Goal: Task Accomplishment & Management: Complete application form

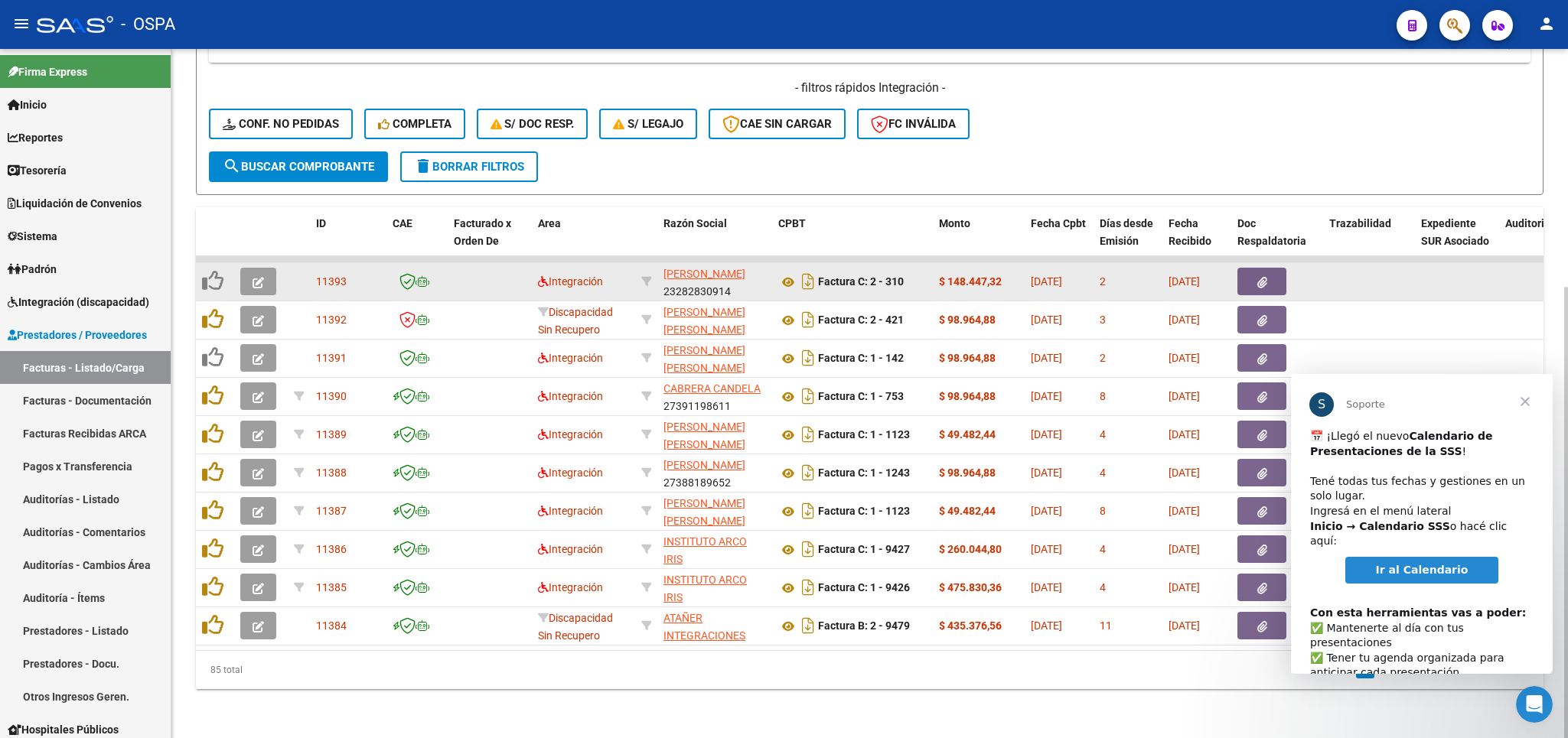
click at [260, 274] on span "button" at bounding box center [258, 281] width 12 height 14
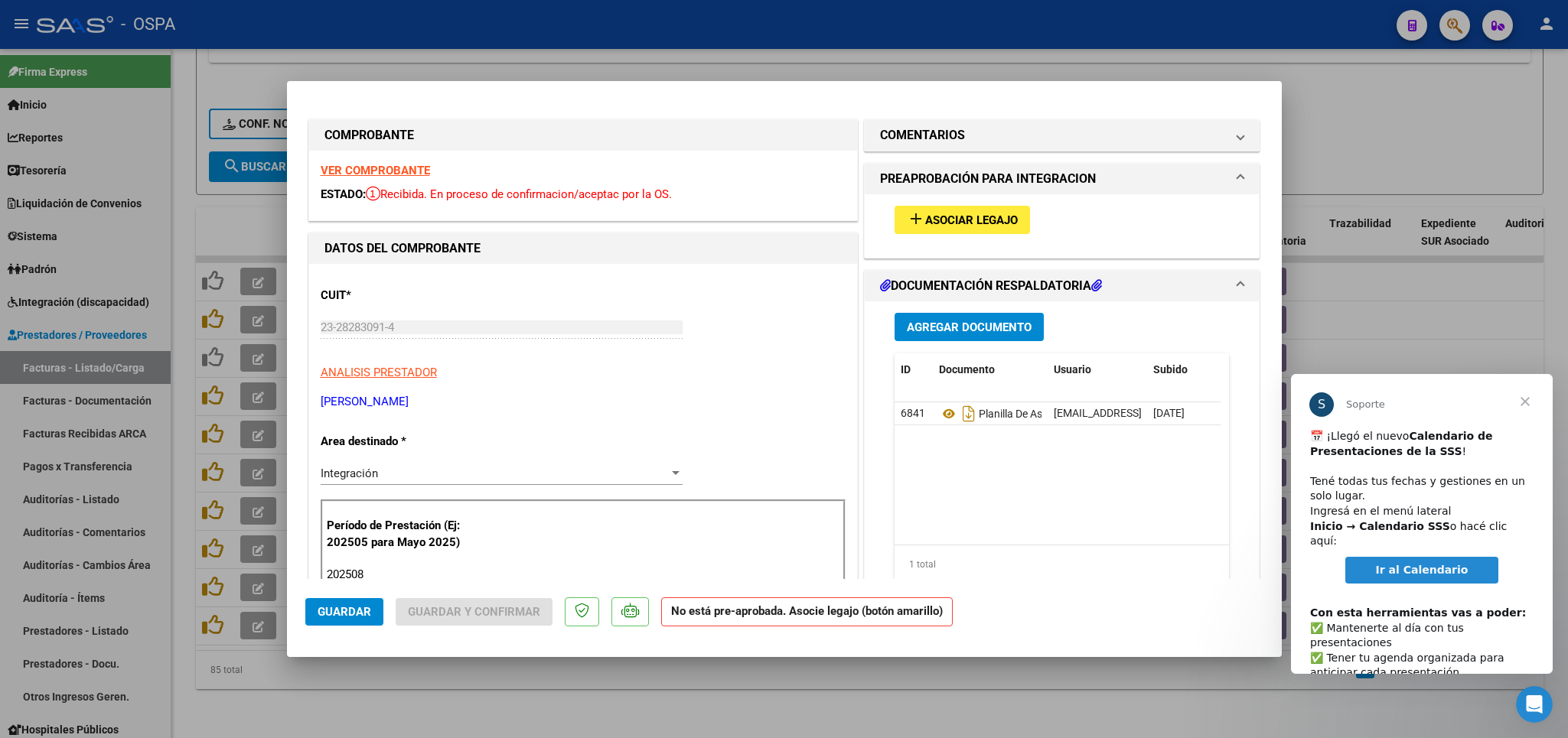
click at [347, 172] on strong "VER COMPROBANTE" at bounding box center [375, 171] width 109 height 14
click at [957, 135] on mat-panel-title "COMENTARIOS" at bounding box center [1053, 135] width 346 height 18
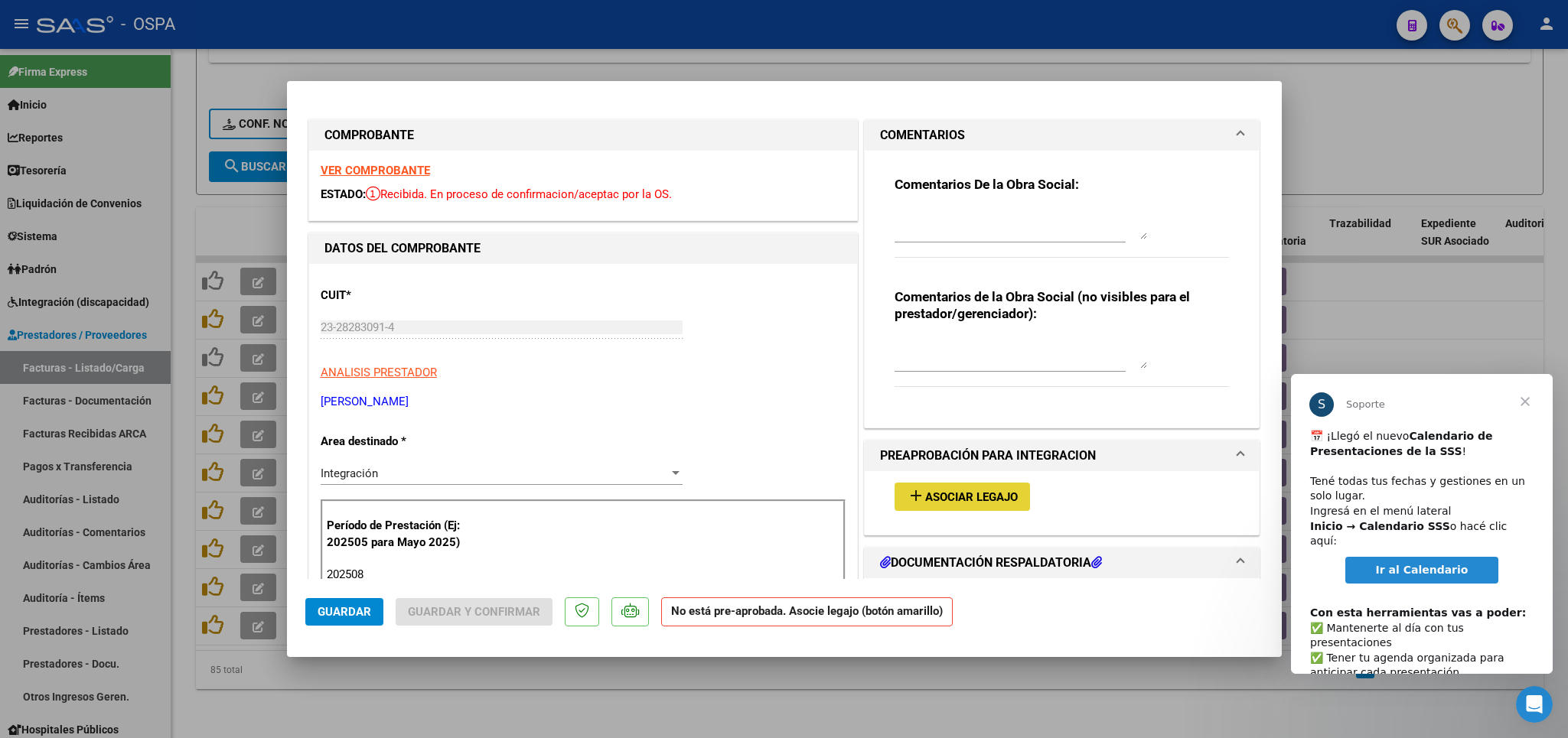
click at [933, 497] on span "Asociar Legajo" at bounding box center [972, 497] width 93 height 14
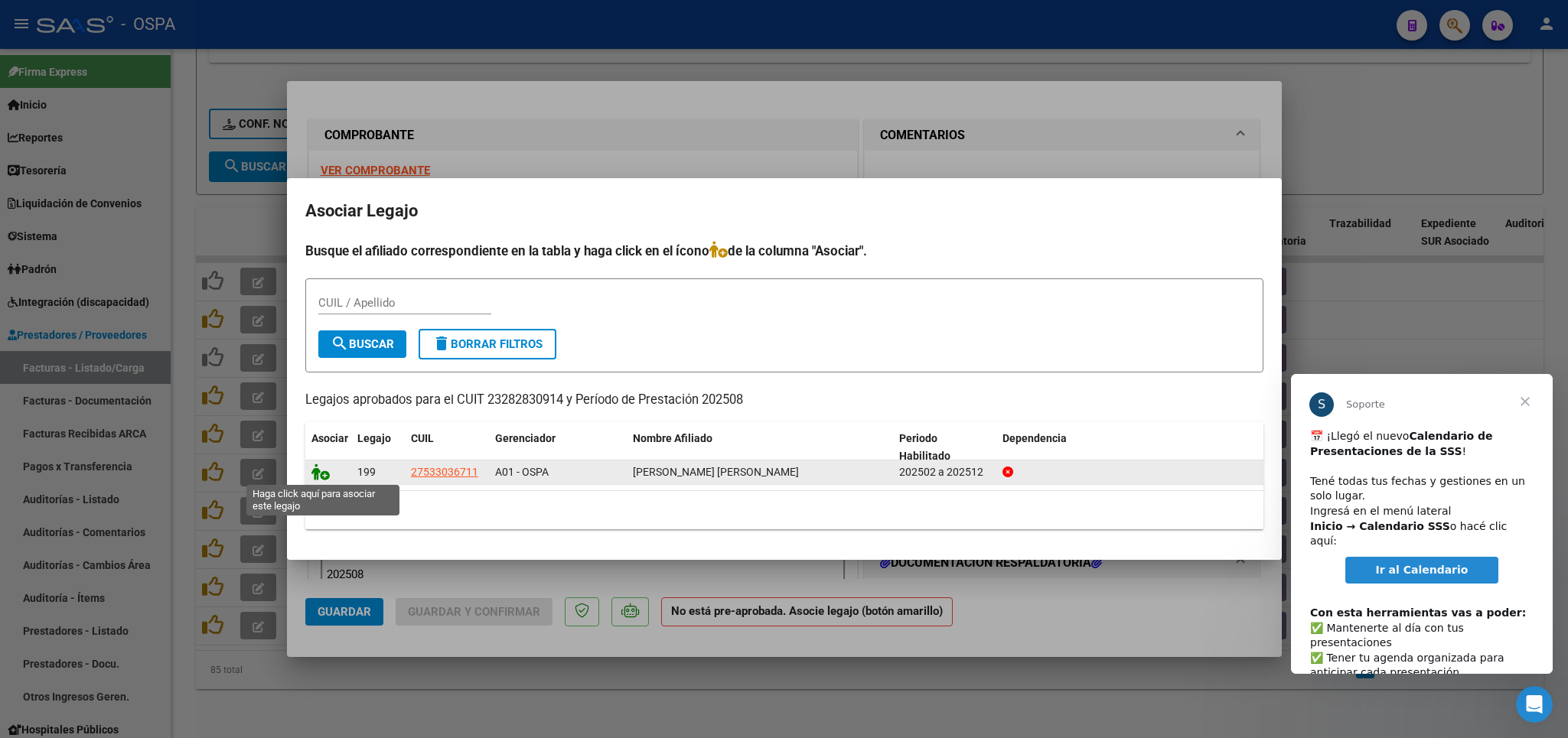
click at [319, 466] on icon at bounding box center [320, 471] width 18 height 16
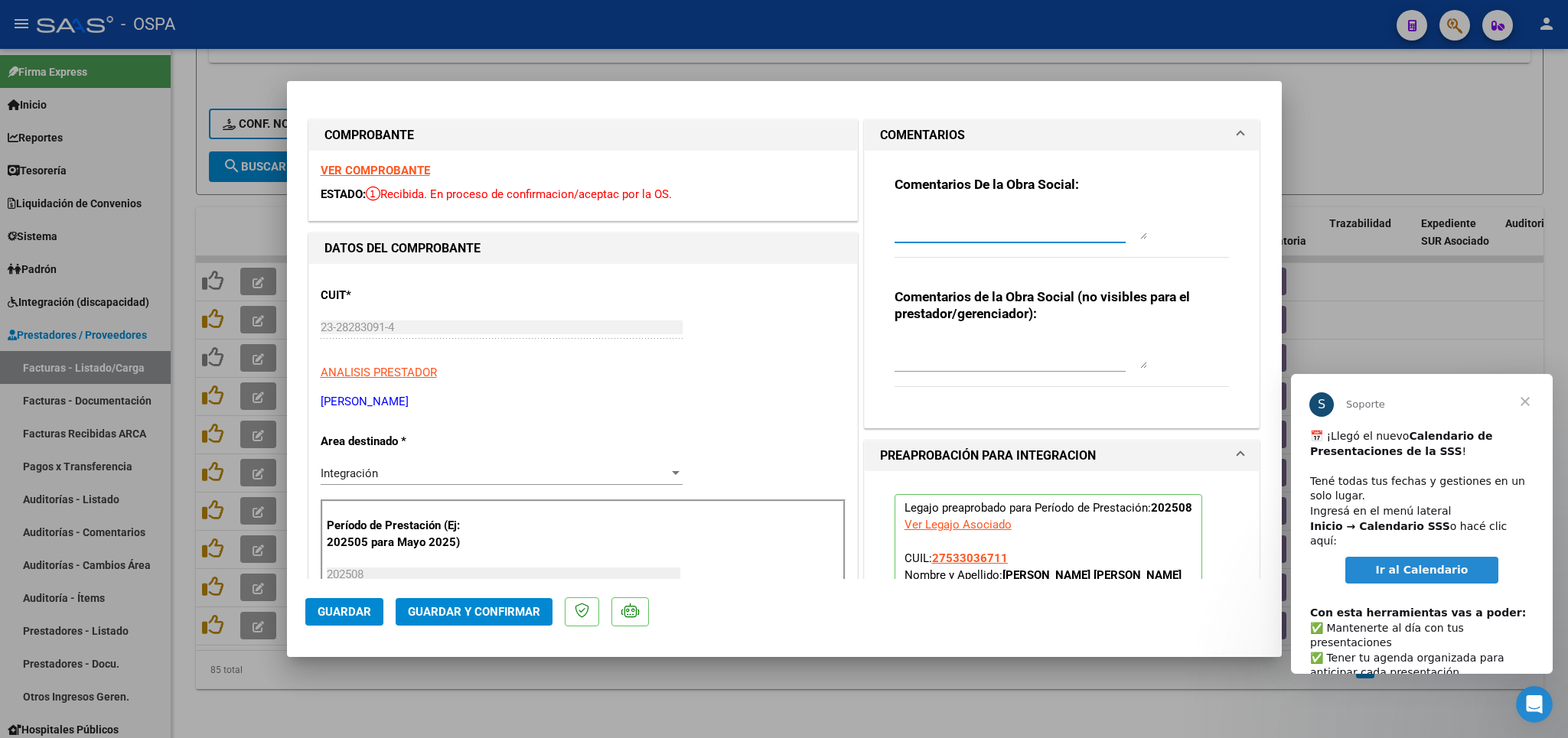
click at [957, 213] on textarea at bounding box center [1020, 224] width 252 height 31
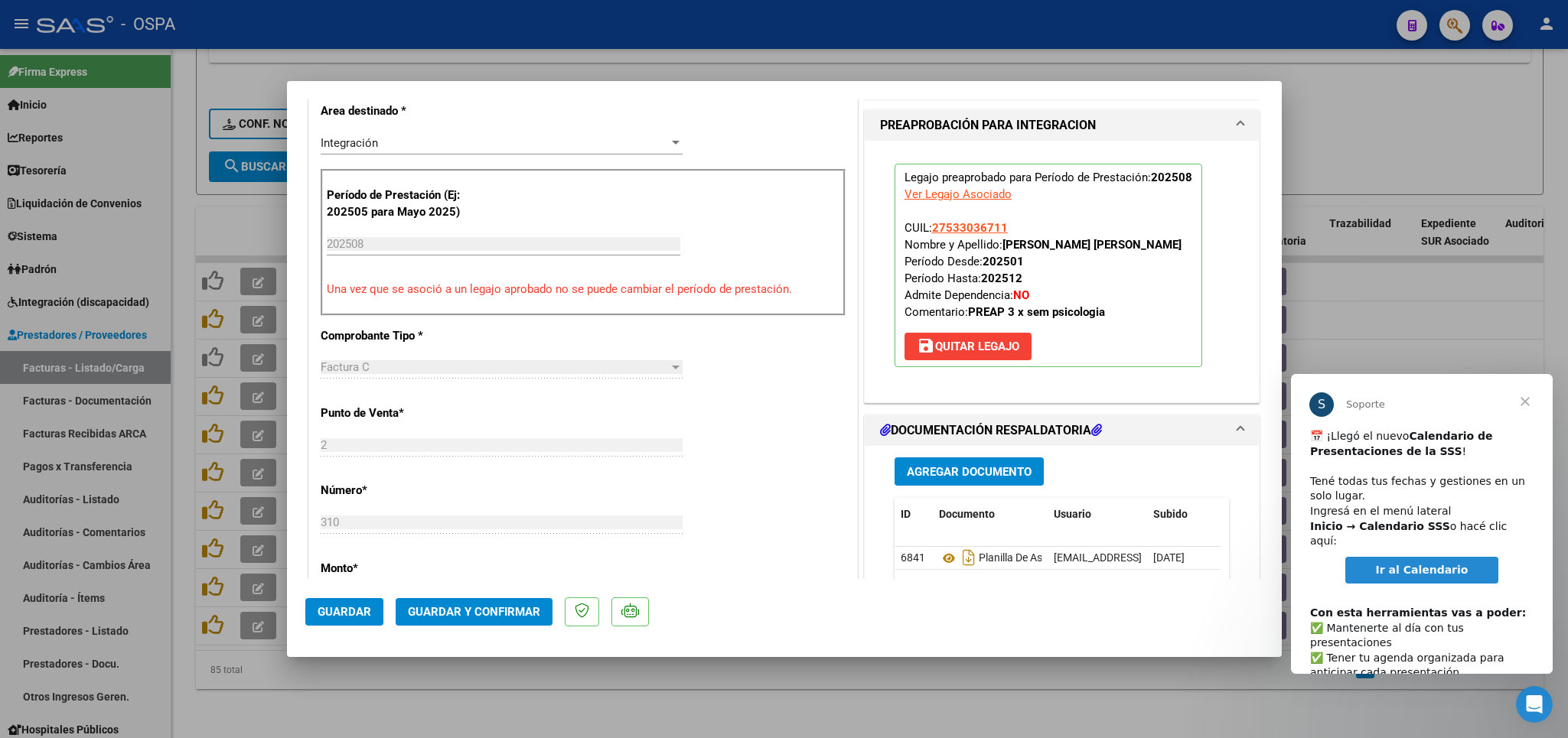
scroll to position [447, 0]
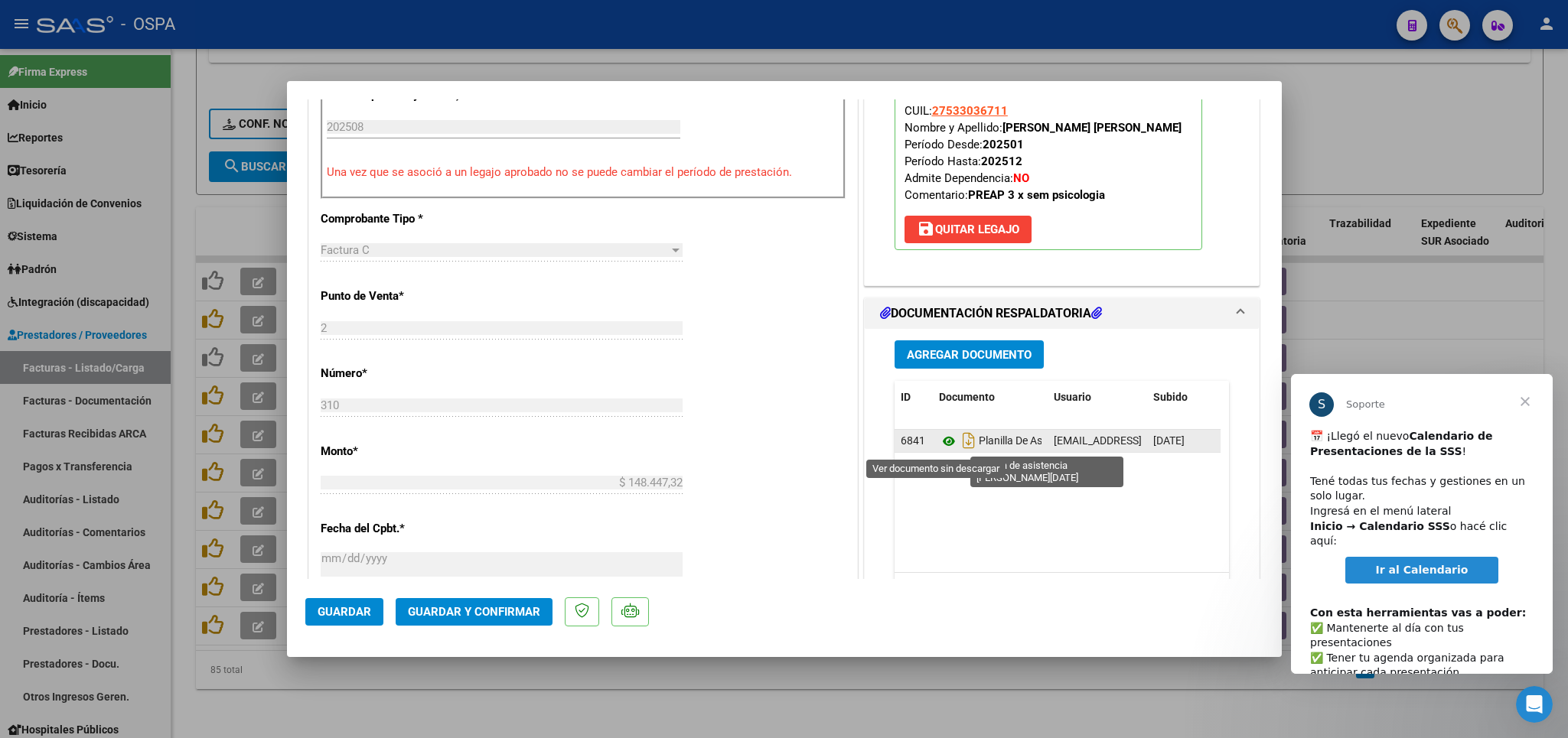
type textarea "recordar asociar el legajo"
click at [941, 447] on icon at bounding box center [949, 441] width 20 height 18
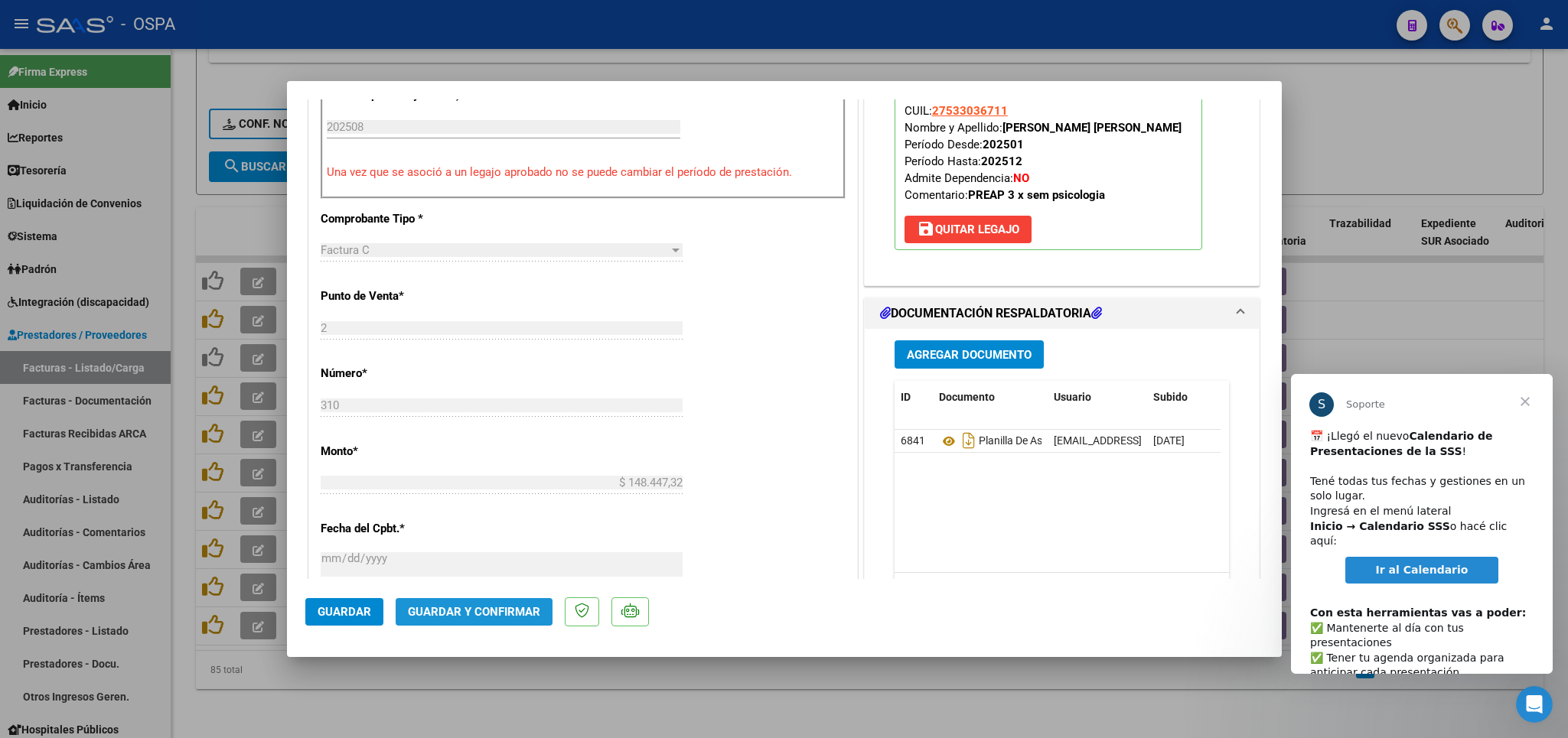
click at [493, 620] on button "Guardar y Confirmar" at bounding box center [474, 611] width 157 height 28
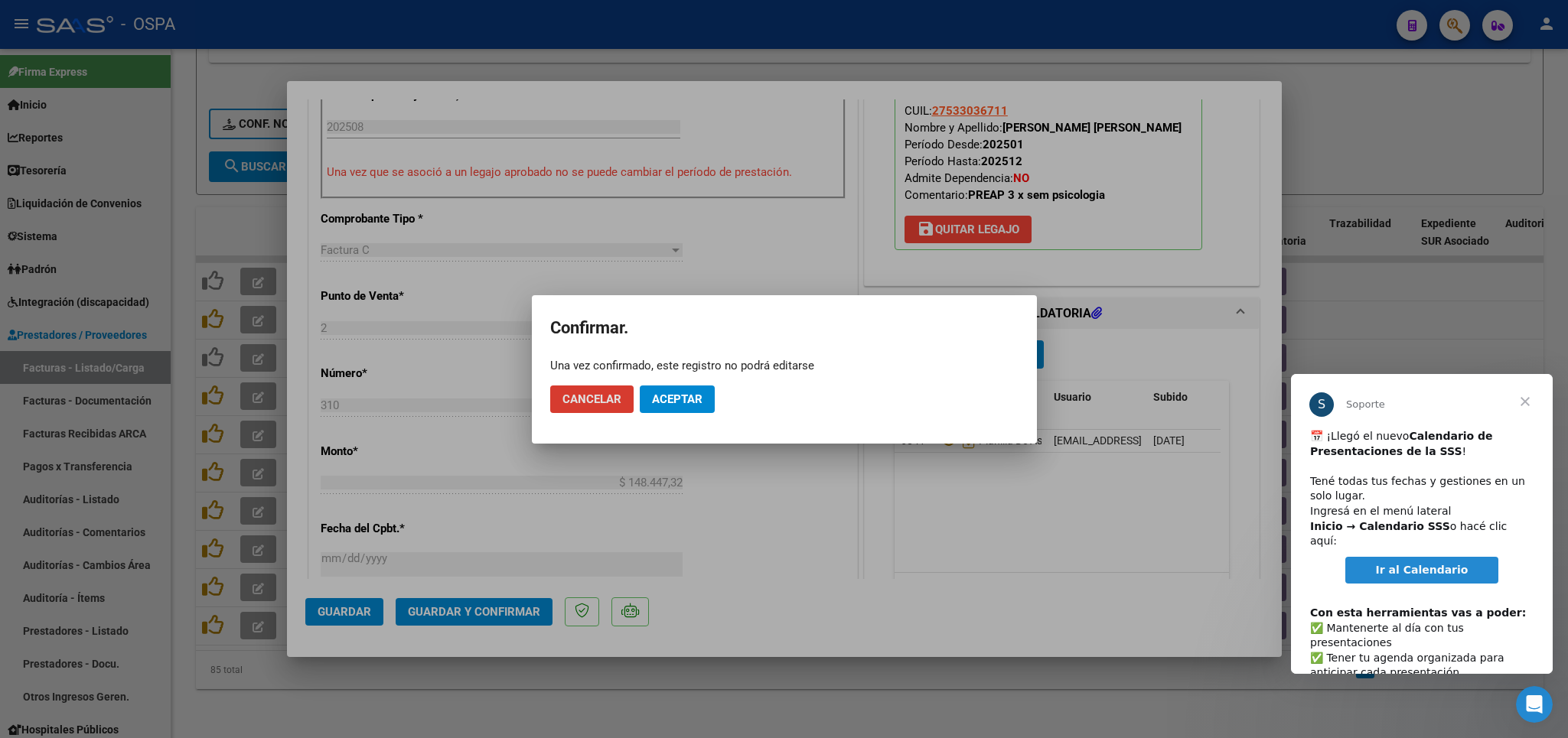
click at [682, 396] on span "Aceptar" at bounding box center [677, 399] width 50 height 14
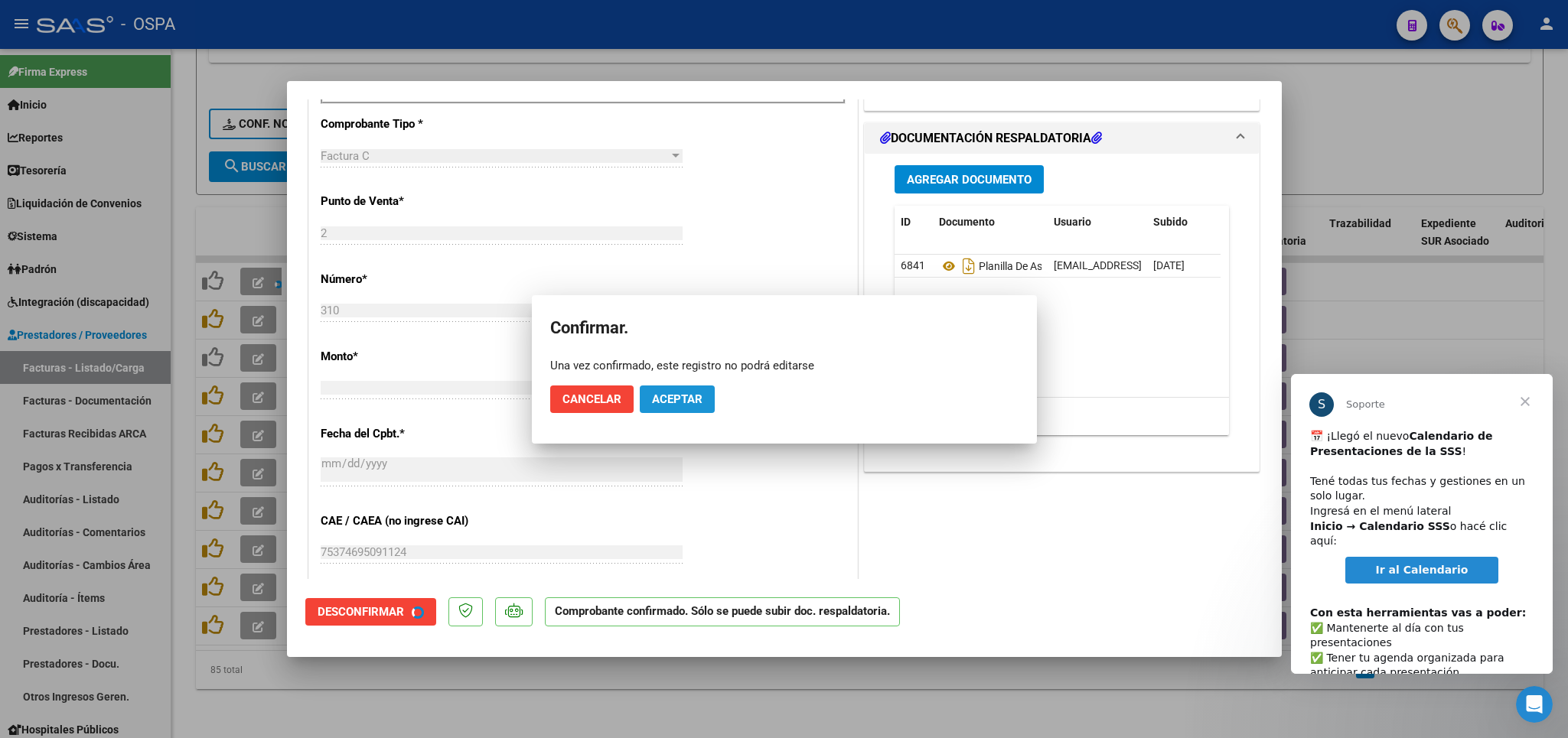
scroll to position [353, 0]
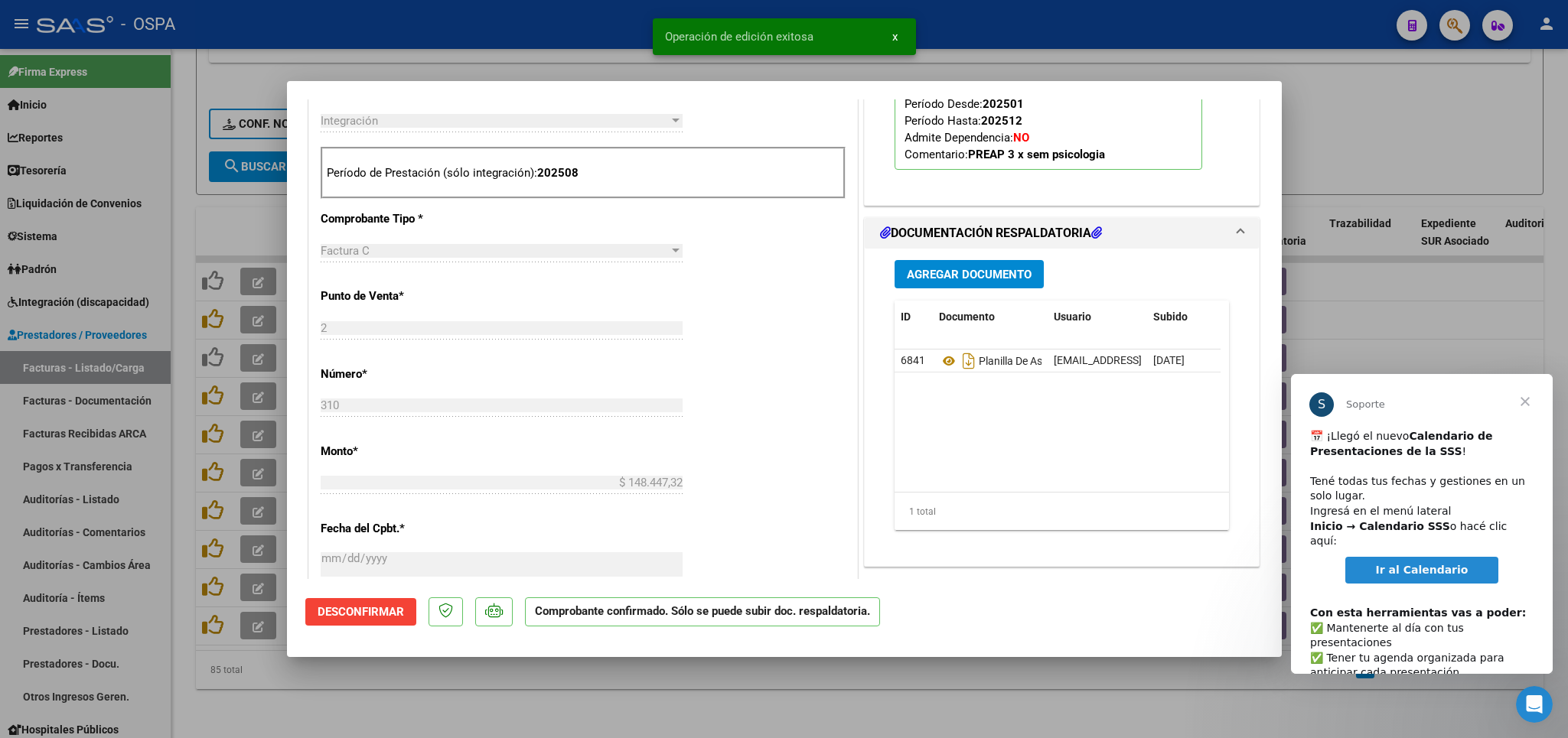
click at [638, 704] on div at bounding box center [784, 369] width 1568 height 738
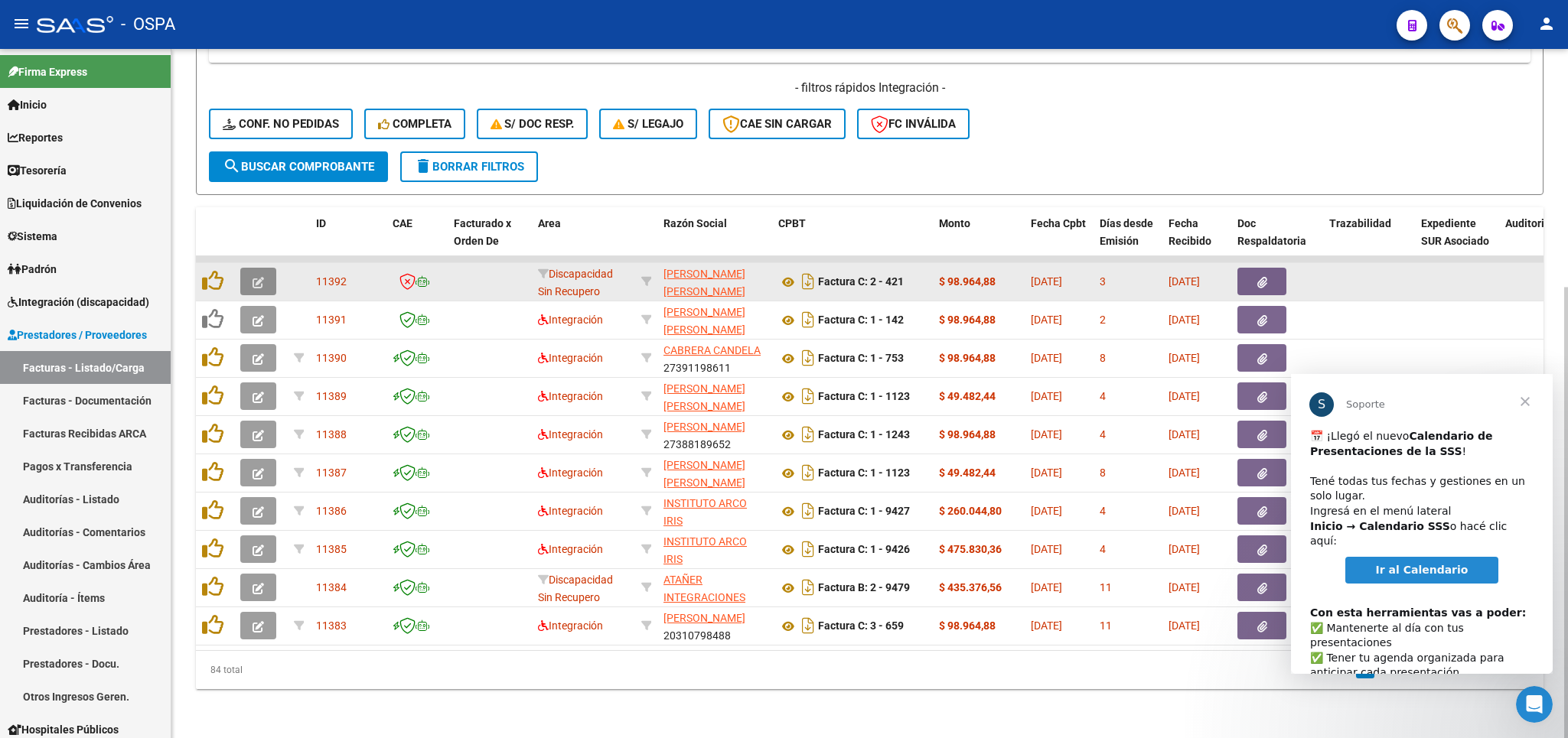
click at [252, 268] on button "button" at bounding box center [258, 281] width 36 height 28
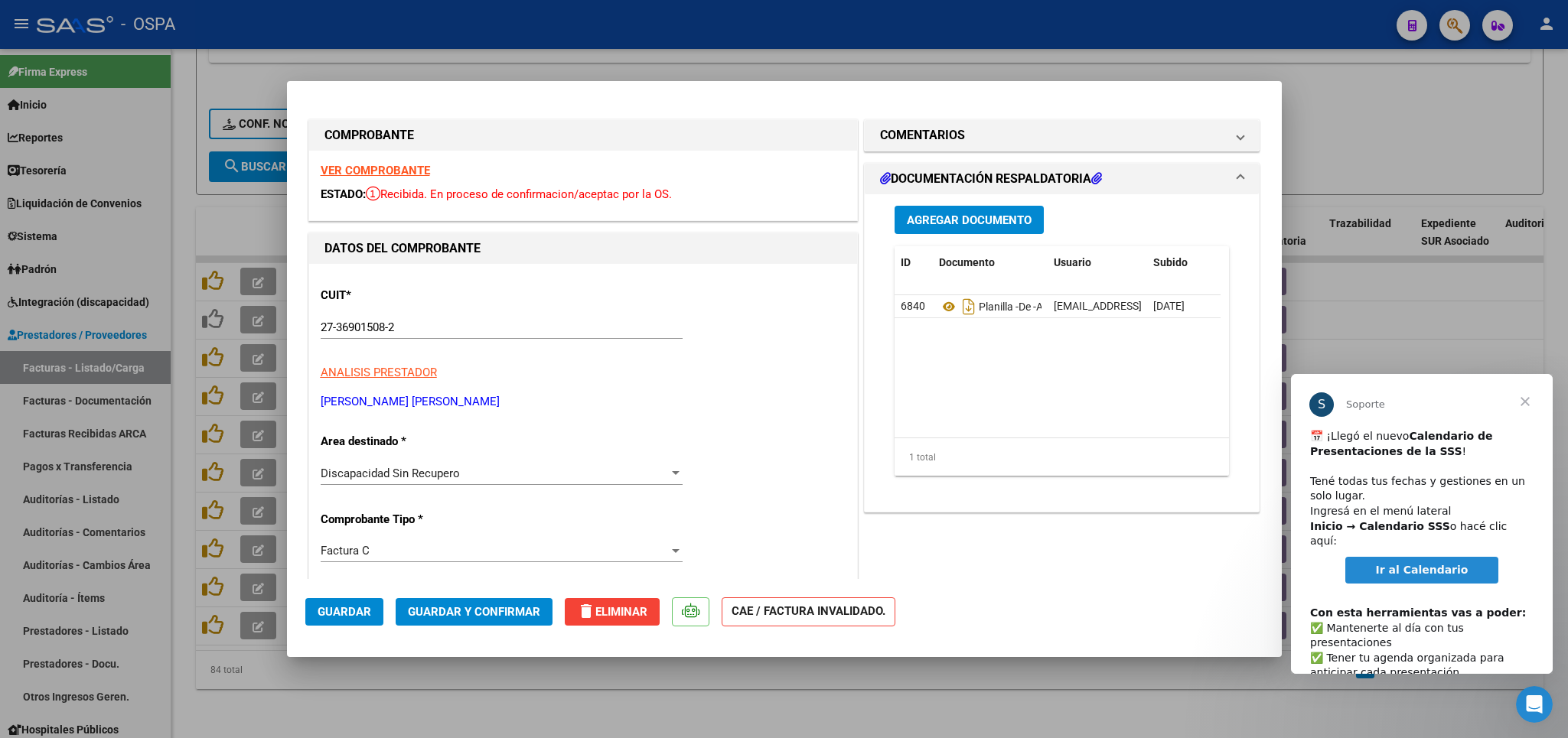
click at [397, 170] on strong "VER COMPROBANTE" at bounding box center [375, 171] width 109 height 14
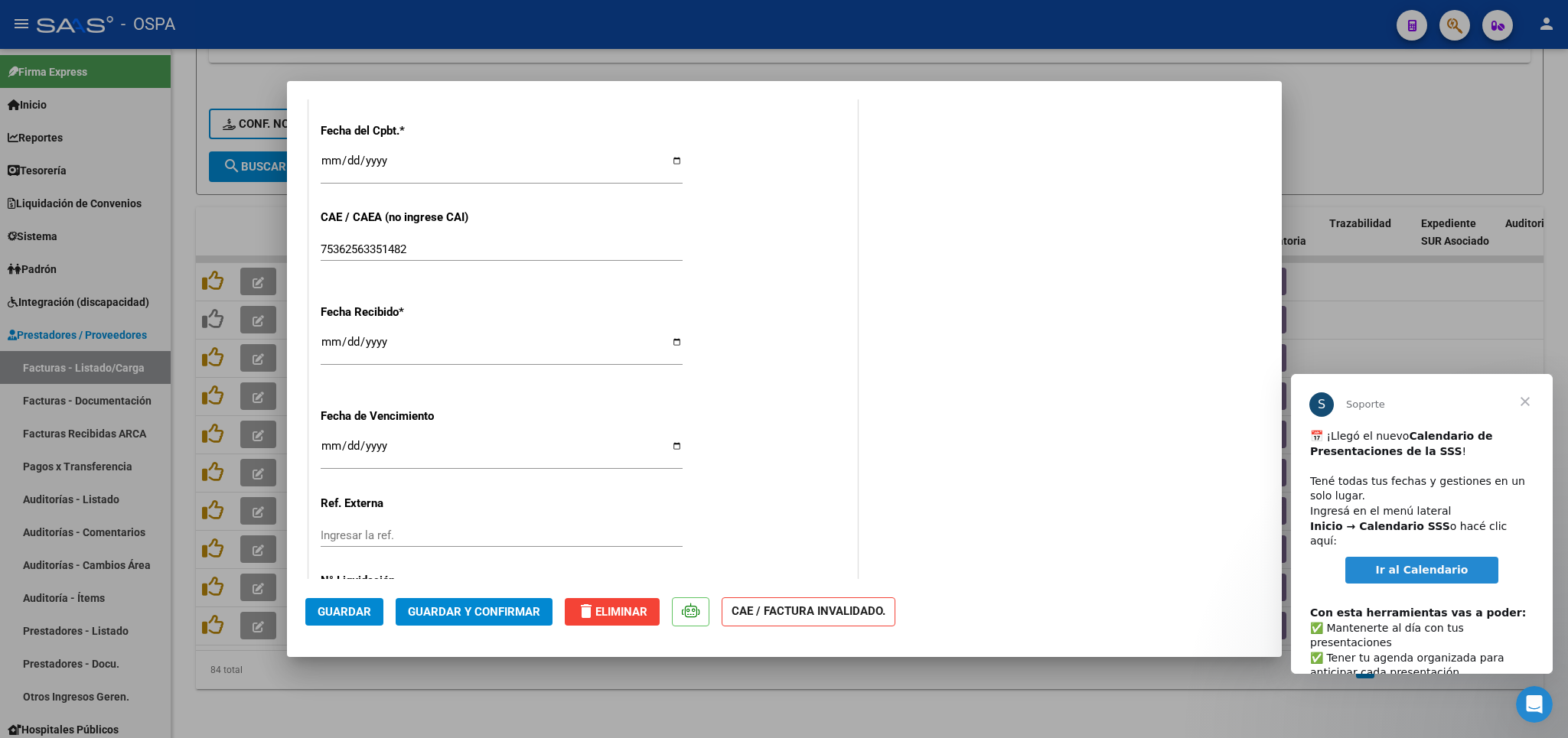
scroll to position [746, 0]
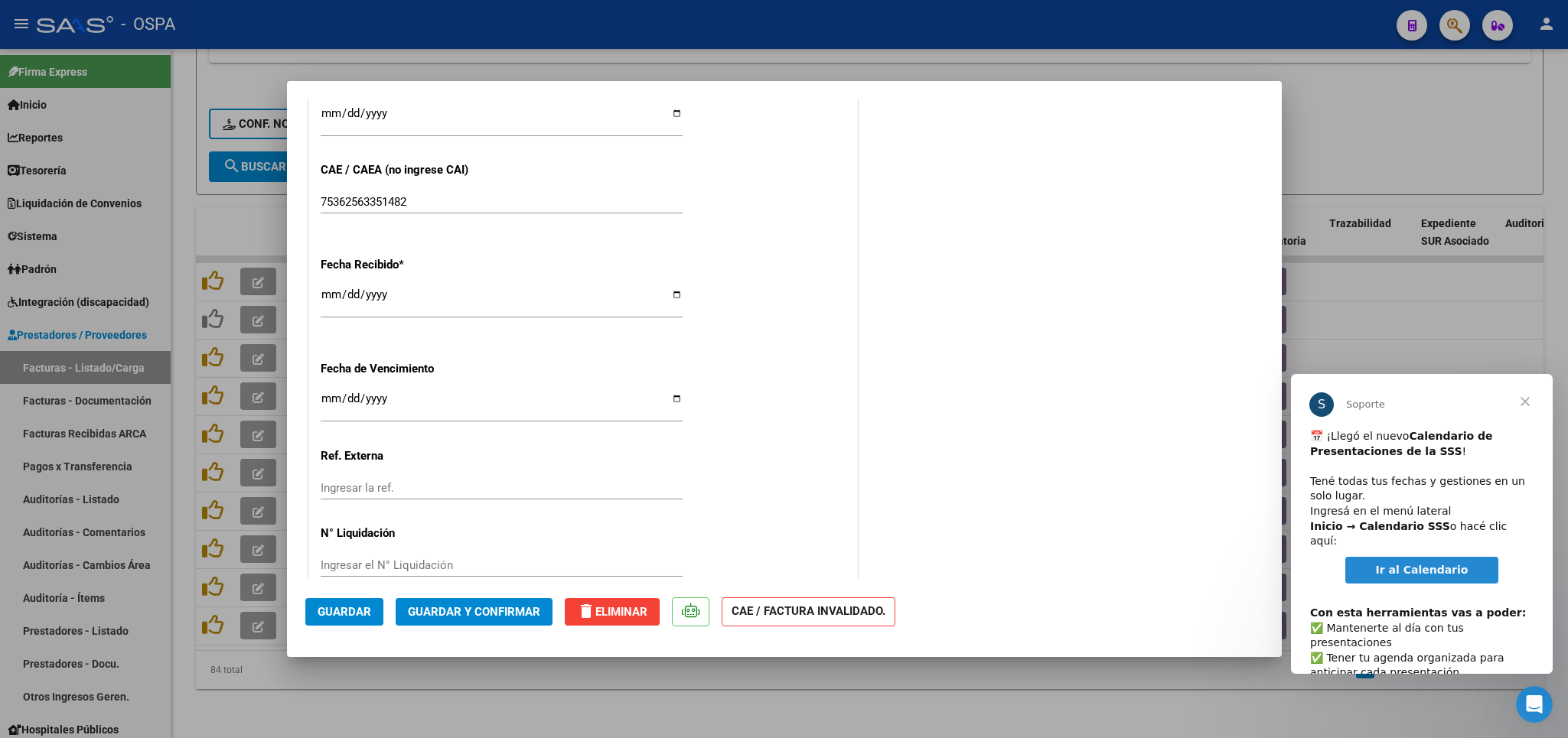
click at [1384, 100] on div at bounding box center [784, 369] width 1568 height 738
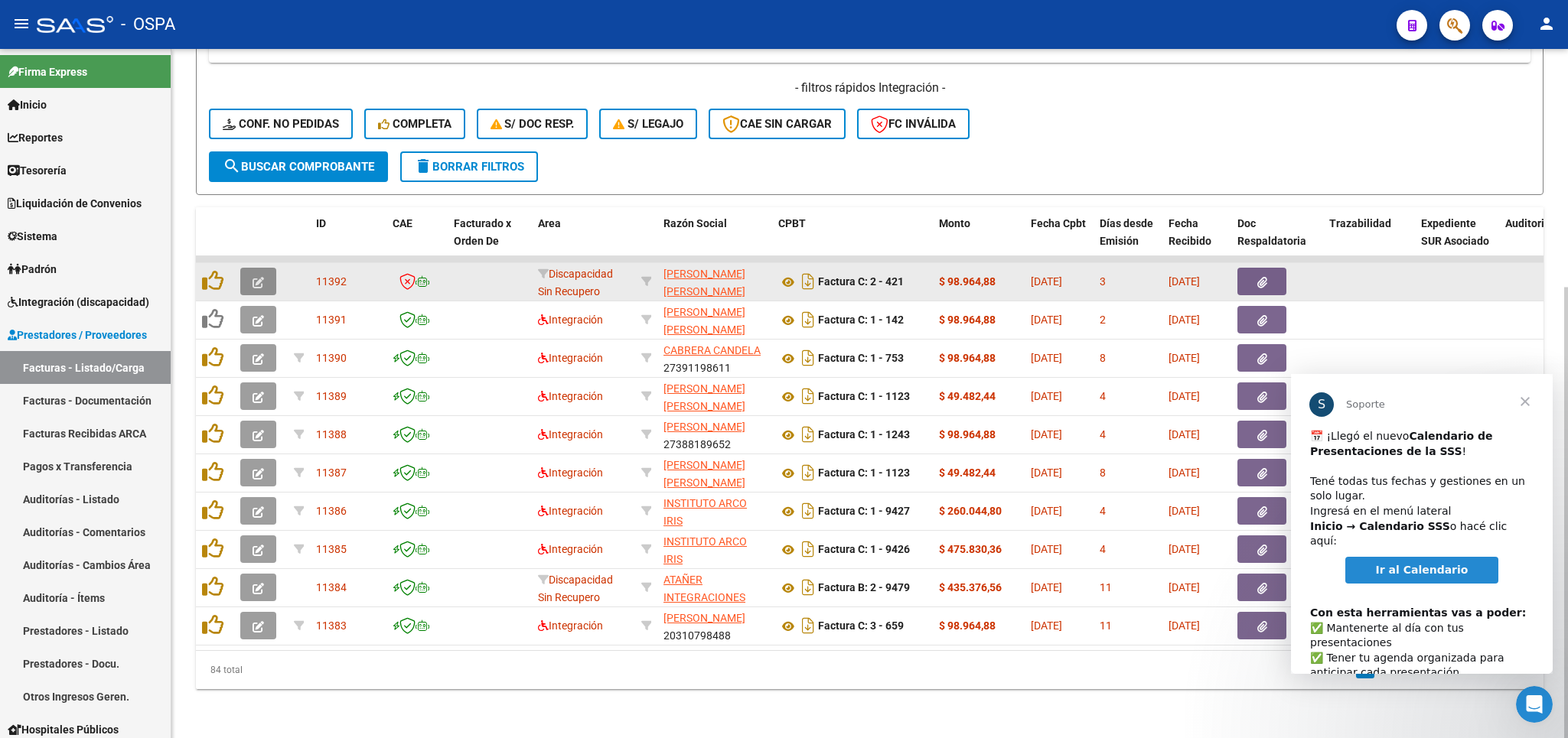
click at [255, 277] on icon "button" at bounding box center [258, 283] width 12 height 12
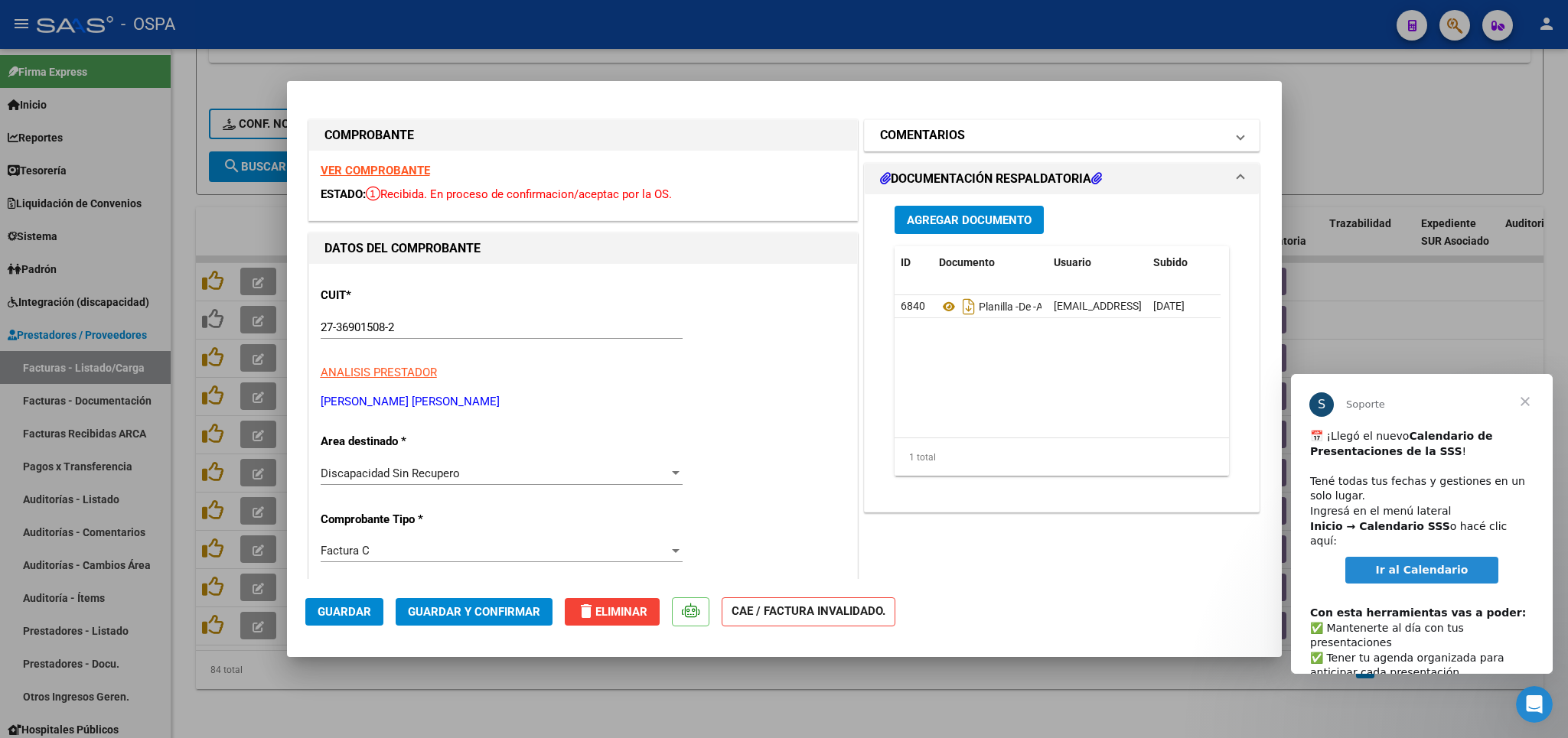
click at [950, 142] on h1 "COMENTARIOS" at bounding box center [923, 135] width 85 height 18
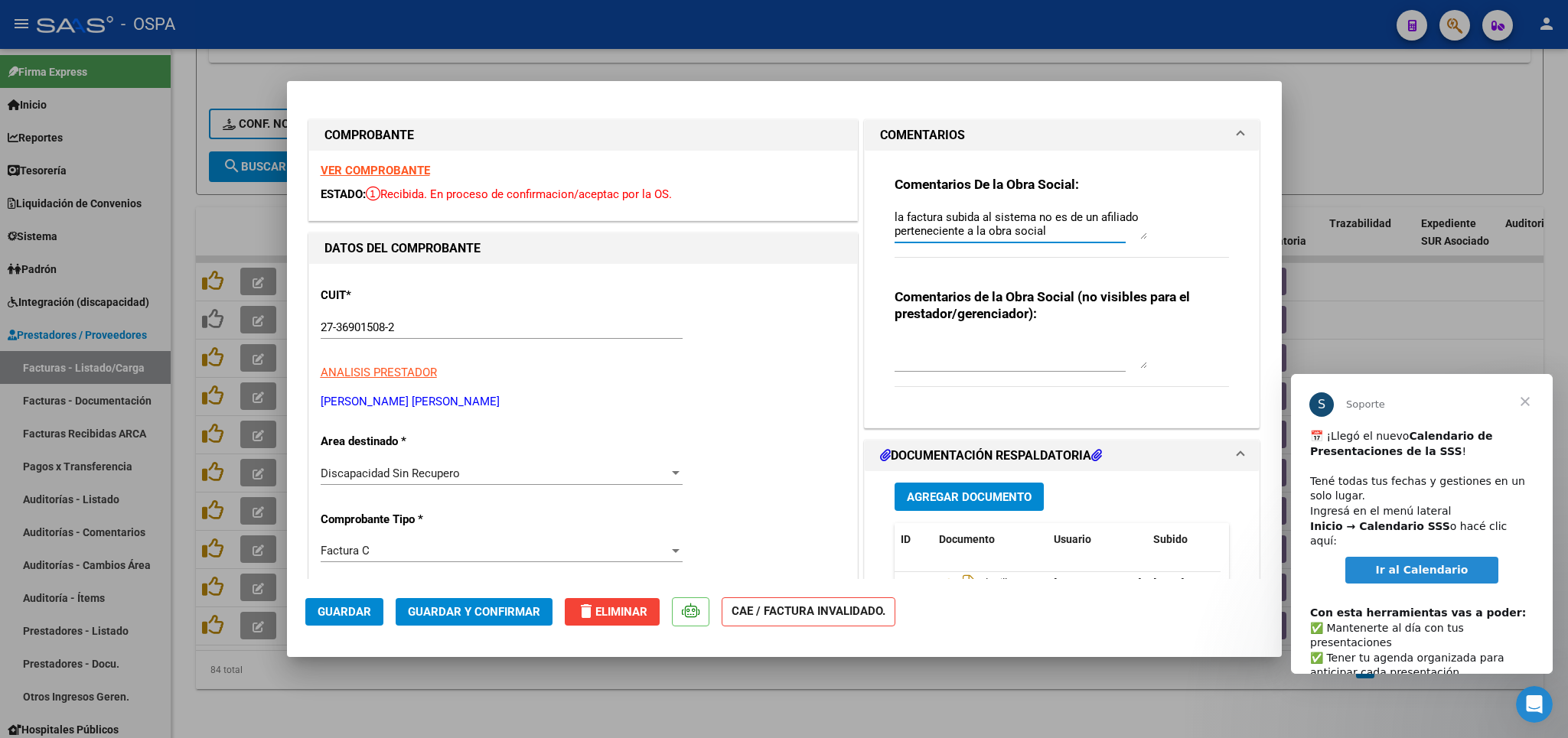
drag, startPoint x: 961, startPoint y: 225, endPoint x: 951, endPoint y: 438, distance: 213.2
click at [961, 234] on textarea "la factura subida al sistema no es de un afiliado perteneciente a la obra social" at bounding box center [1020, 224] width 252 height 31
type textarea "la factura subida al sistema no es de un afiliado perteneciente a la obra social"
click at [323, 610] on span "Guardar" at bounding box center [344, 612] width 53 height 14
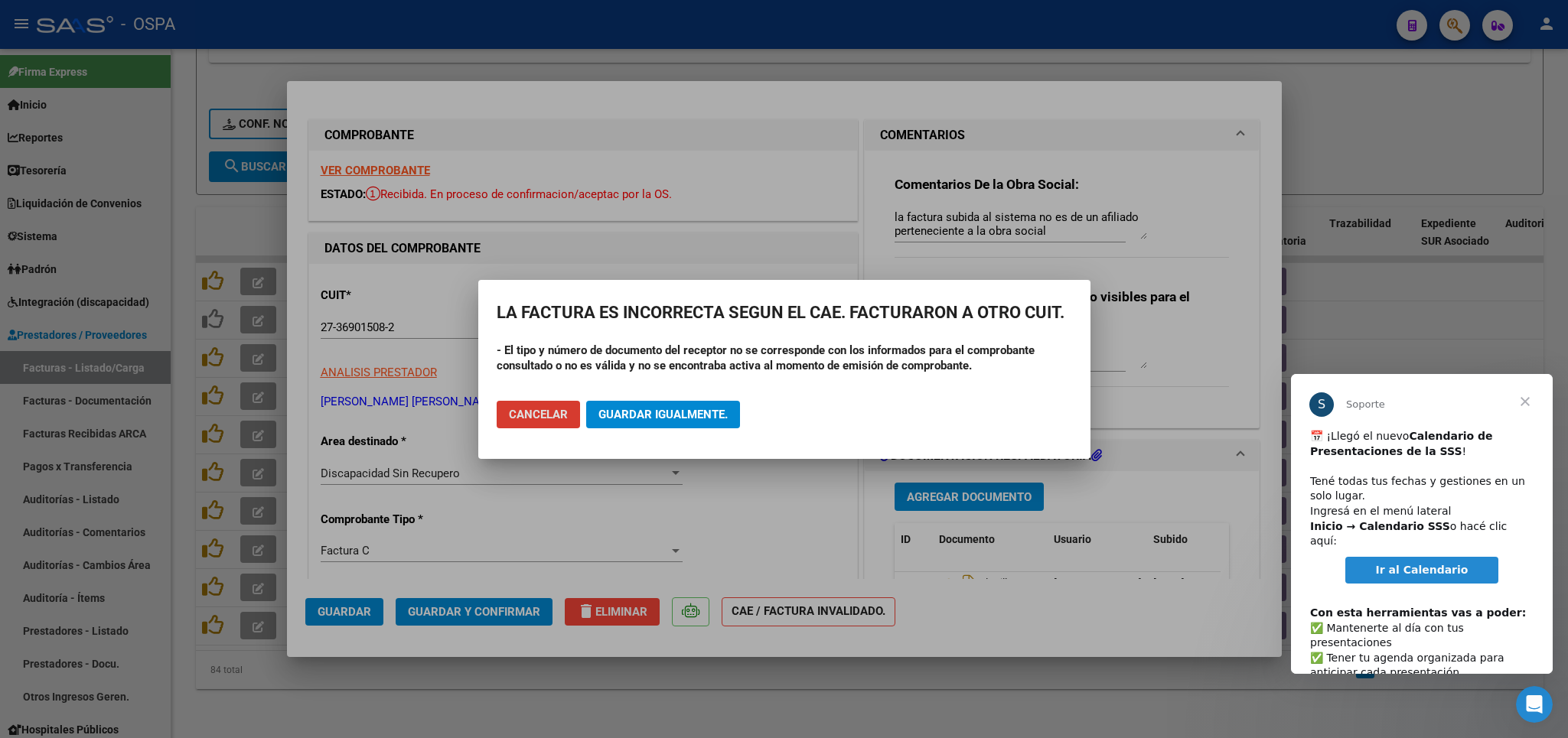
click at [617, 417] on span "Guardar igualmente." at bounding box center [663, 414] width 129 height 14
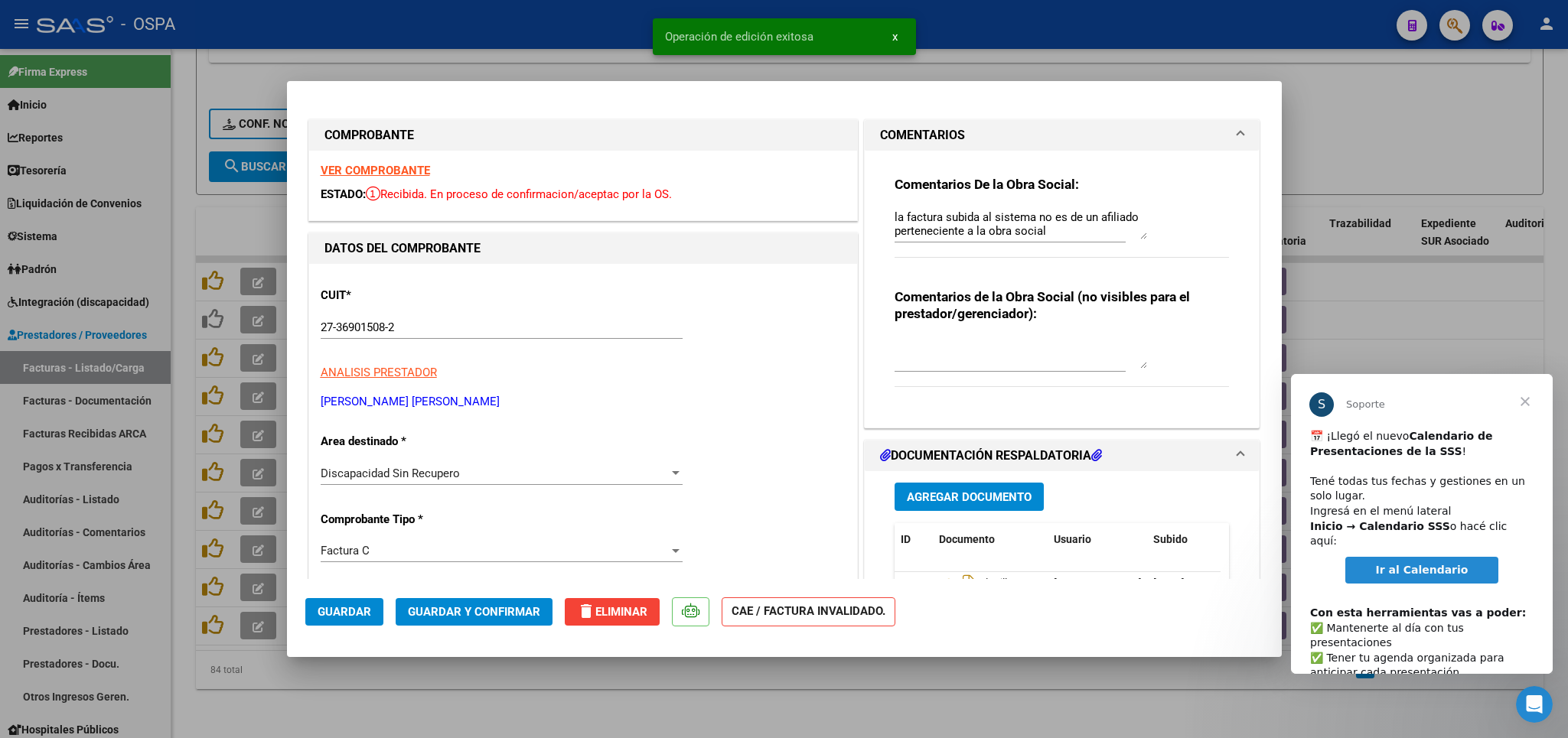
click at [688, 691] on div at bounding box center [784, 369] width 1568 height 738
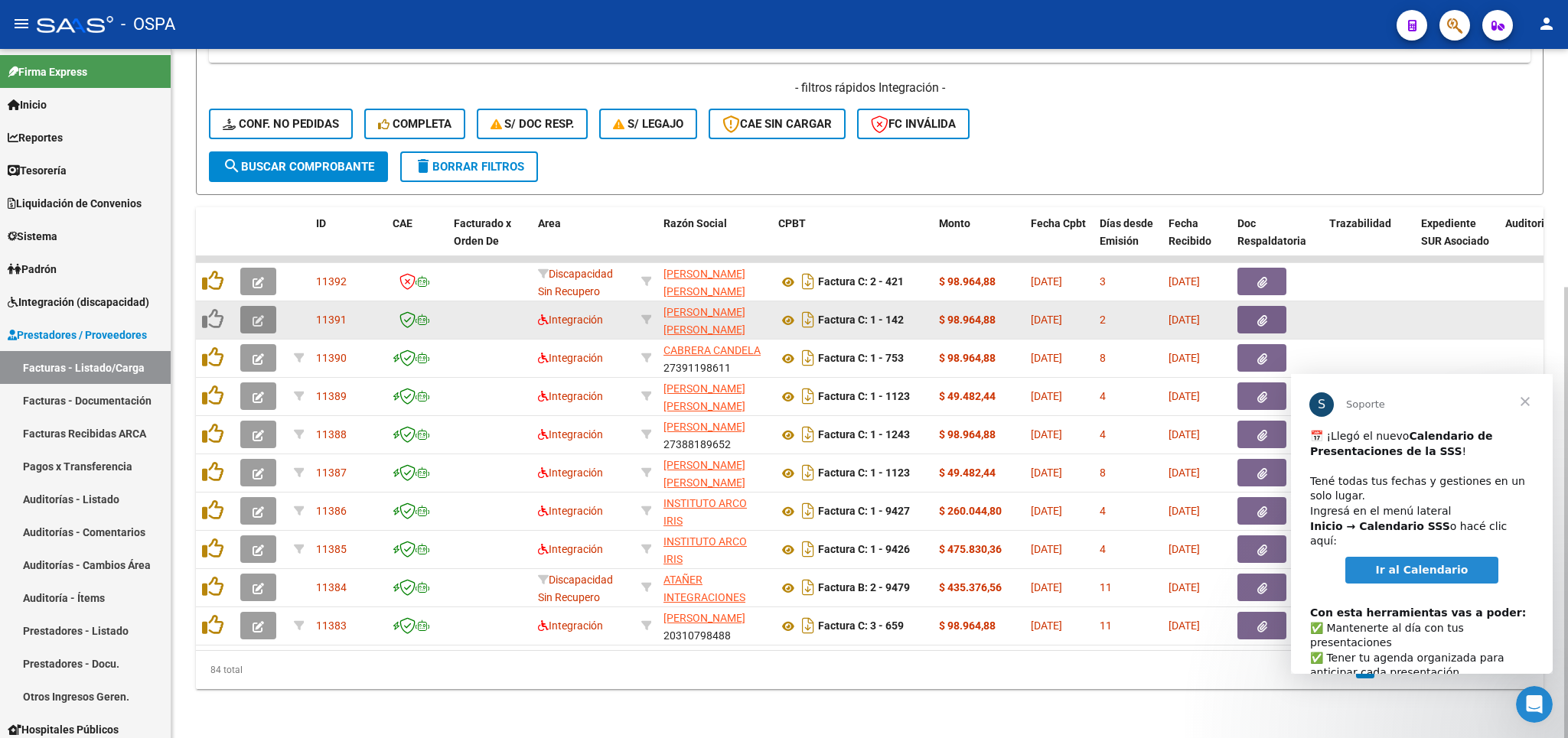
click at [254, 313] on span "button" at bounding box center [258, 320] width 12 height 14
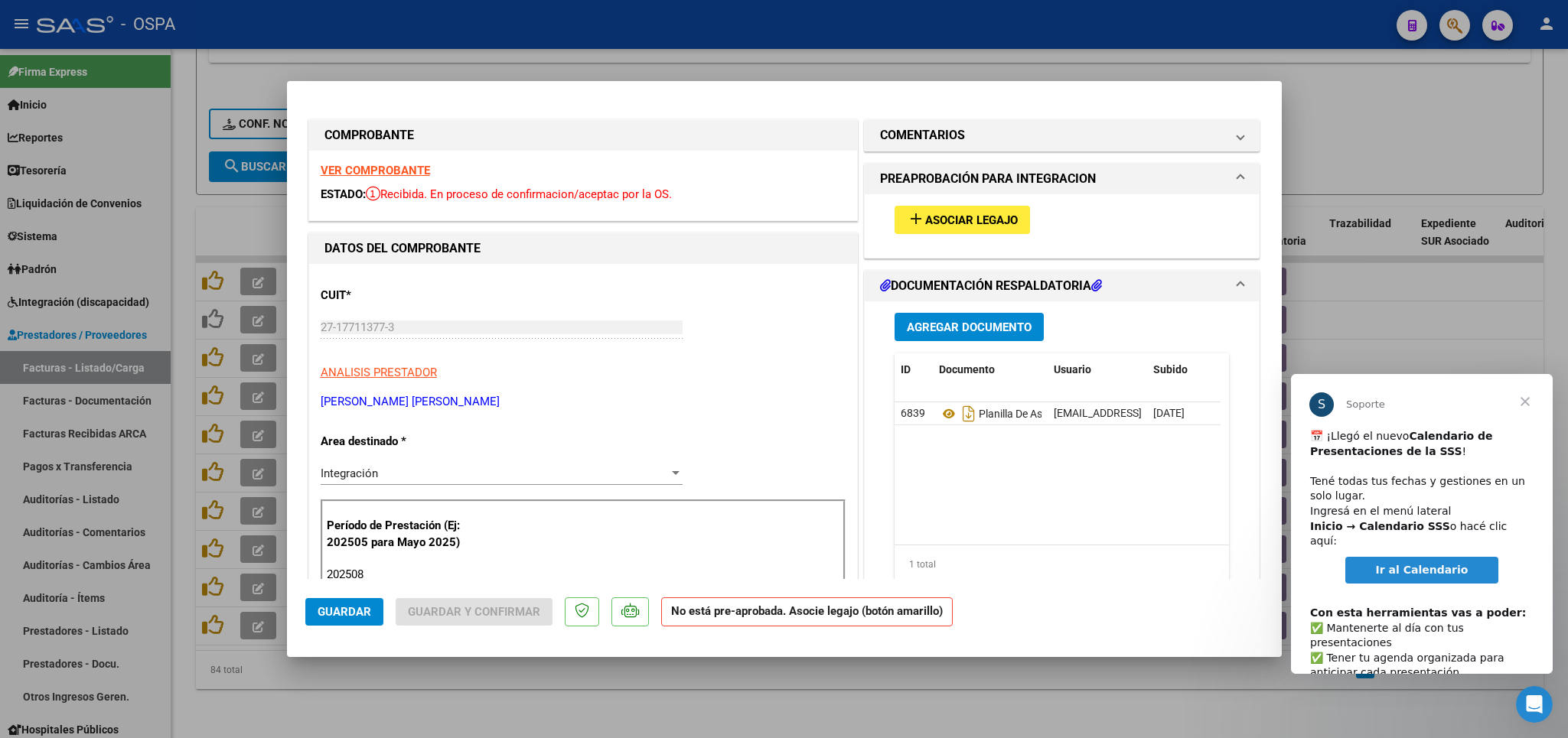
click at [377, 175] on strong "VER COMPROBANTE" at bounding box center [375, 171] width 109 height 14
click at [933, 212] on button "add Asociar Legajo" at bounding box center [962, 219] width 135 height 28
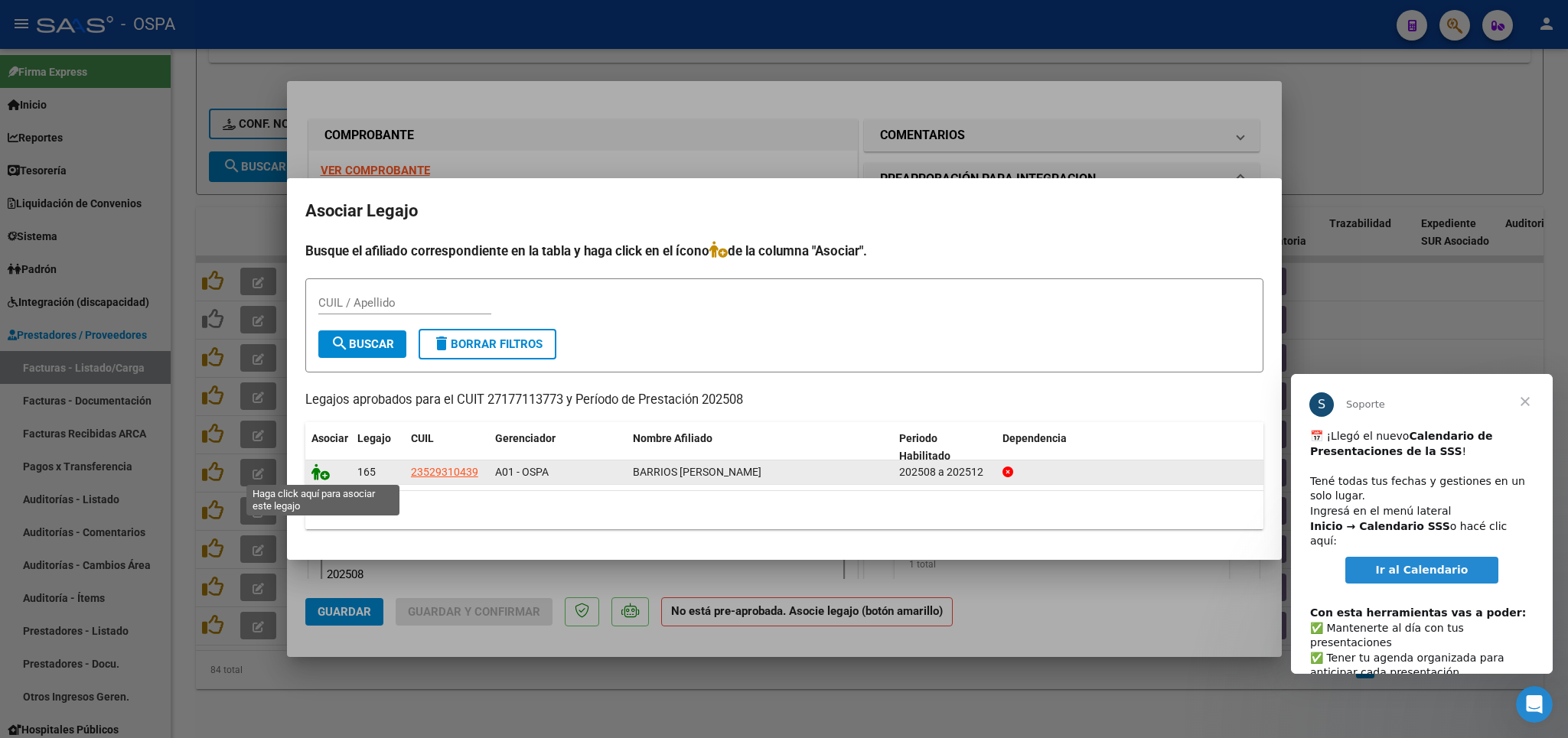
click at [317, 468] on icon at bounding box center [320, 471] width 18 height 16
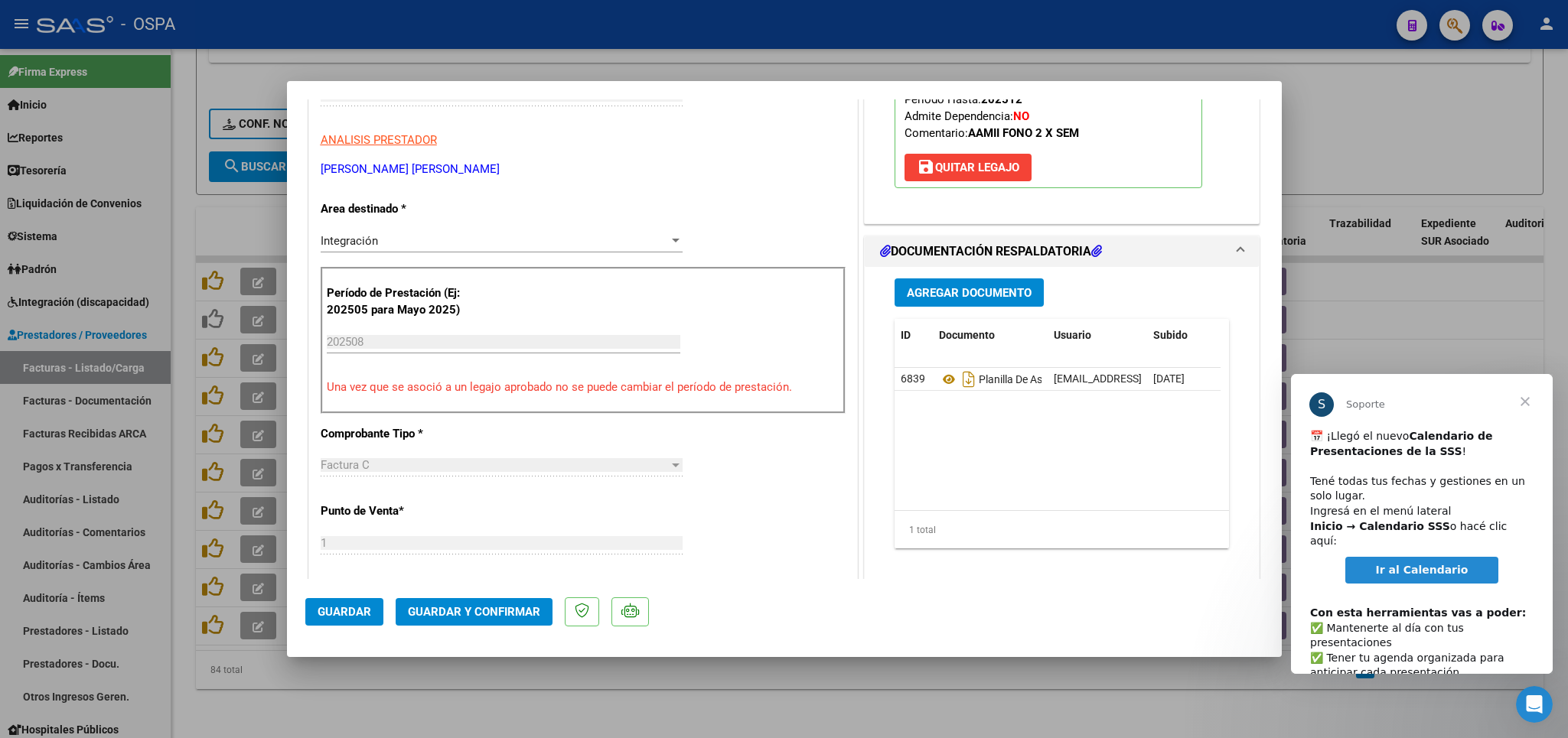
scroll to position [269, 0]
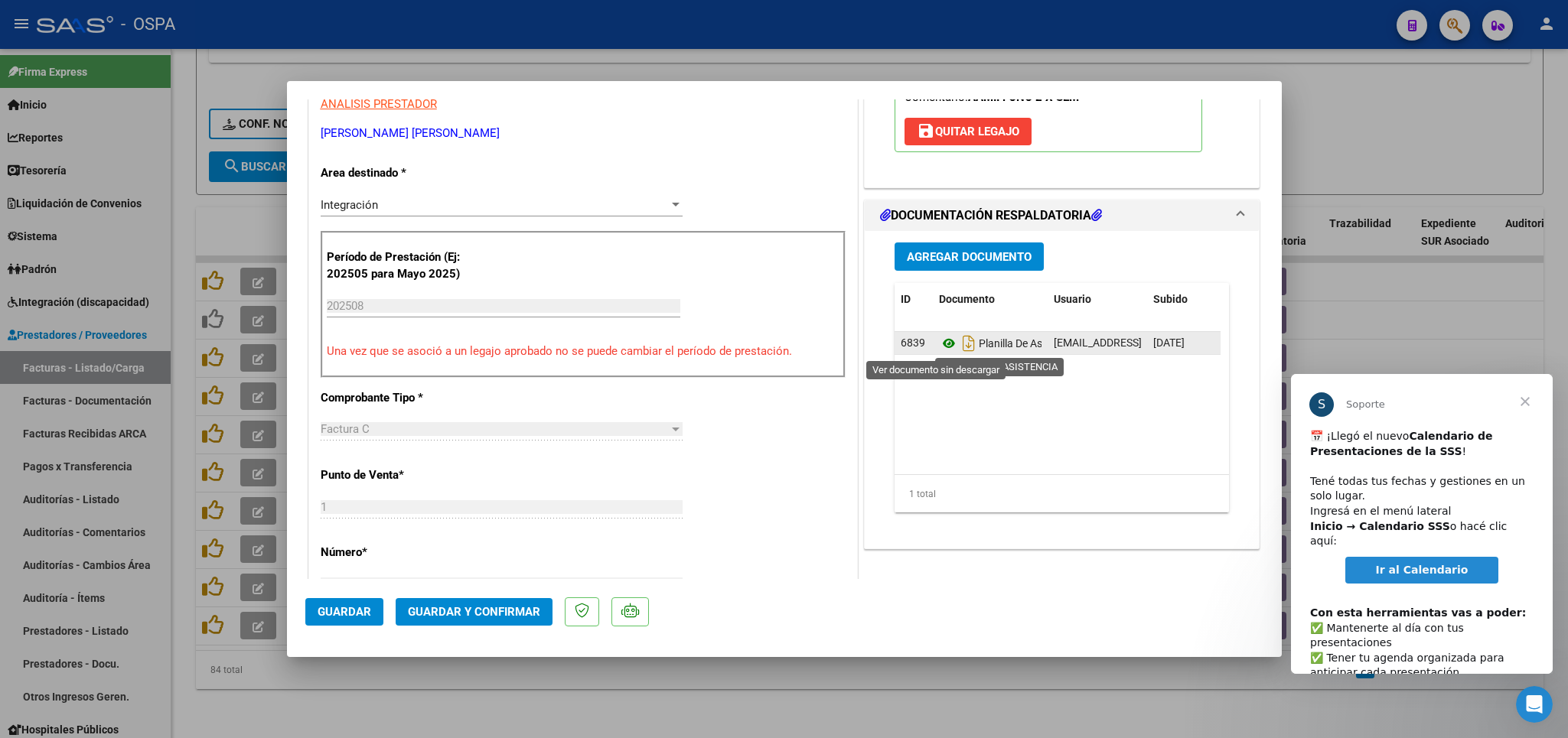
click at [939, 344] on icon at bounding box center [949, 343] width 20 height 18
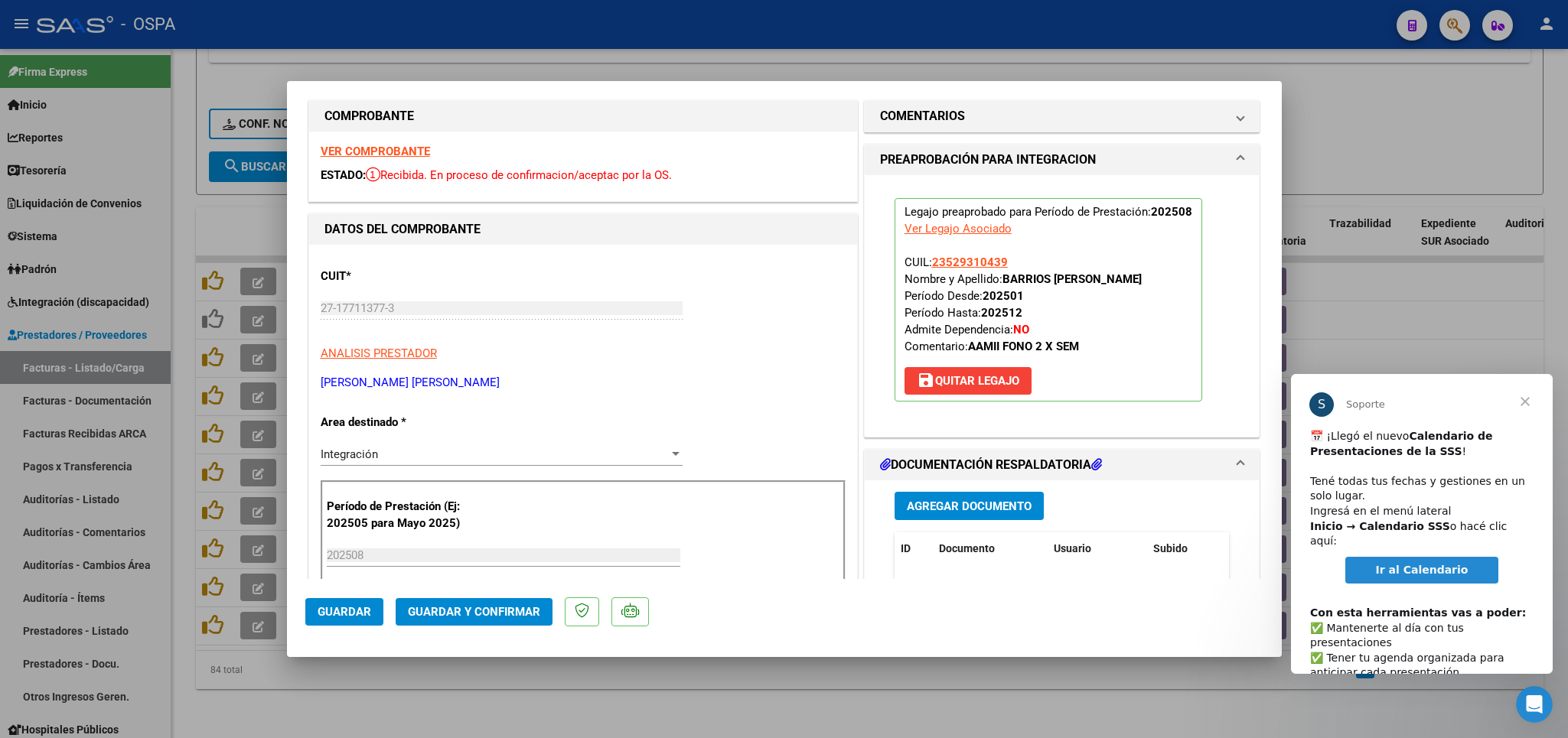
scroll to position [0, 0]
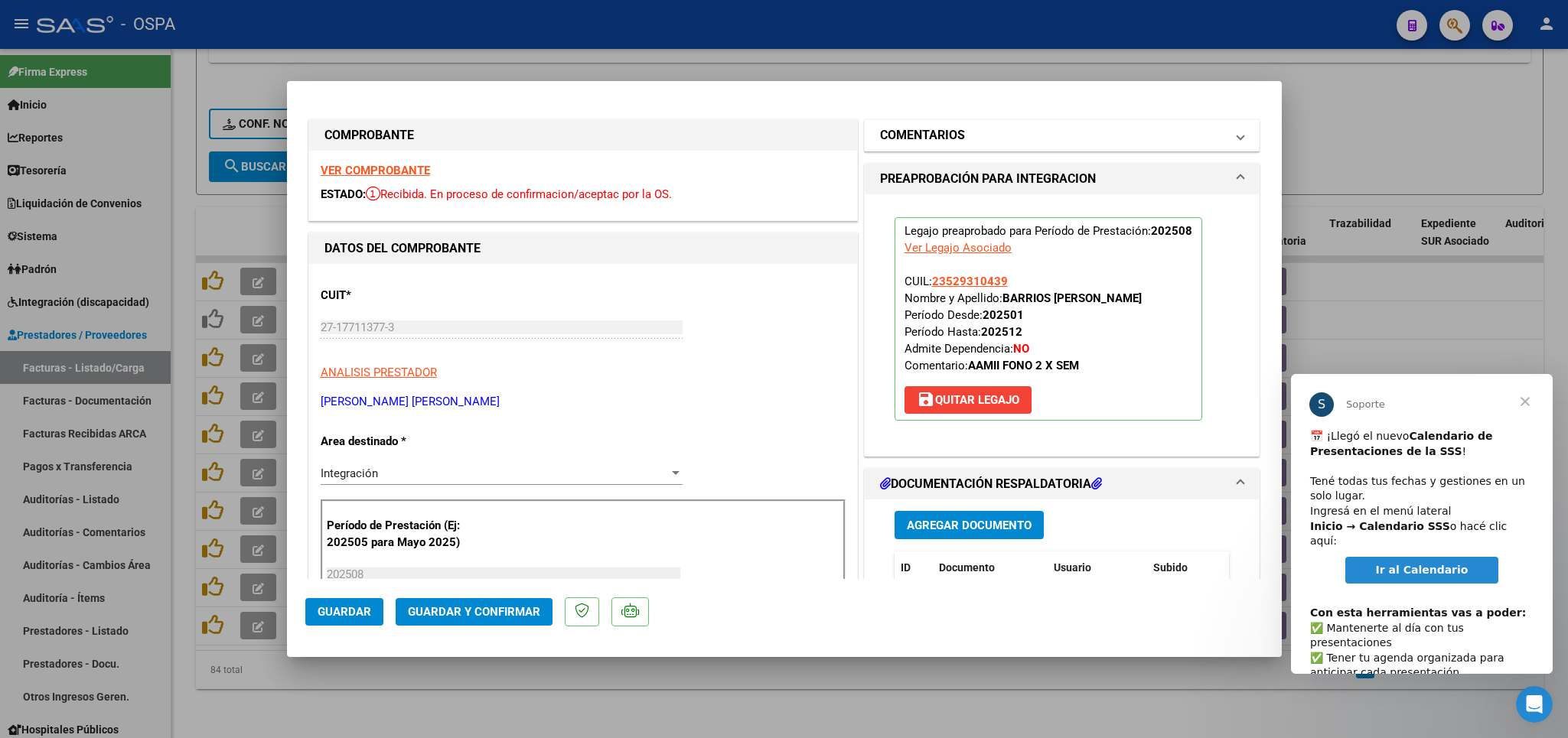
click at [1031, 124] on mat-expansion-panel-header "COMENTARIOS" at bounding box center [1062, 135] width 395 height 31
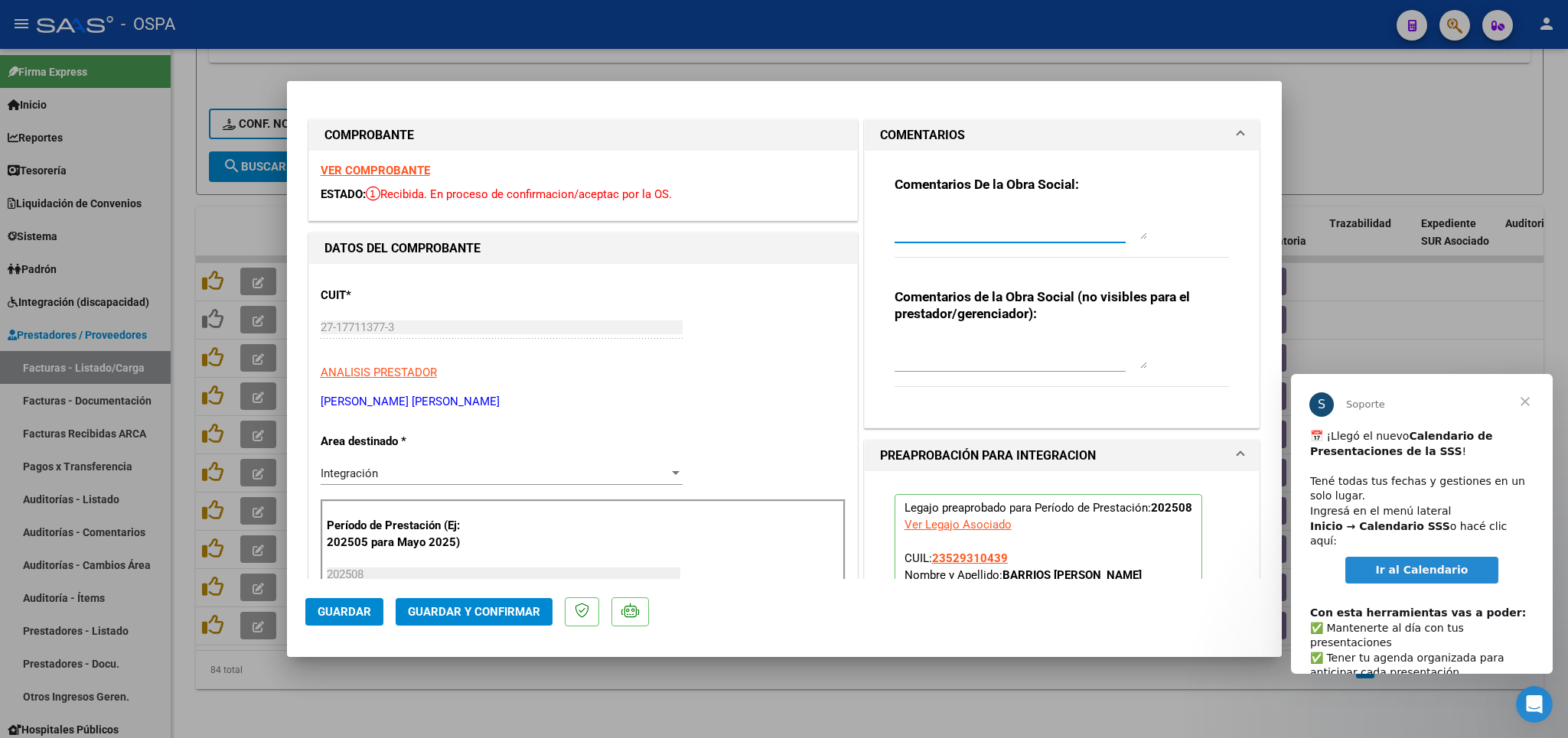
click at [971, 237] on textarea at bounding box center [1020, 224] width 252 height 31
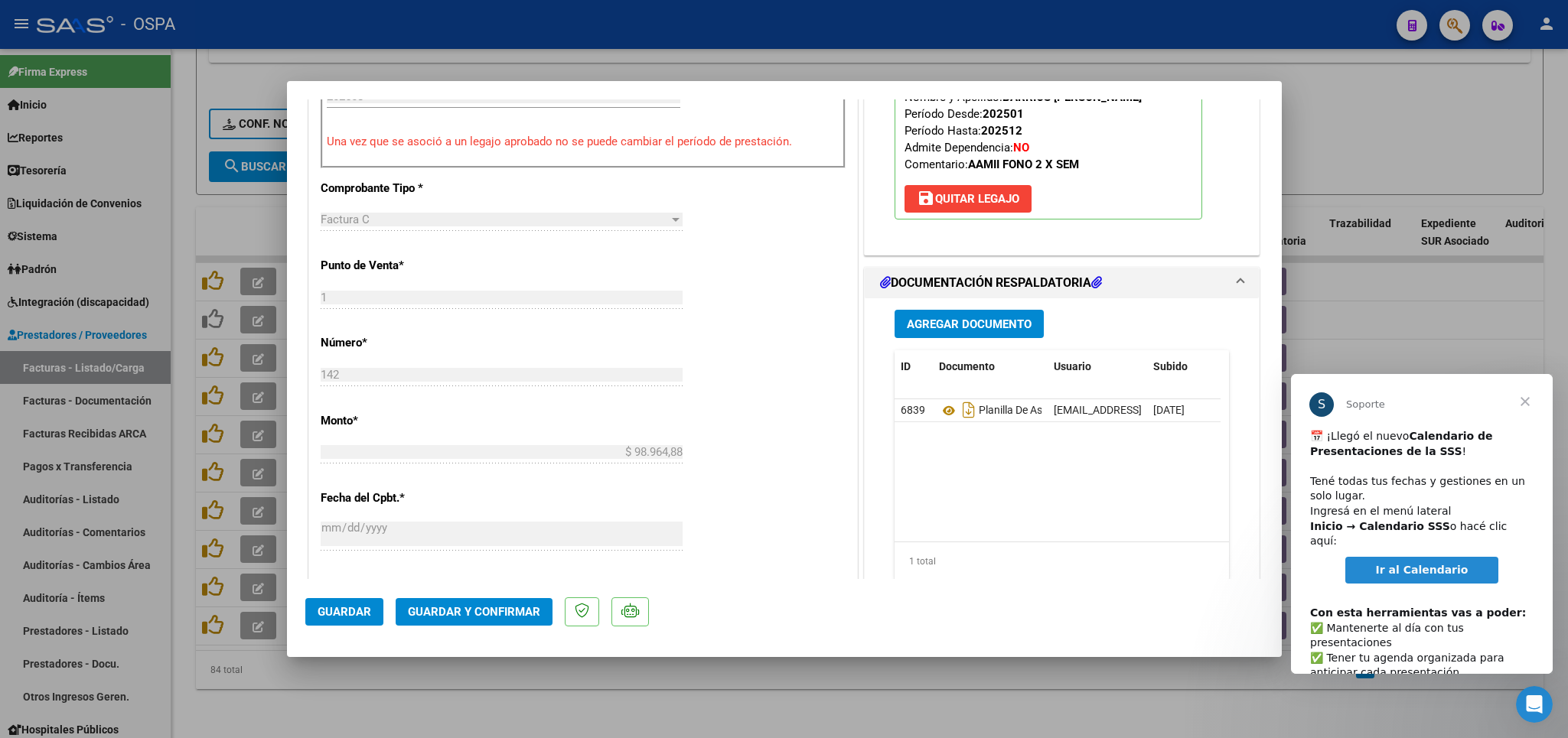
scroll to position [537, 0]
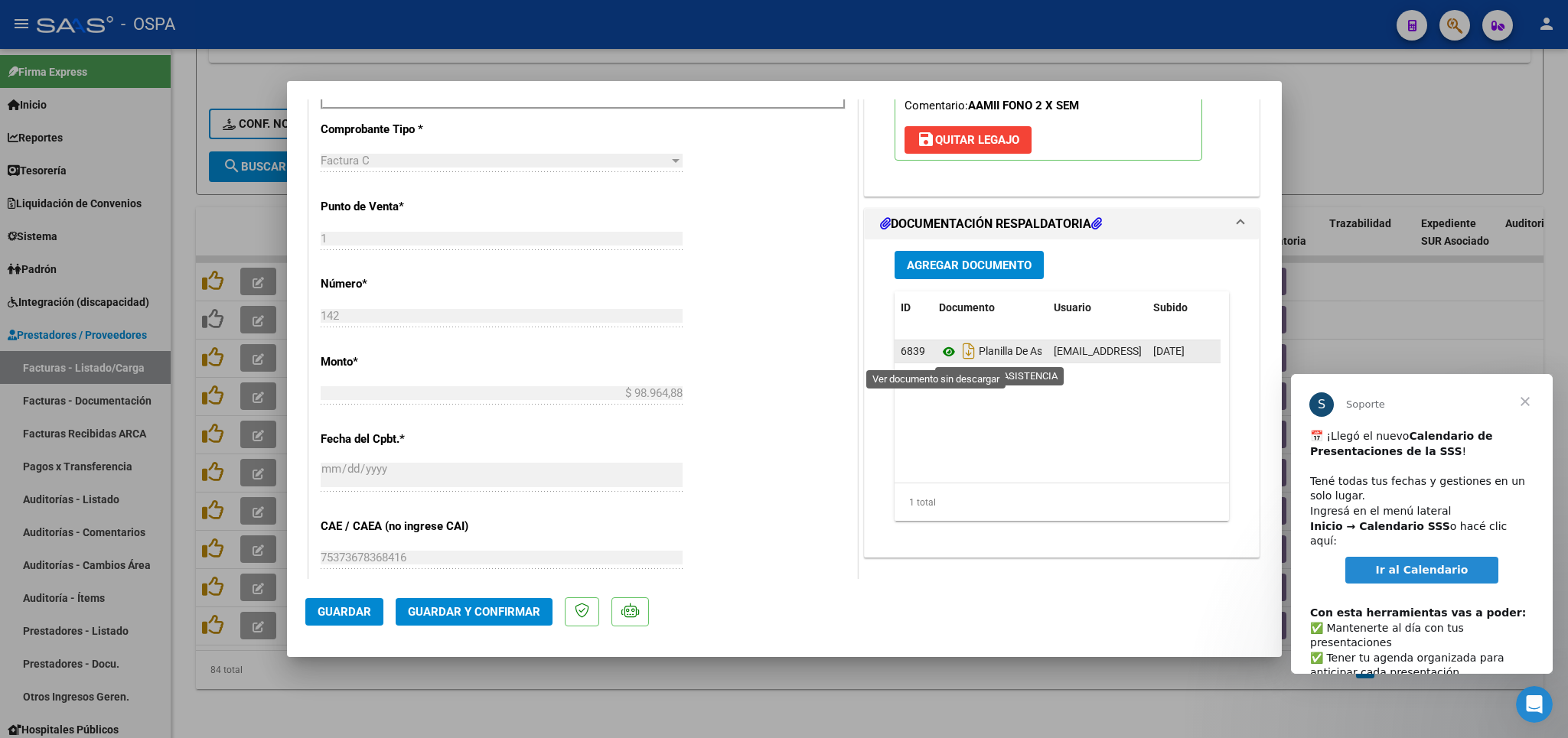
type textarea "recordar asociar el legajo"
click at [939, 357] on icon at bounding box center [949, 352] width 20 height 18
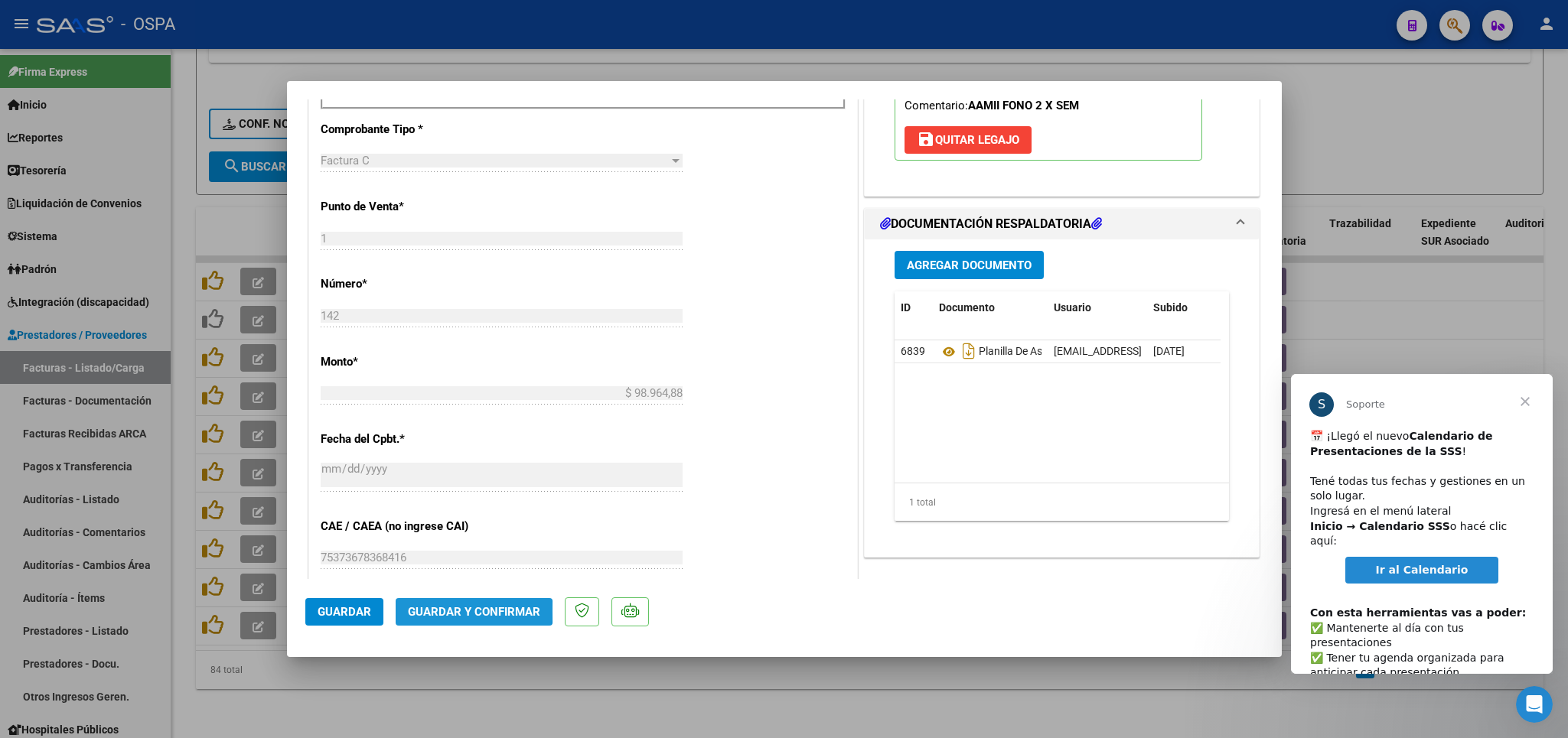
click at [459, 610] on span "Guardar y Confirmar" at bounding box center [473, 612] width 132 height 14
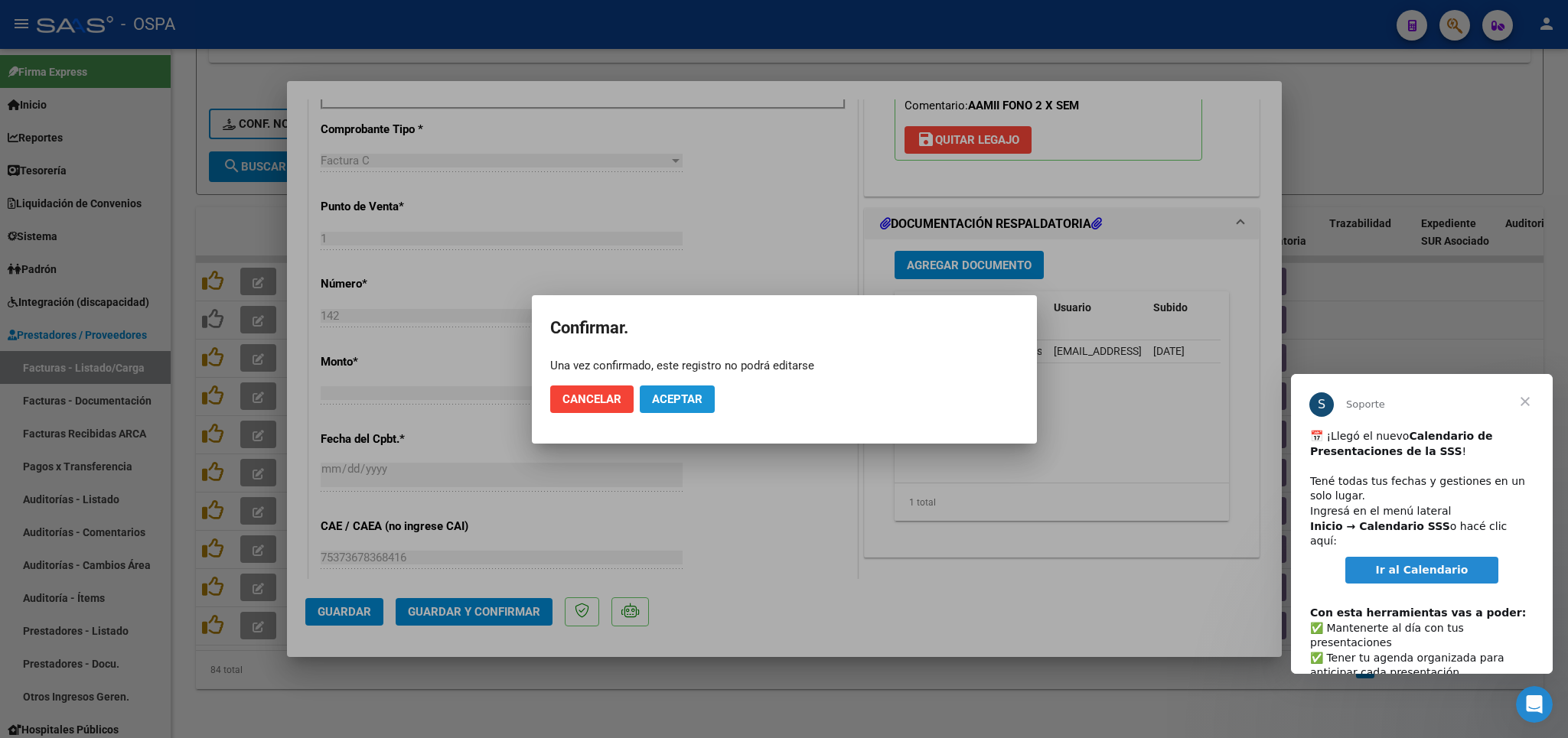
click at [689, 399] on span "Aceptar" at bounding box center [677, 399] width 50 height 14
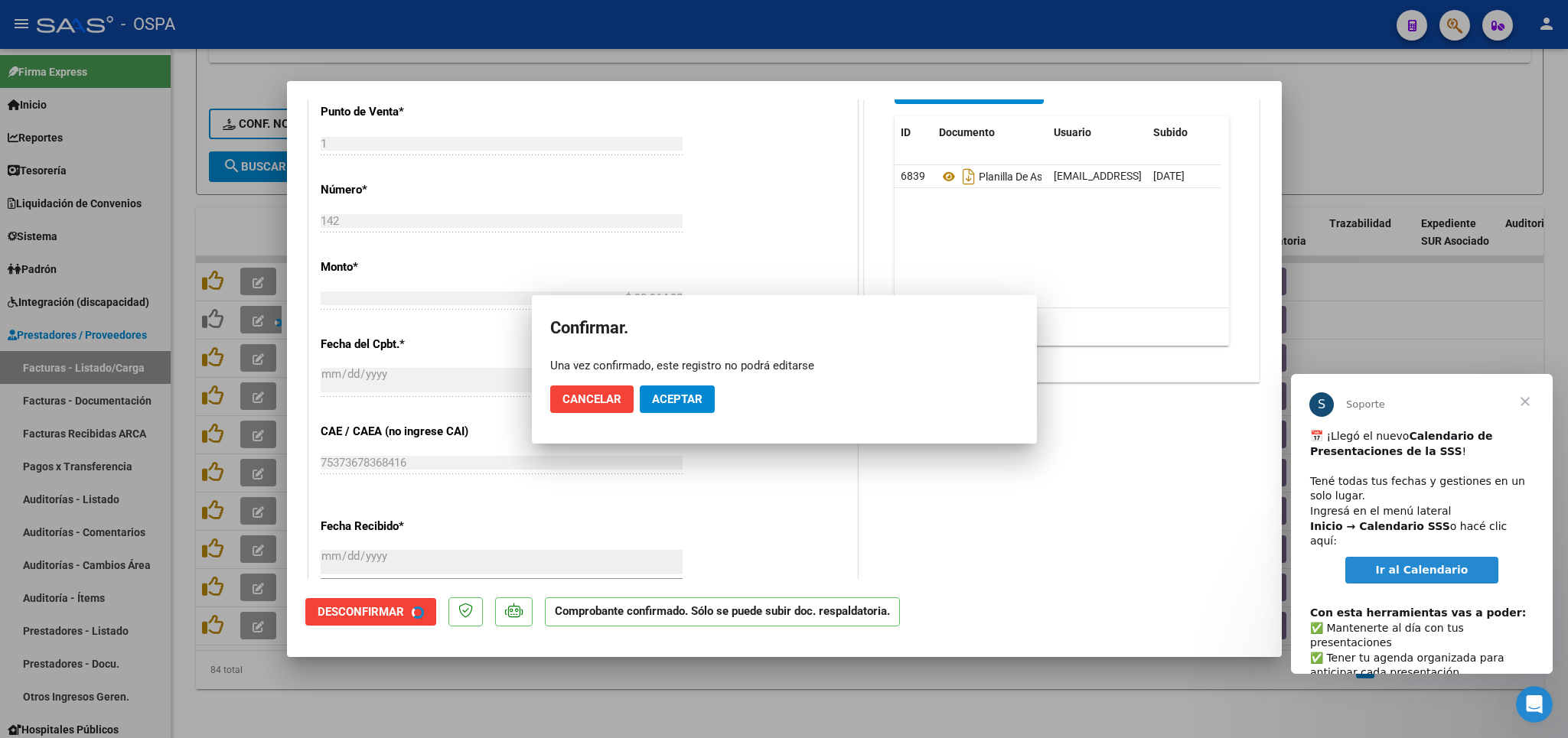
scroll to position [442, 0]
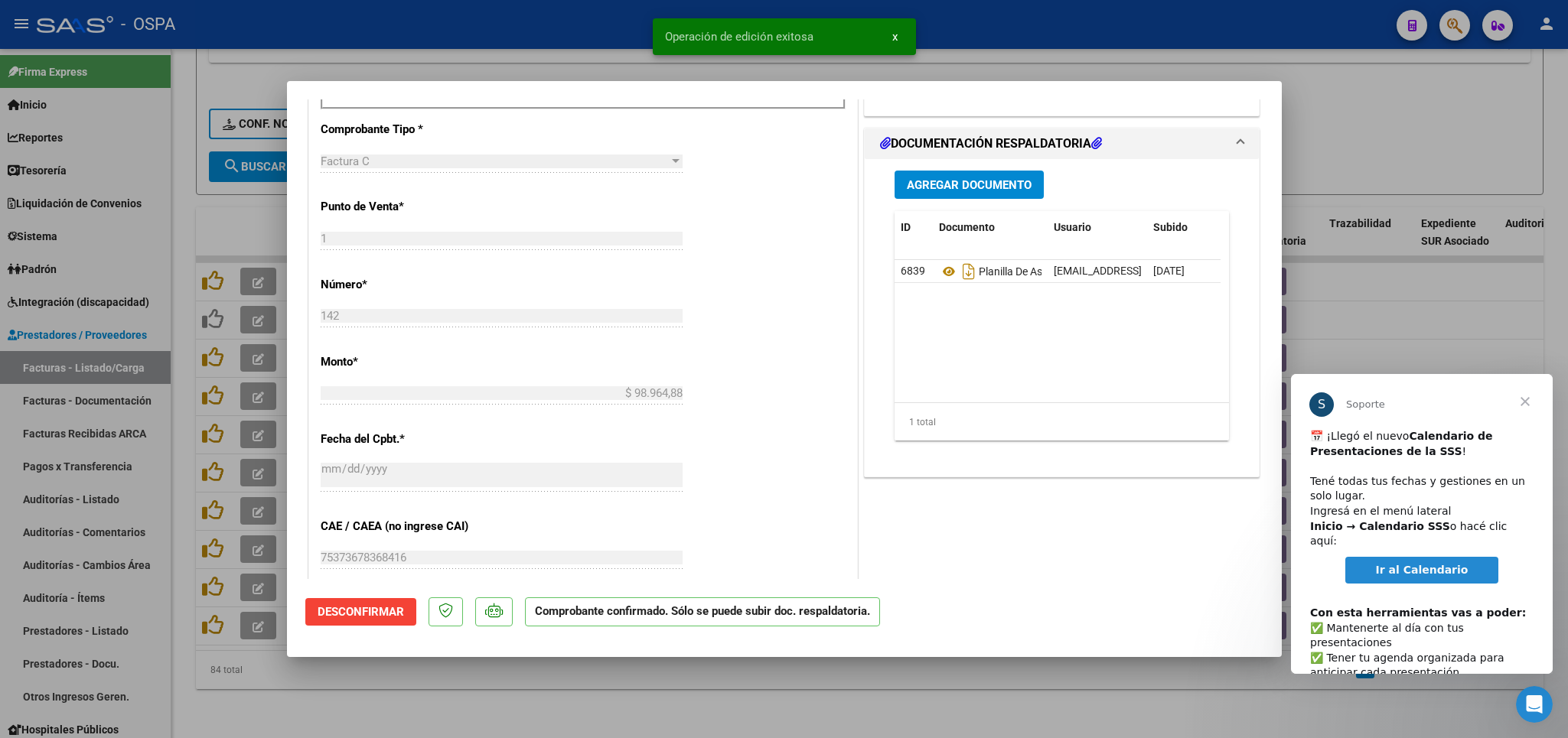
click at [739, 714] on div at bounding box center [784, 369] width 1568 height 738
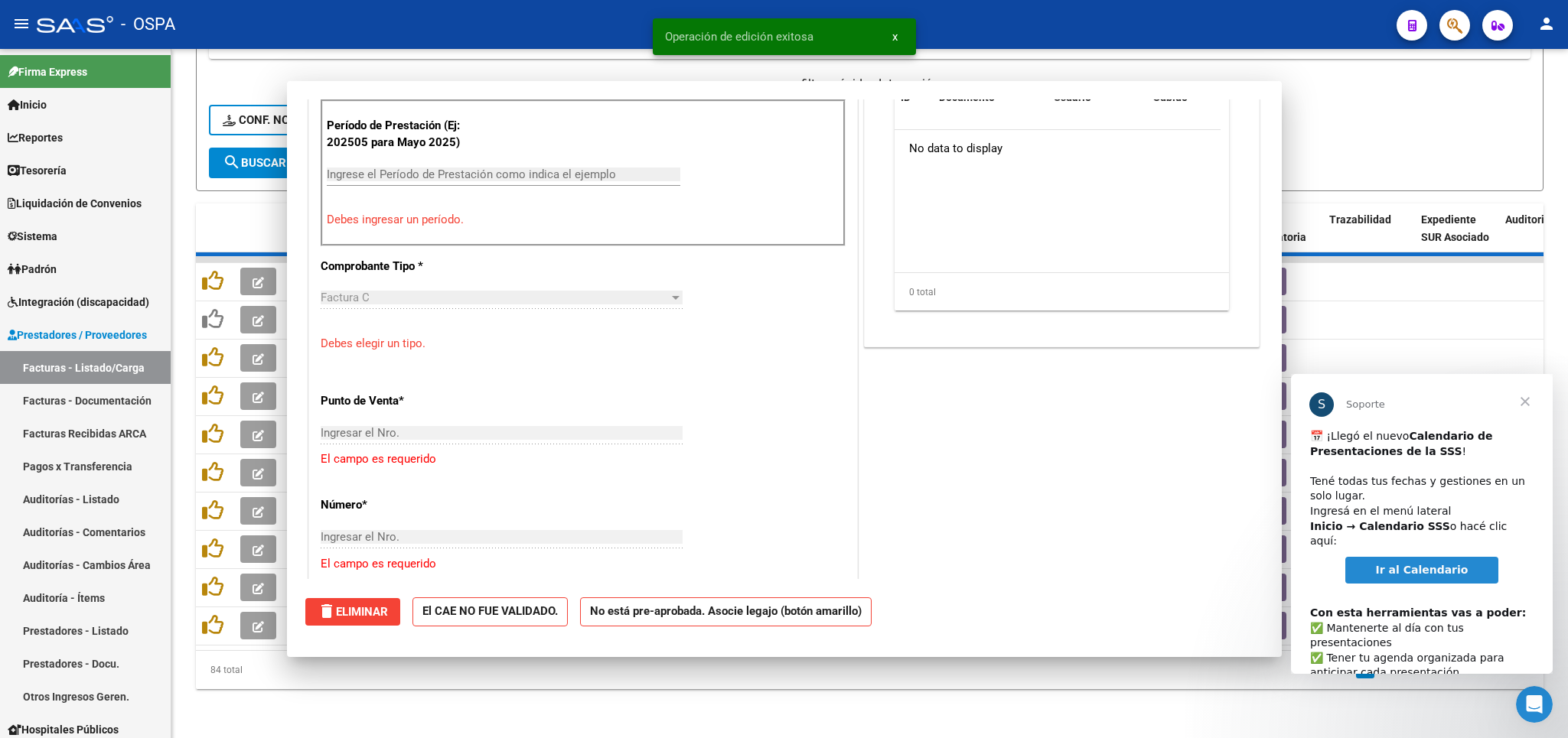
scroll to position [0, 0]
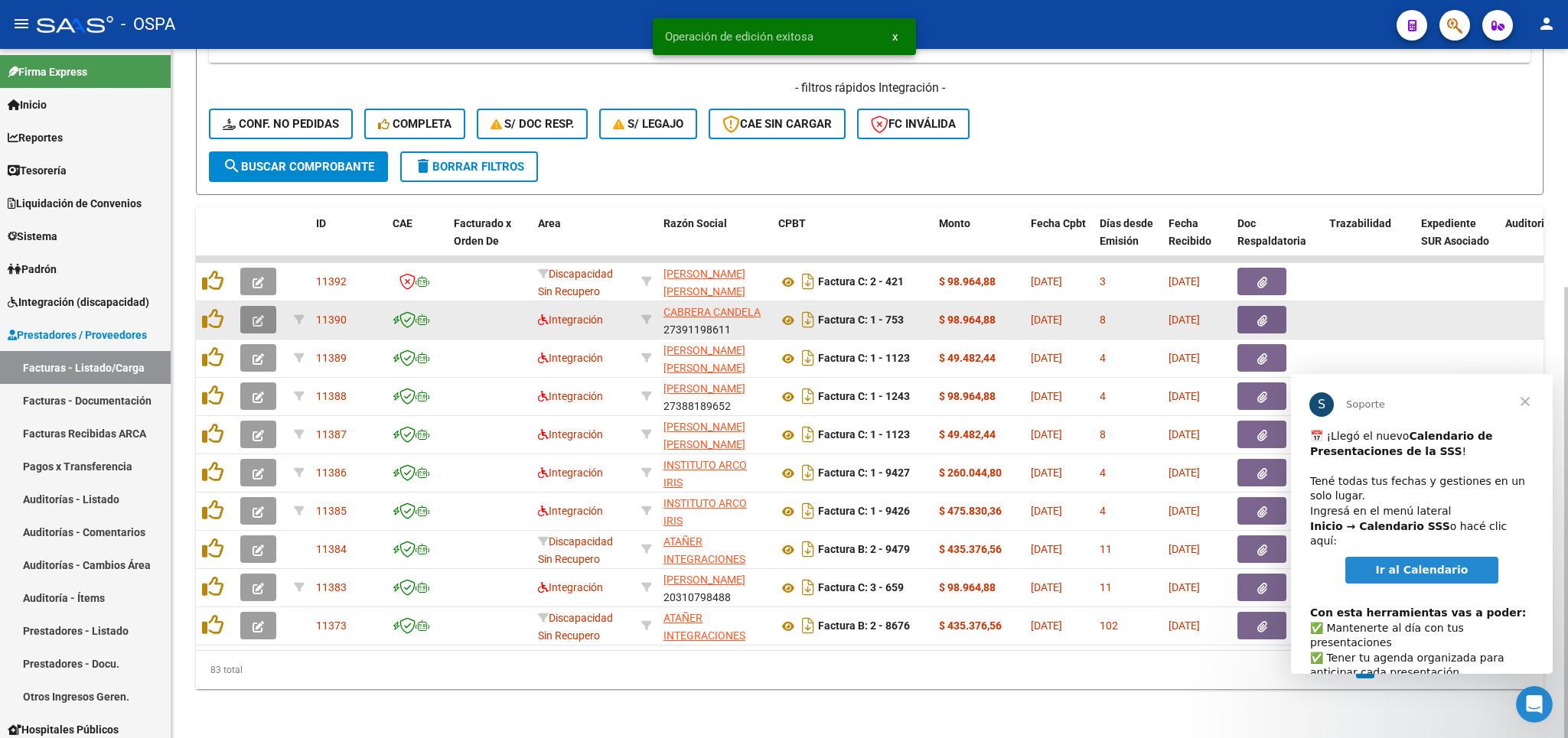
click at [250, 307] on button "button" at bounding box center [258, 320] width 36 height 28
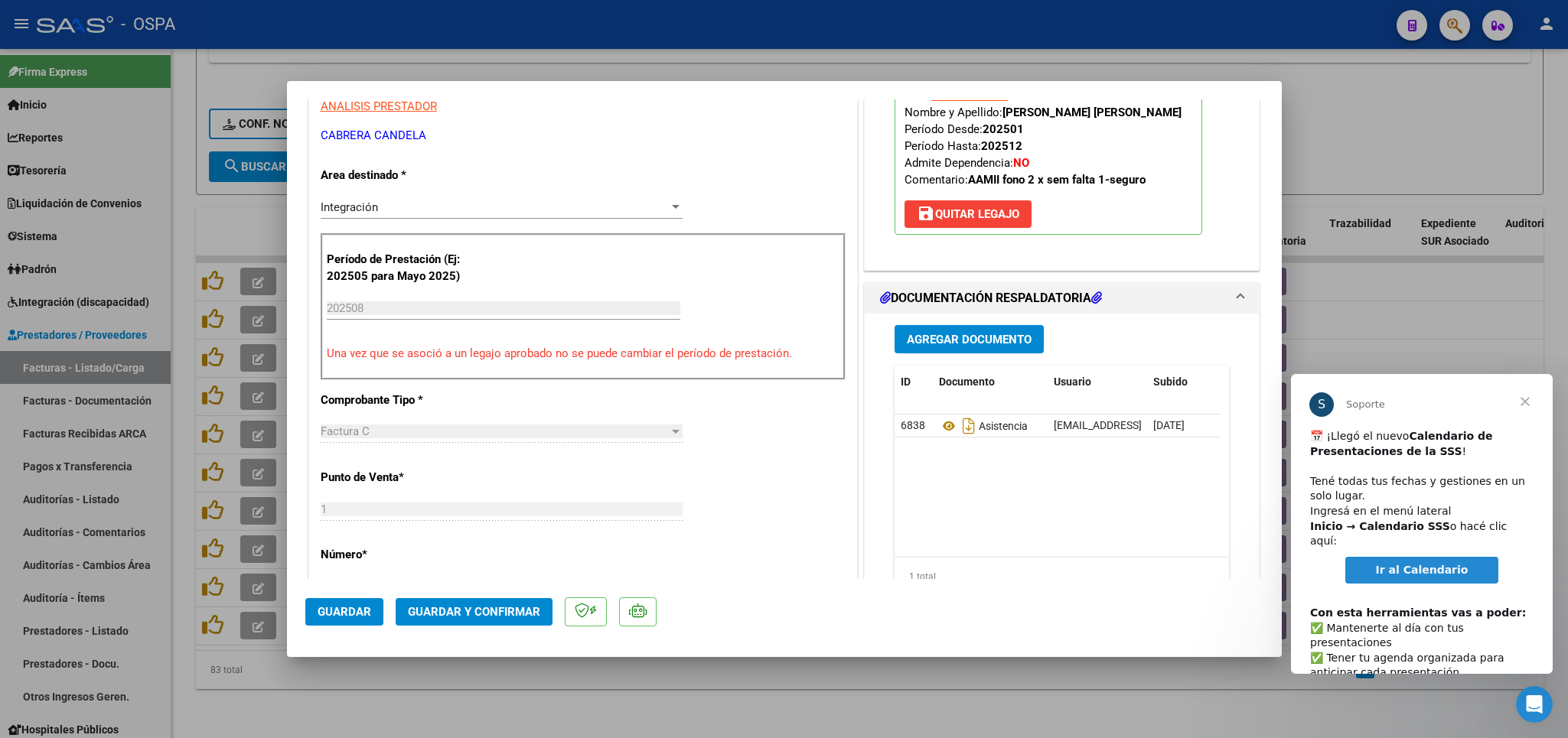
scroll to position [269, 0]
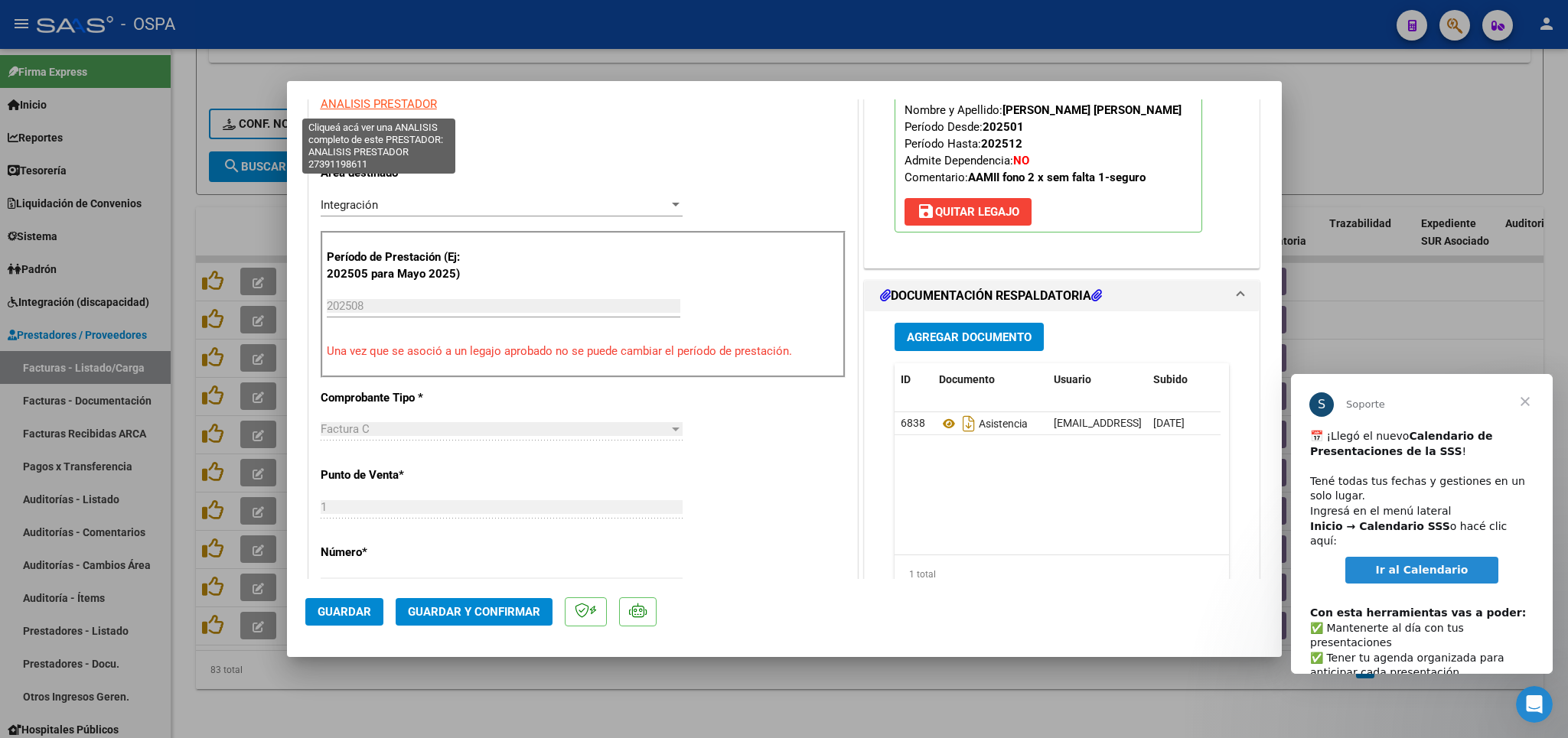
click at [408, 108] on span "ANALISIS PRESTADOR" at bounding box center [379, 104] width 116 height 14
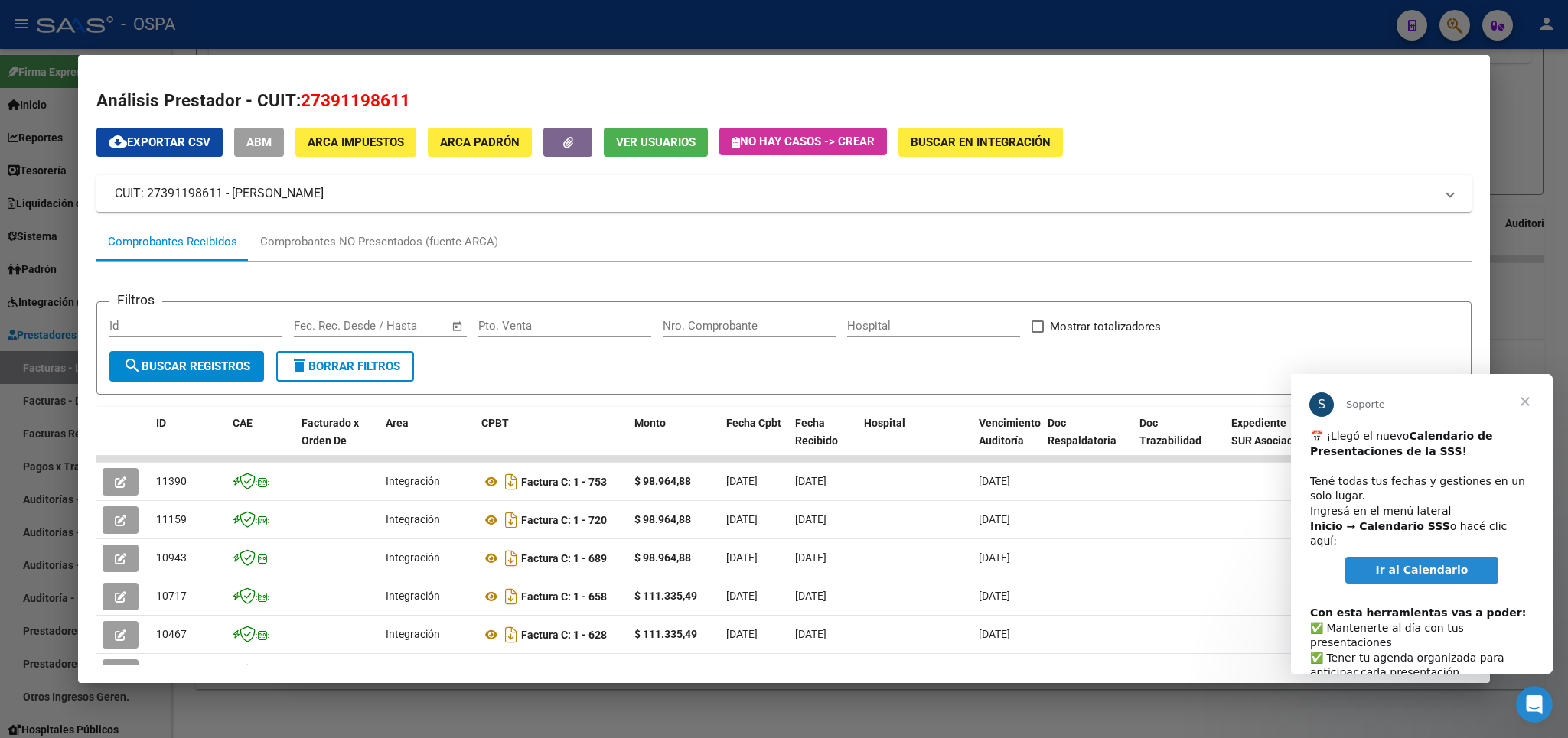
click at [1517, 121] on div at bounding box center [784, 369] width 1568 height 738
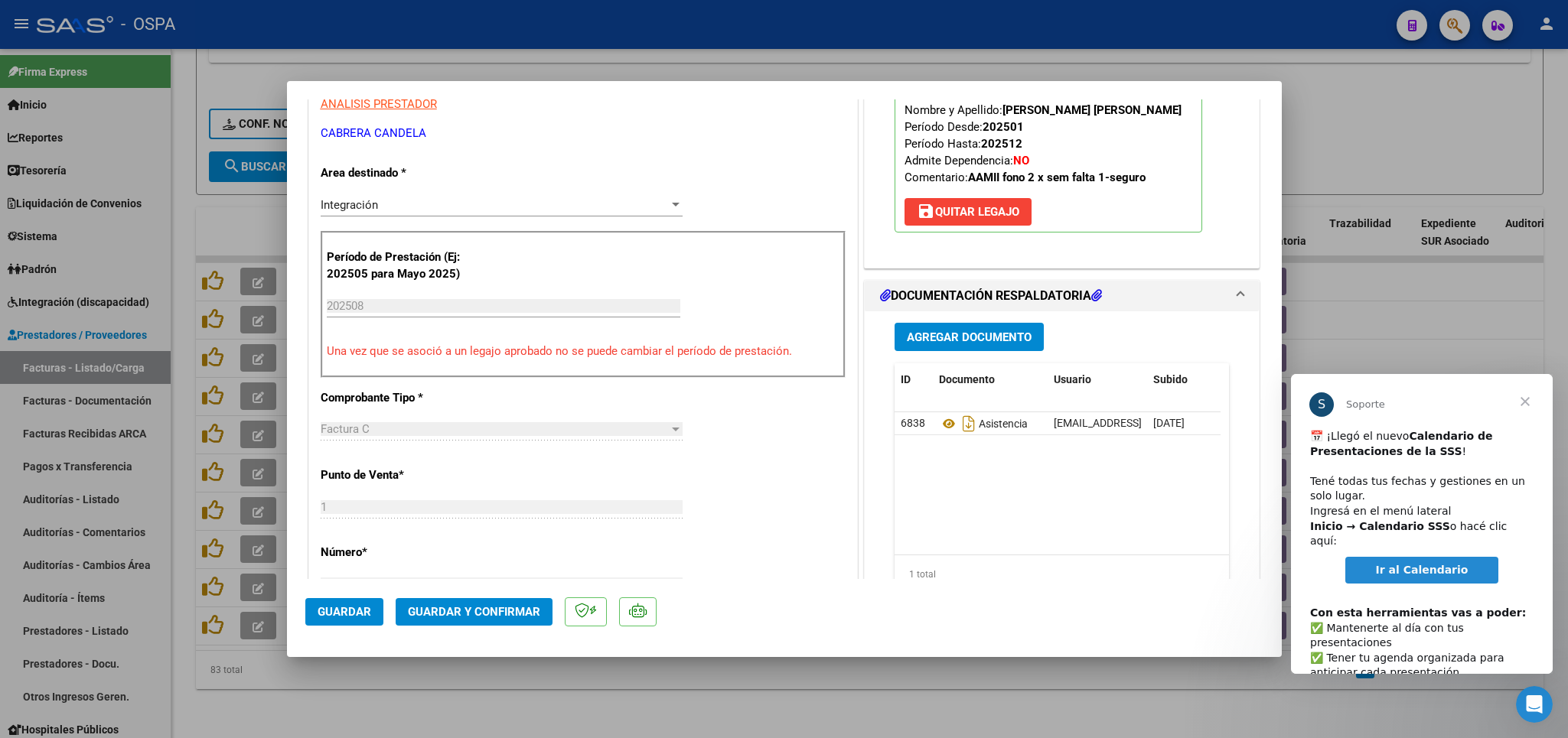
scroll to position [0, 0]
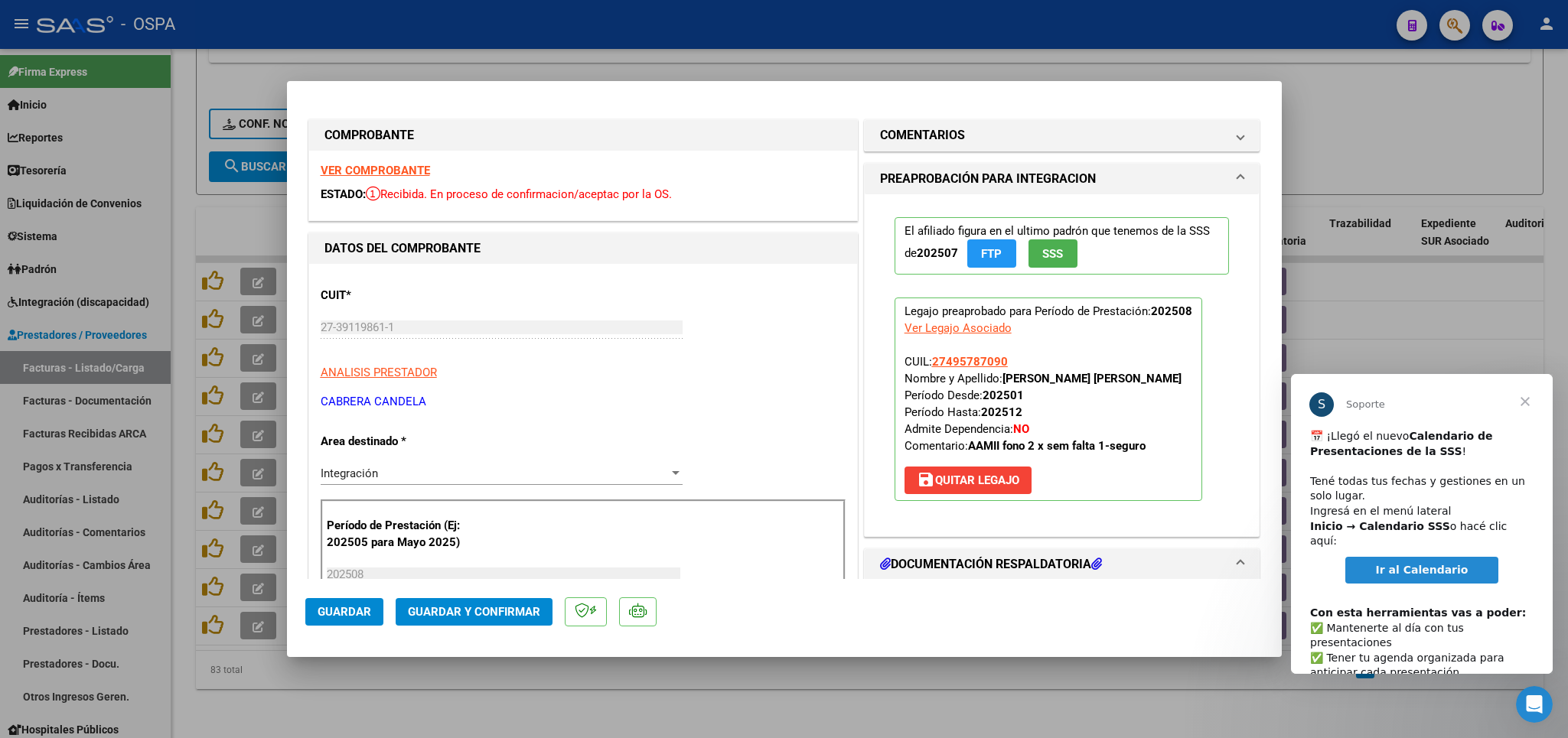
click at [376, 171] on strong "VER COMPROBANTE" at bounding box center [375, 171] width 109 height 14
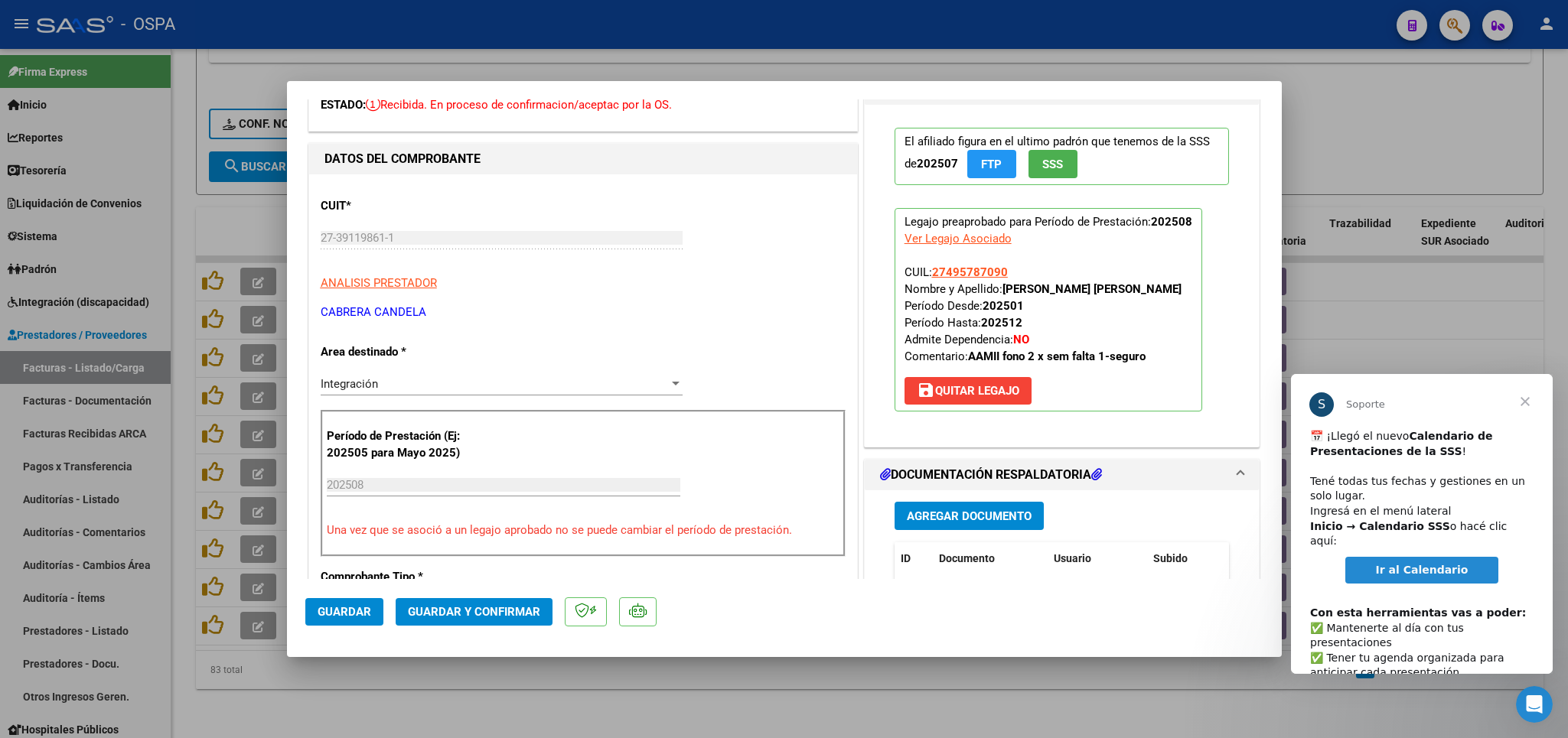
scroll to position [179, 0]
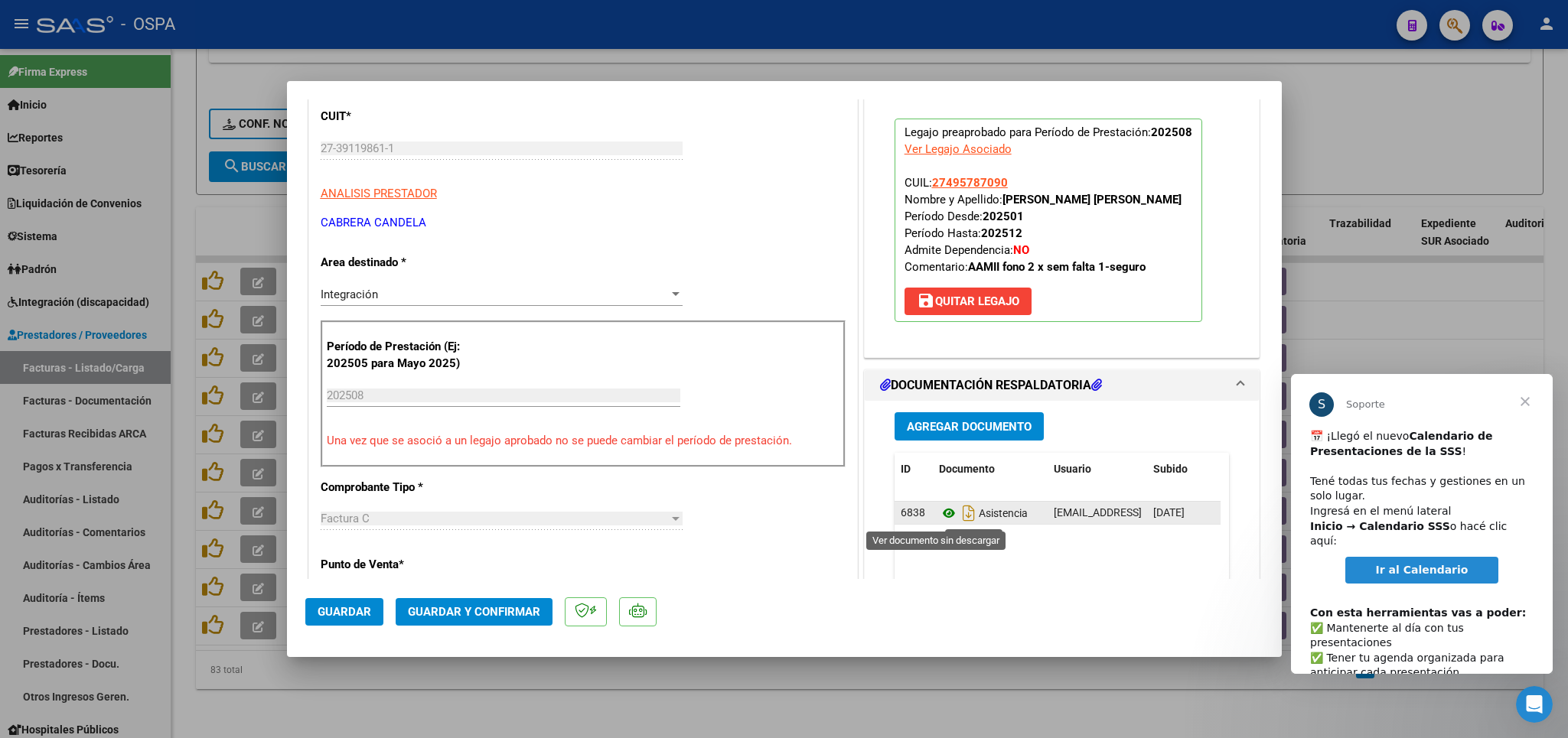
click at [941, 514] on icon at bounding box center [949, 513] width 20 height 18
click at [482, 622] on button "Guardar y Confirmar" at bounding box center [474, 611] width 157 height 28
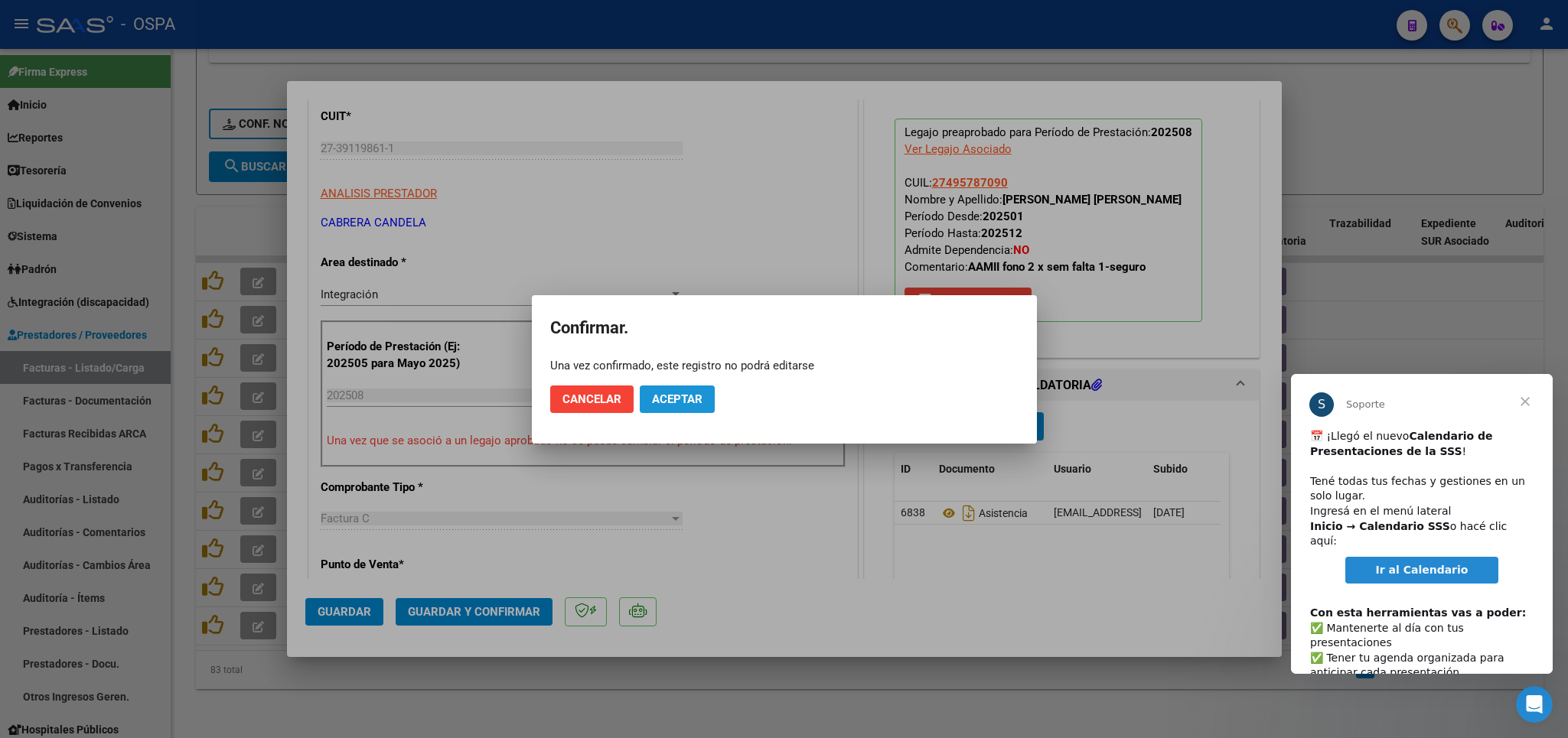
click at [691, 399] on span "Aceptar" at bounding box center [677, 399] width 50 height 14
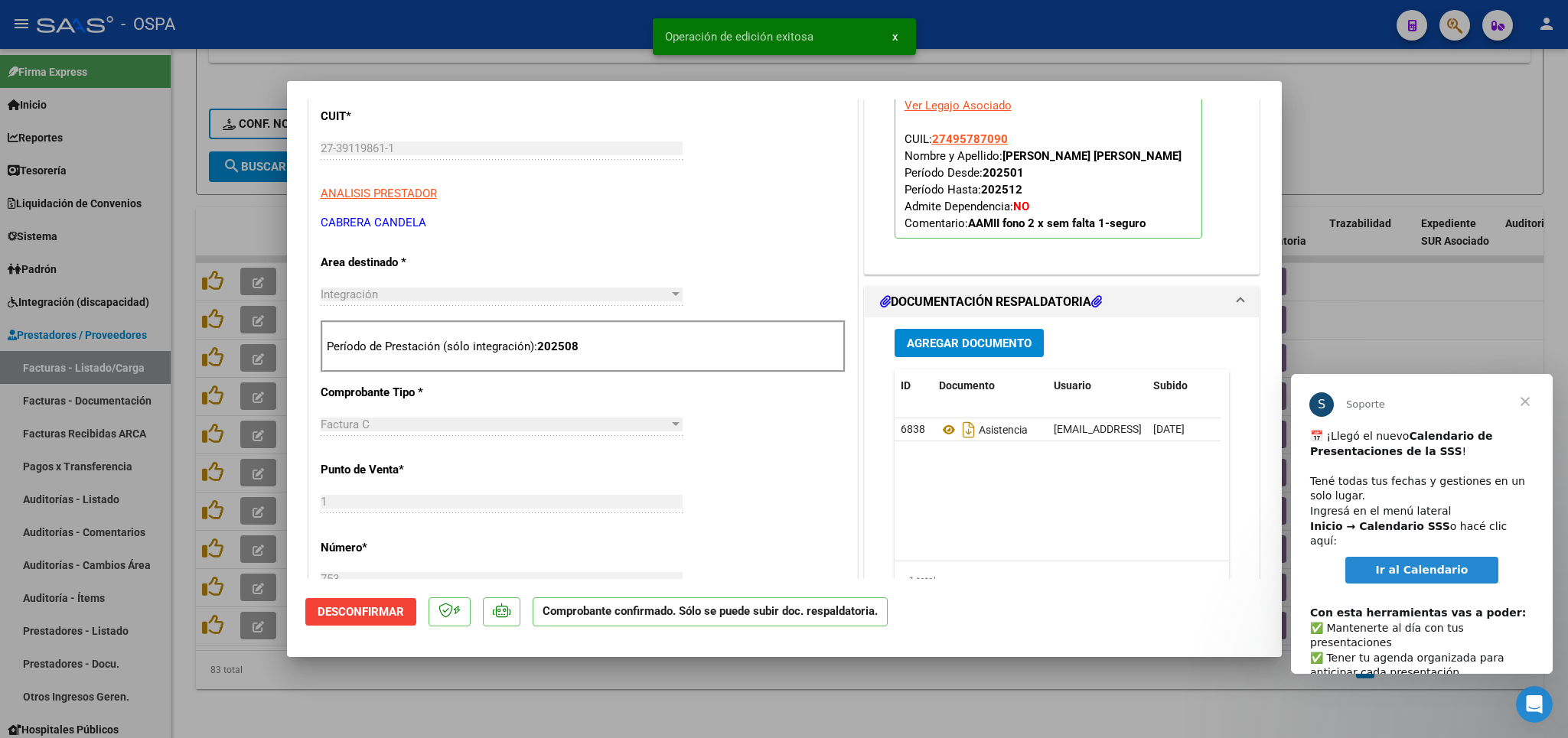
click at [624, 716] on div at bounding box center [784, 369] width 1568 height 738
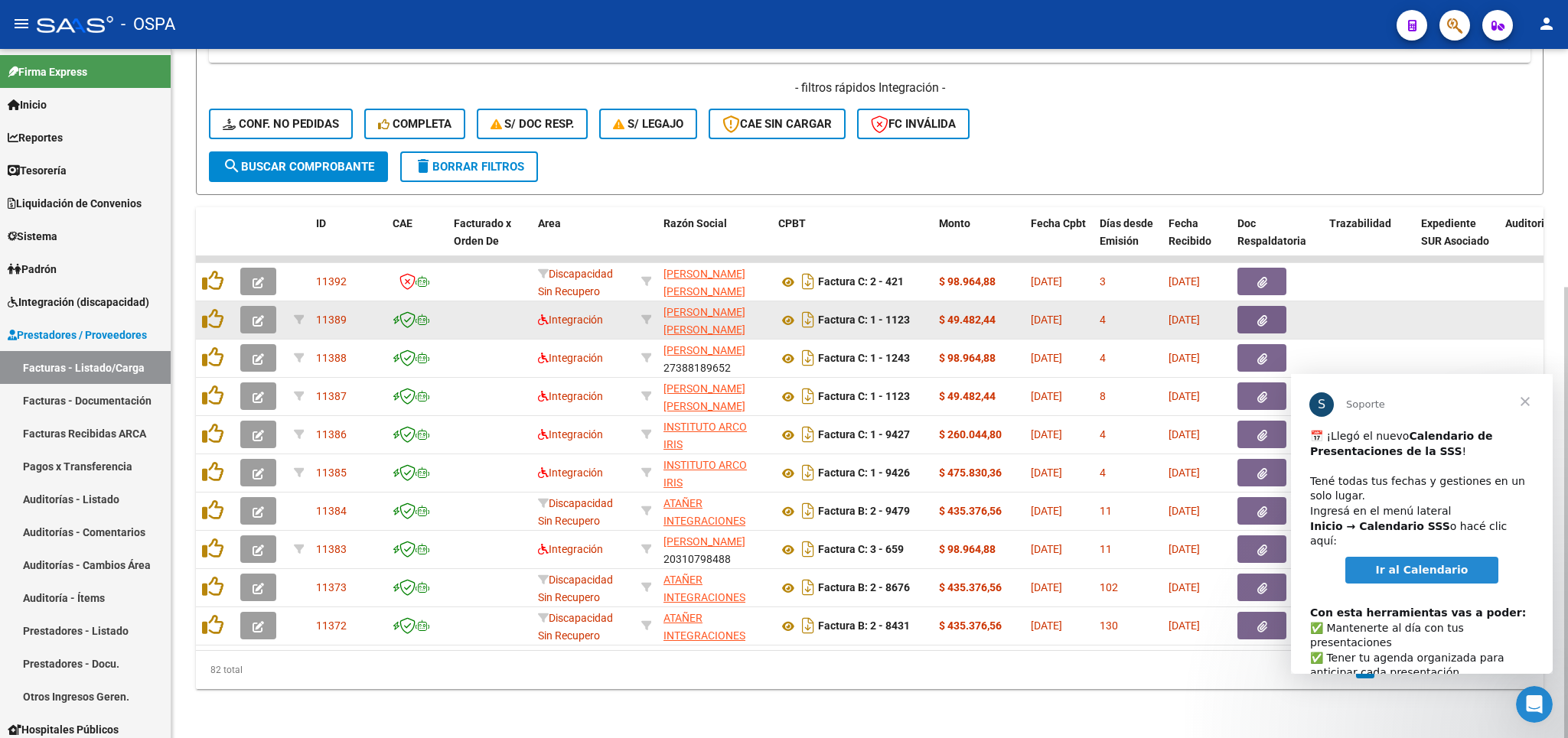
click at [256, 315] on icon "button" at bounding box center [258, 321] width 12 height 12
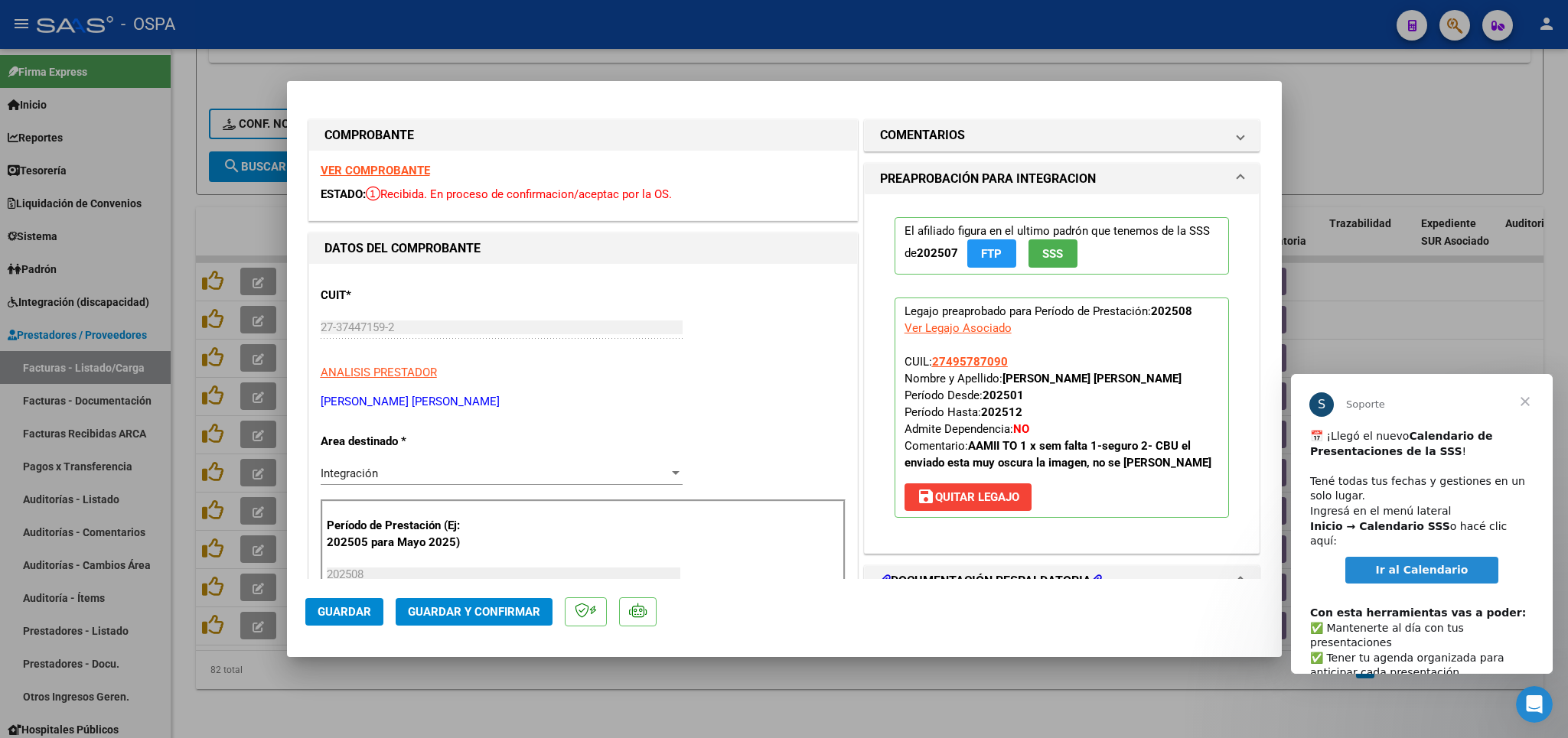
click at [354, 172] on strong "VER COMPROBANTE" at bounding box center [375, 171] width 109 height 14
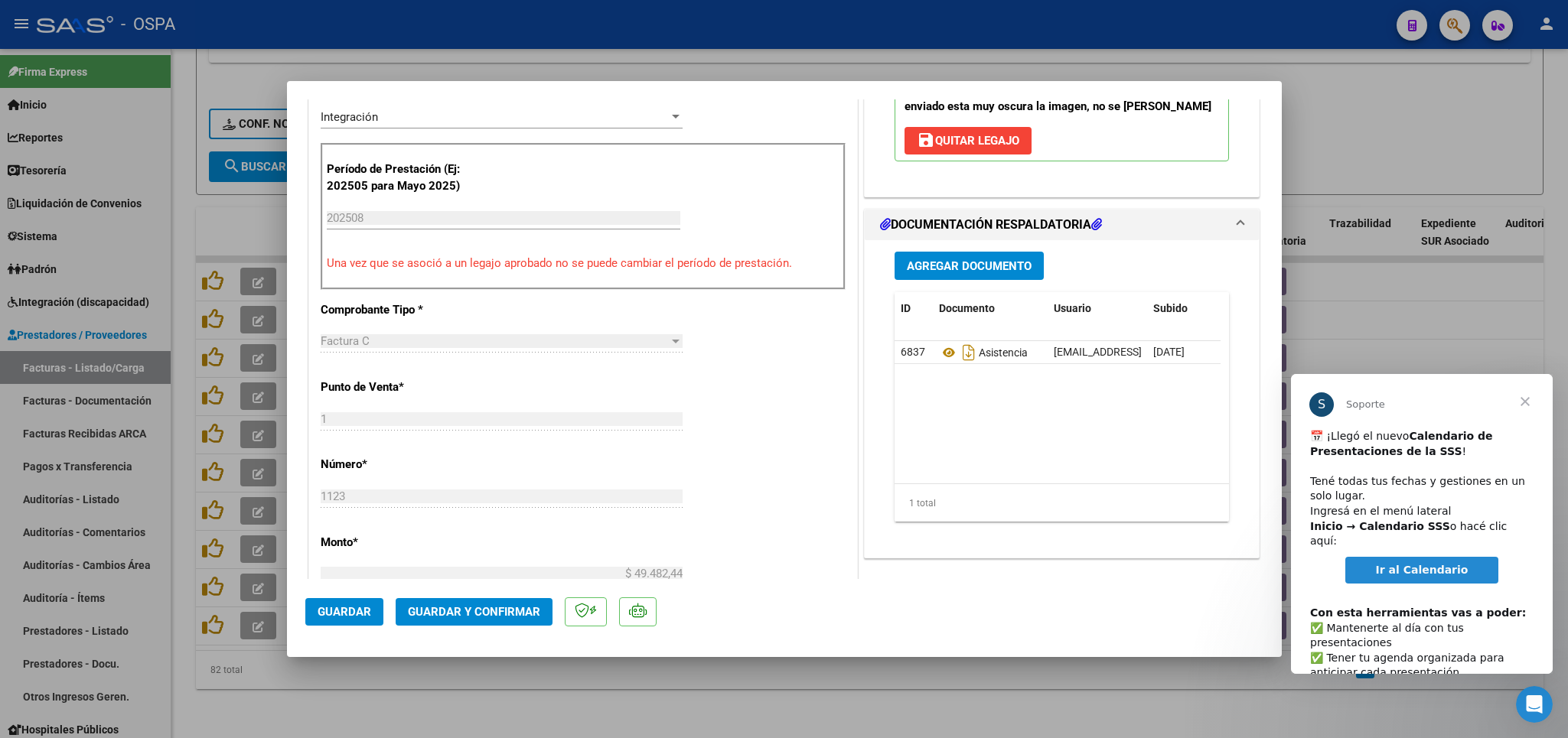
scroll to position [358, 0]
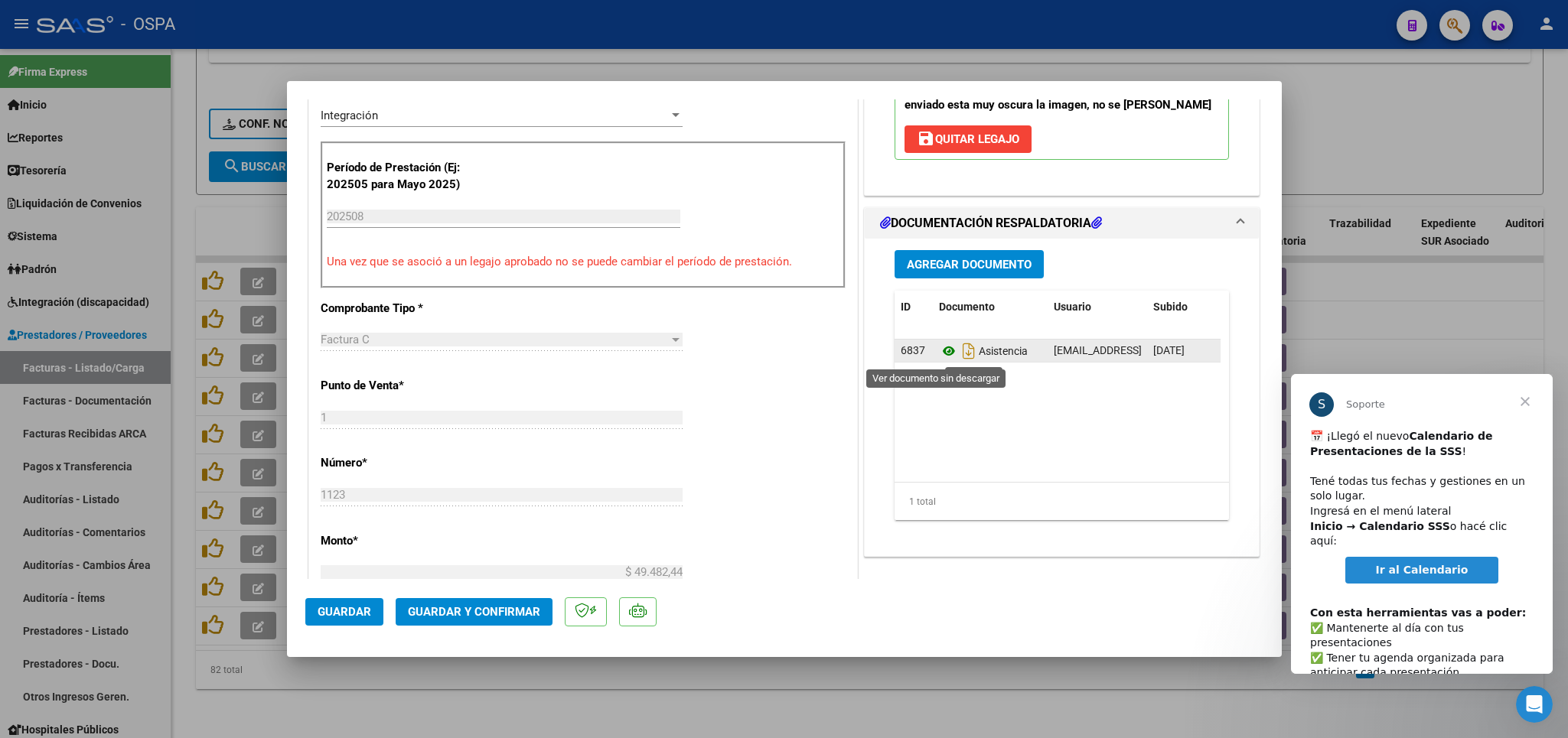
click at [939, 355] on icon at bounding box center [949, 351] width 20 height 18
click at [517, 612] on span "Guardar y Confirmar" at bounding box center [473, 612] width 132 height 14
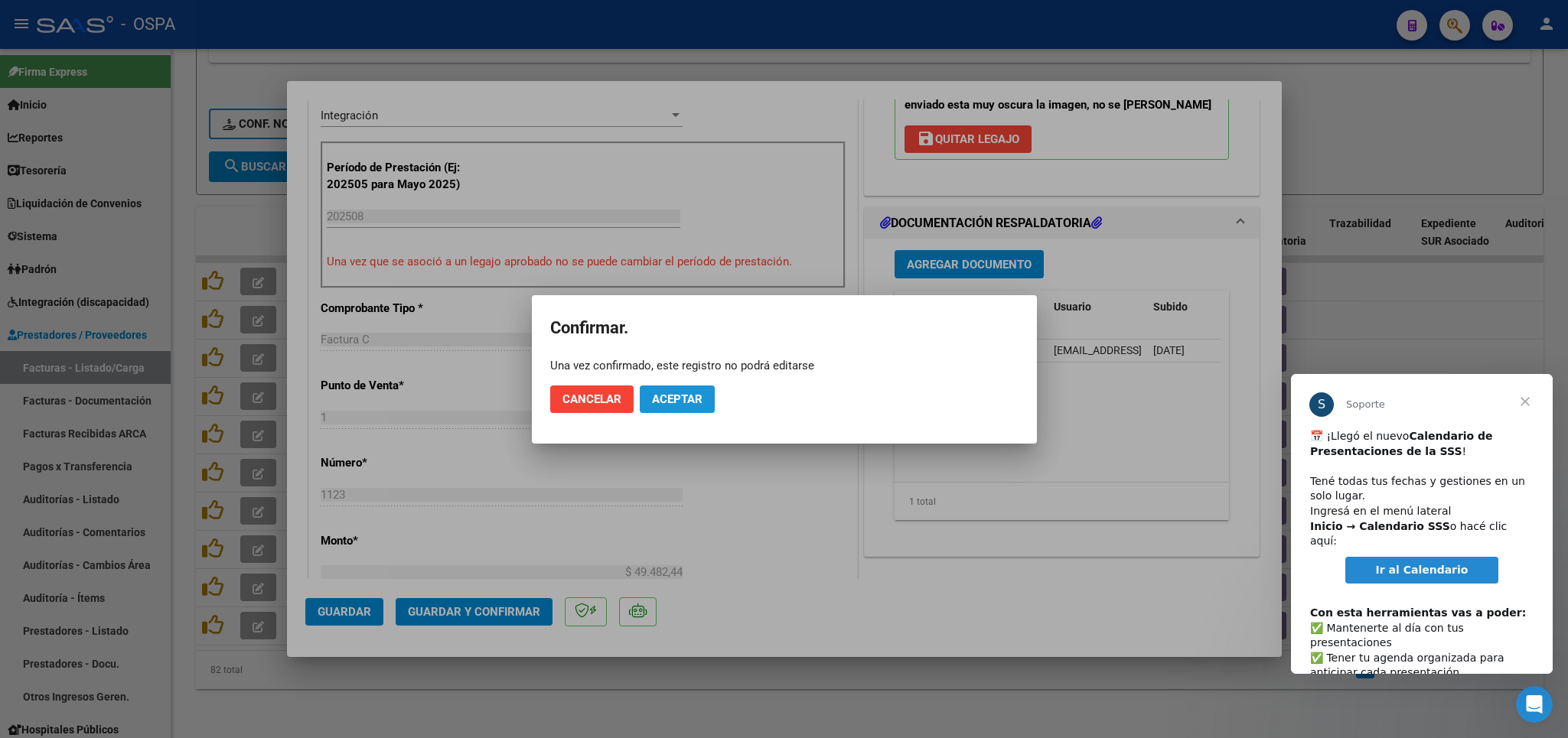
click at [679, 402] on span "Aceptar" at bounding box center [677, 399] width 50 height 14
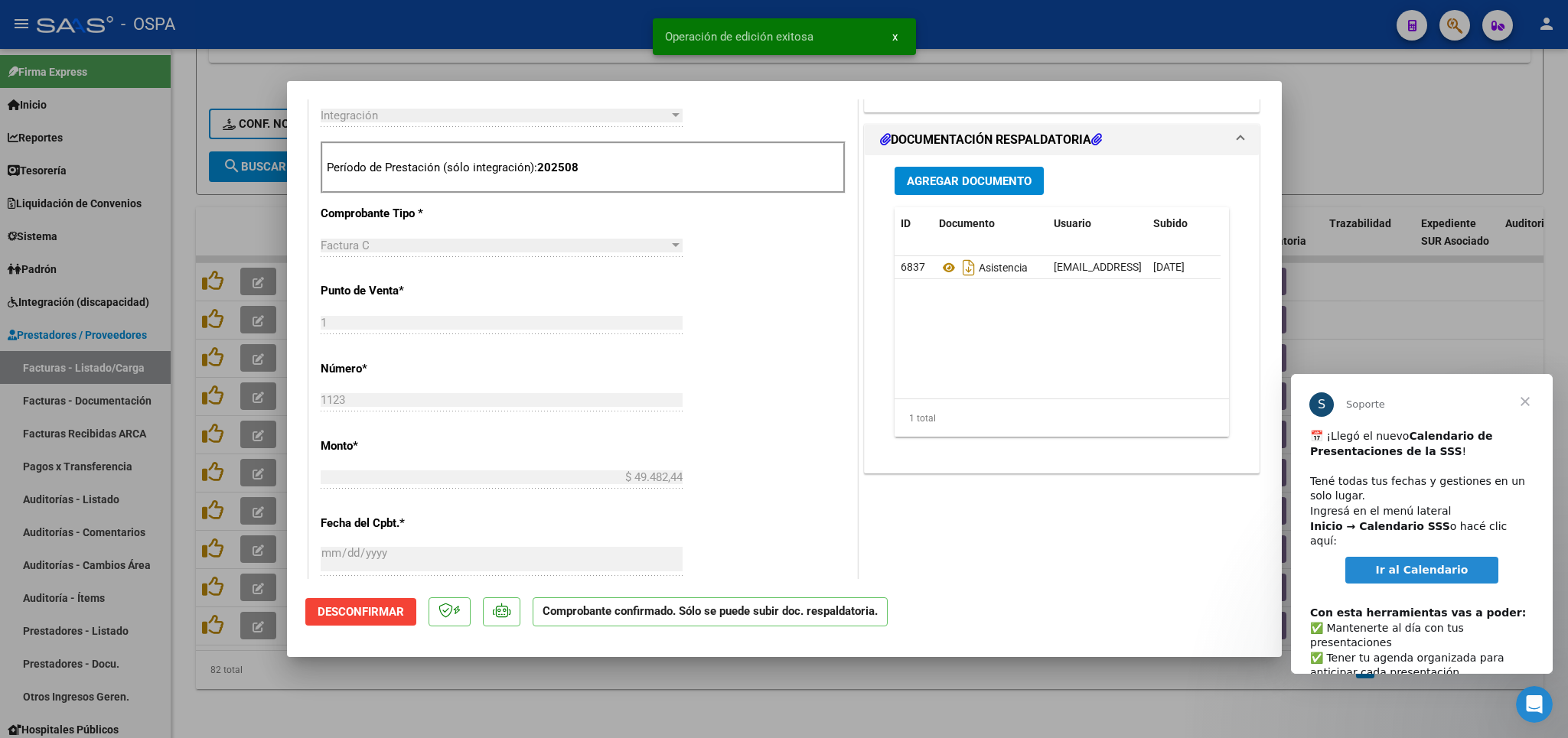
click at [502, 705] on div at bounding box center [784, 369] width 1568 height 738
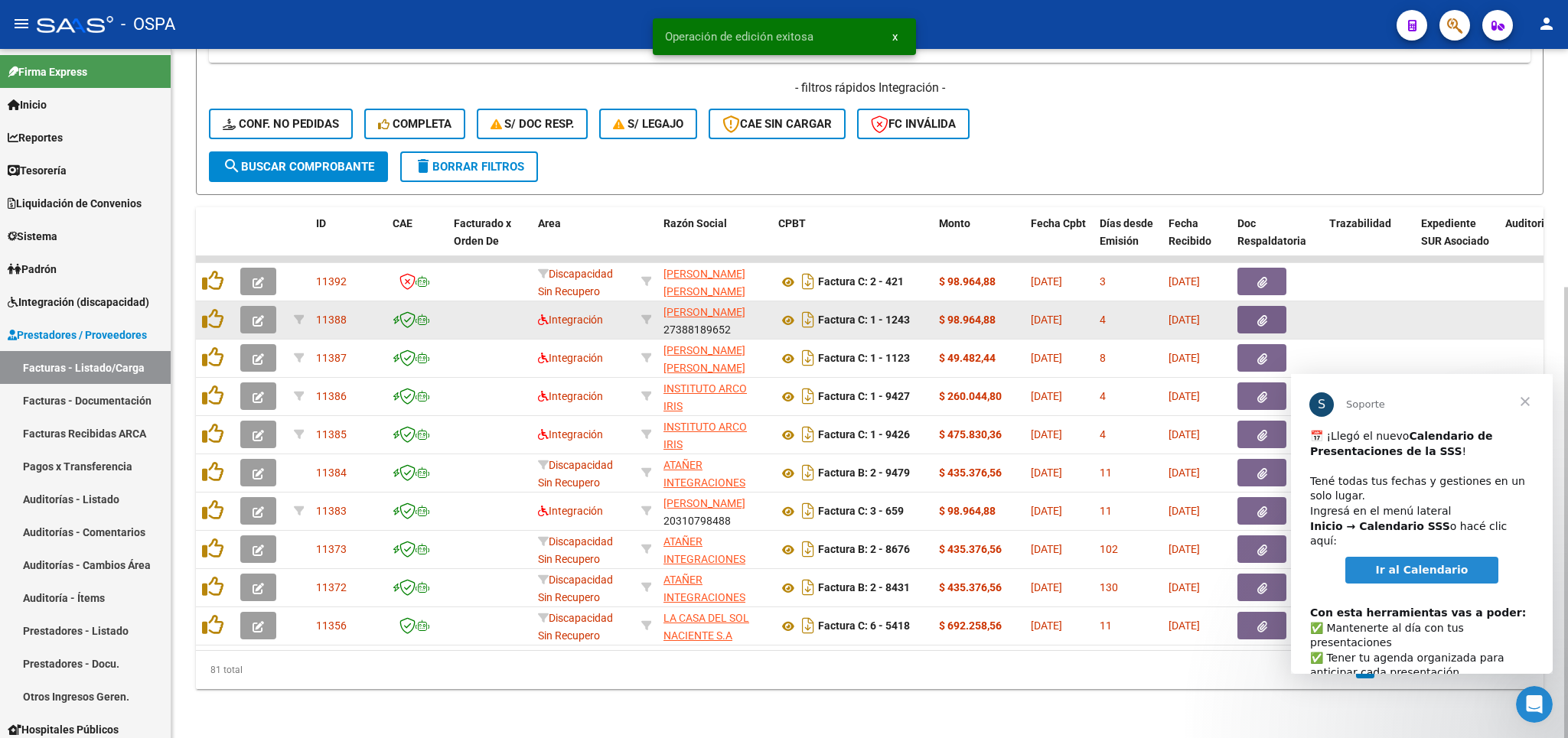
click at [264, 315] on icon "button" at bounding box center [258, 321] width 12 height 12
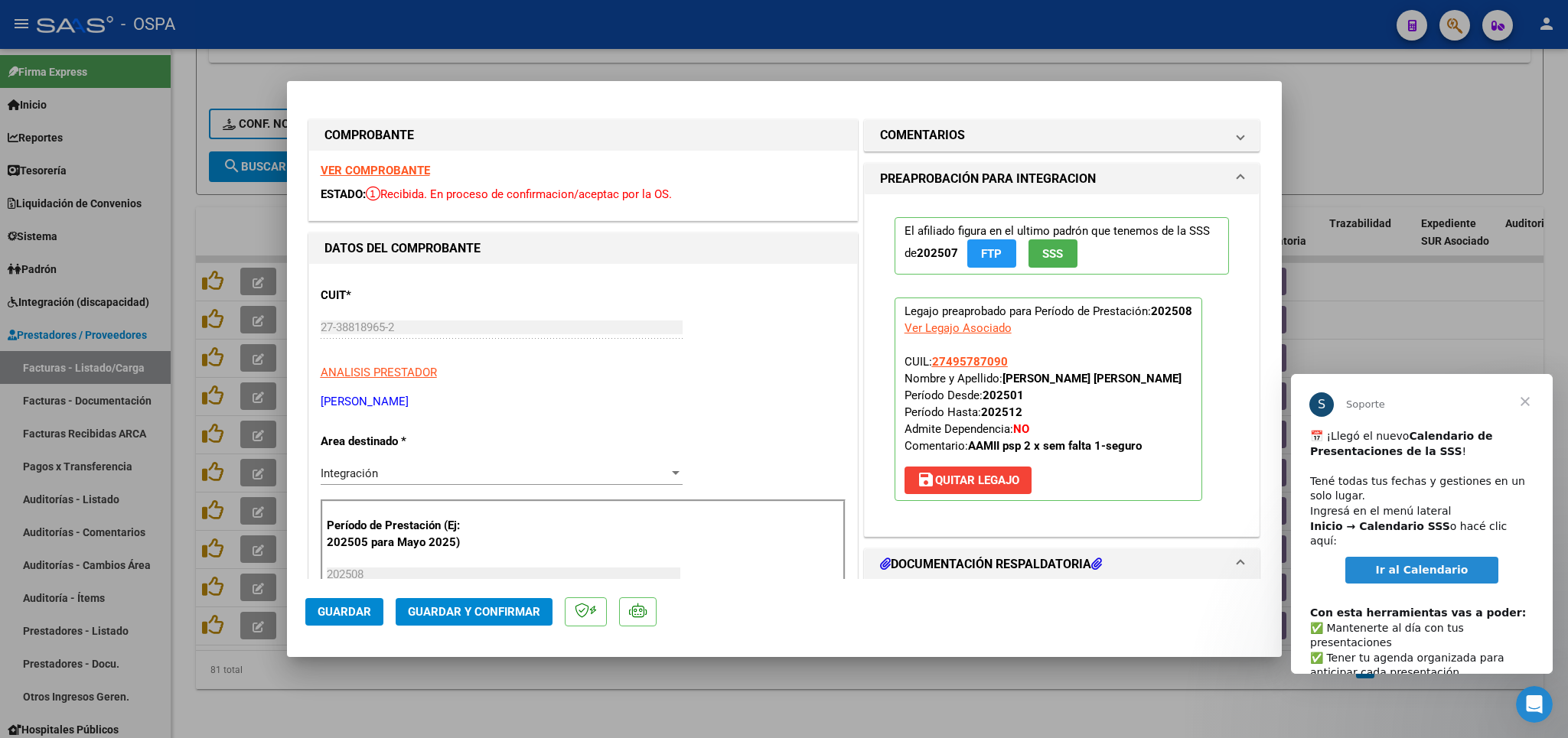
click at [356, 167] on strong "VER COMPROBANTE" at bounding box center [375, 171] width 109 height 14
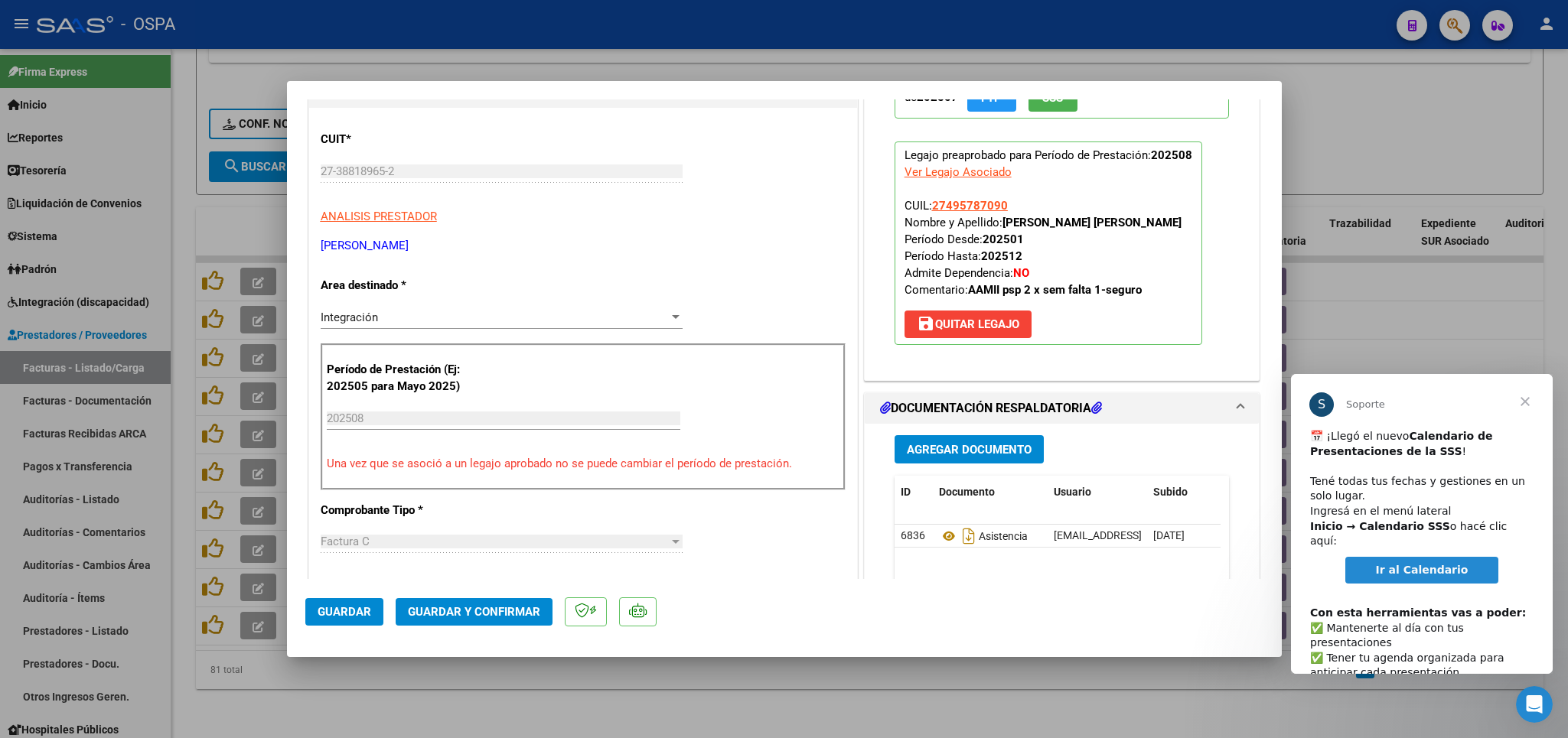
scroll to position [179, 0]
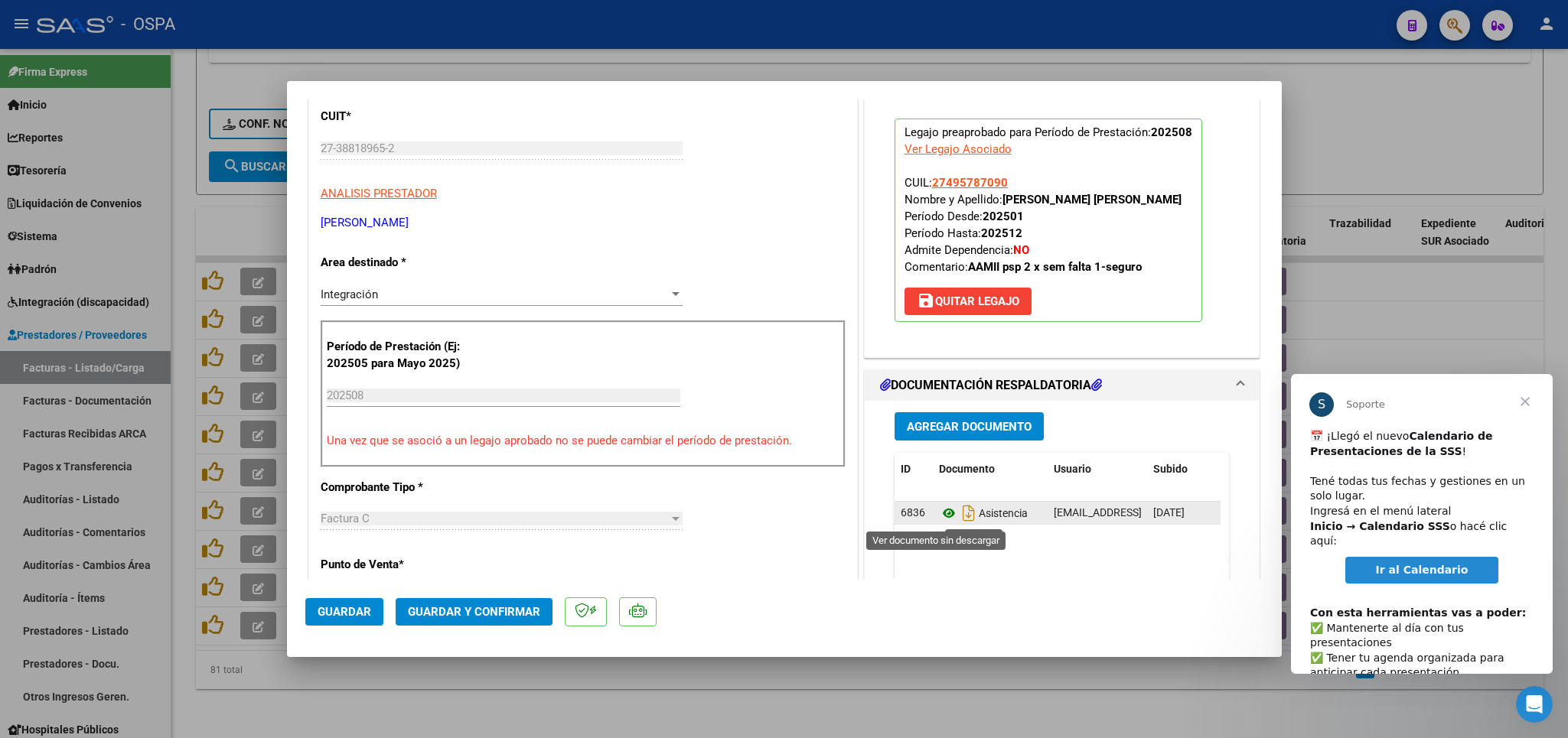
click at [944, 521] on icon at bounding box center [949, 513] width 20 height 18
click at [433, 619] on span "Guardar y Confirmar" at bounding box center [473, 612] width 132 height 14
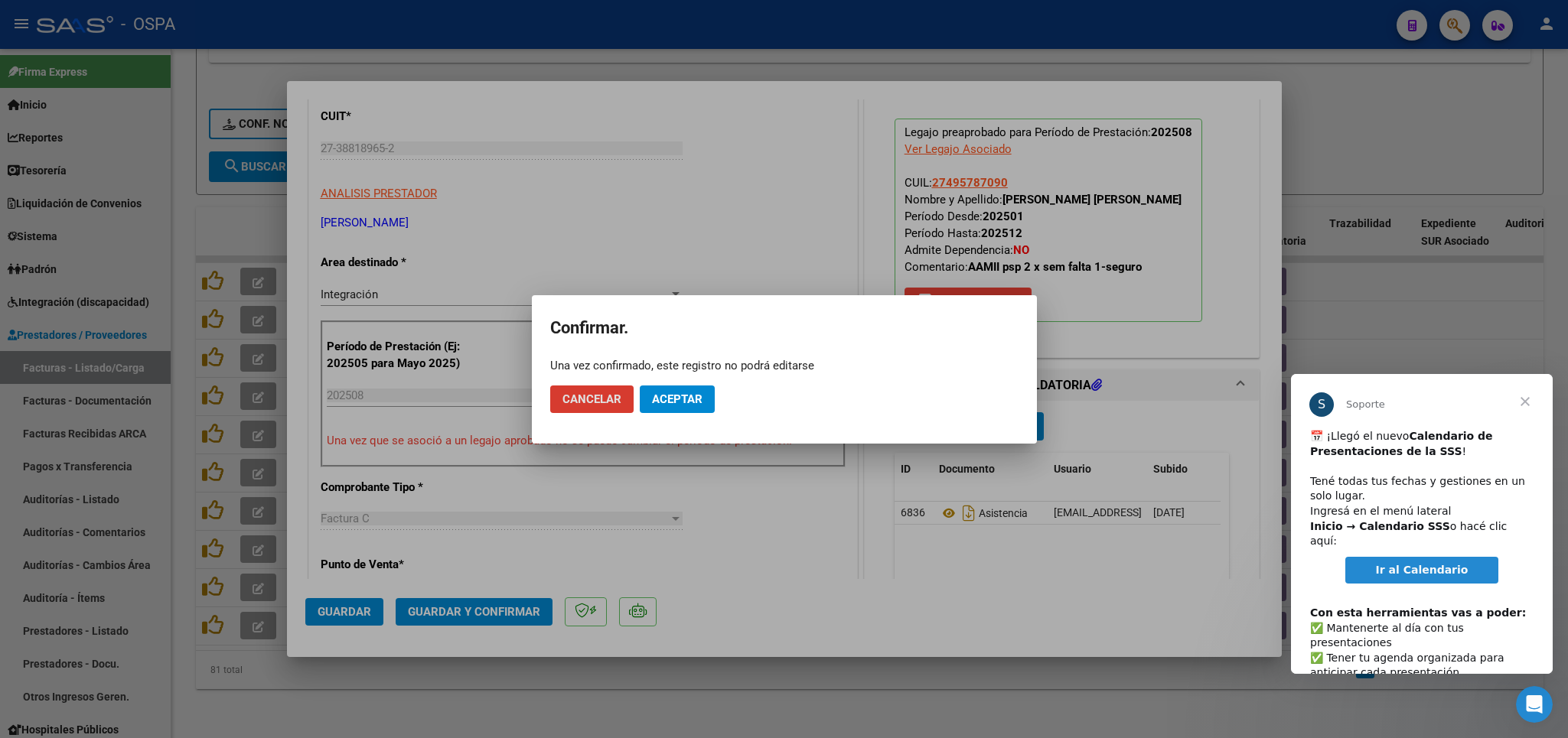
click at [675, 395] on span "Aceptar" at bounding box center [677, 399] width 50 height 14
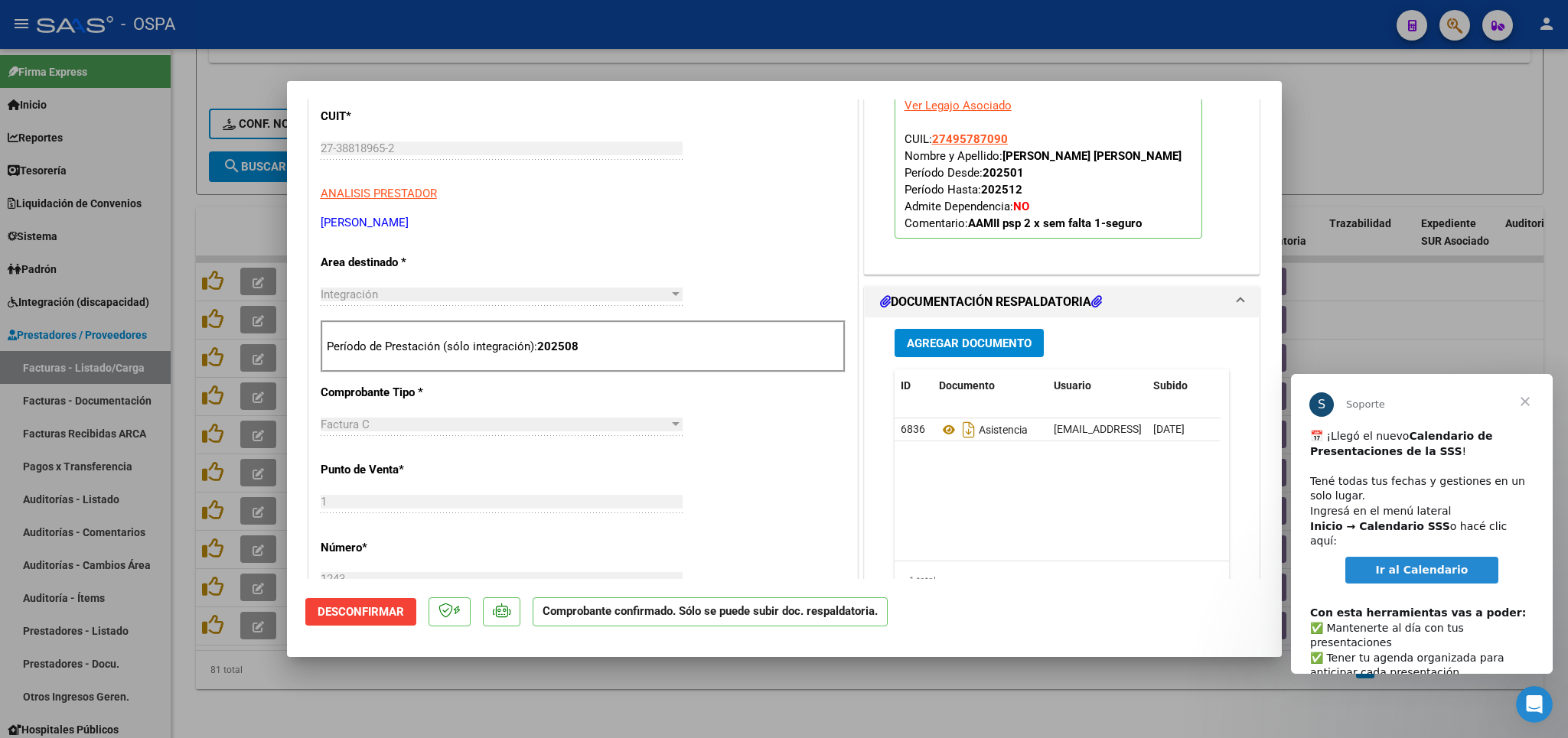
click at [753, 711] on div at bounding box center [784, 369] width 1568 height 738
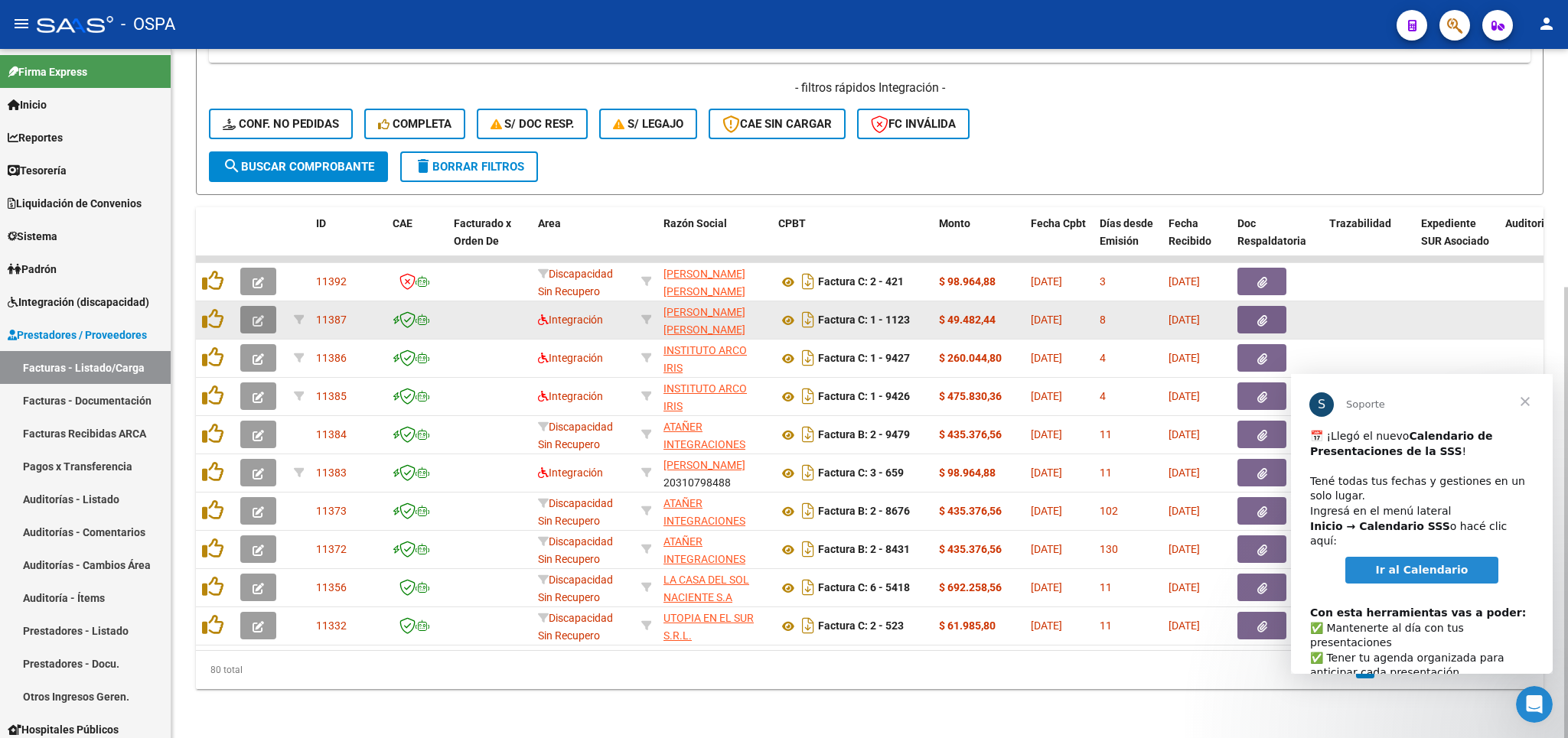
click at [268, 306] on button "button" at bounding box center [258, 320] width 36 height 28
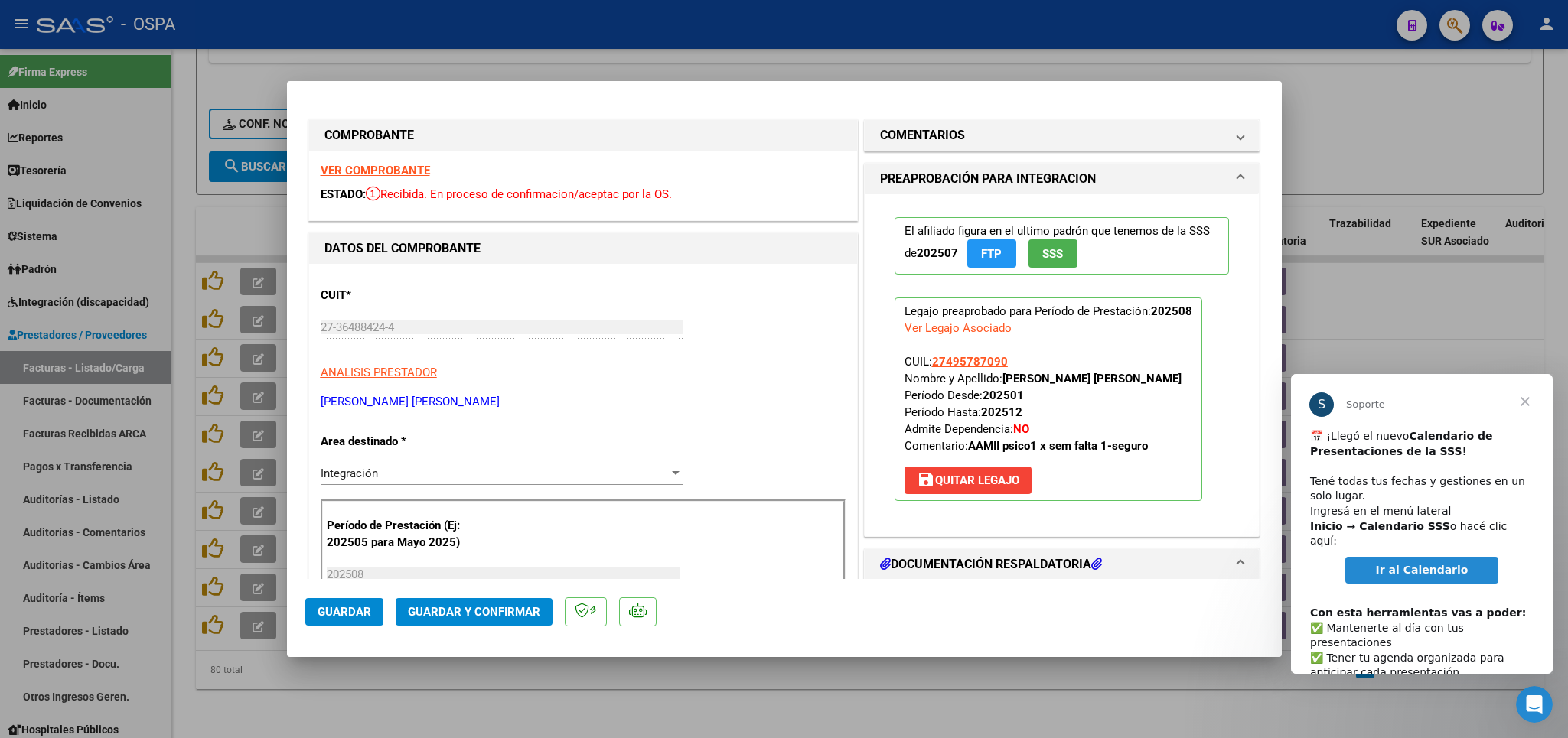
click at [378, 165] on strong "VER COMPROBANTE" at bounding box center [375, 171] width 109 height 14
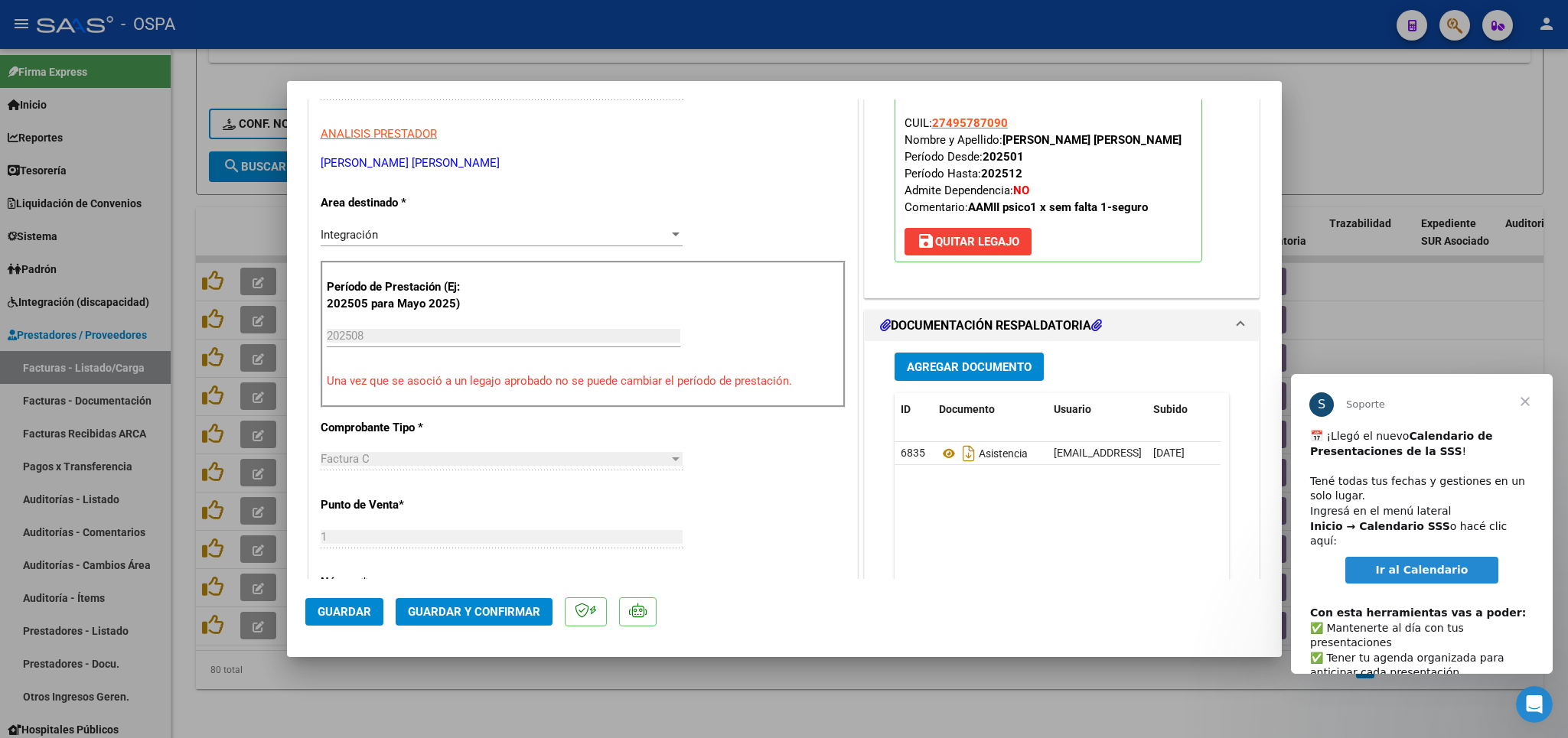
scroll to position [358, 0]
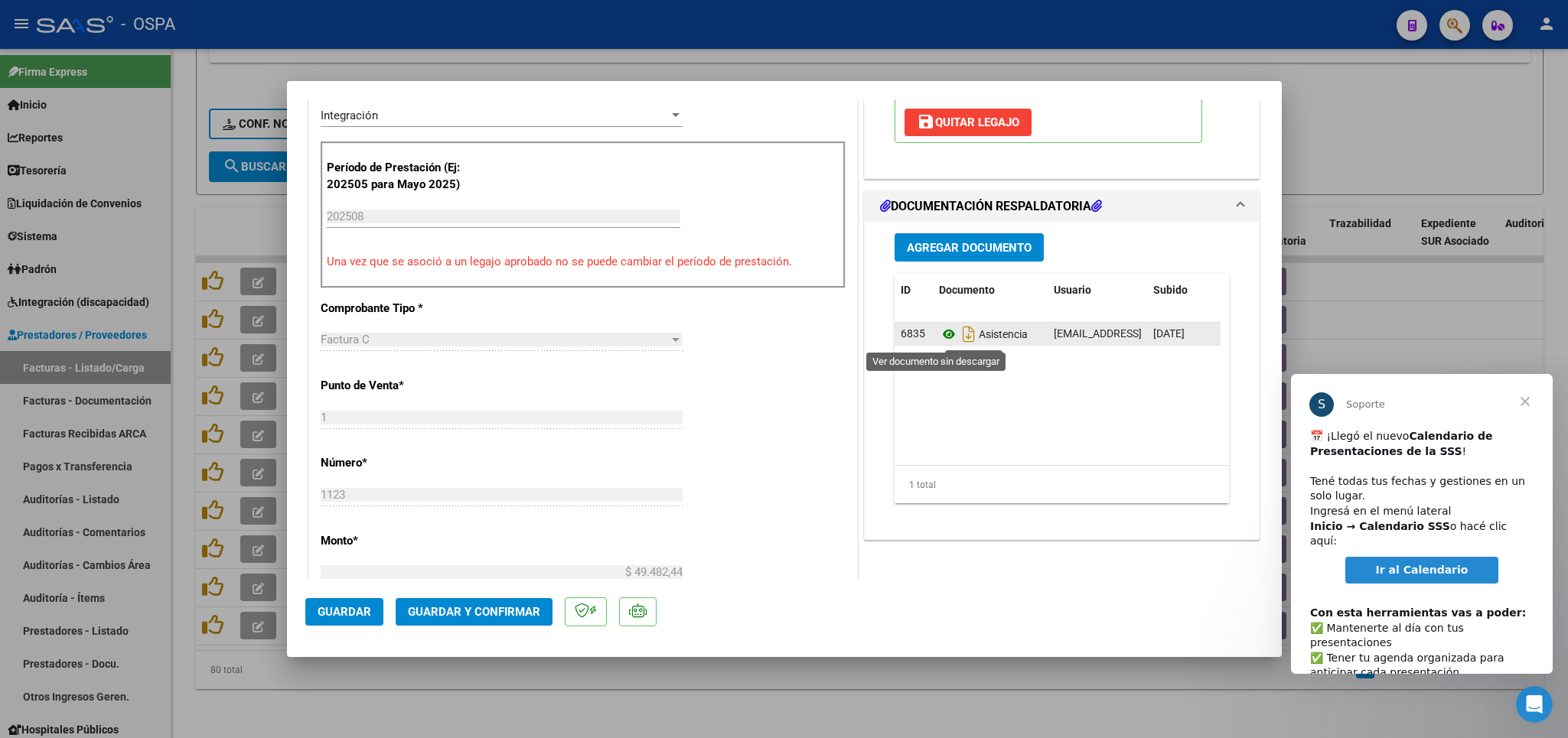
click at [939, 337] on icon at bounding box center [949, 334] width 20 height 18
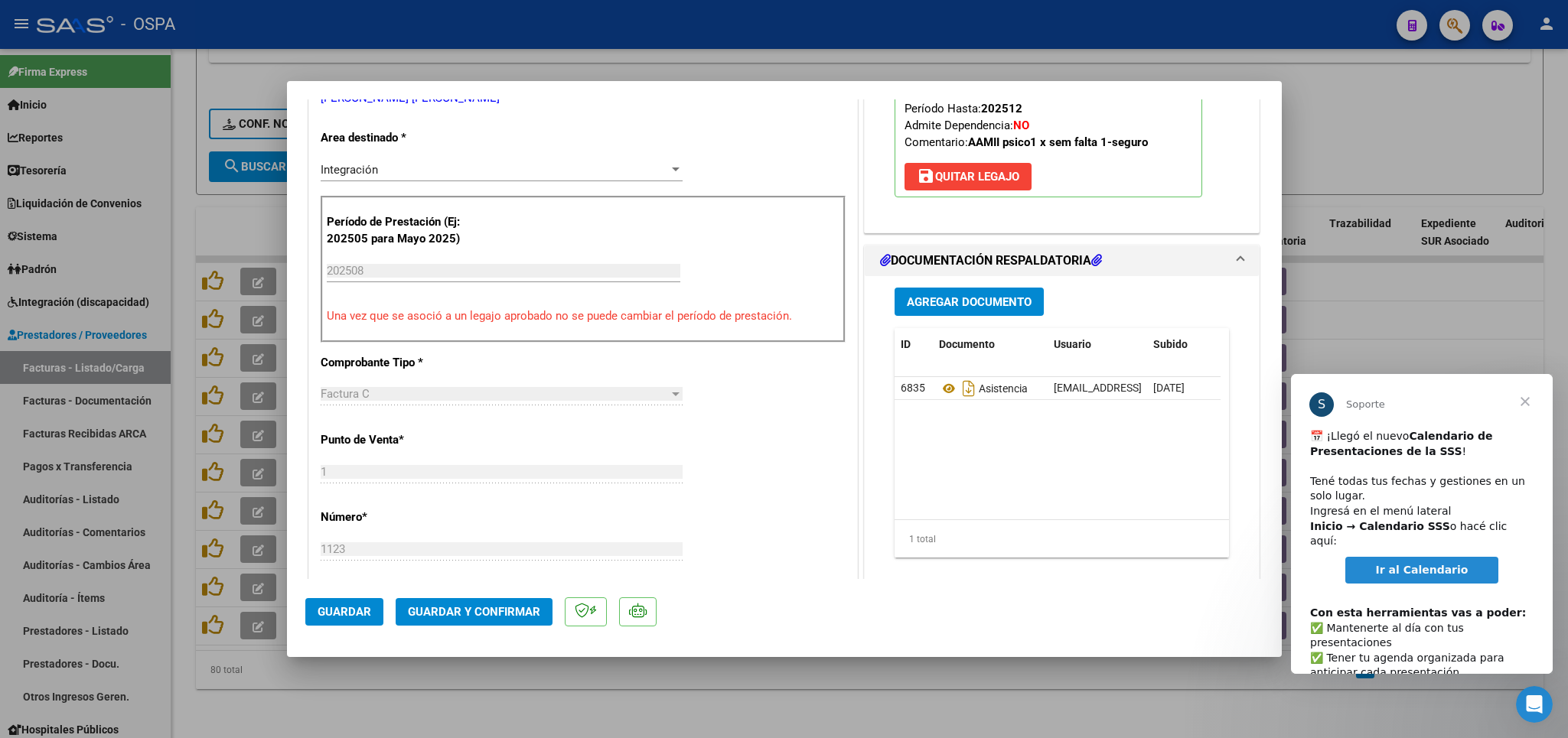
scroll to position [269, 0]
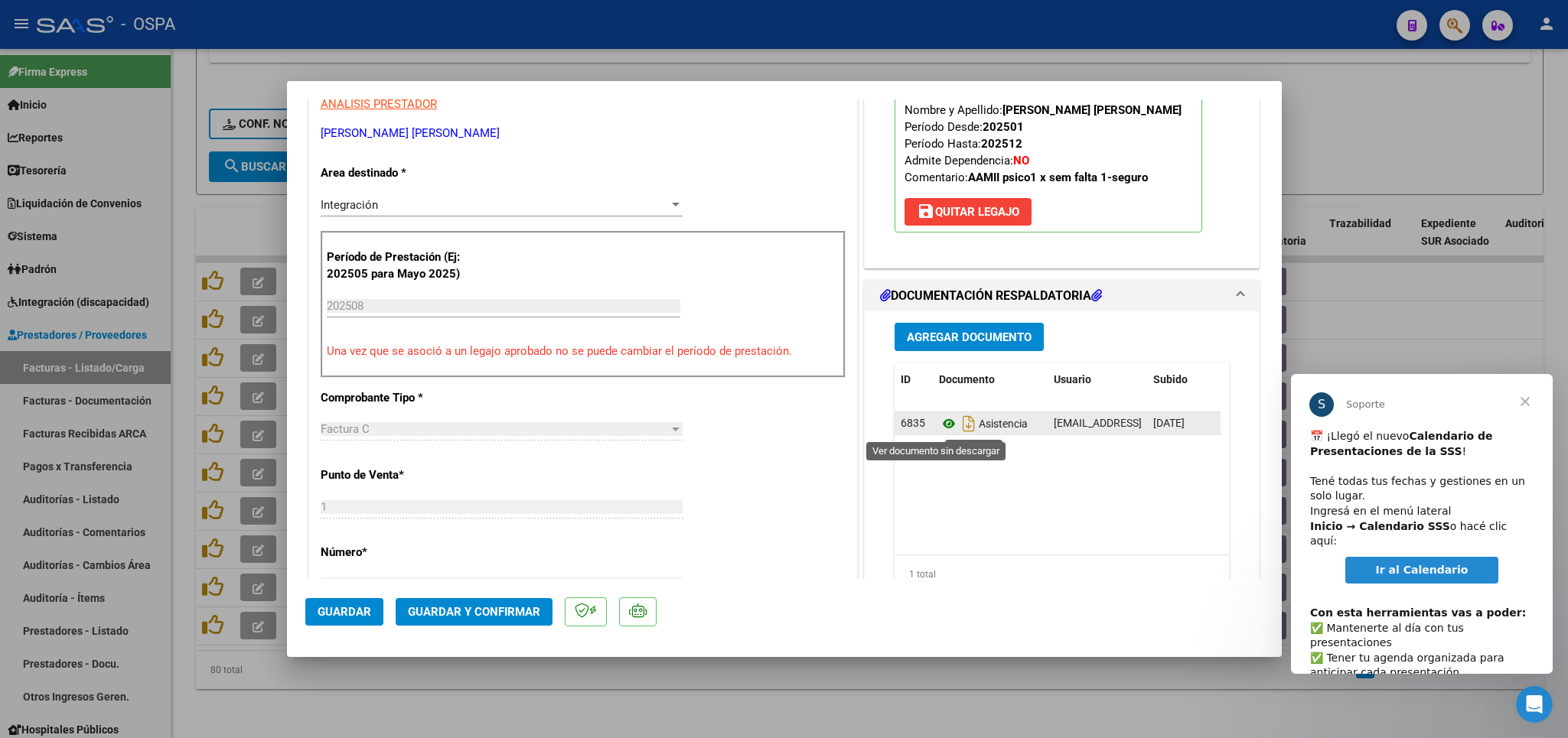
click at [939, 425] on icon at bounding box center [949, 423] width 20 height 18
click at [458, 606] on span "Guardar y Confirmar" at bounding box center [473, 612] width 132 height 14
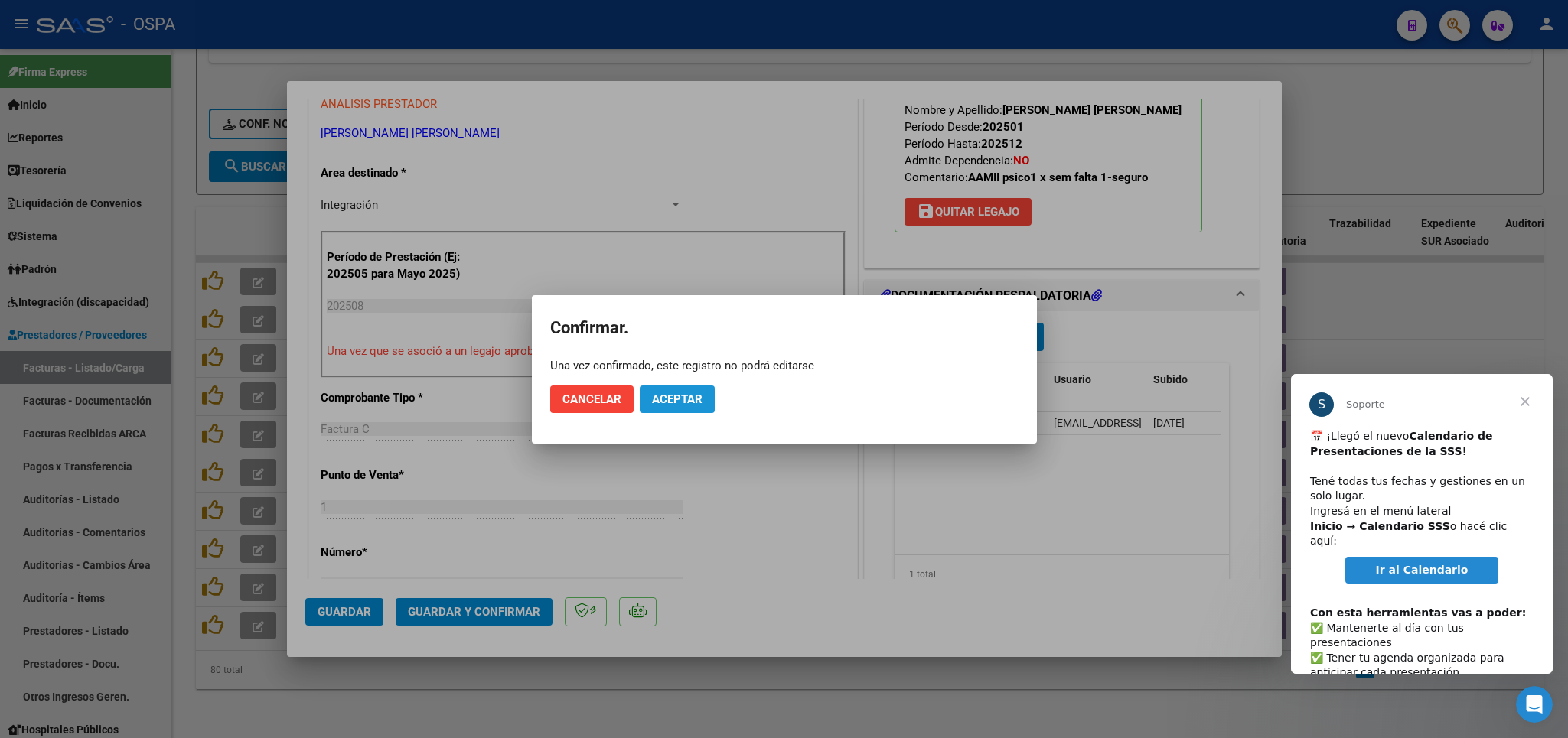
click at [661, 404] on span "Aceptar" at bounding box center [677, 399] width 50 height 14
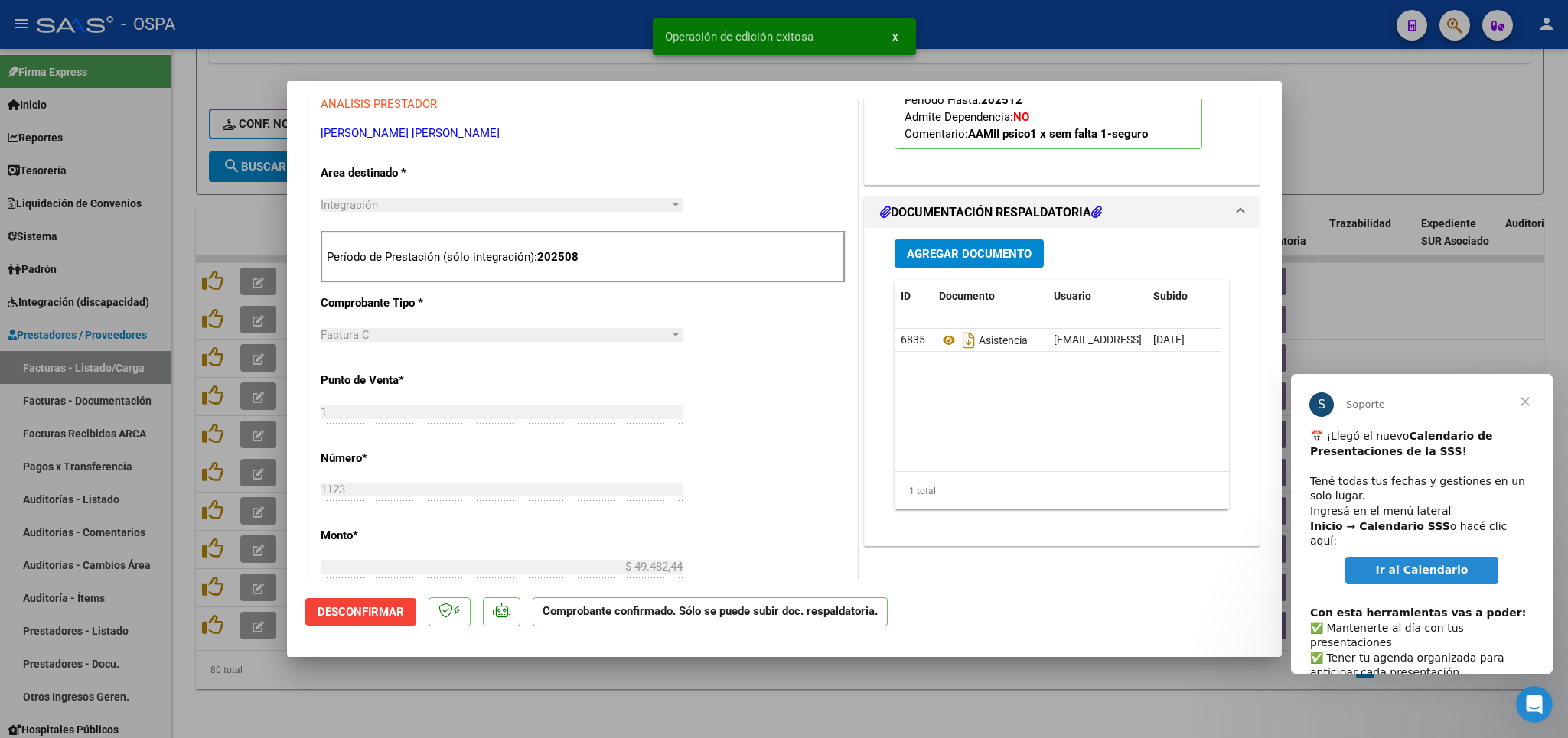
click at [502, 687] on div at bounding box center [784, 369] width 1568 height 738
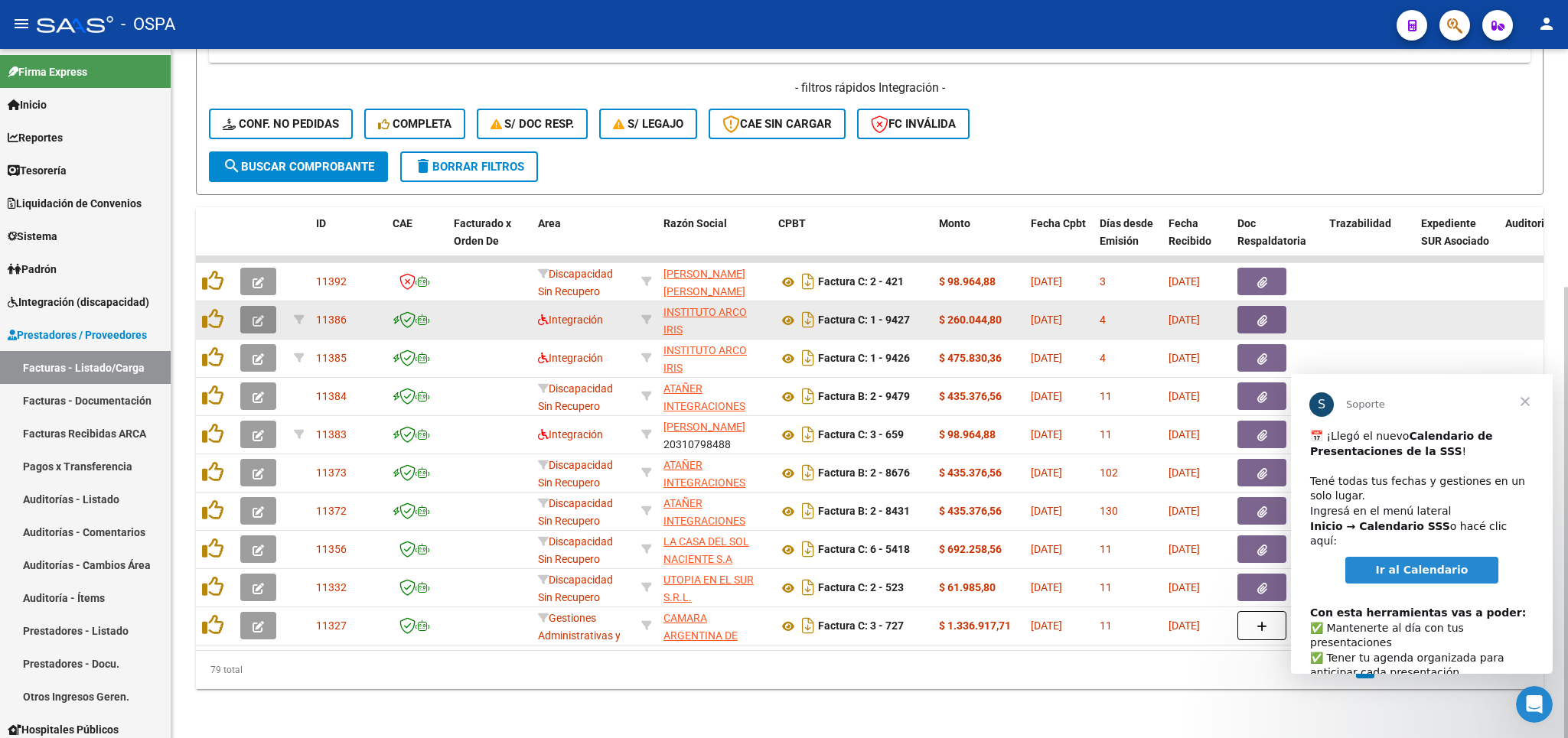
click at [257, 315] on icon "button" at bounding box center [258, 321] width 12 height 12
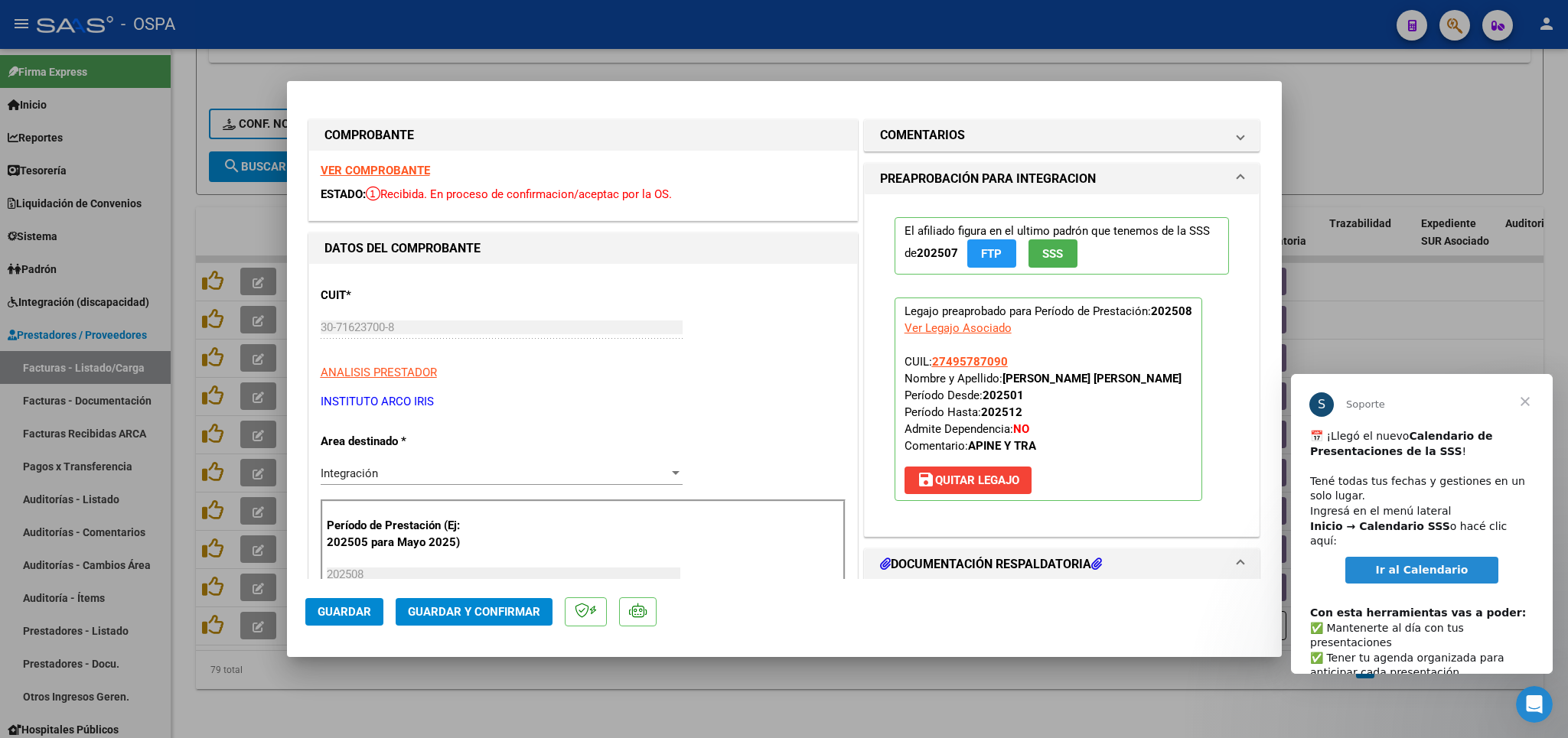
click at [384, 169] on strong "VER COMPROBANTE" at bounding box center [375, 171] width 109 height 14
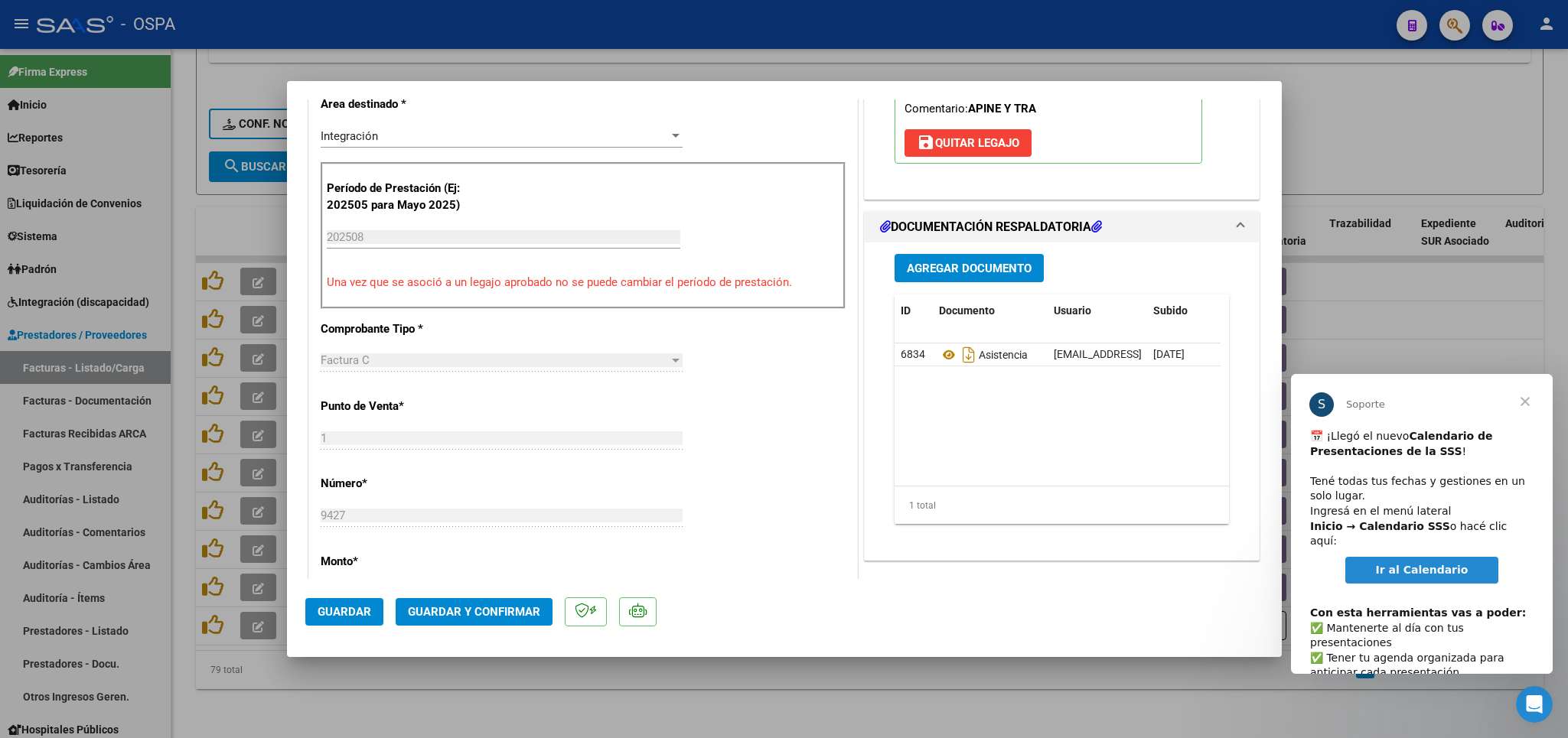
scroll to position [358, 0]
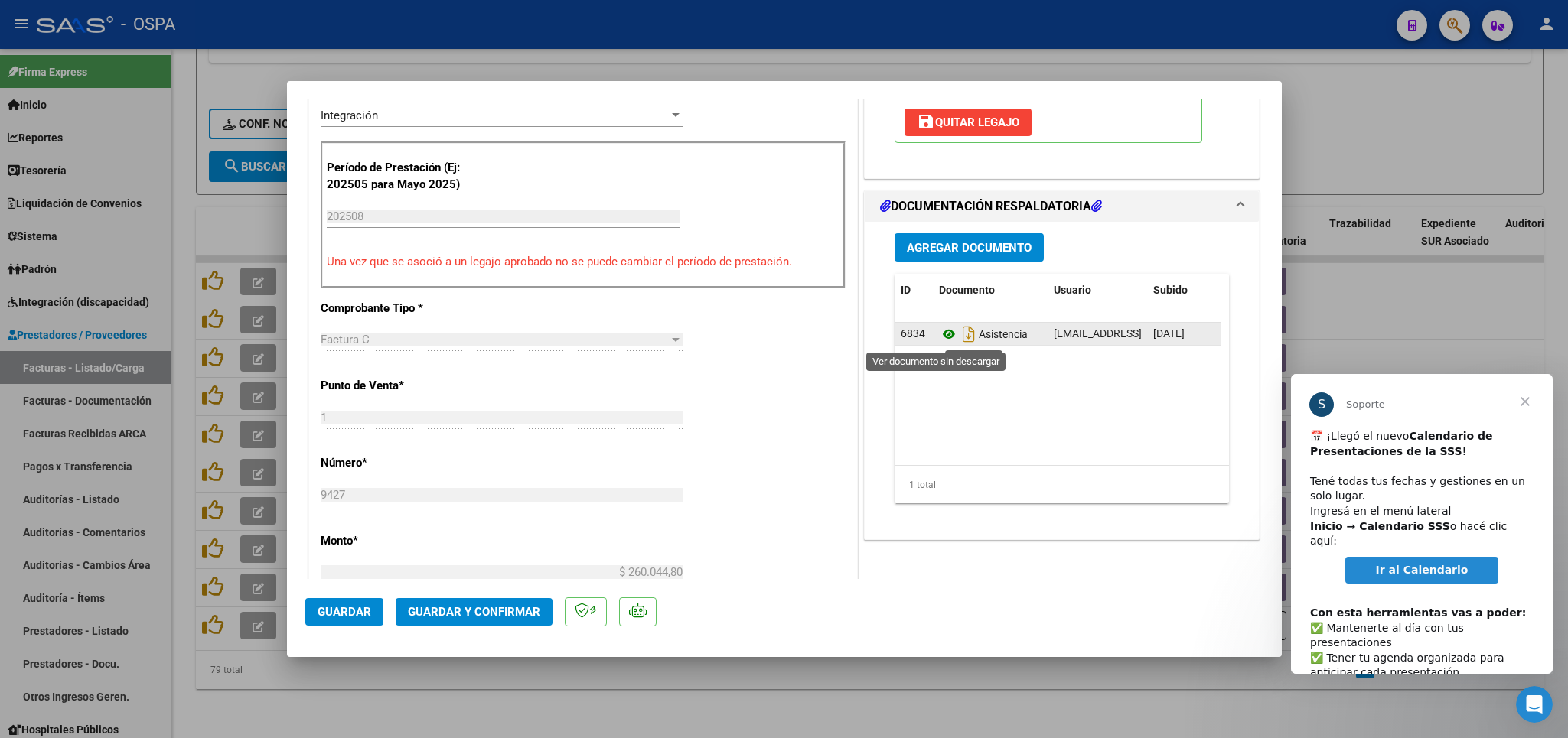
click at [939, 335] on icon at bounding box center [949, 334] width 20 height 18
click at [445, 610] on span "Guardar y Confirmar" at bounding box center [473, 612] width 132 height 14
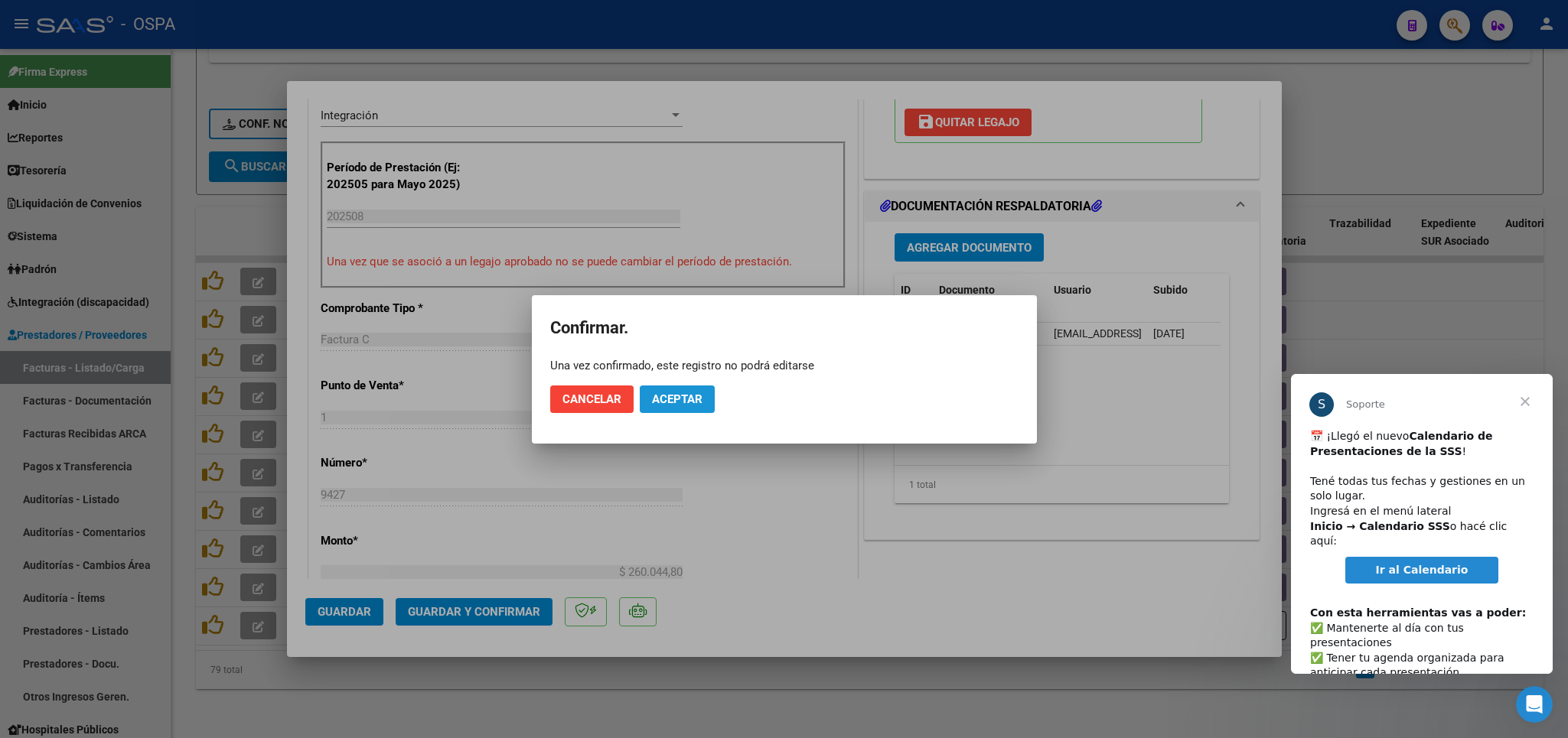
click at [670, 390] on button "Aceptar" at bounding box center [677, 399] width 75 height 28
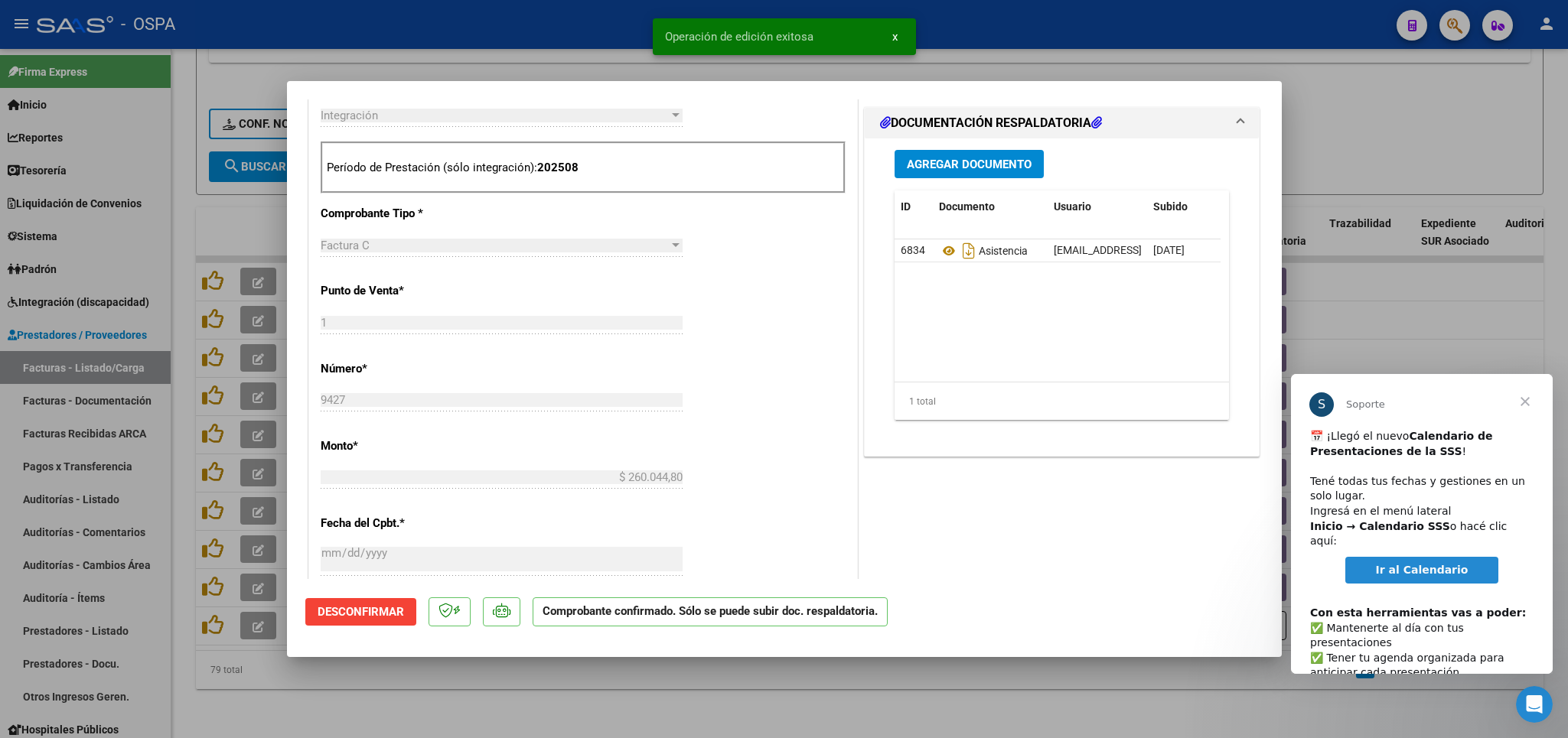
click at [496, 694] on div at bounding box center [784, 369] width 1568 height 738
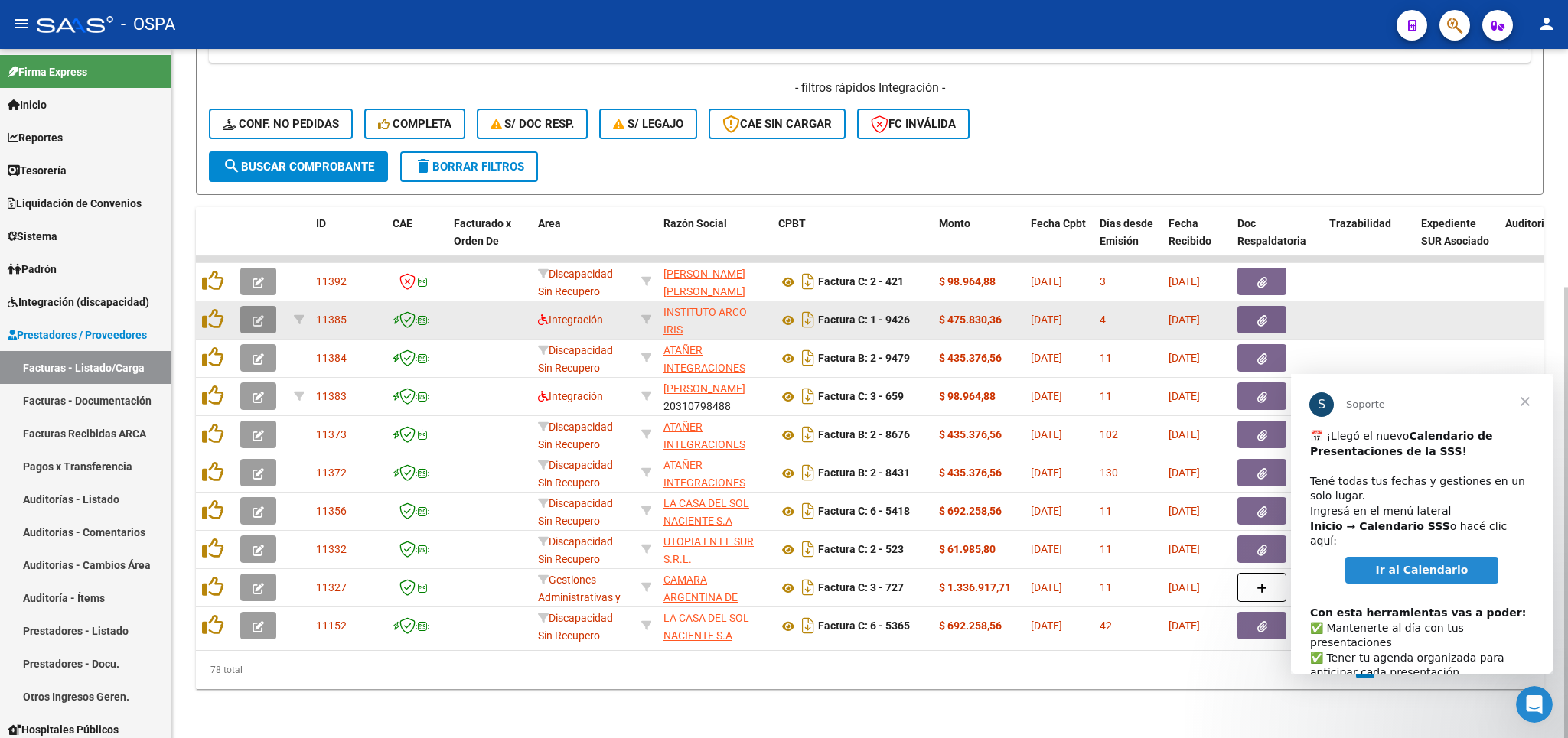
click at [254, 315] on icon "button" at bounding box center [258, 321] width 12 height 12
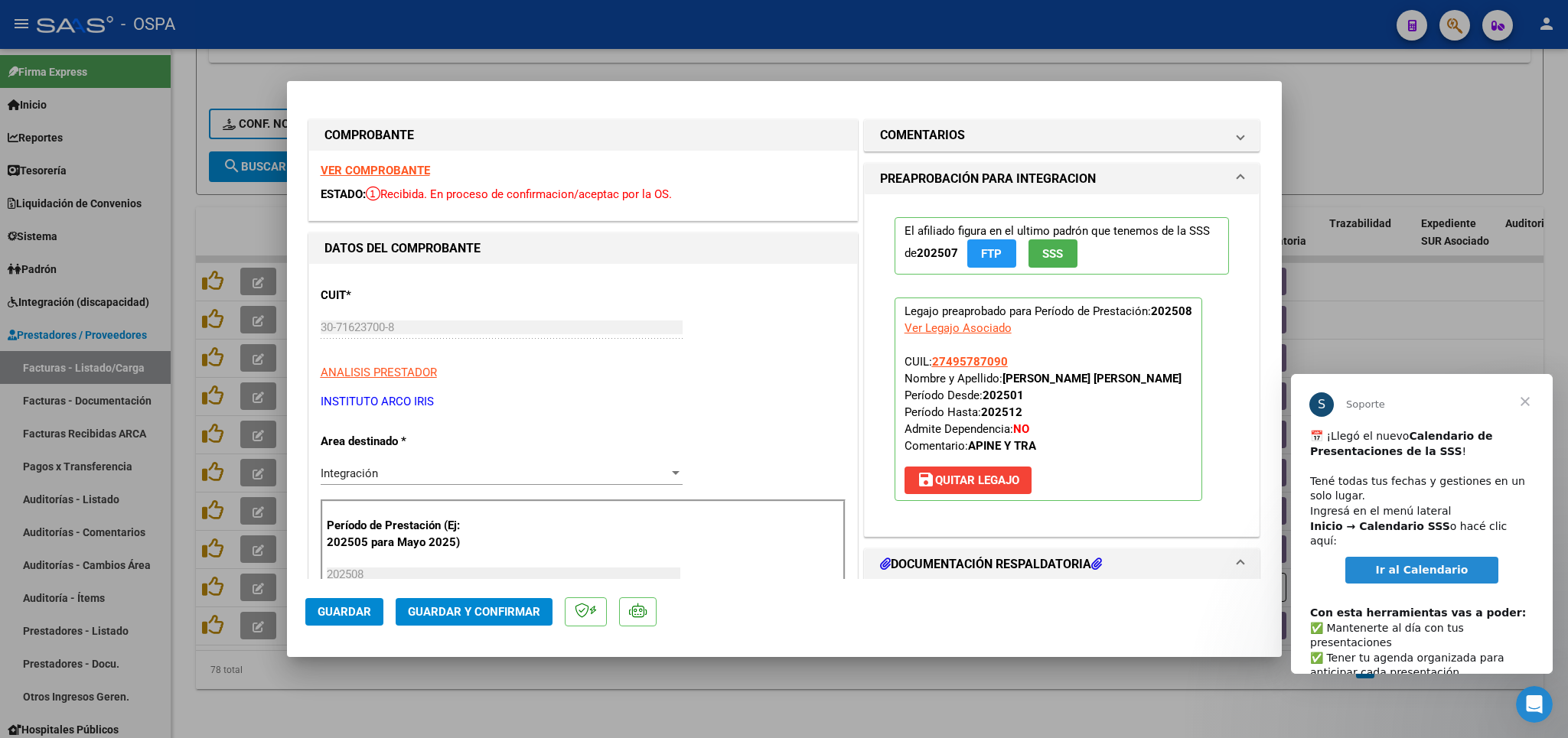
click at [396, 164] on strong "VER COMPROBANTE" at bounding box center [375, 171] width 109 height 14
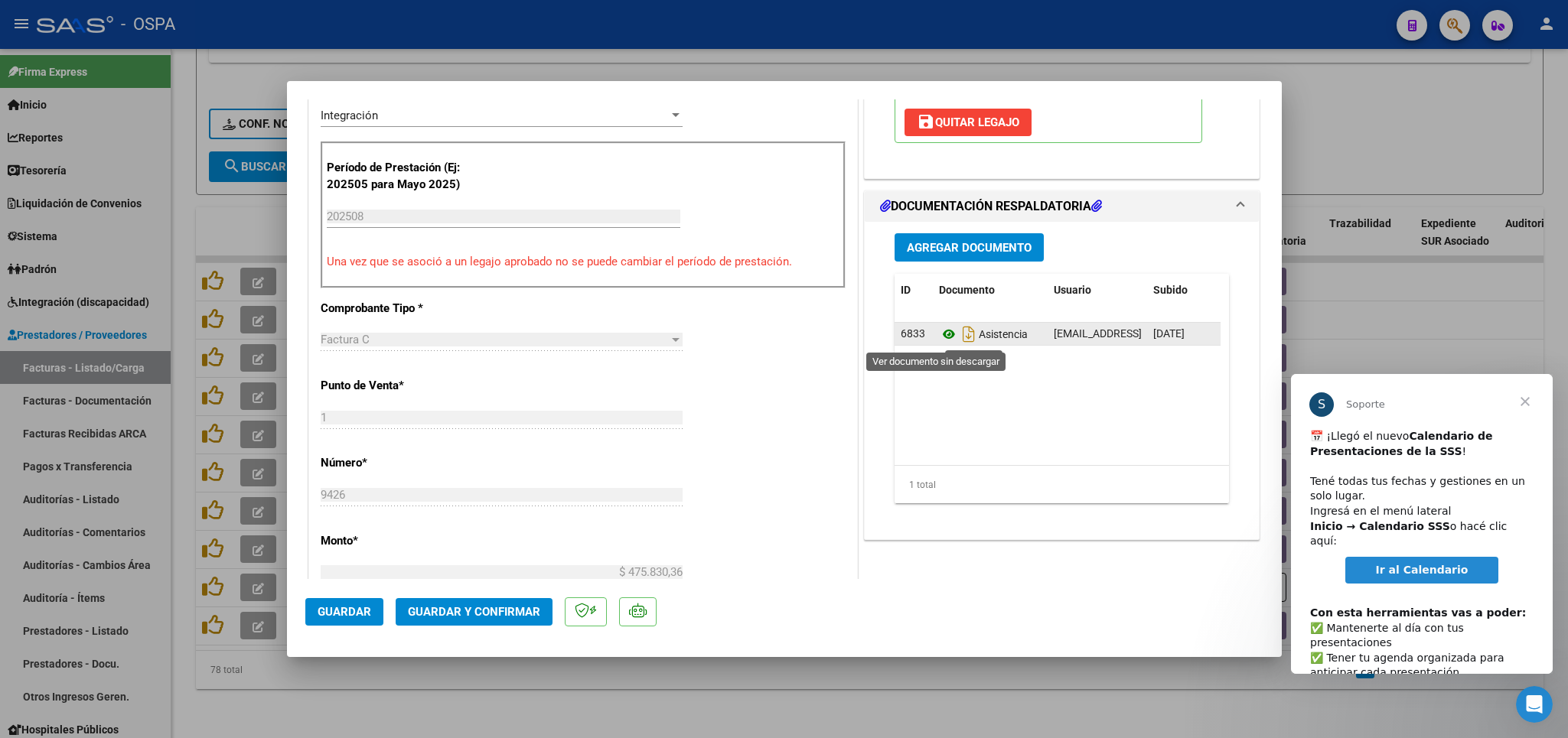
click at [941, 337] on icon at bounding box center [949, 334] width 20 height 18
click at [469, 612] on span "Guardar y Confirmar" at bounding box center [473, 612] width 132 height 14
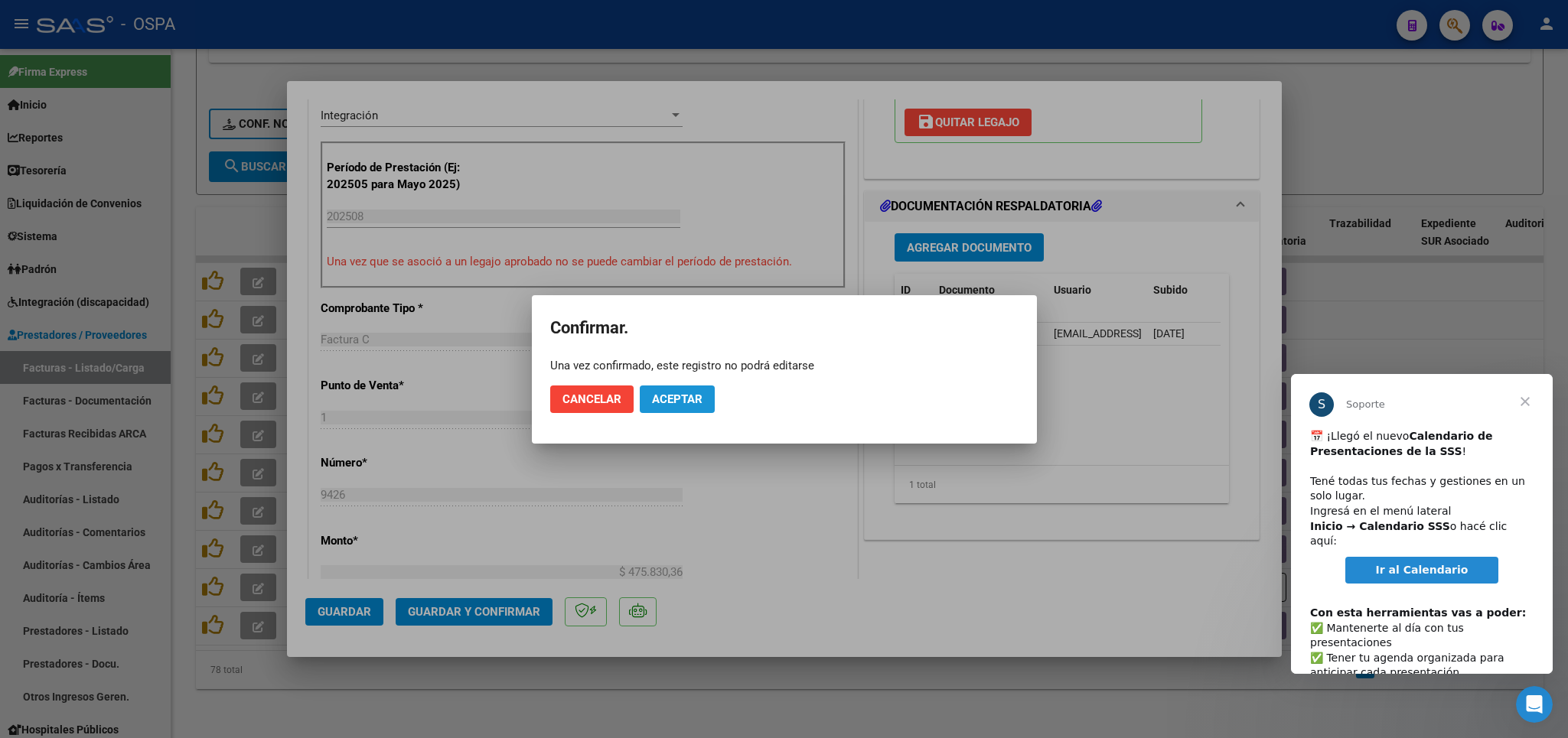
click at [659, 408] on button "Aceptar" at bounding box center [677, 399] width 75 height 28
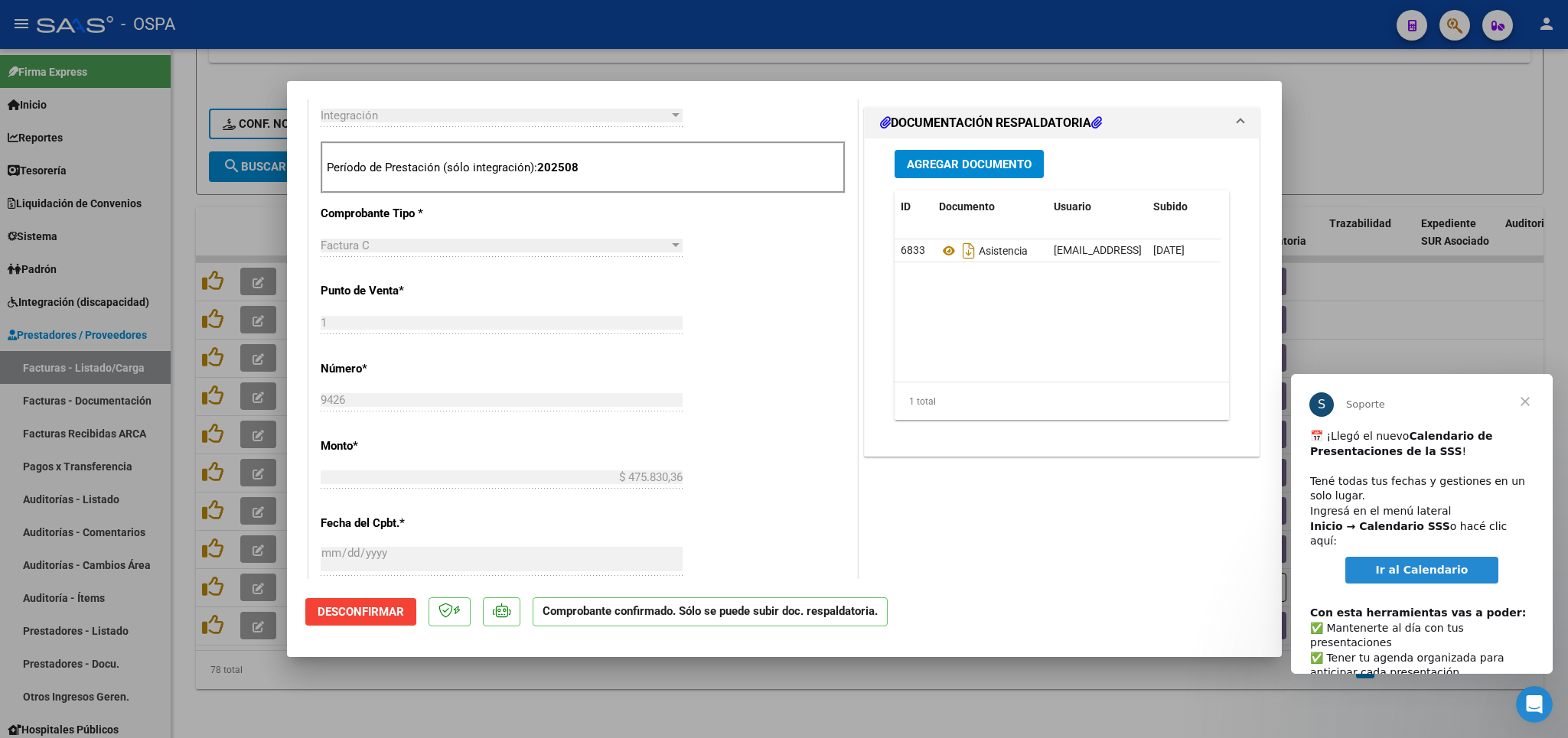
click at [622, 688] on div at bounding box center [784, 369] width 1568 height 738
type input "$ 0,00"
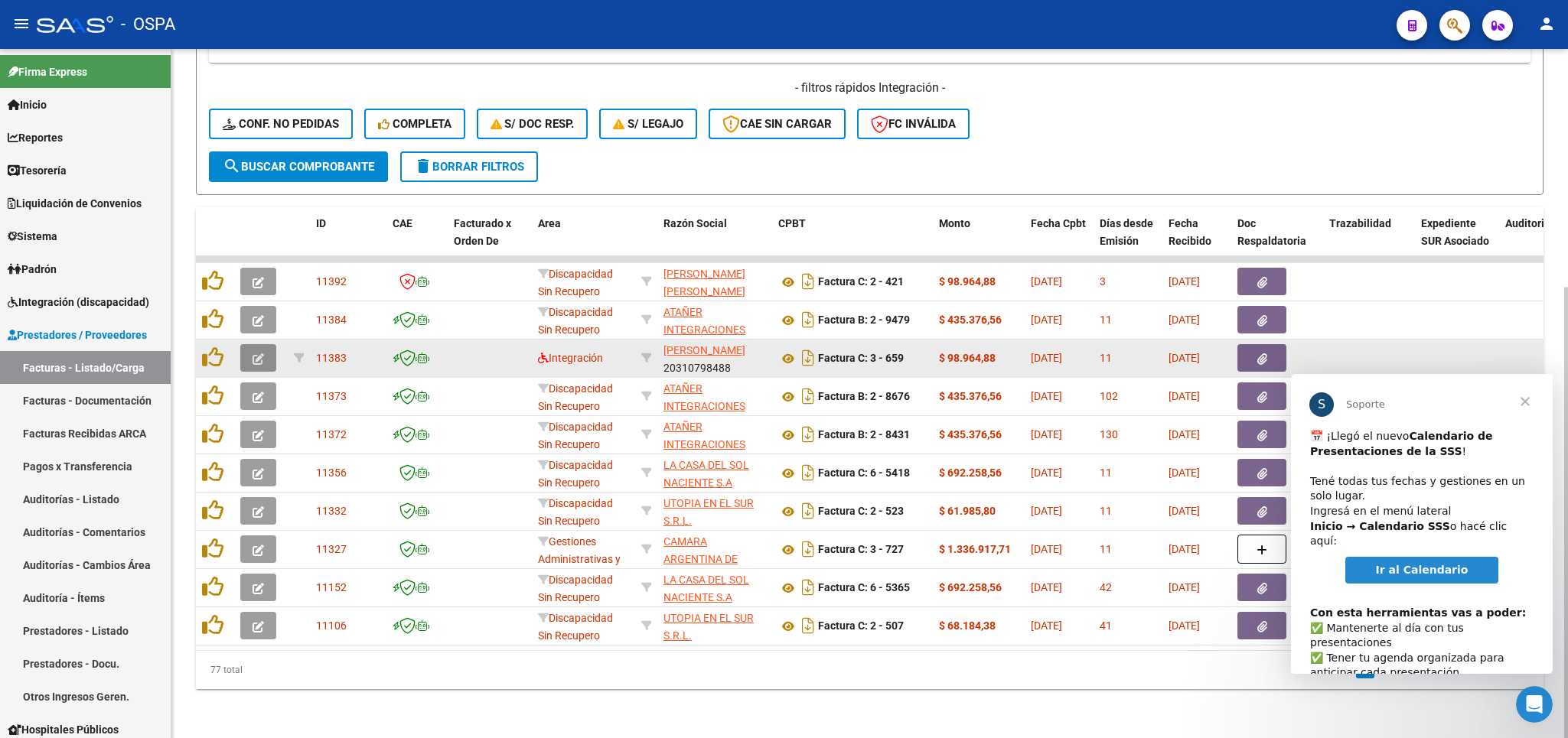
click at [263, 354] on icon "button" at bounding box center [258, 359] width 12 height 12
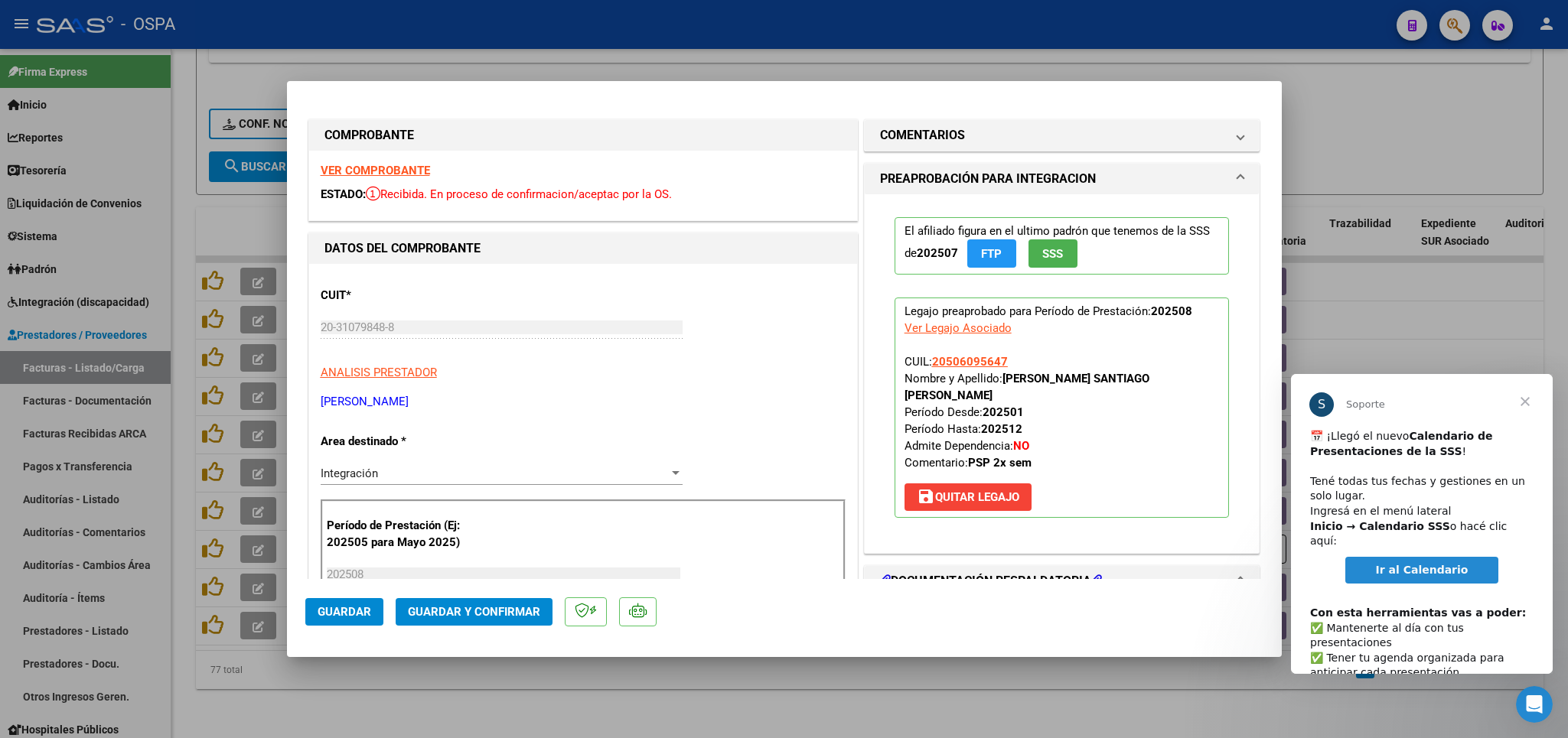
click at [354, 169] on strong "VER COMPROBANTE" at bounding box center [375, 171] width 109 height 14
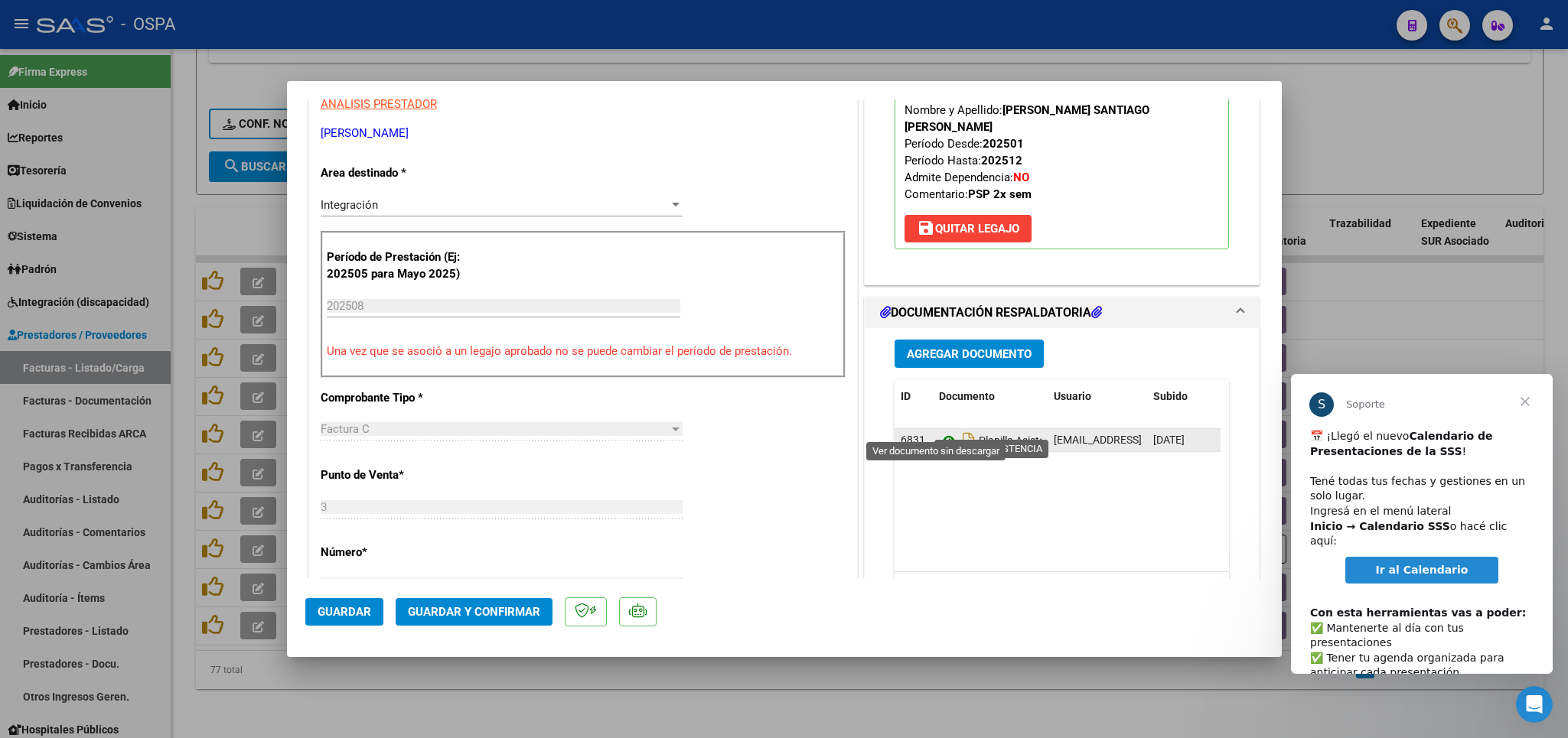
click at [939, 432] on icon at bounding box center [949, 440] width 20 height 18
click at [458, 616] on span "Guardar y Confirmar" at bounding box center [473, 612] width 132 height 14
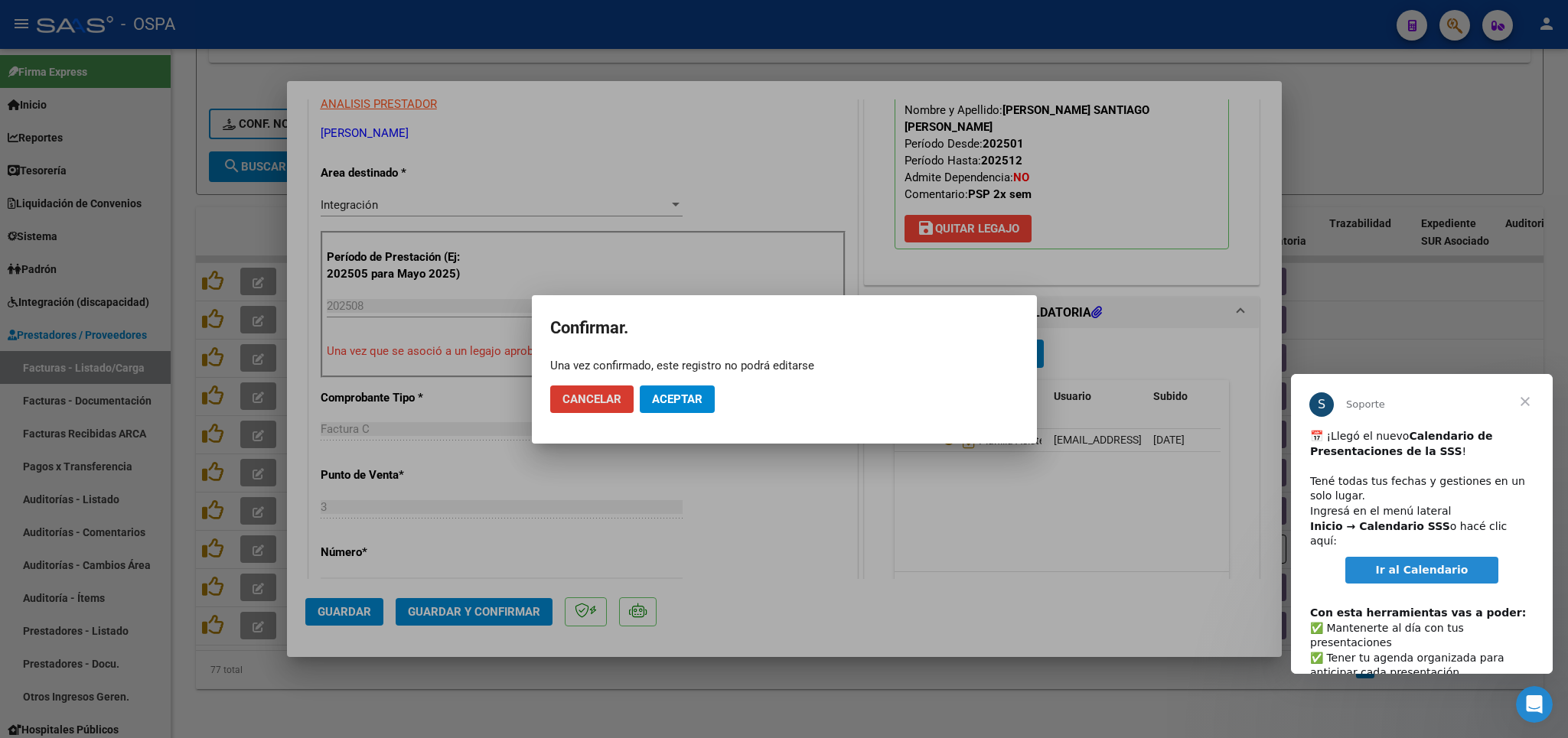
click at [681, 397] on span "Aceptar" at bounding box center [677, 399] width 50 height 14
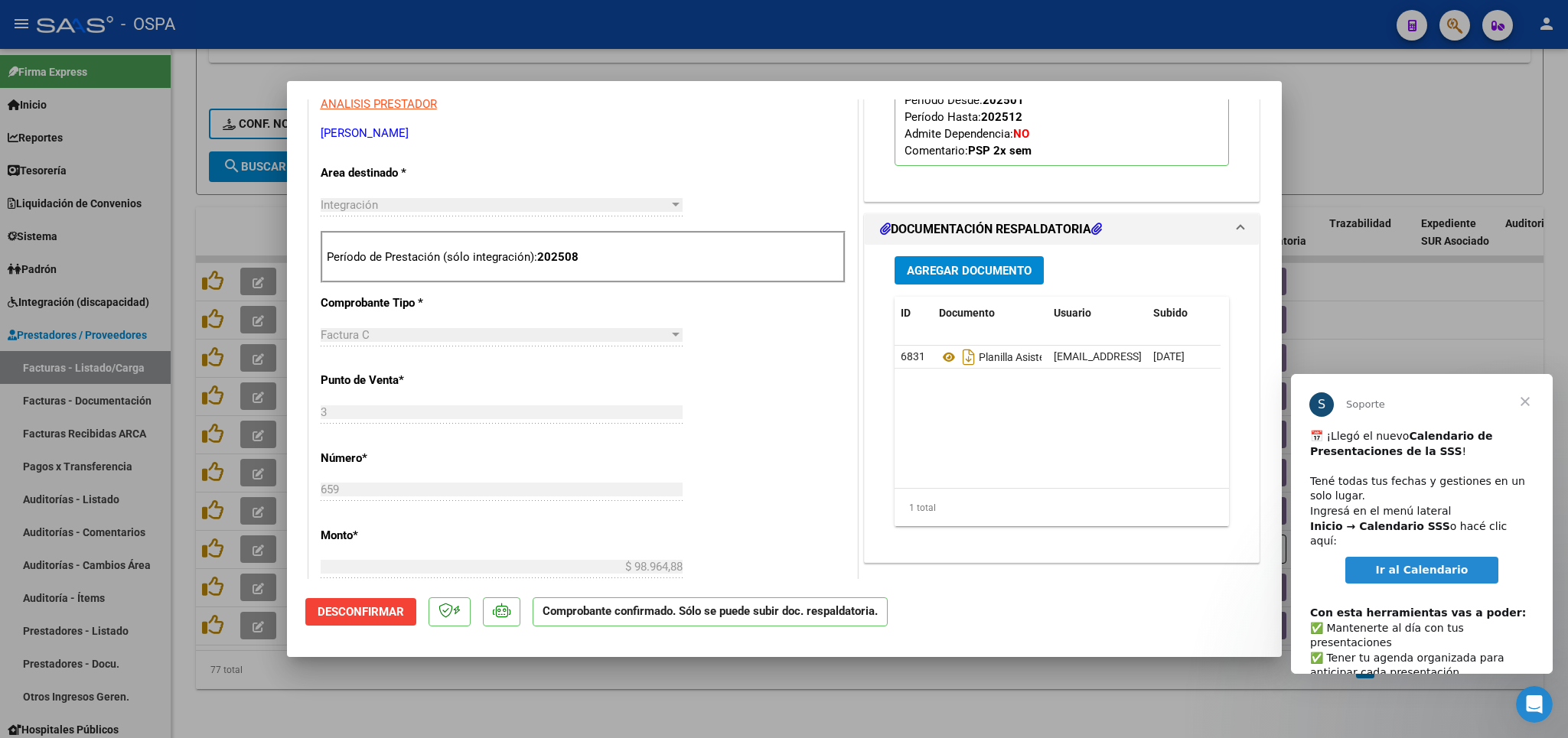
click at [499, 702] on div at bounding box center [784, 369] width 1568 height 738
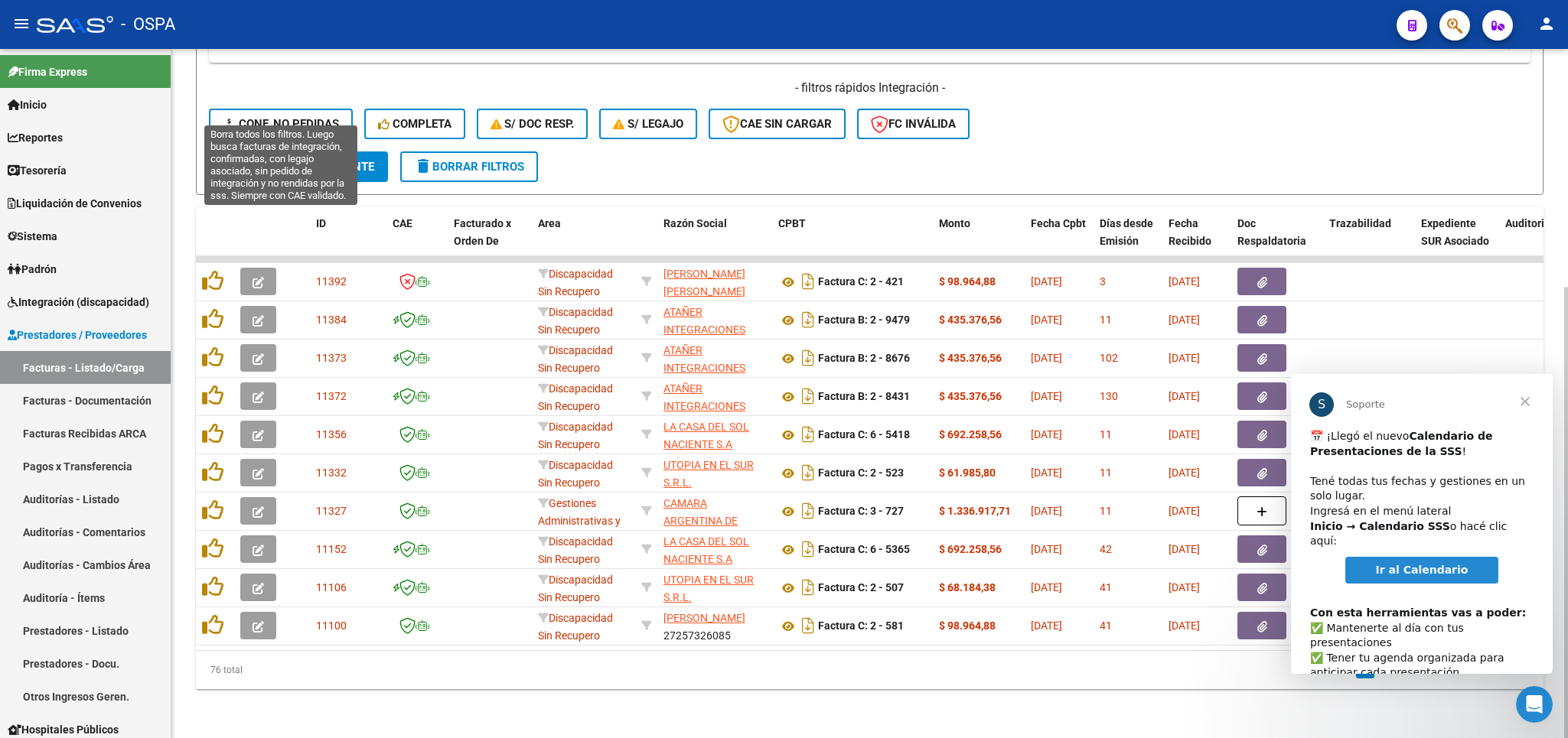
click at [323, 117] on span "Conf. no pedidas" at bounding box center [281, 124] width 116 height 14
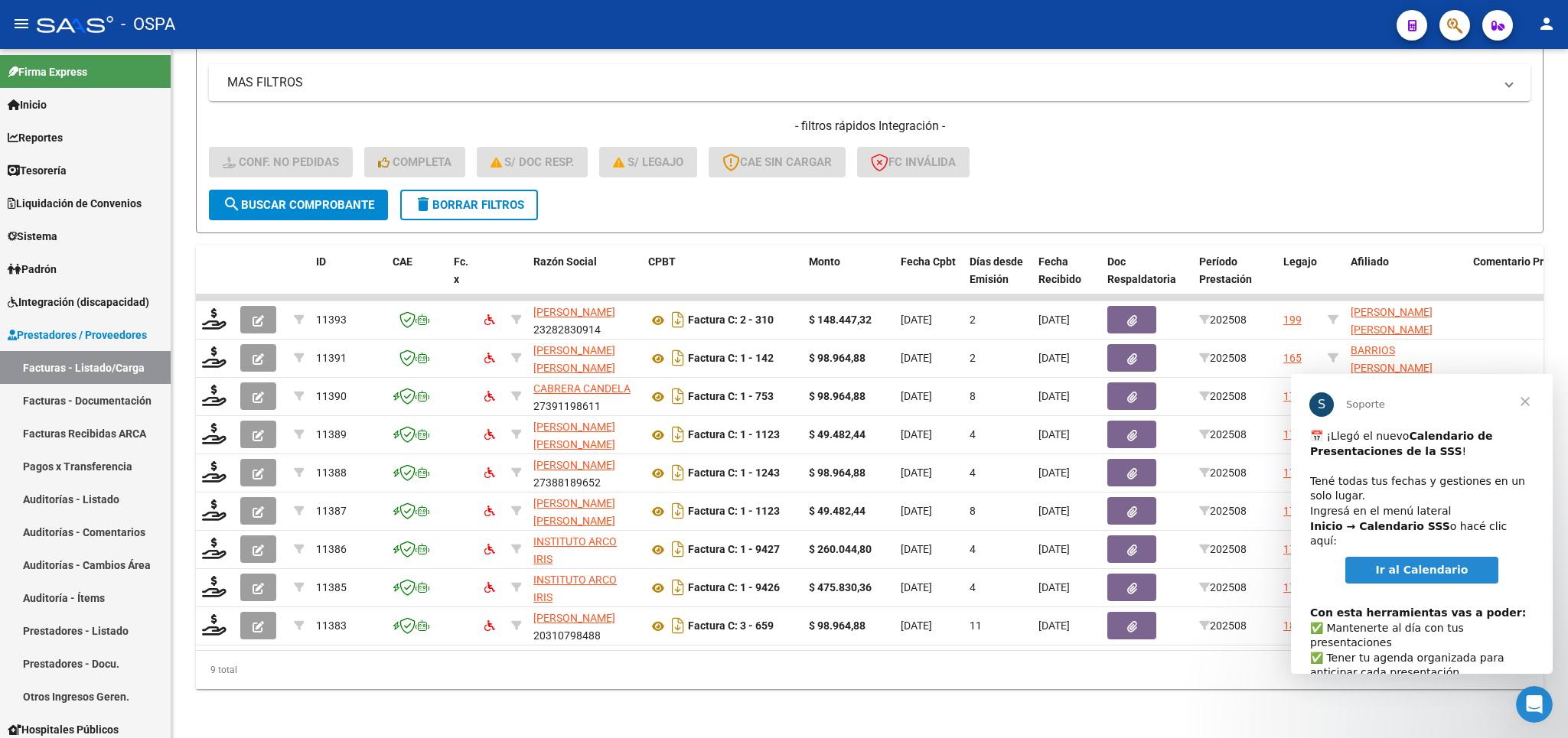
scroll to position [326, 0]
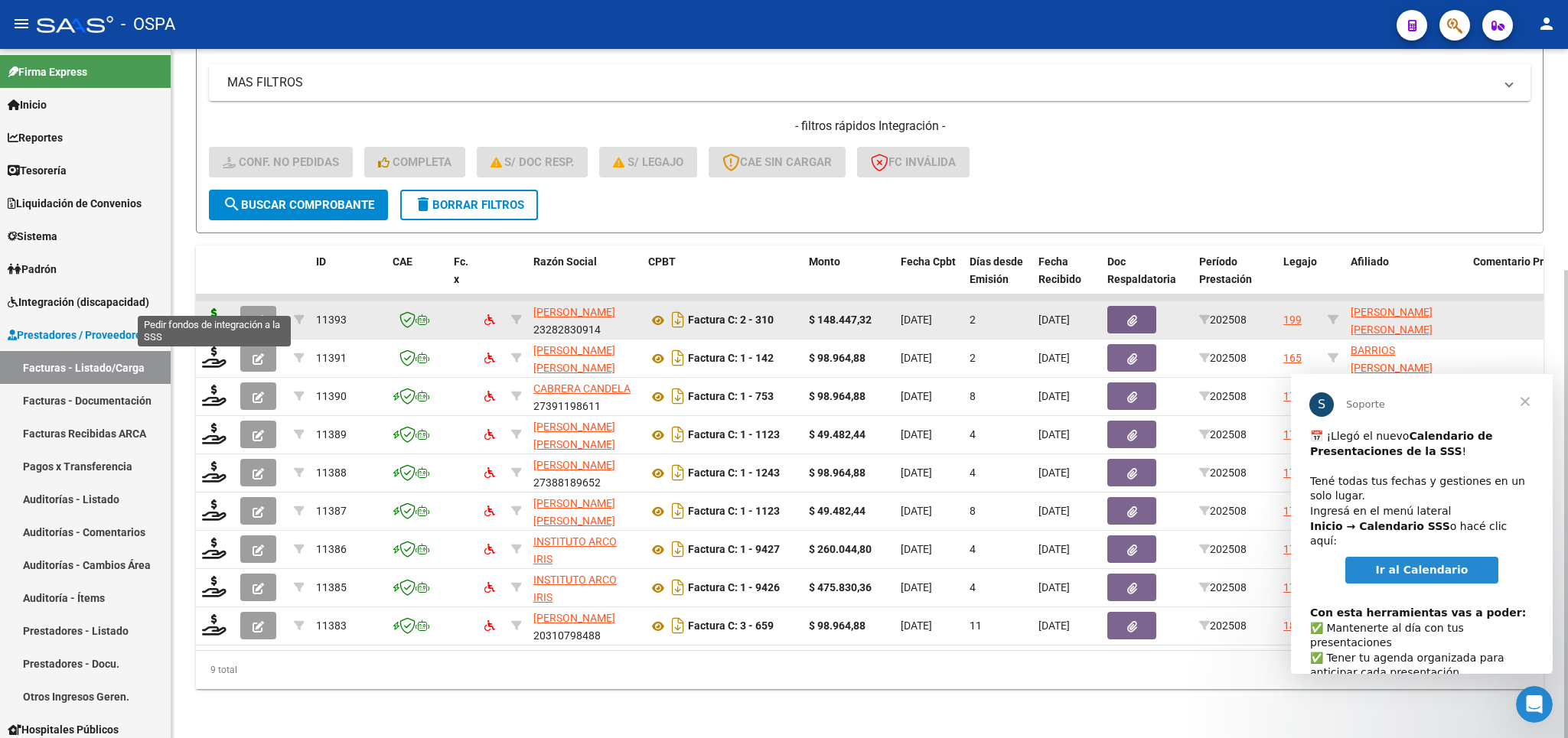
click at [219, 308] on icon at bounding box center [214, 319] width 24 height 21
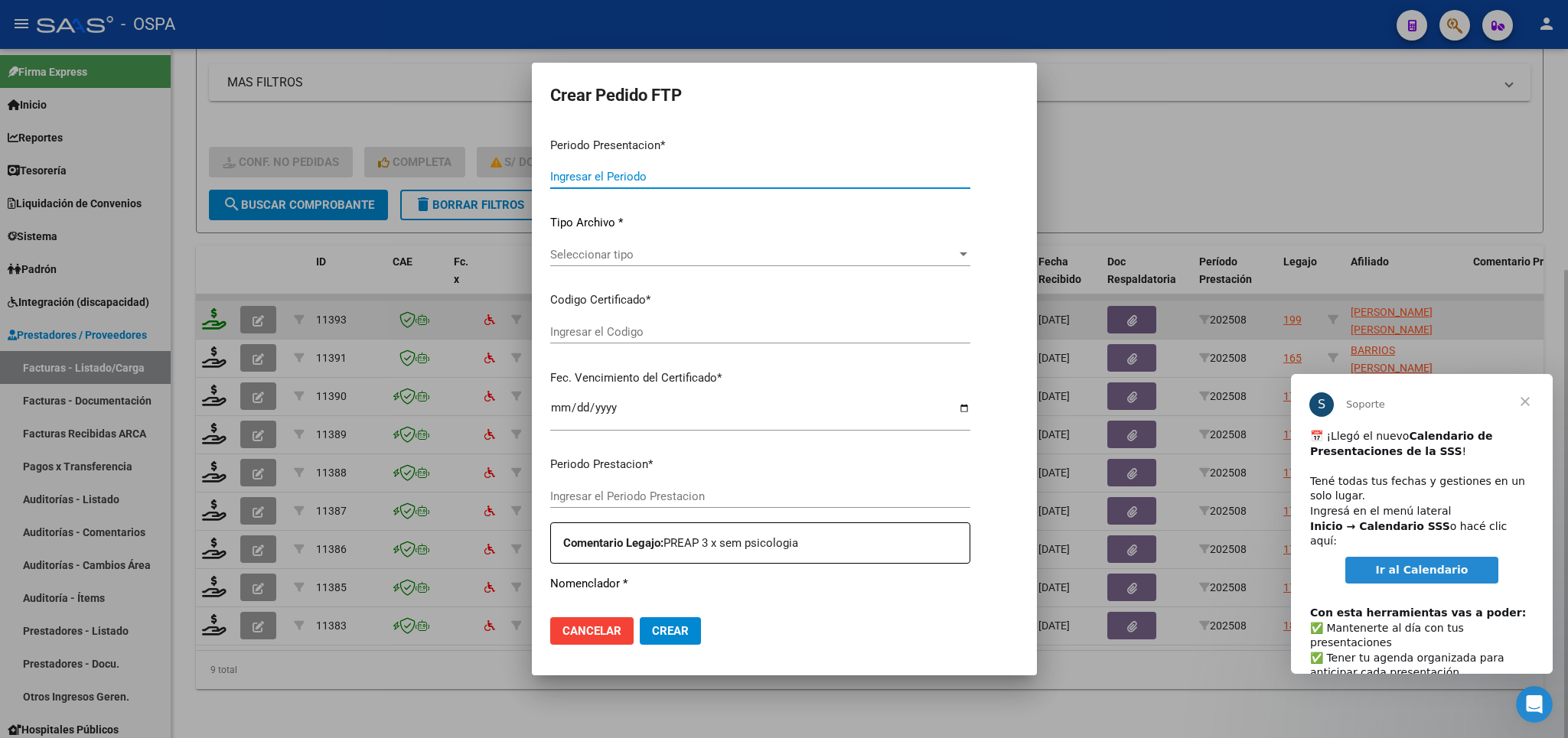
type input "202508"
type input "$ 148.447,32"
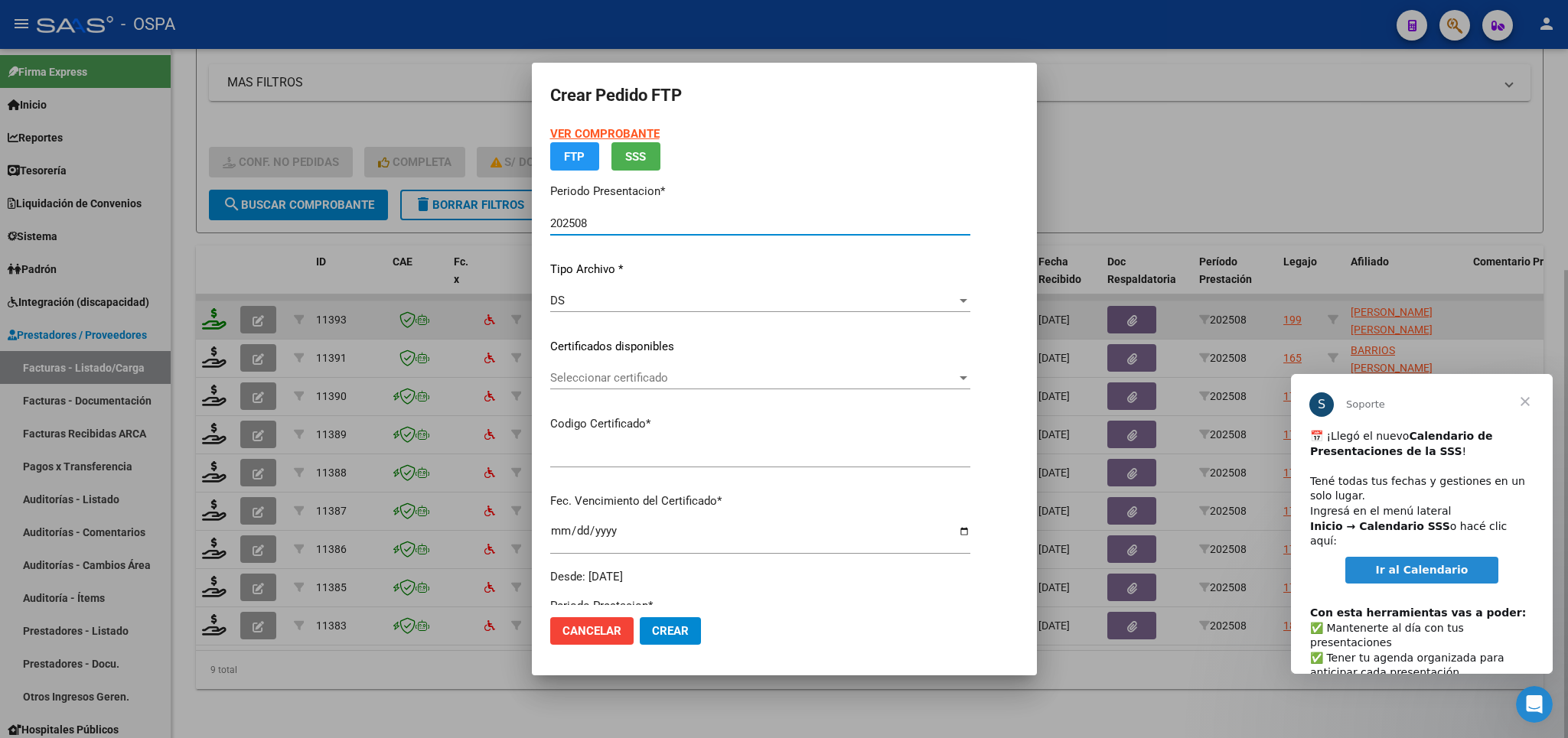
type input "arg000533036712022091520270915bs315"
type input "[DATE]"
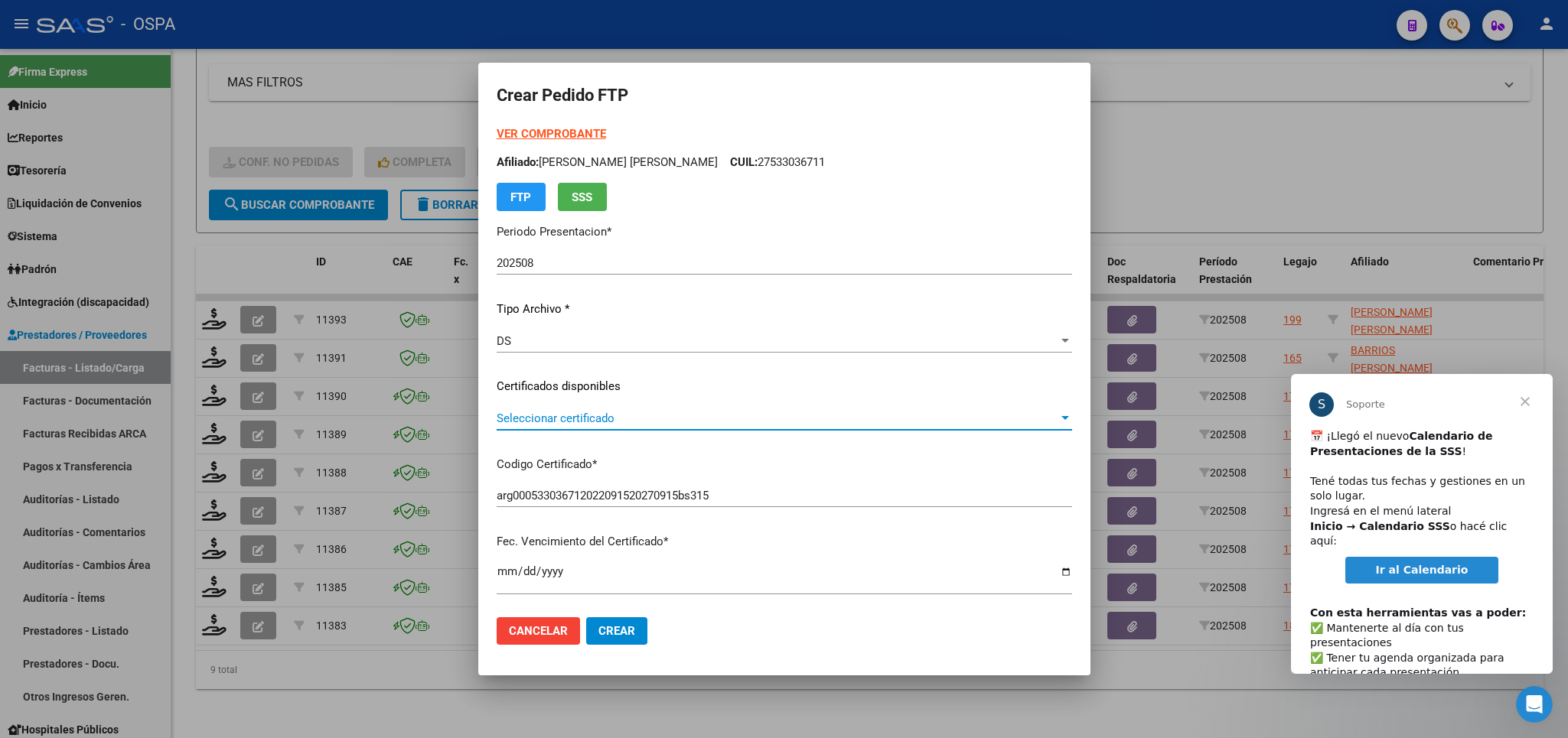
click at [983, 412] on span "Seleccionar certificado" at bounding box center [777, 418] width 561 height 14
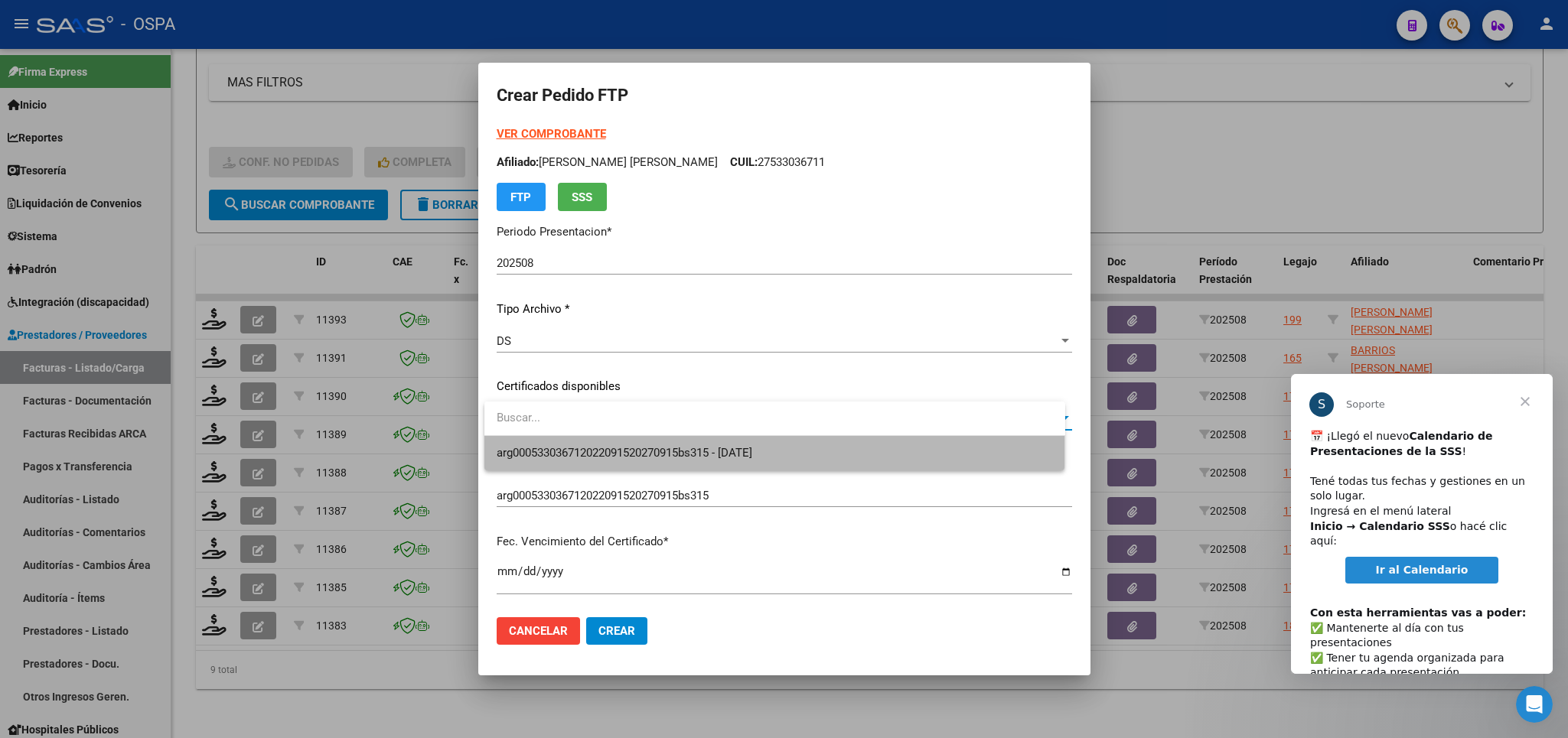
click at [908, 451] on span "arg000533036712022091520270915bs315 - [DATE]" at bounding box center [775, 454] width 556 height 35
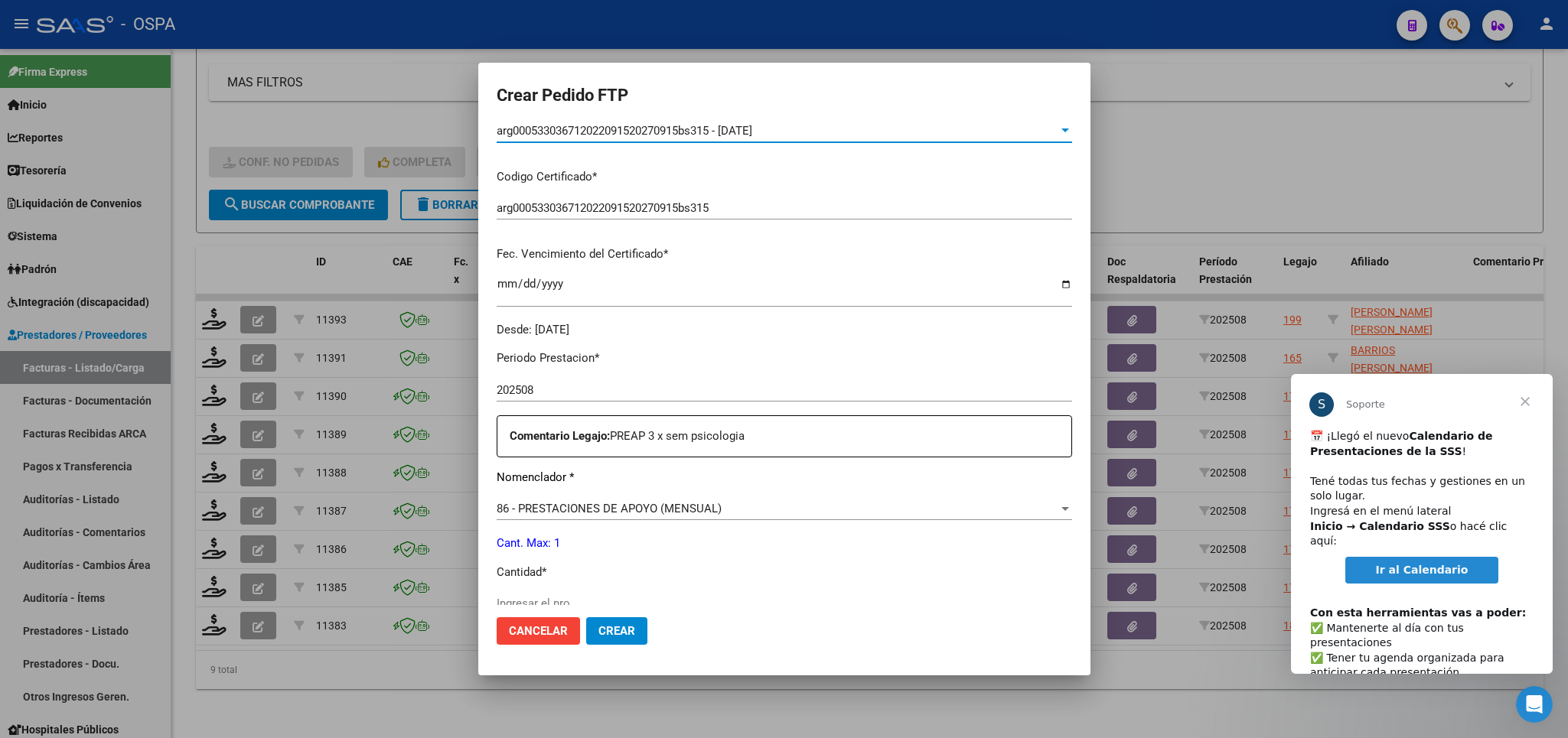
scroll to position [447, 0]
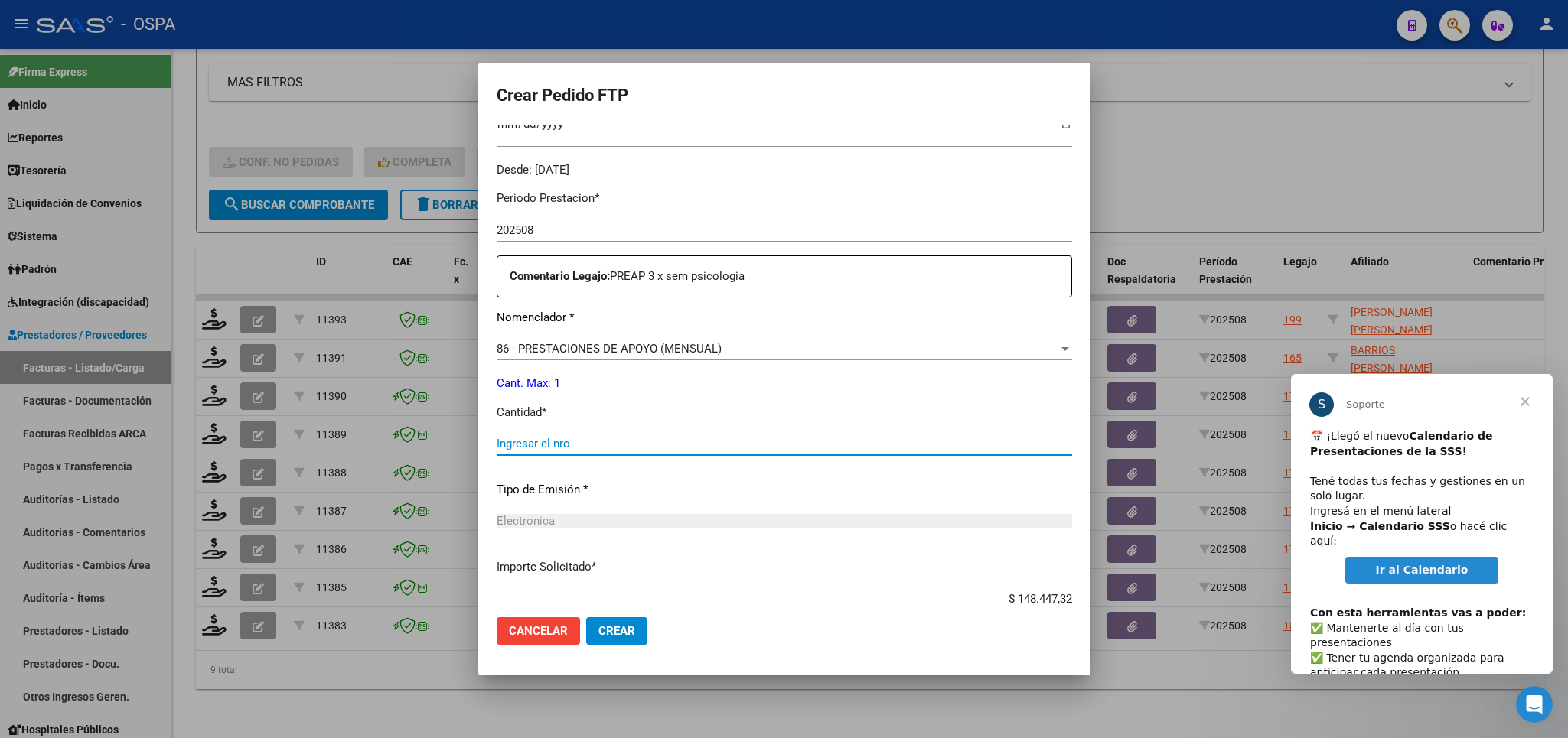
click at [716, 437] on input "Ingresar el nro" at bounding box center [784, 443] width 576 height 14
type input "1"
click at [622, 635] on span "Crear" at bounding box center [616, 631] width 37 height 14
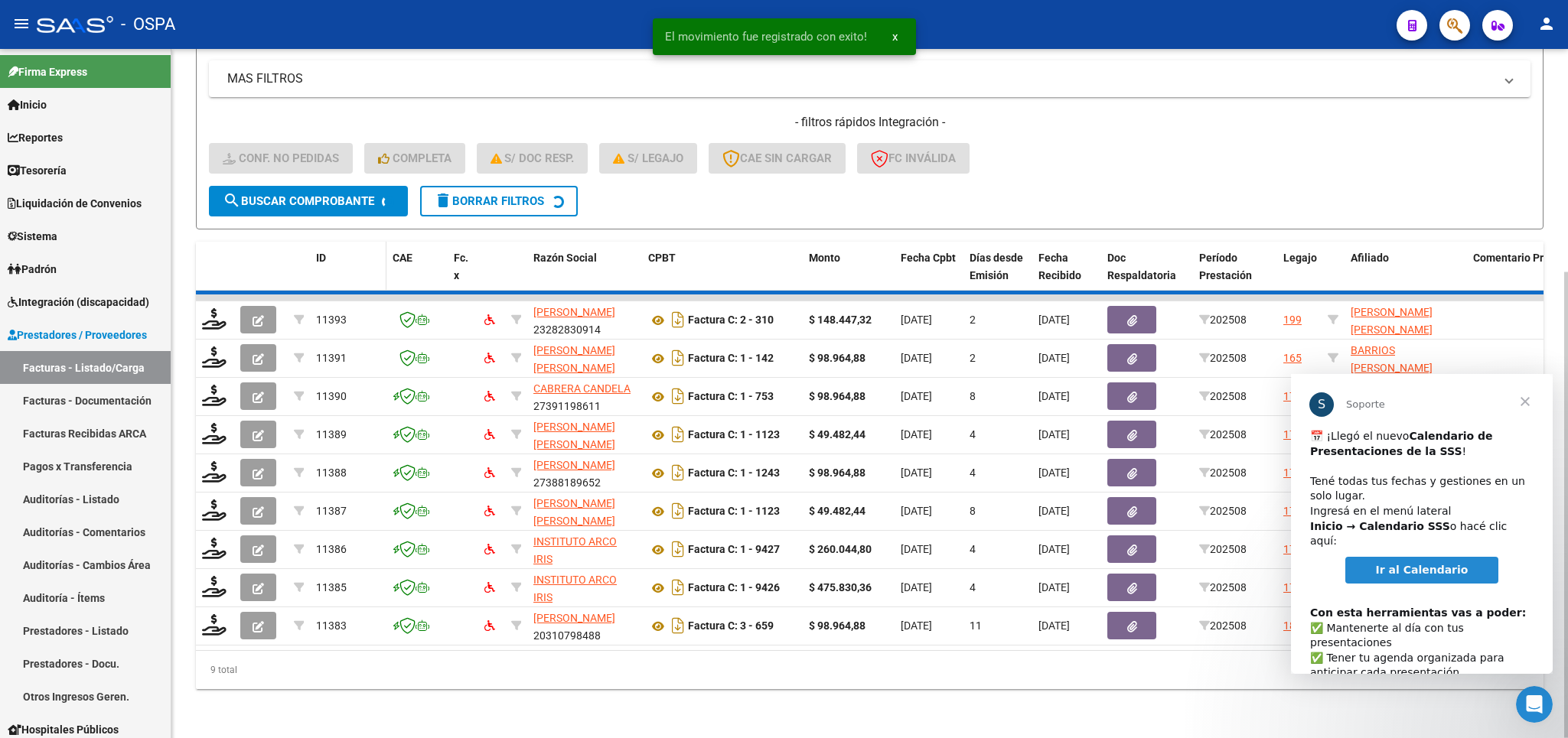
scroll to position [288, 0]
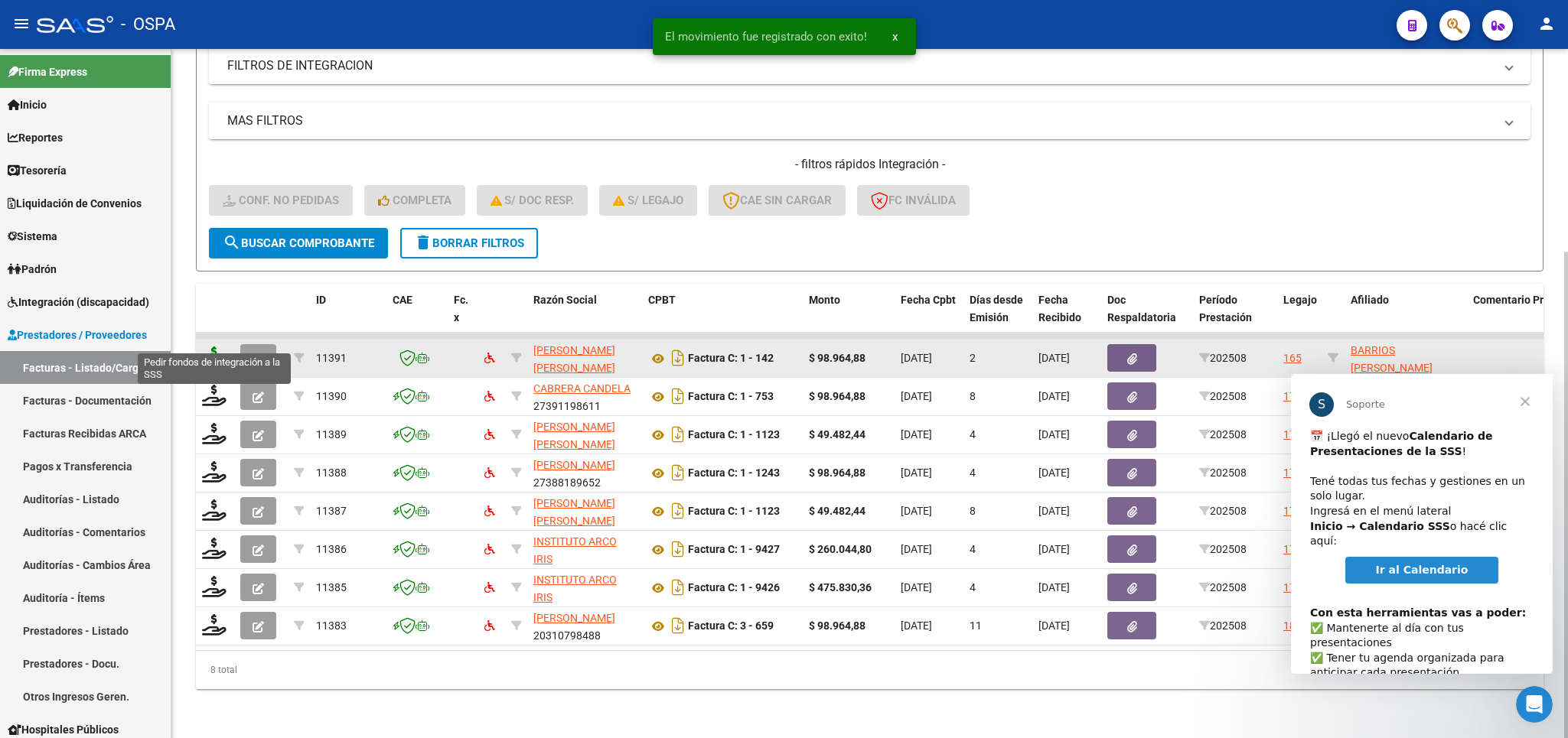
click at [204, 348] on icon at bounding box center [214, 357] width 24 height 21
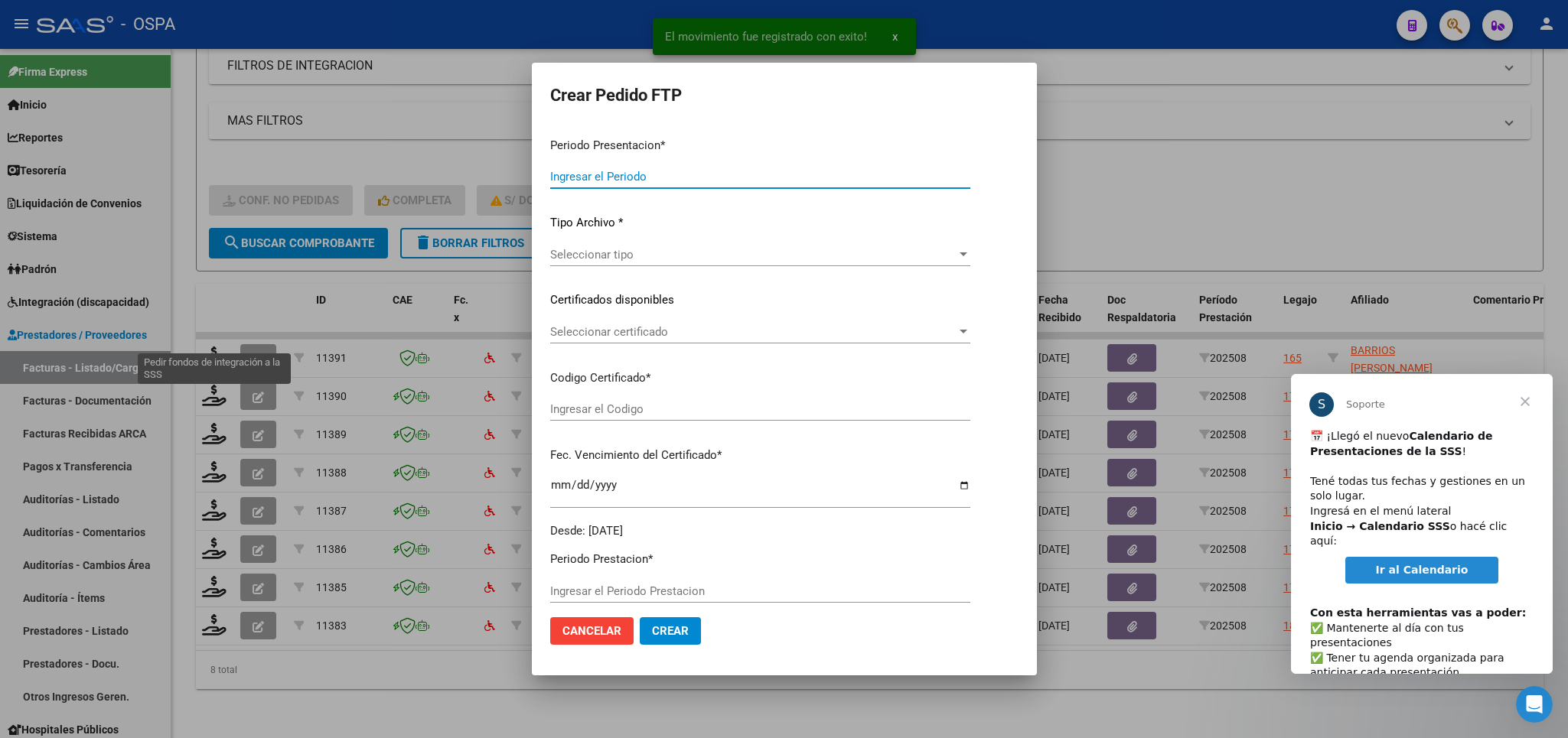
type input "202508"
type input "$ 98.964,88"
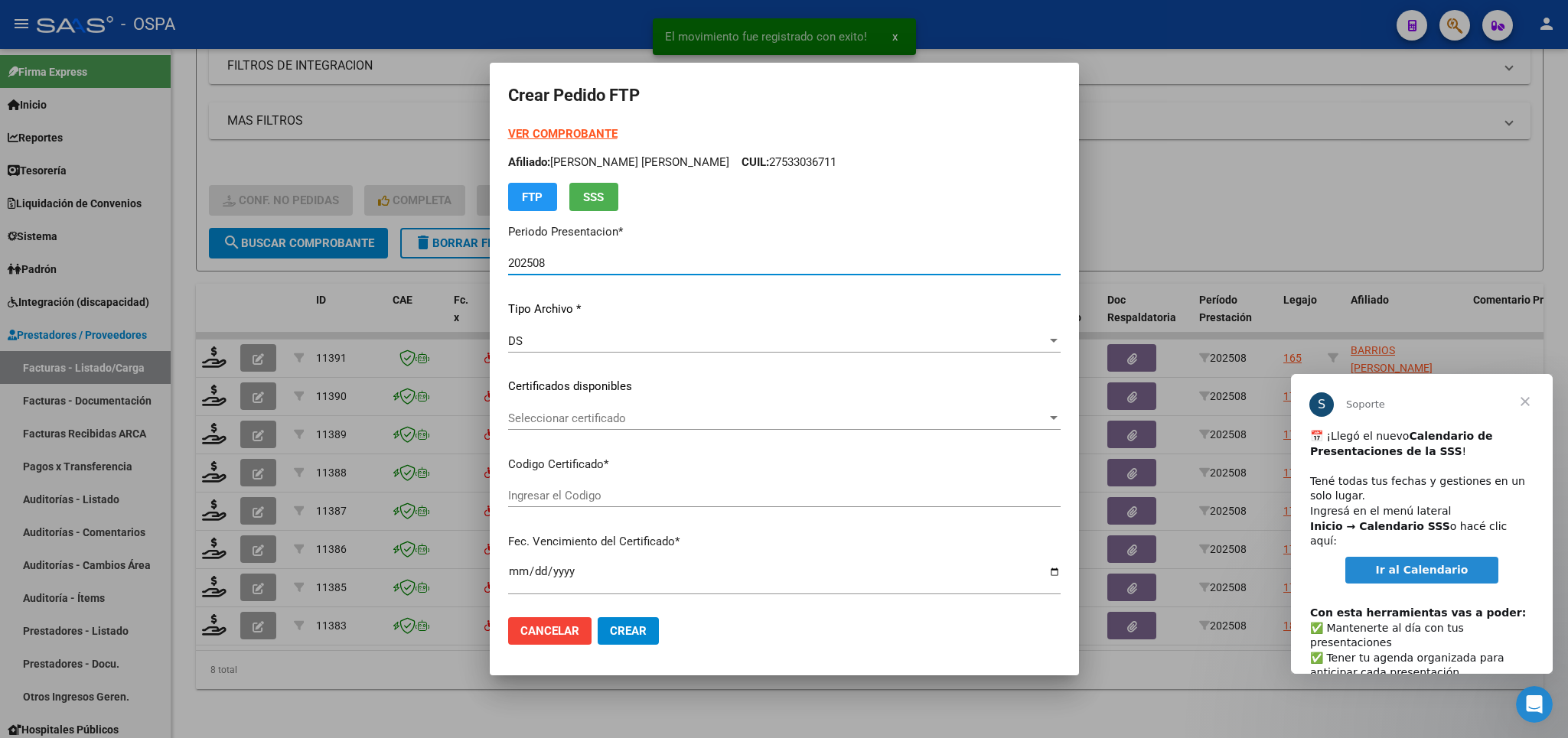
type input "ARG02000529310432021102620261026BS315"
type input "[DATE]"
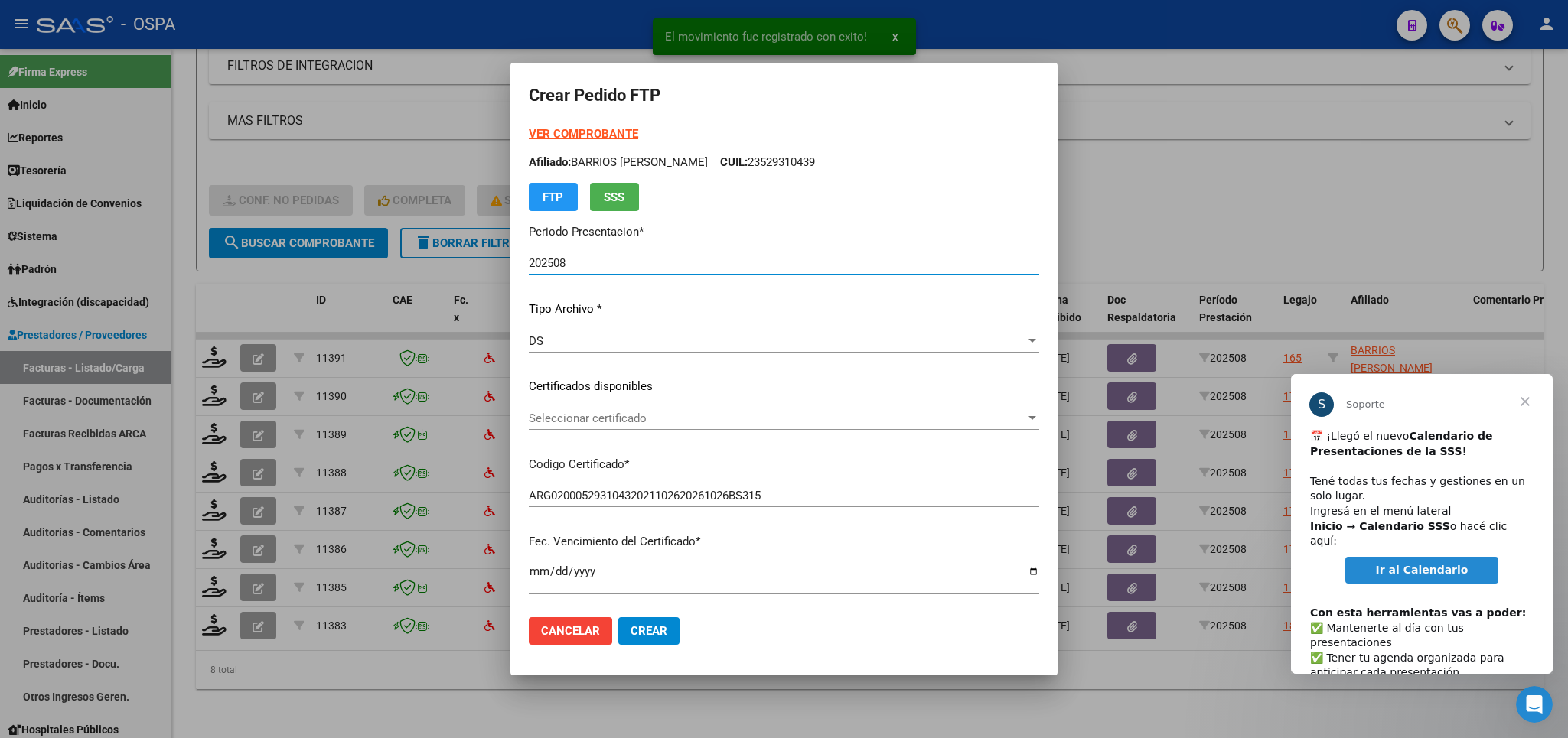
click at [822, 418] on span "Seleccionar certificado" at bounding box center [777, 418] width 497 height 14
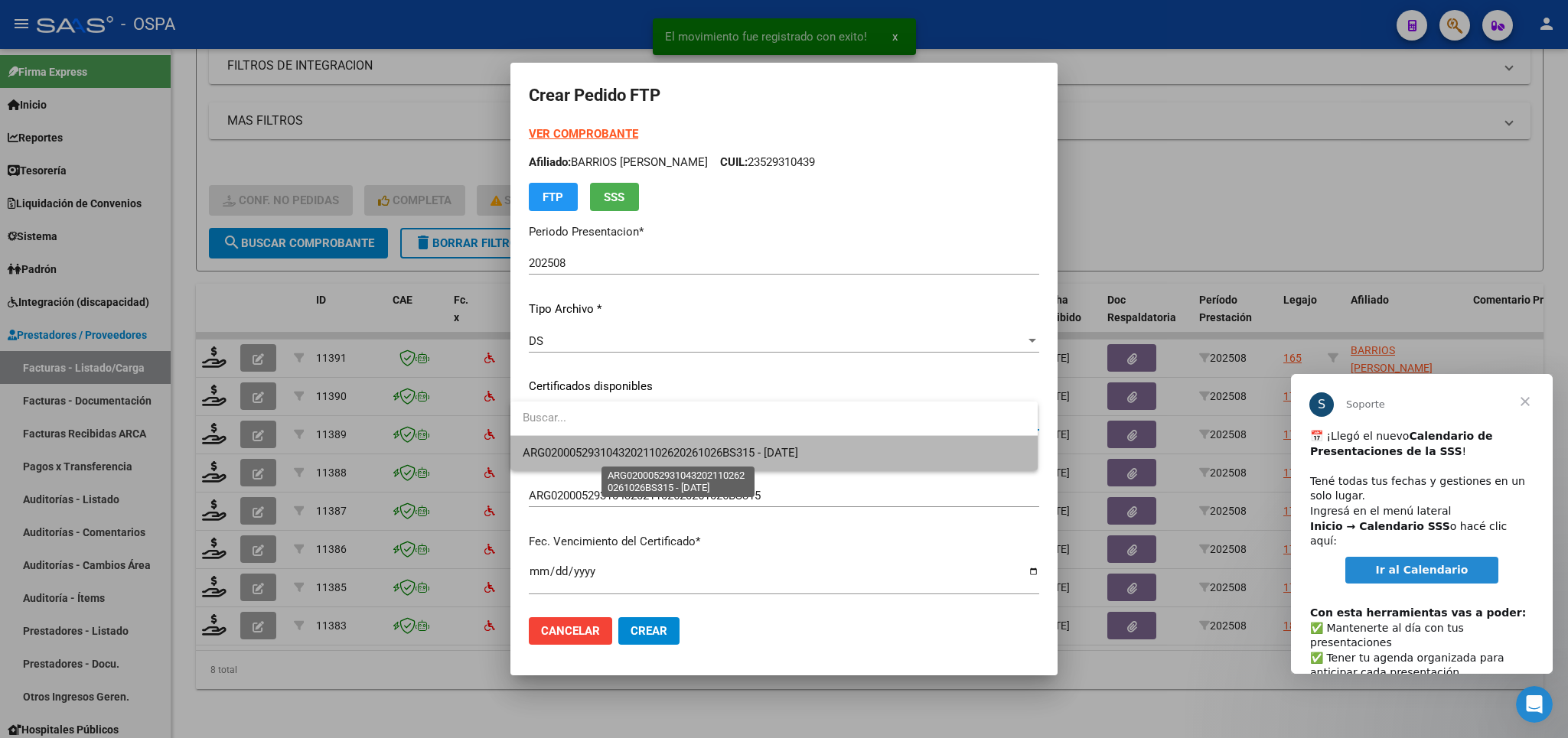
click at [798, 458] on span "ARG02000529310432021102620261026BS315 - [DATE]" at bounding box center [660, 453] width 275 height 14
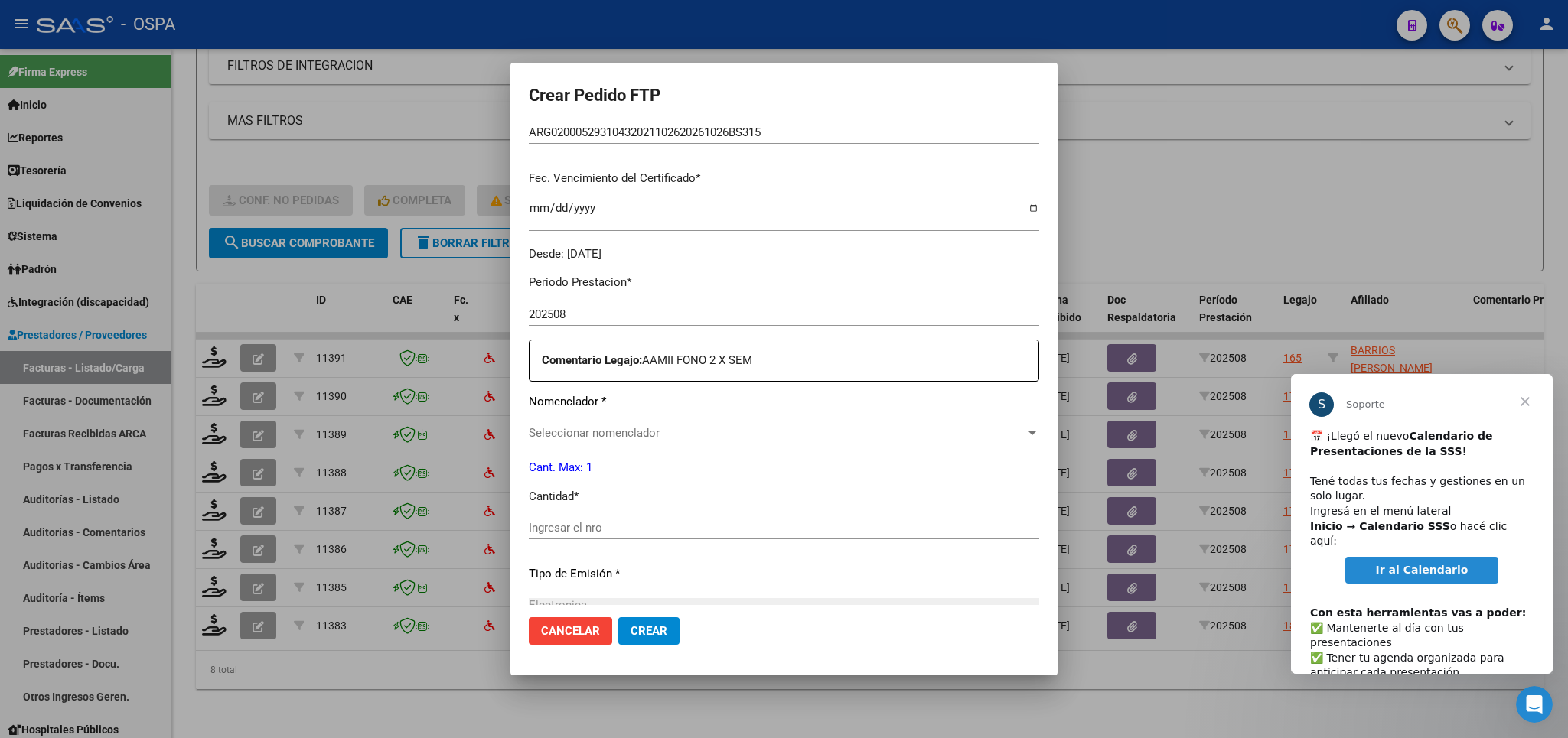
scroll to position [358, 0]
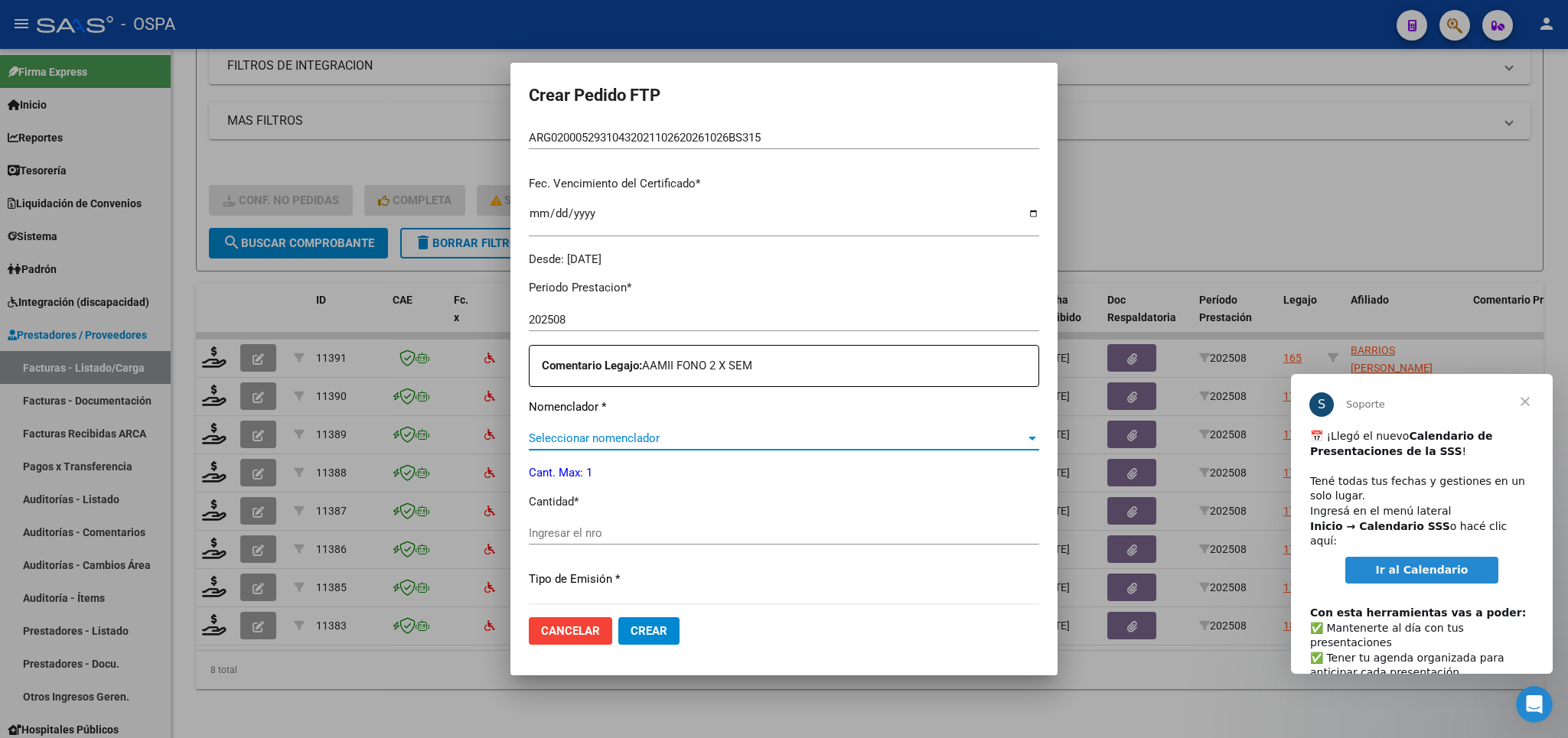
click at [776, 434] on span "Seleccionar nomenclador" at bounding box center [777, 439] width 497 height 14
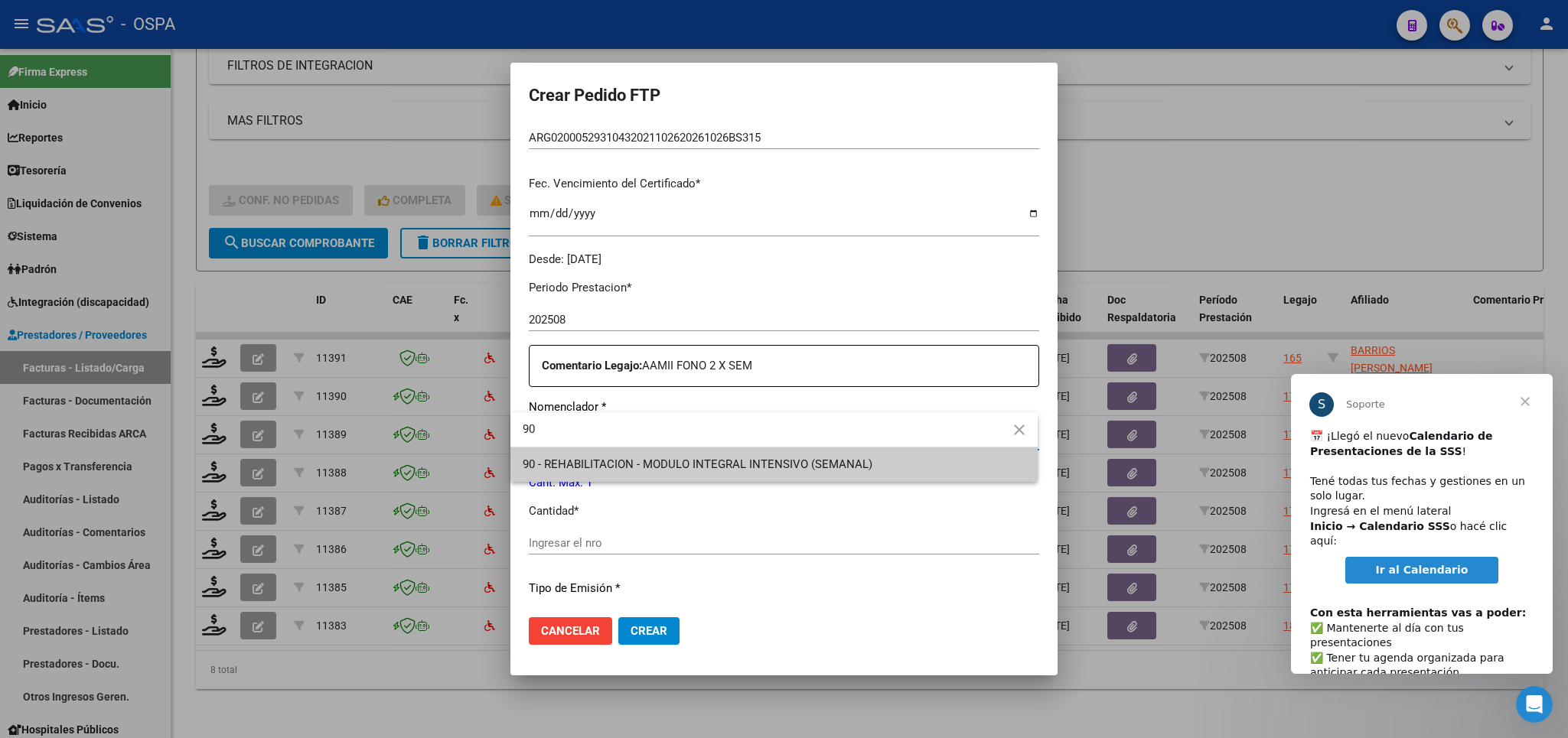
type input "90"
click at [793, 534] on div at bounding box center [784, 369] width 1568 height 738
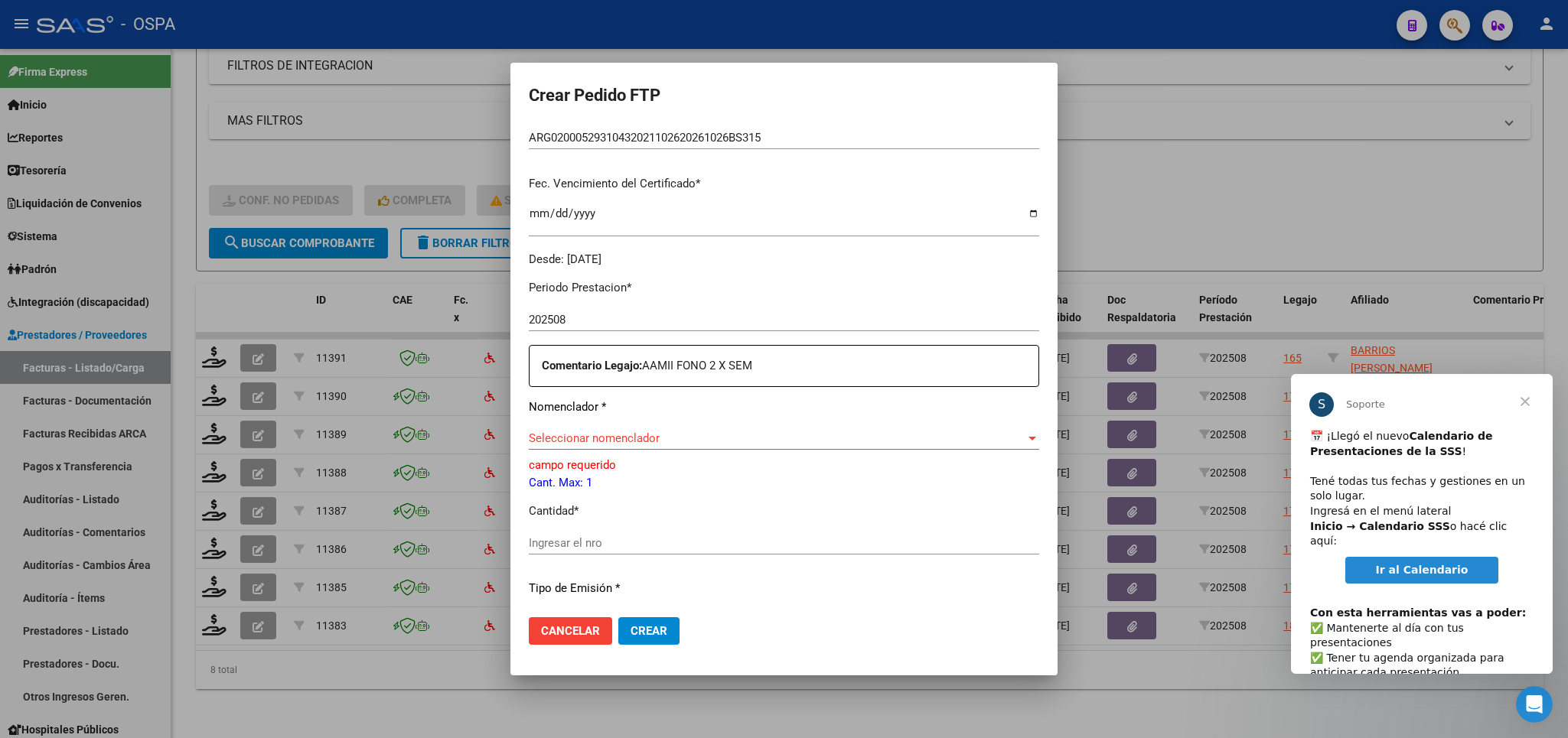
click at [826, 444] on div "Seleccionar nomenclador Seleccionar nomenclador" at bounding box center [784, 445] width 510 height 38
click at [826, 437] on span "Seleccionar nomenclador" at bounding box center [777, 439] width 497 height 14
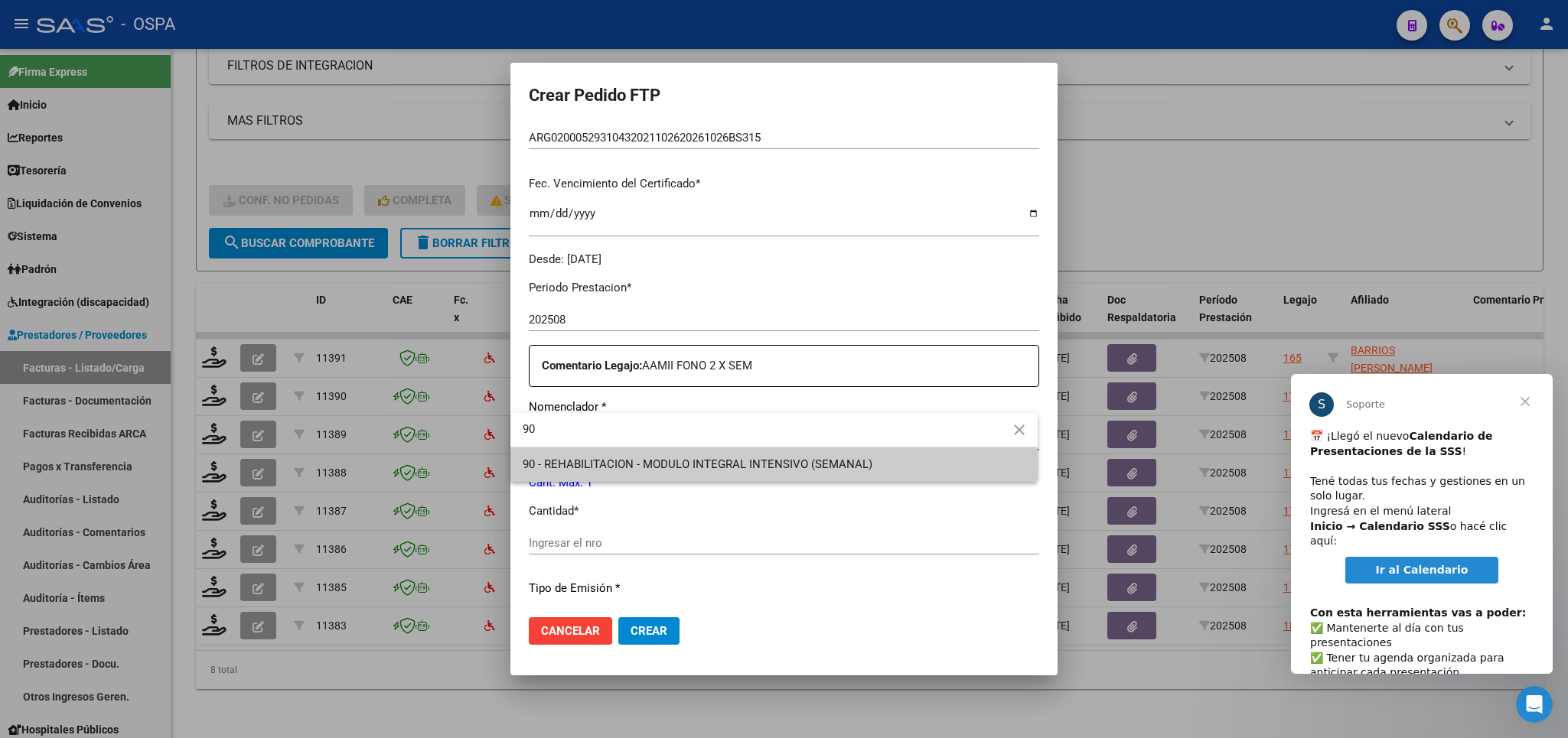
type input "90"
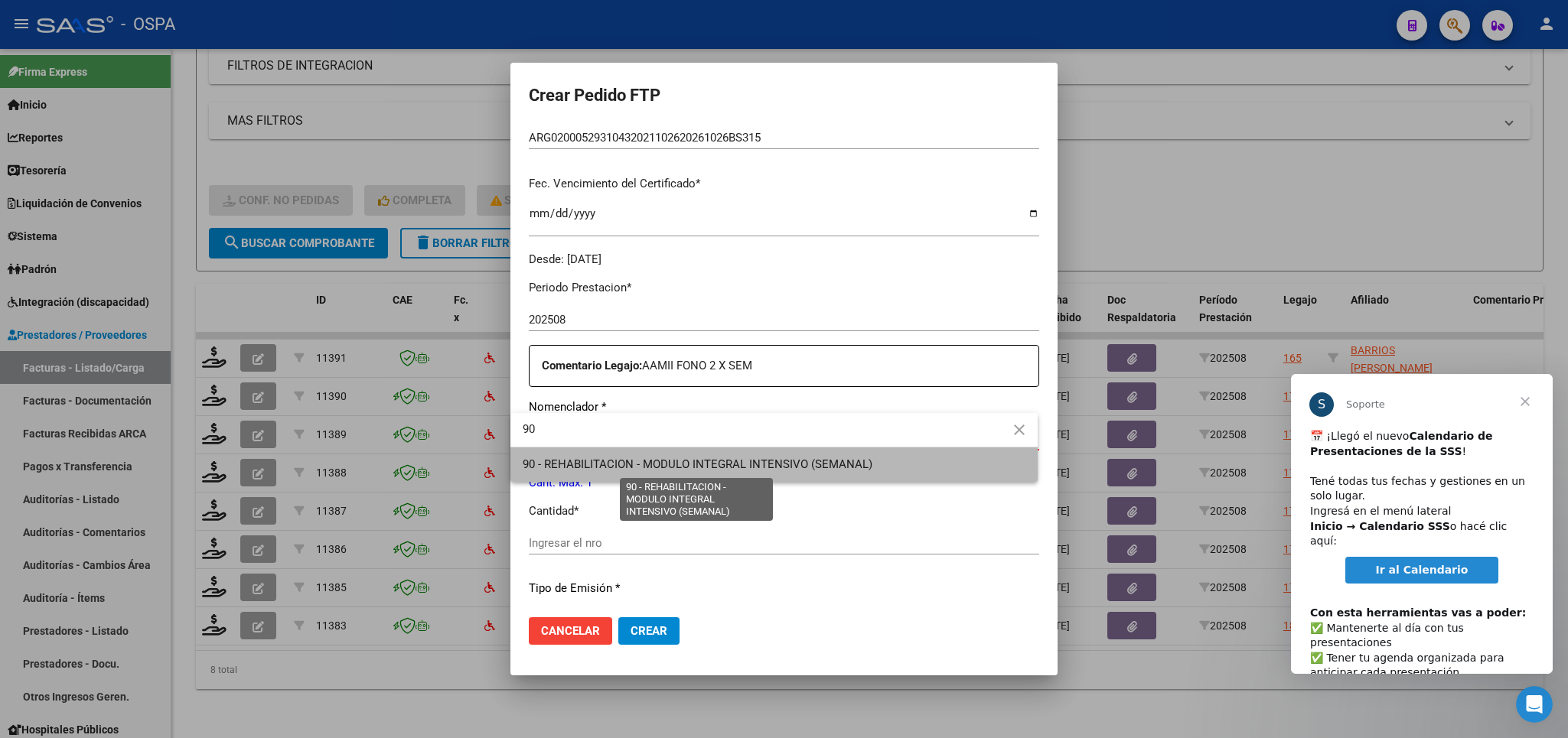
click at [841, 469] on span "90 - REHABILITACION - MODULO INTEGRAL INTENSIVO (SEMANAL)" at bounding box center [698, 465] width 350 height 14
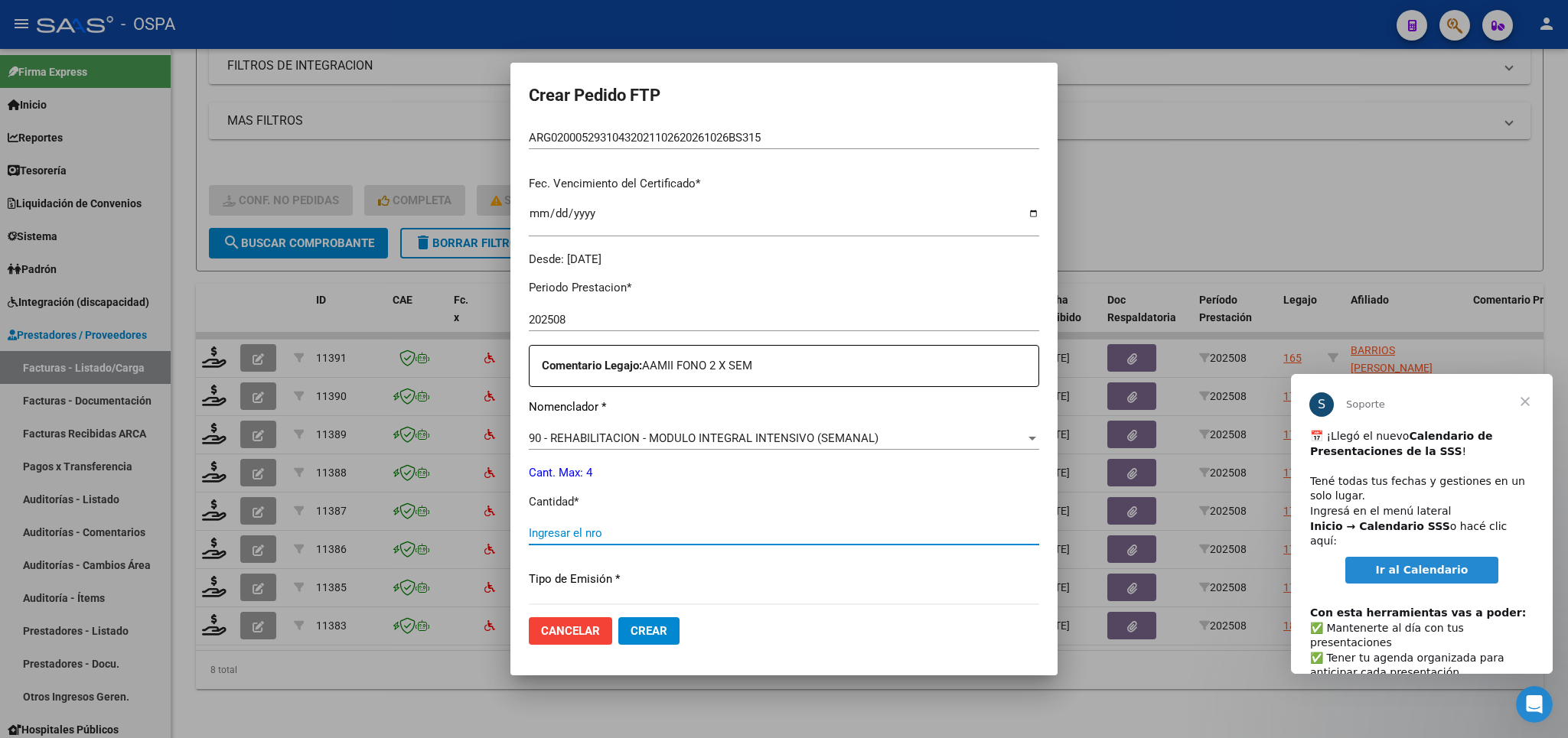
click at [819, 526] on input "Ingresar el nro" at bounding box center [784, 533] width 510 height 14
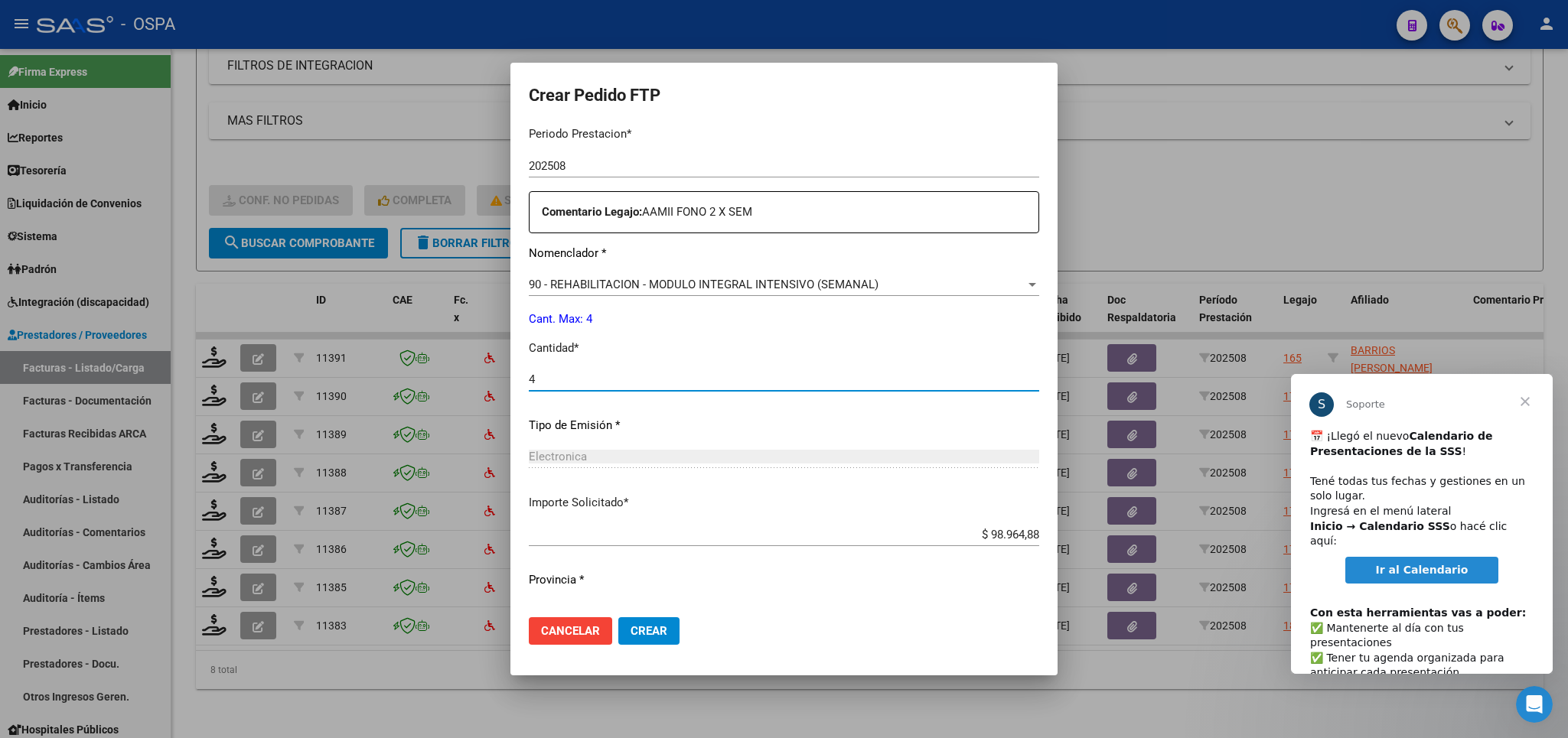
scroll to position [535, 0]
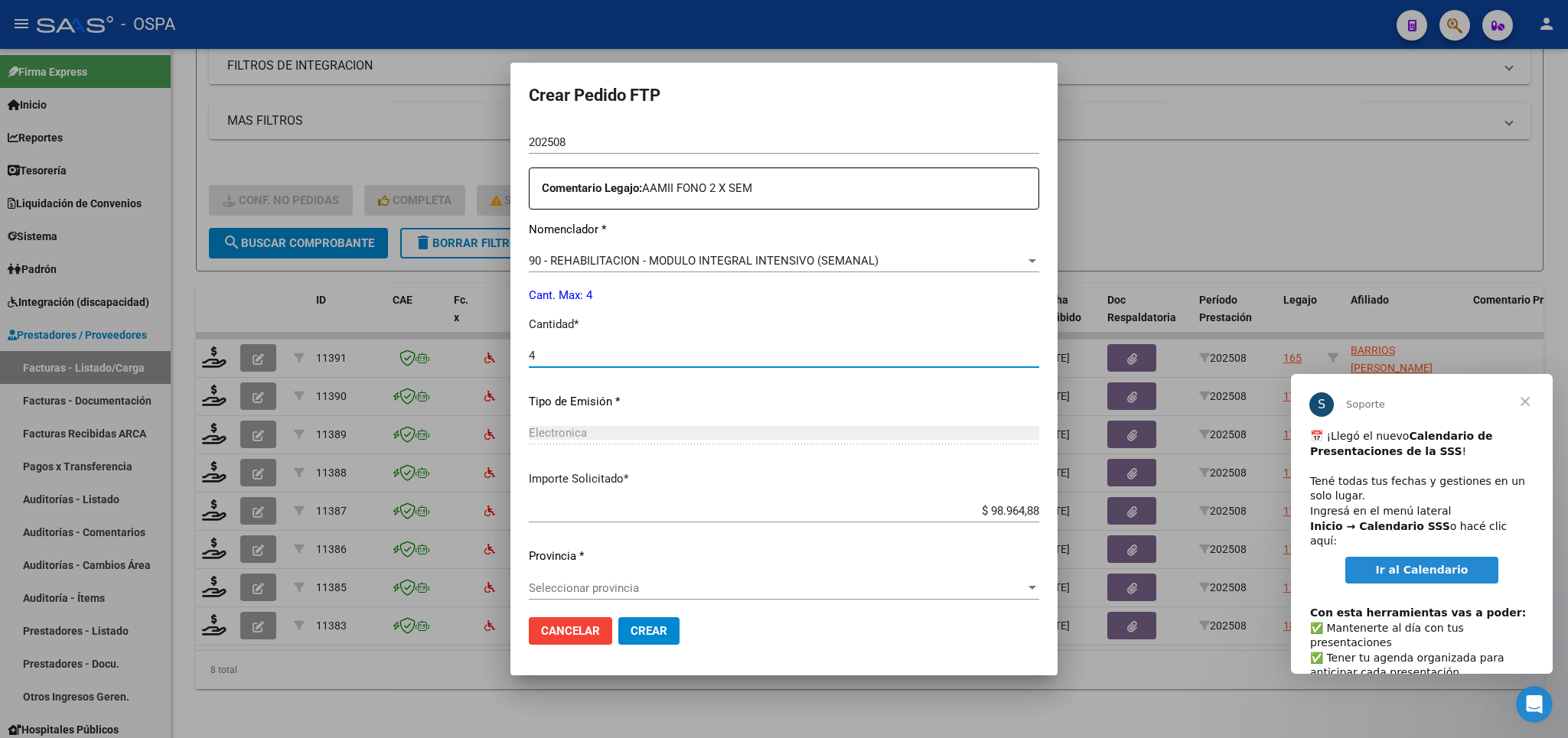
type input "4"
click at [767, 567] on div "Periodo Prestacion * 202508 Ingresar el Periodo Prestacion Comentario Legajo: A…" at bounding box center [784, 352] width 510 height 525
click at [764, 587] on div "Seleccionar provincia Seleccionar provincia" at bounding box center [784, 588] width 510 height 23
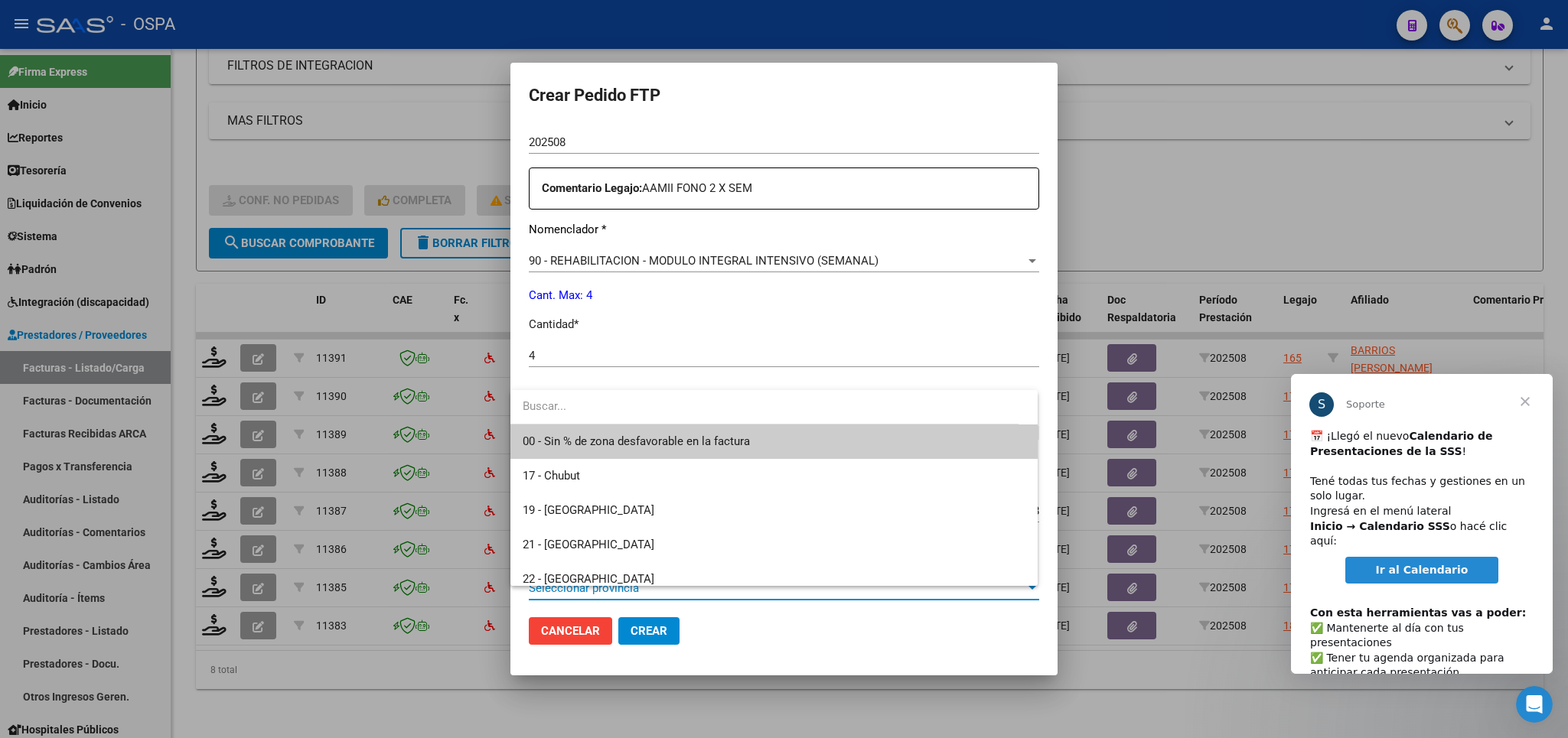
click at [691, 431] on span "00 - Sin % de zona desfavorable en la factura" at bounding box center [774, 442] width 502 height 35
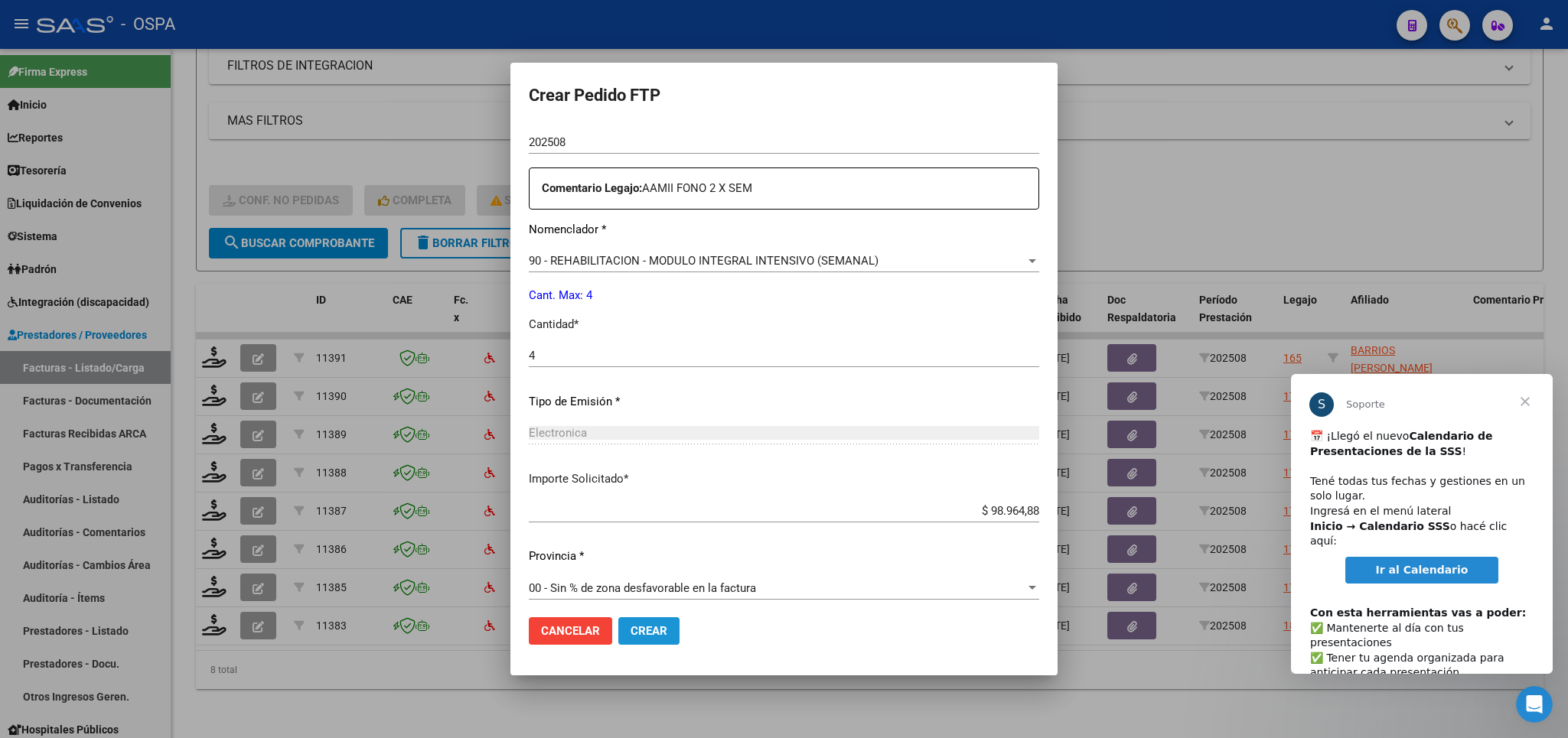
click at [649, 642] on button "Crear" at bounding box center [648, 631] width 61 height 28
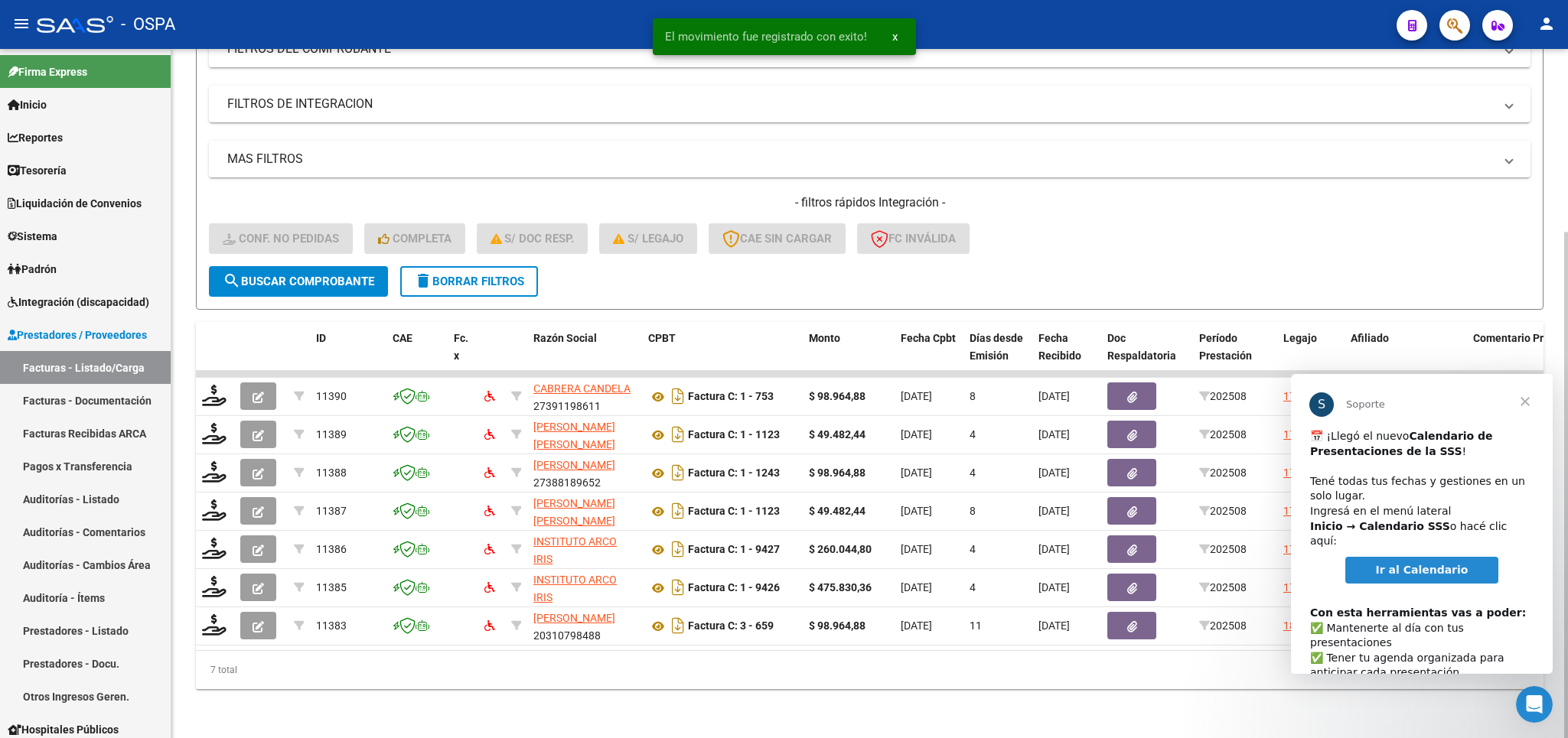
scroll to position [248, 0]
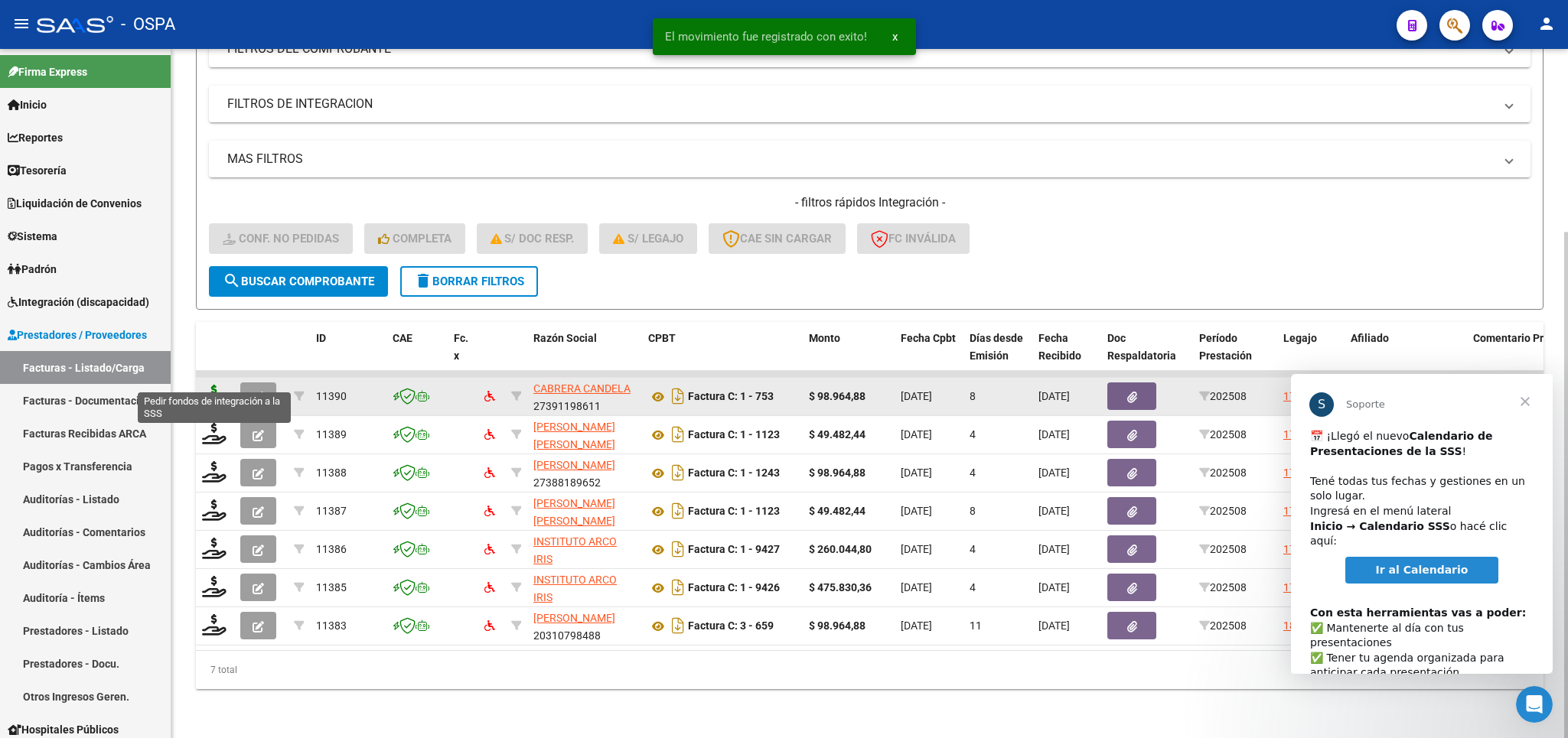
click at [215, 384] on icon at bounding box center [214, 395] width 24 height 21
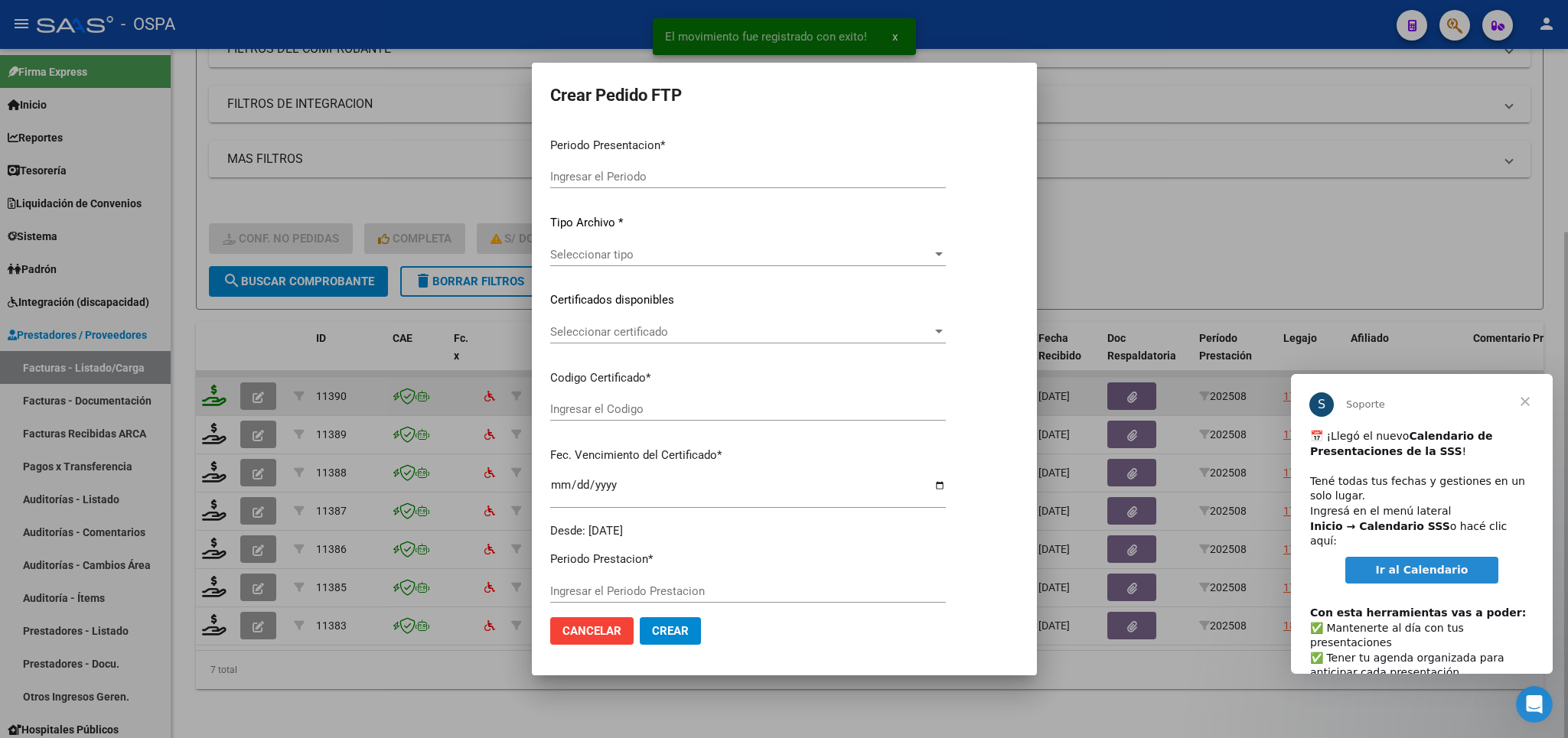
type input "202508"
type input "$ 98.964,88"
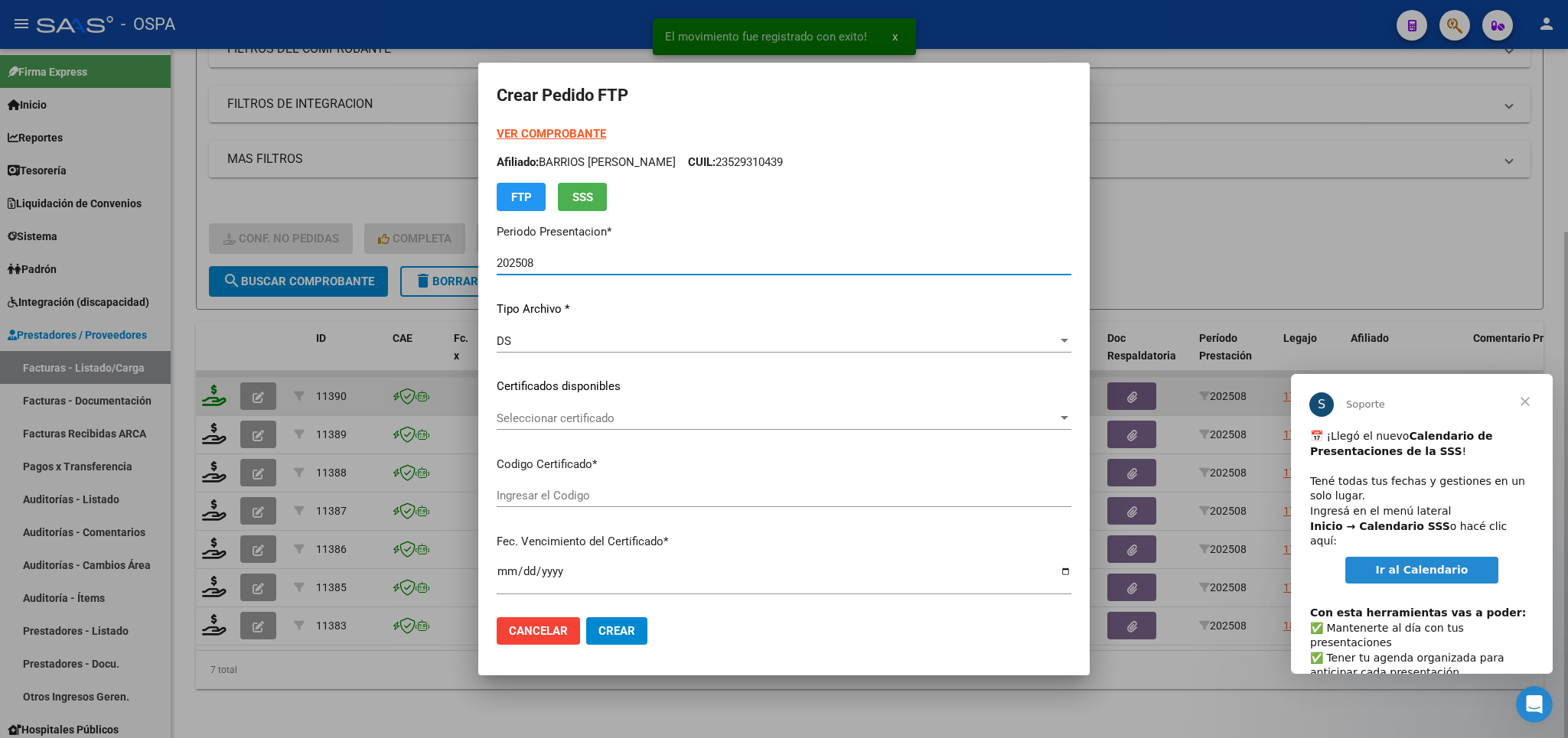
type input "ARG01-00049578709-20190821-20250821-SFE-"
type input "[DATE]"
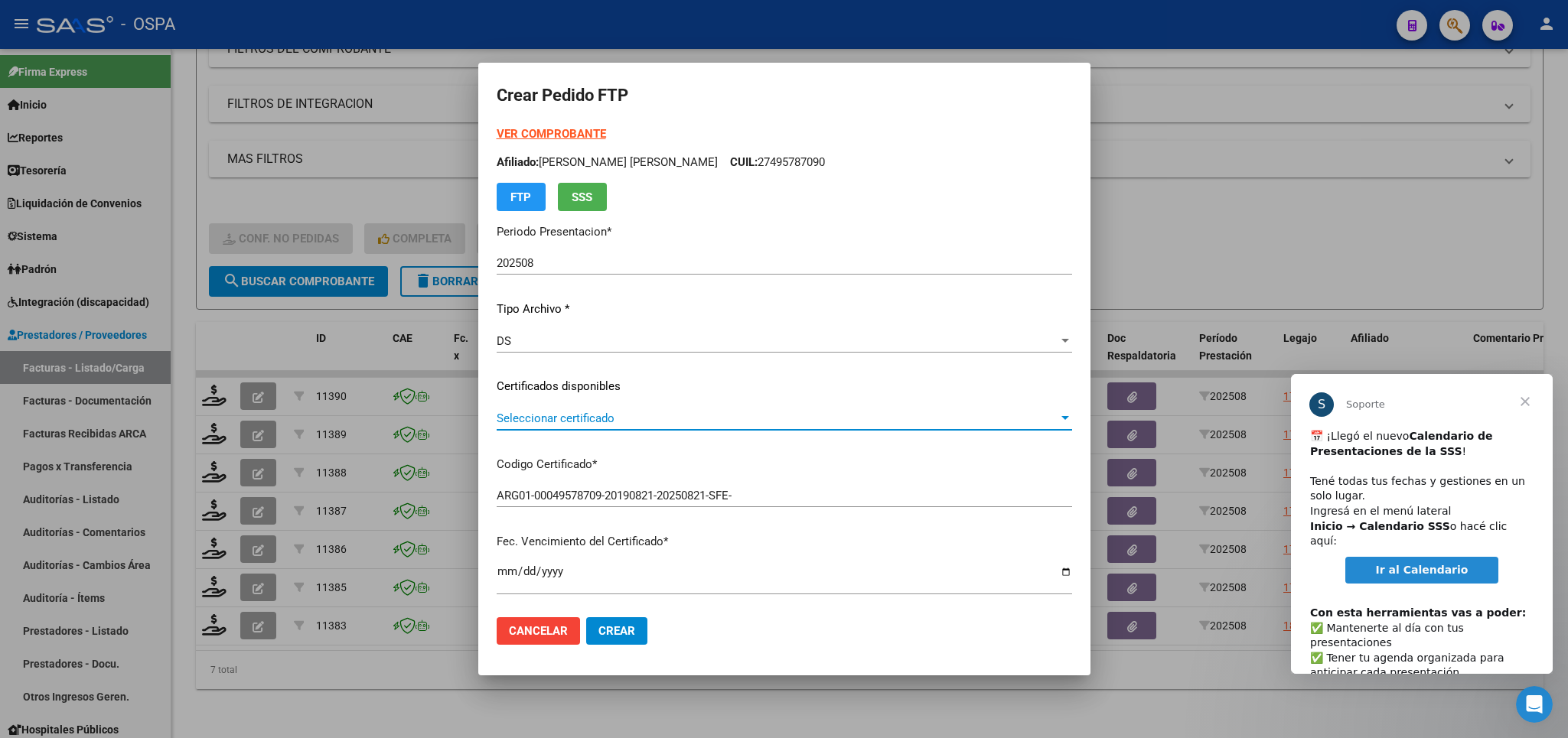
click at [808, 422] on span "Seleccionar certificado" at bounding box center [777, 418] width 561 height 14
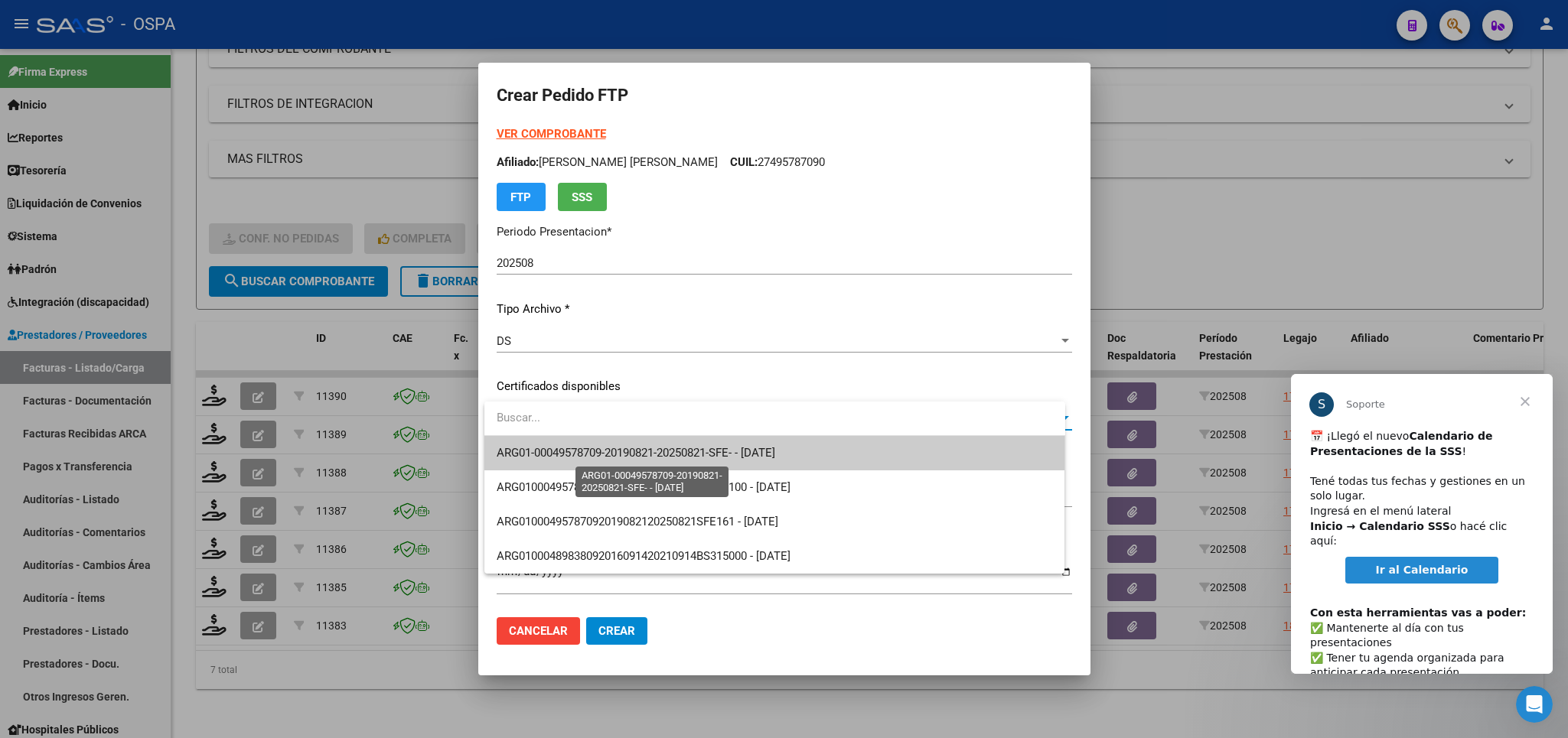
click at [775, 458] on span "ARG01-00049578709-20190821-20250821-SFE- - [DATE]" at bounding box center [636, 453] width 278 height 14
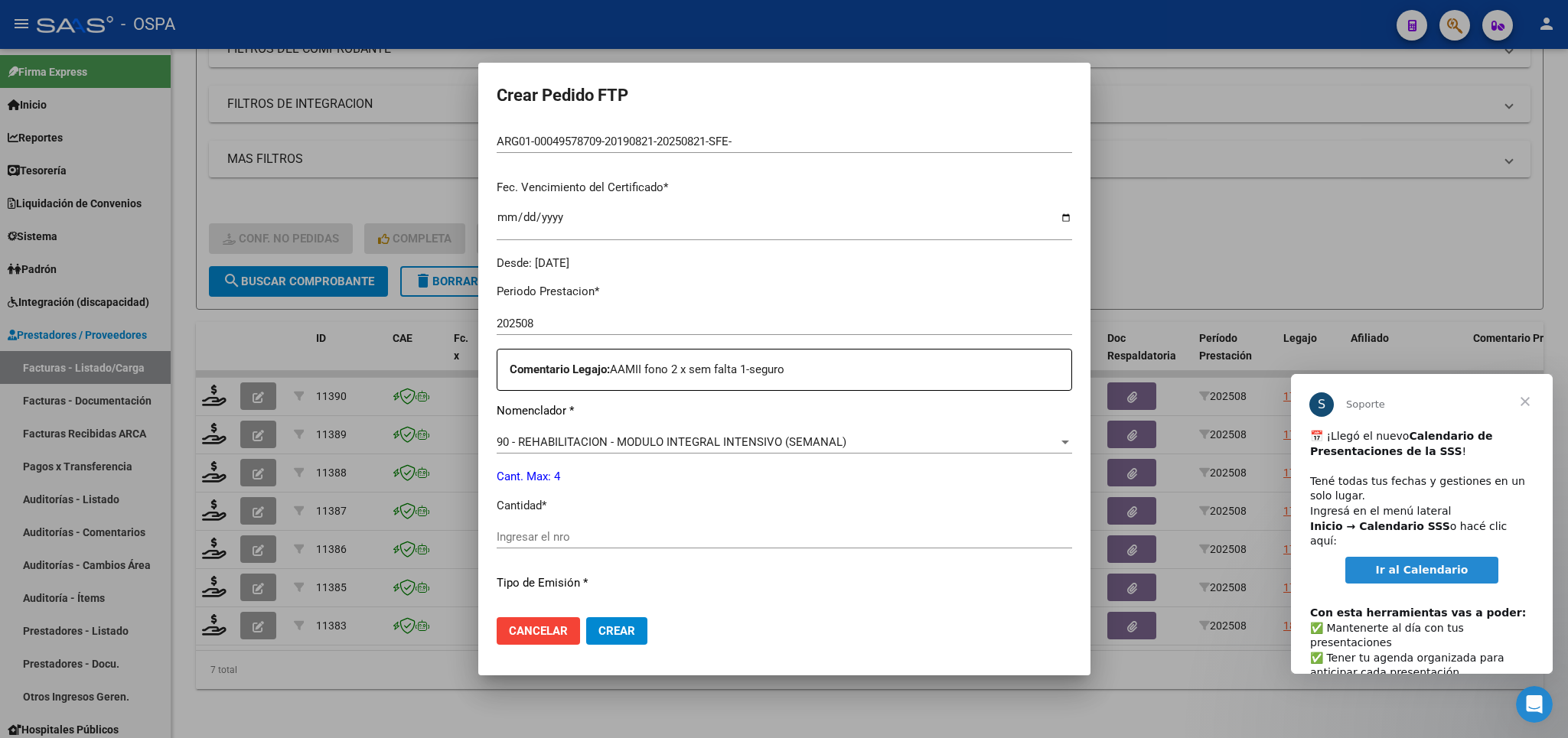
scroll to position [447, 0]
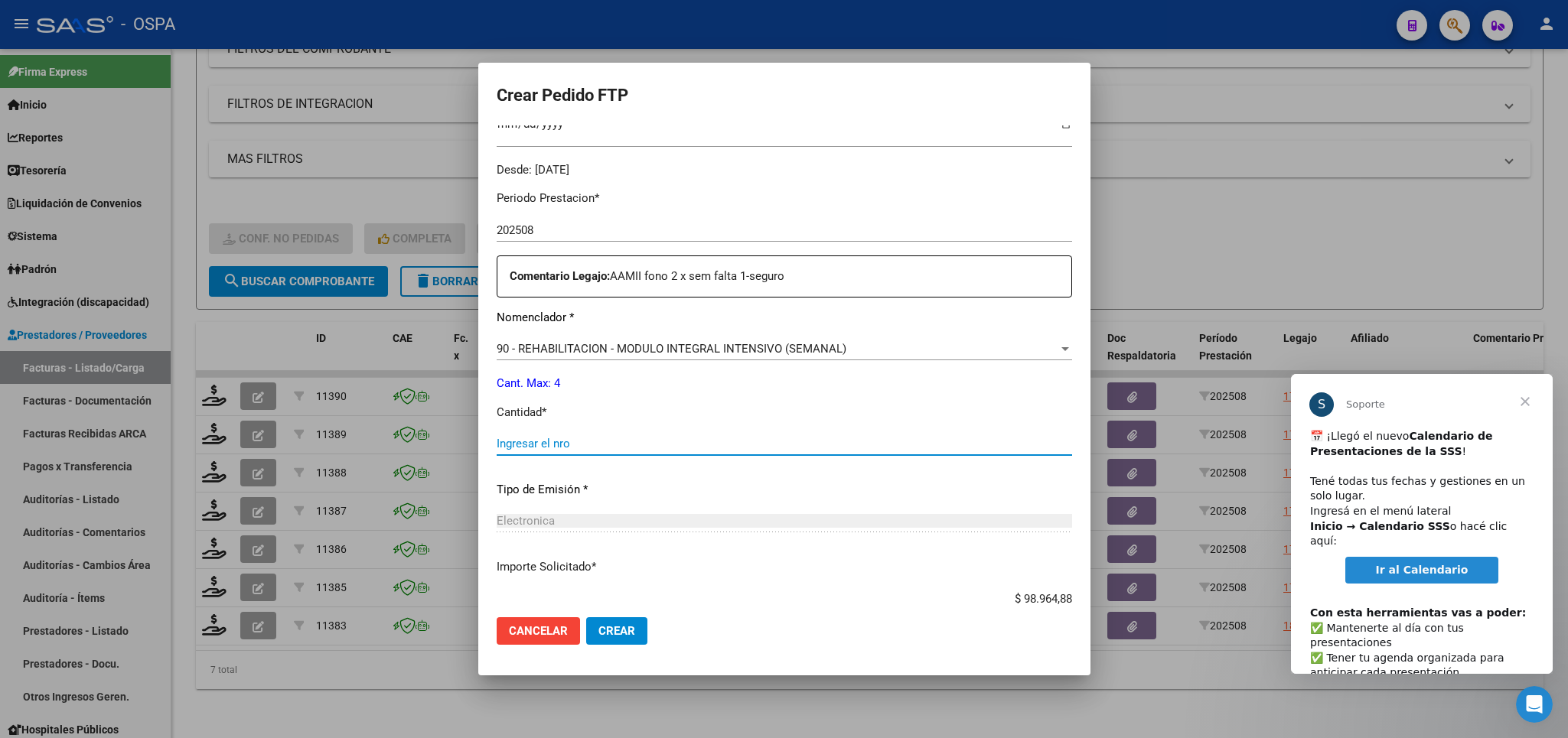
click at [757, 440] on input "Ingresar el nro" at bounding box center [784, 443] width 576 height 14
type input "4"
click at [626, 632] on span "Crear" at bounding box center [616, 631] width 37 height 14
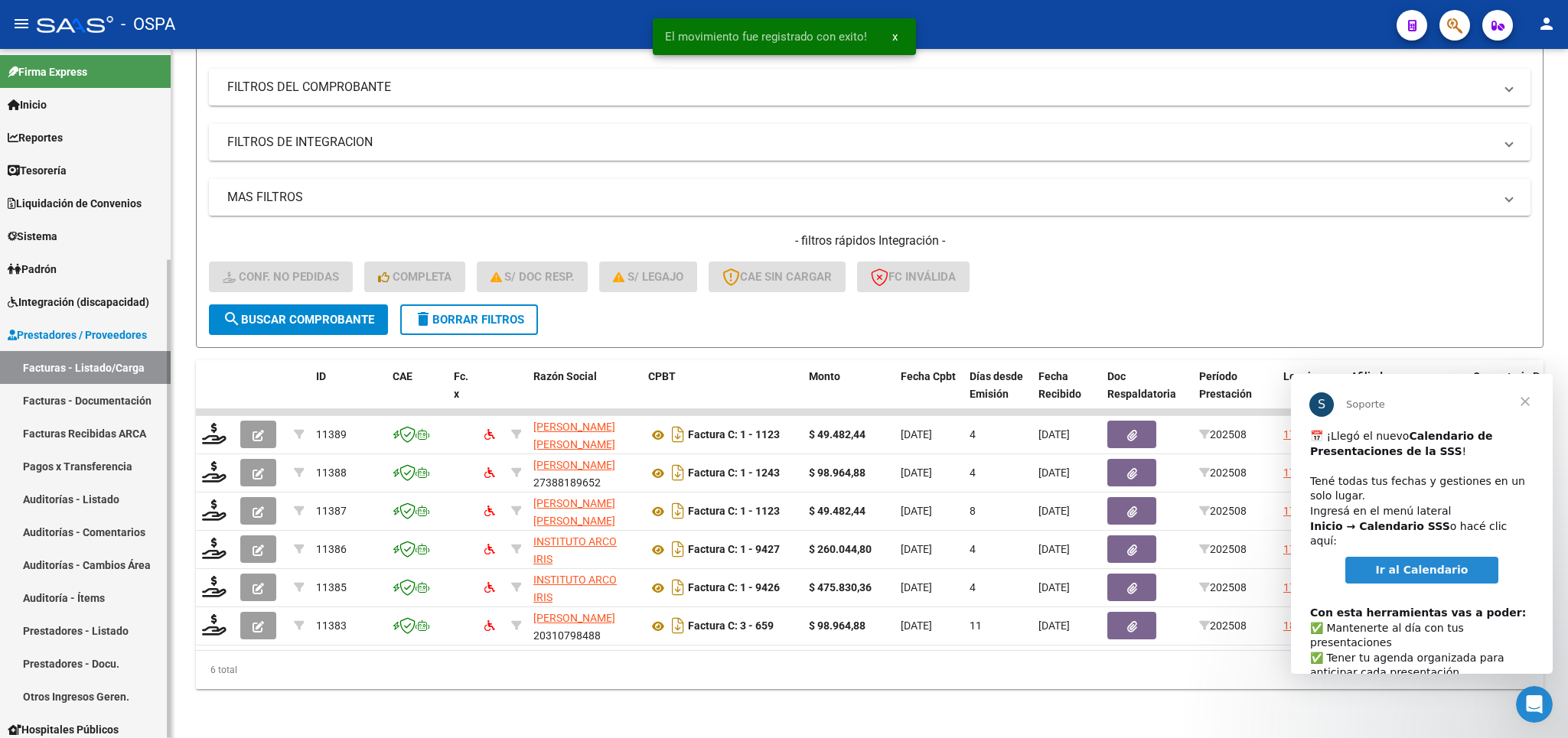
scroll to position [212, 0]
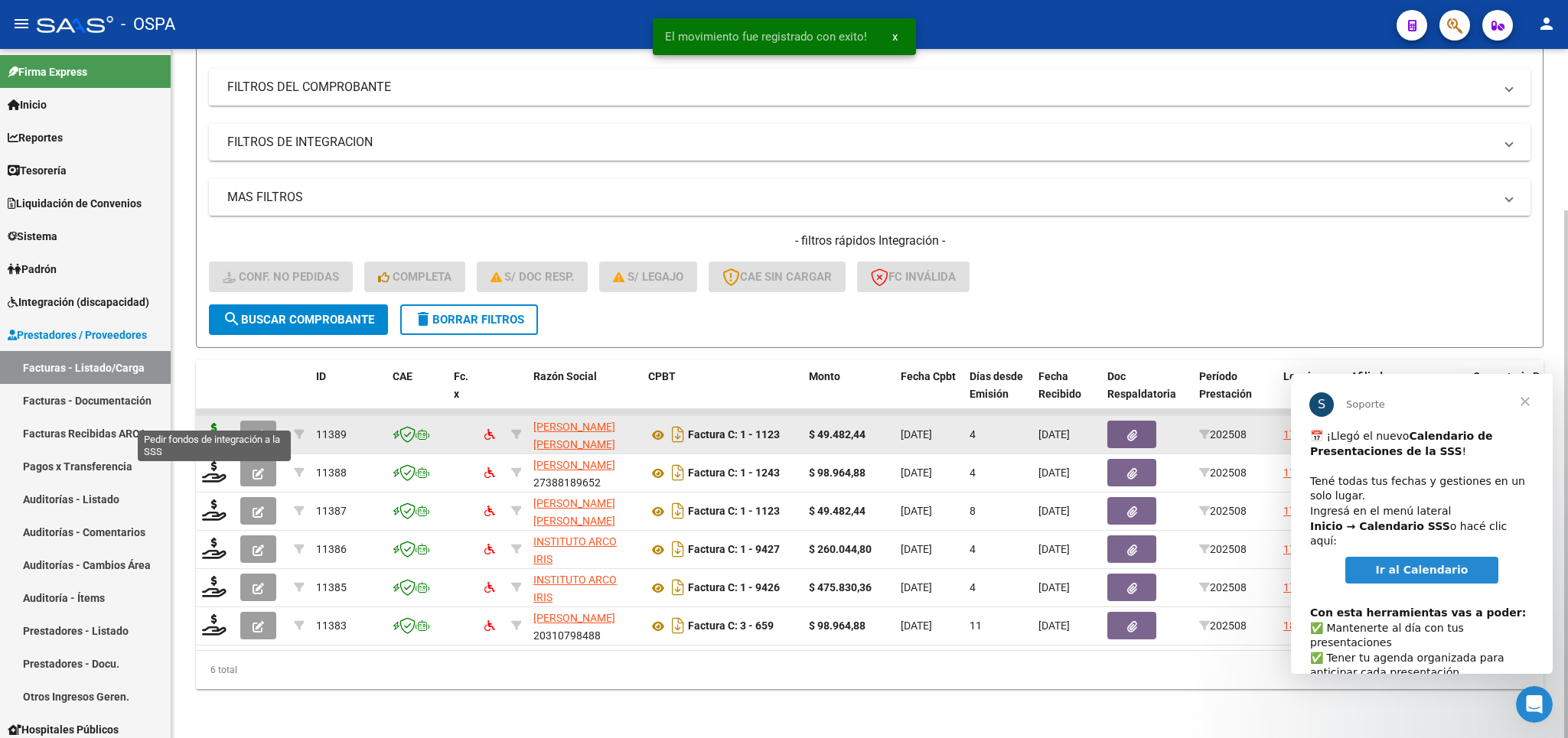
click at [207, 424] on icon at bounding box center [214, 434] width 24 height 21
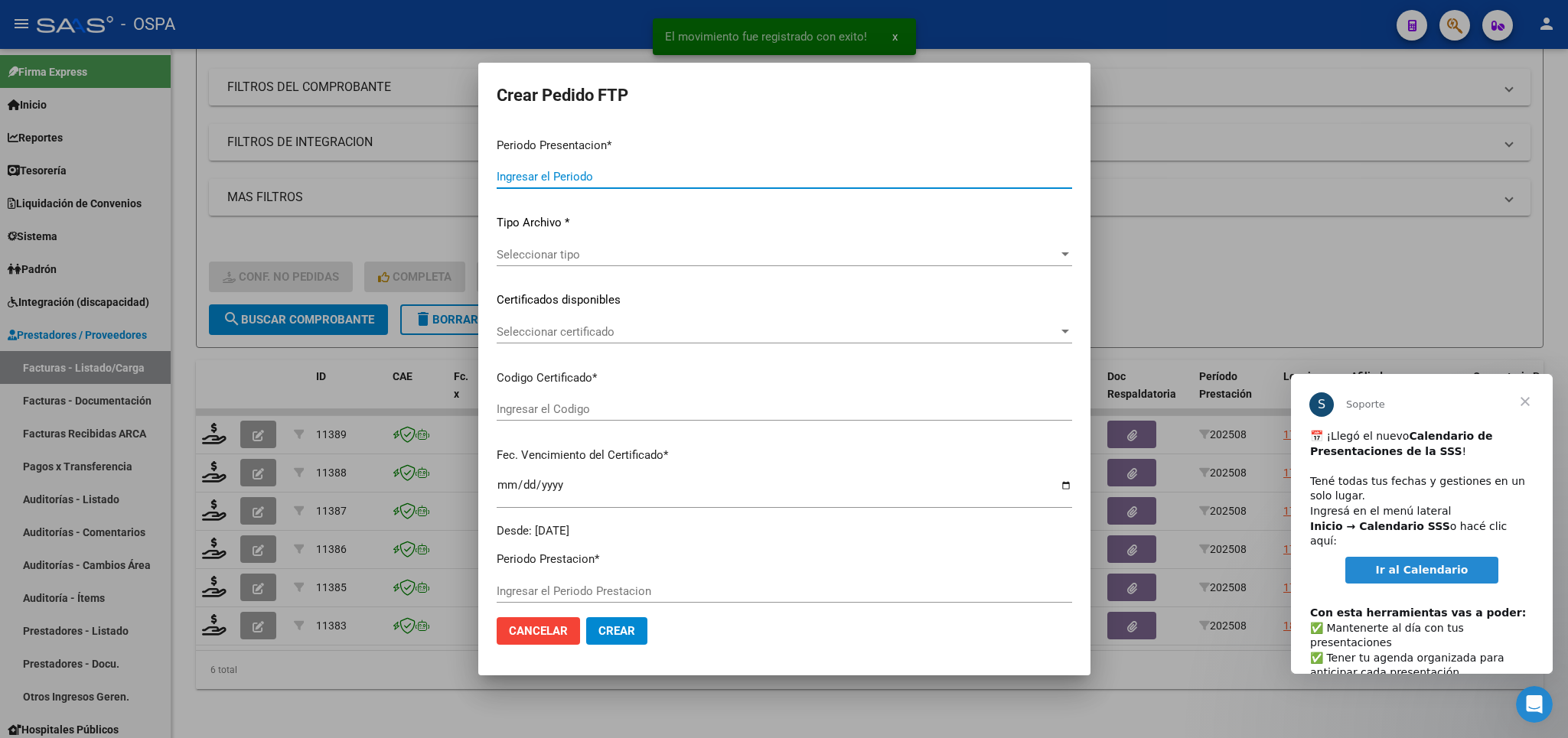
type input "202508"
type input "$ 49.482,44"
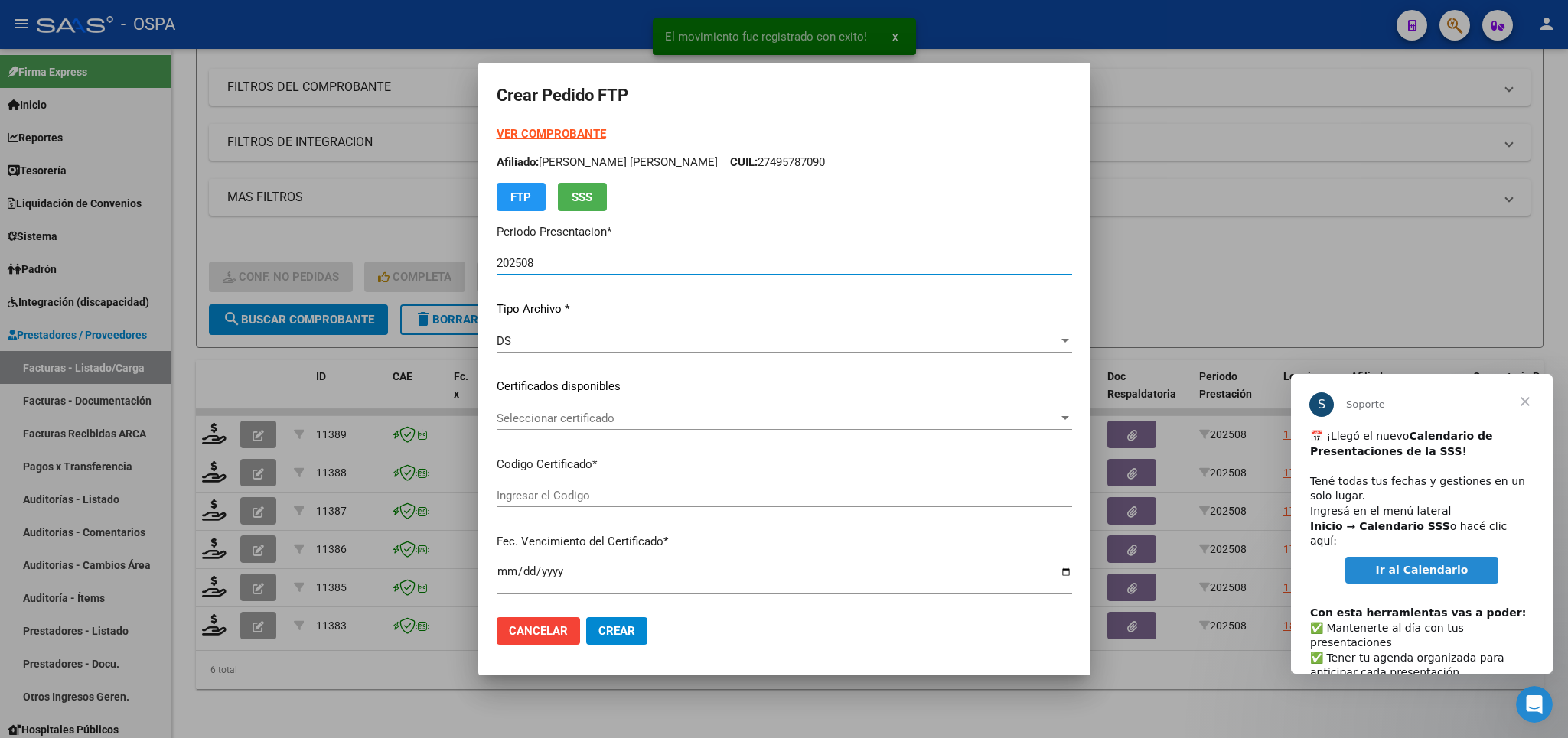
type input "ARG01-00049578709-20190821-20250821-SFE-"
type input "[DATE]"
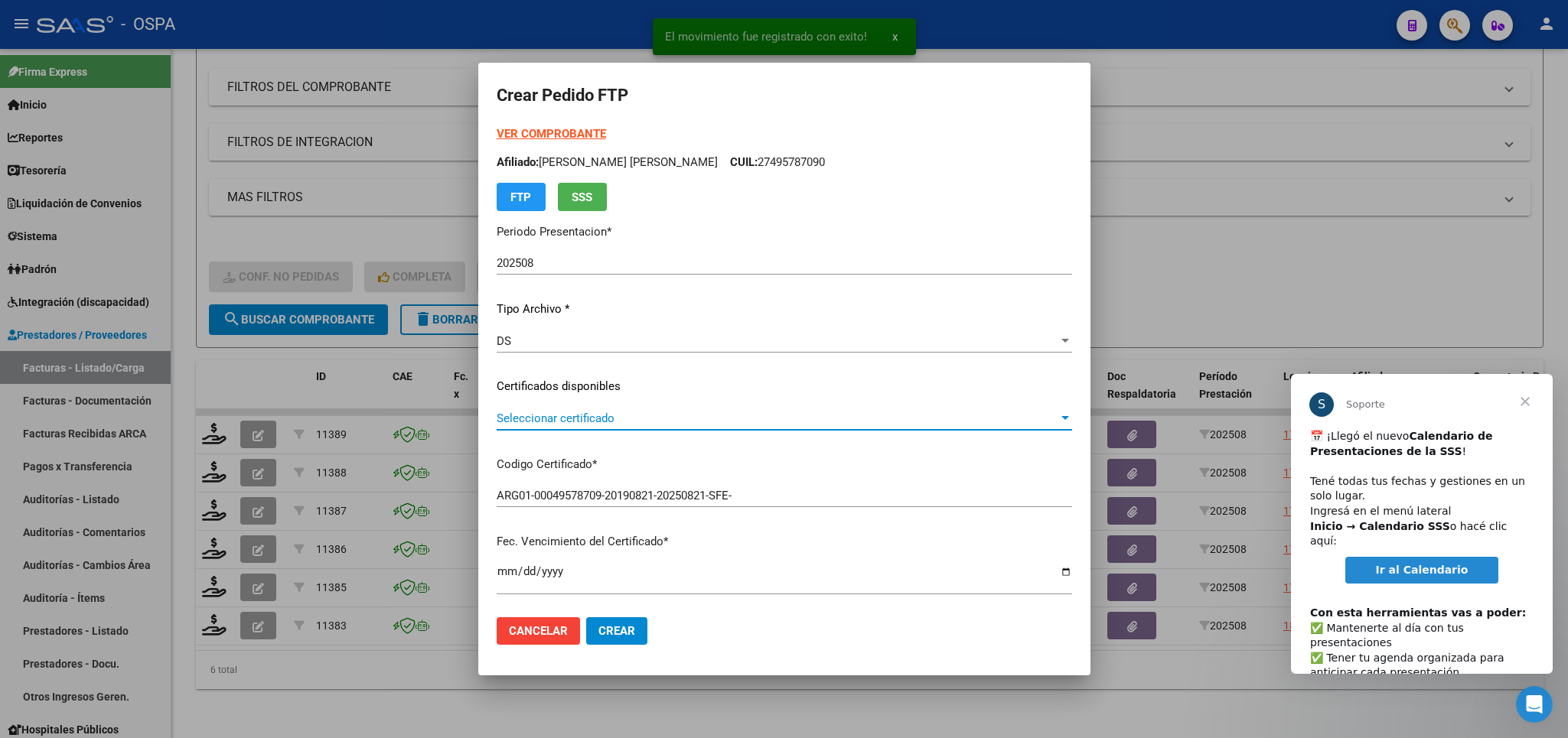
click at [932, 424] on span "Seleccionar certificado" at bounding box center [777, 418] width 561 height 14
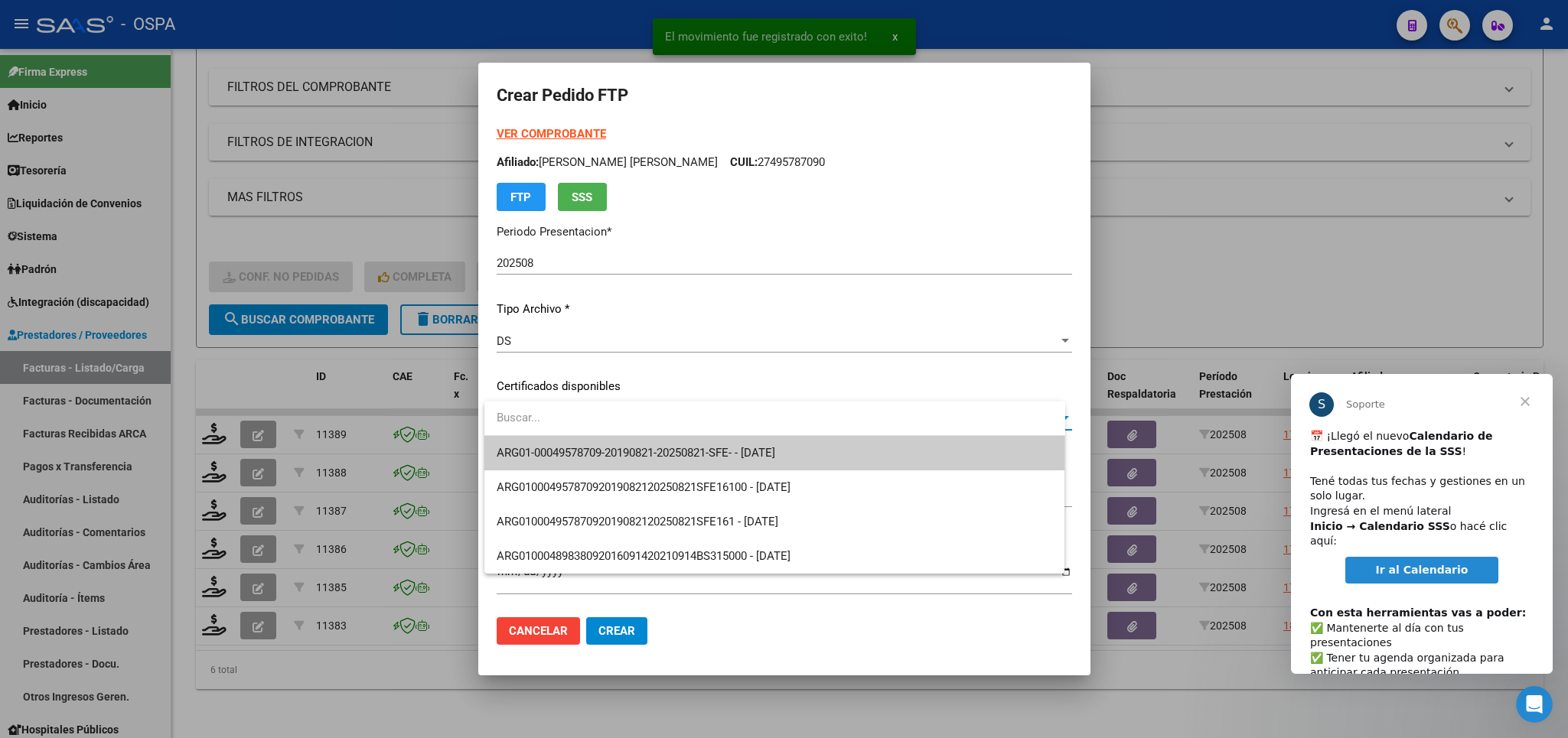
click at [904, 443] on span "ARG01-00049578709-20190821-20250821-SFE- - [DATE]" at bounding box center [775, 454] width 556 height 35
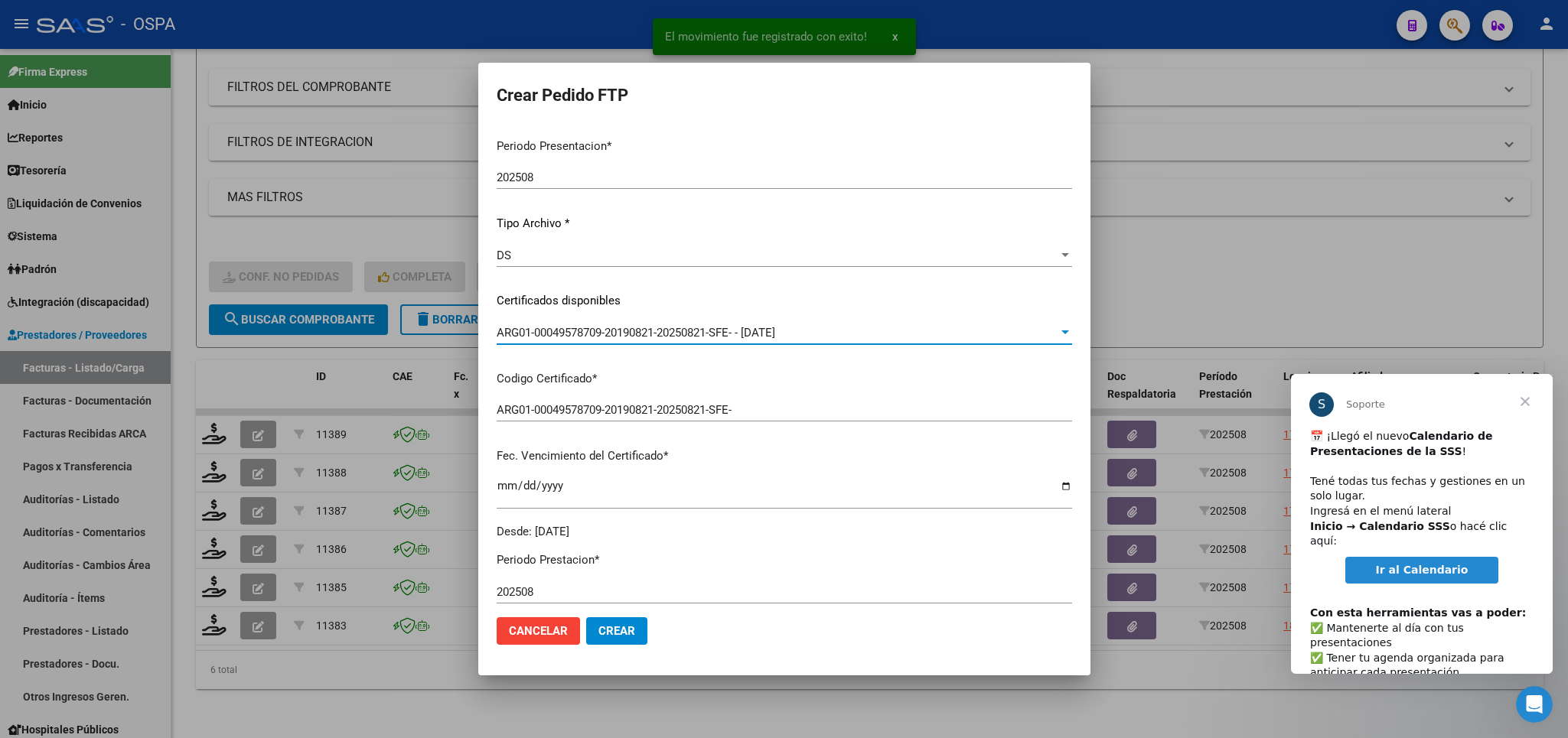
scroll to position [358, 0]
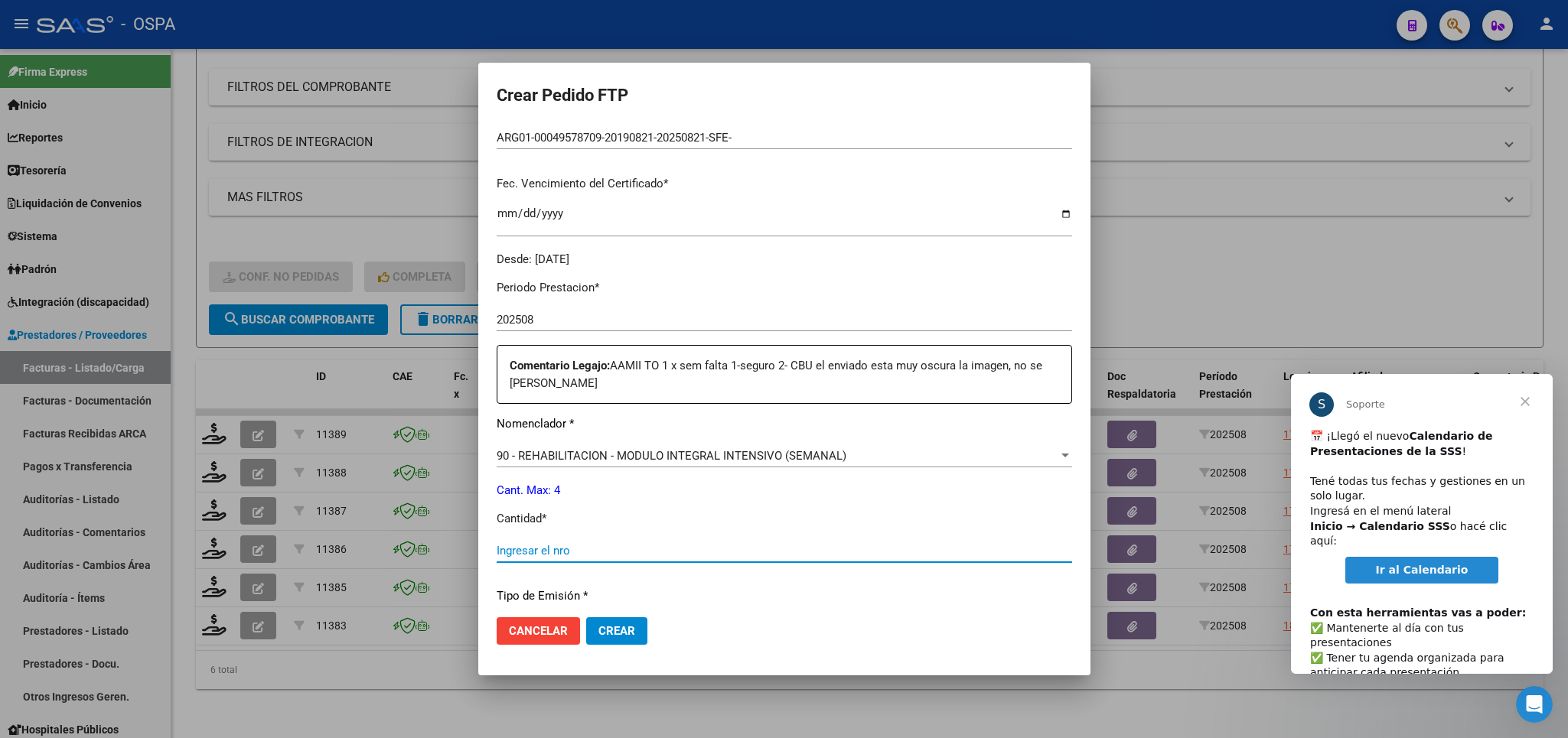
click at [704, 544] on input "Ingresar el nro" at bounding box center [784, 551] width 576 height 14
type input "4"
click at [610, 621] on button "Crear" at bounding box center [616, 631] width 61 height 28
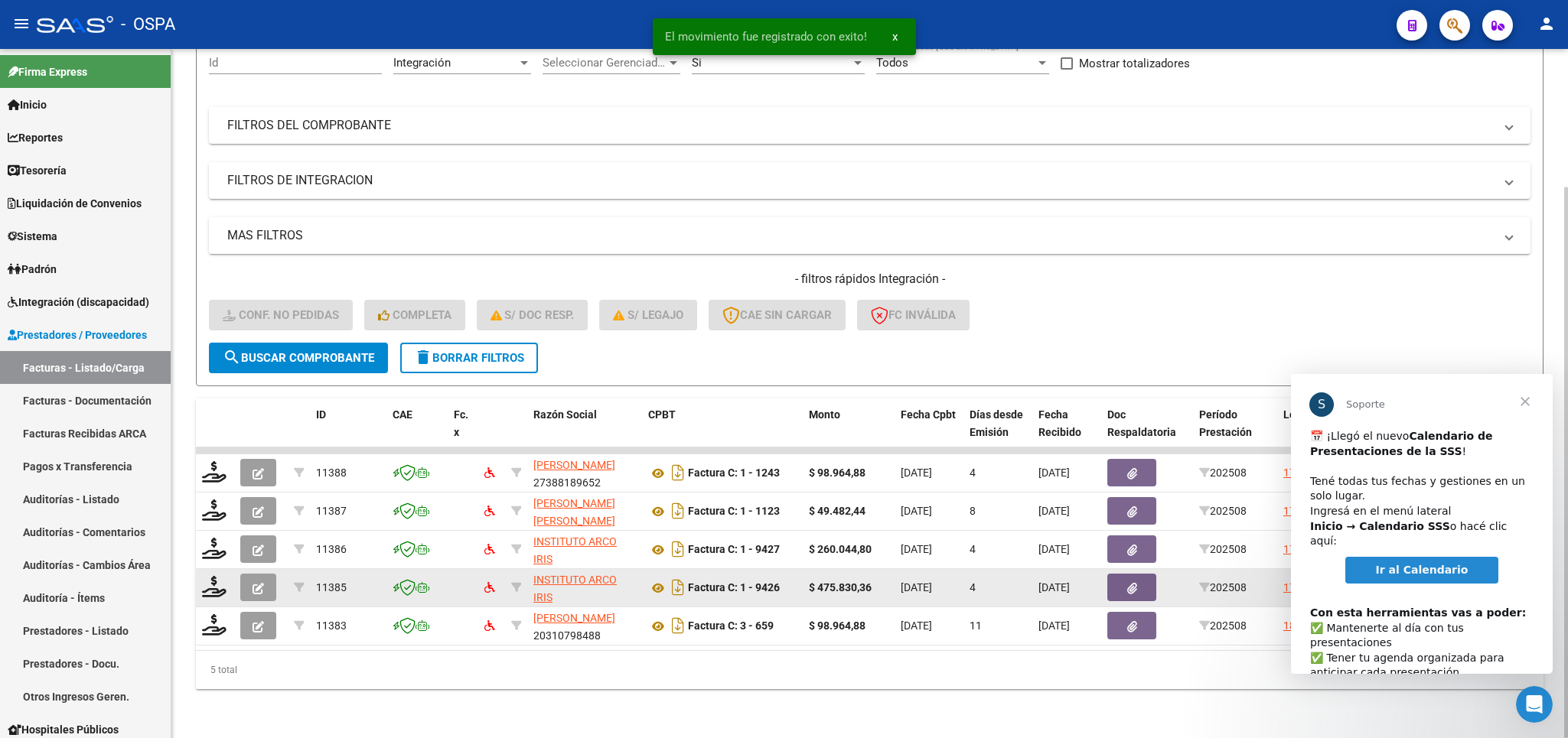
scroll to position [173, 0]
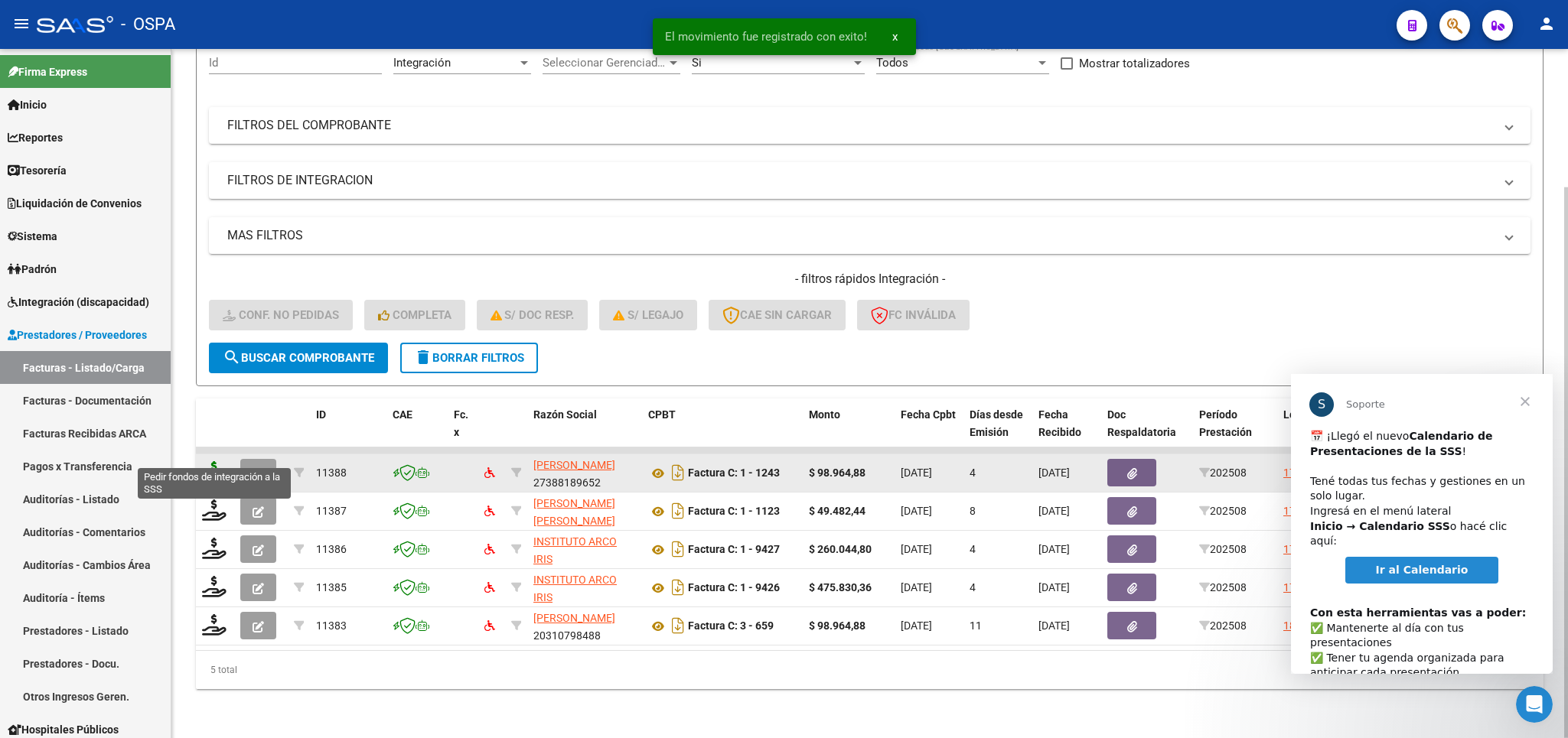
click at [220, 462] on icon at bounding box center [214, 472] width 24 height 21
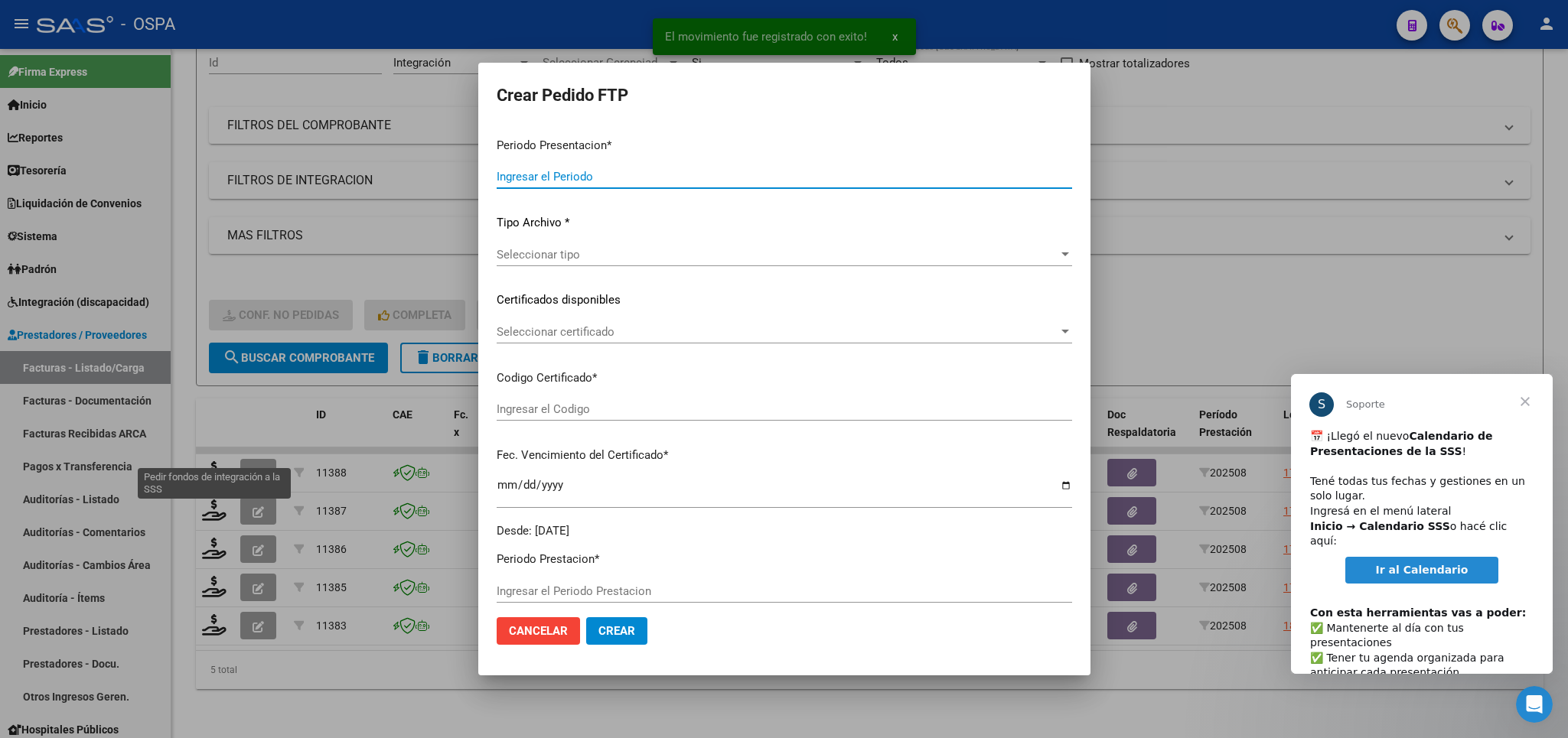
type input "202508"
type input "$ 98.964,88"
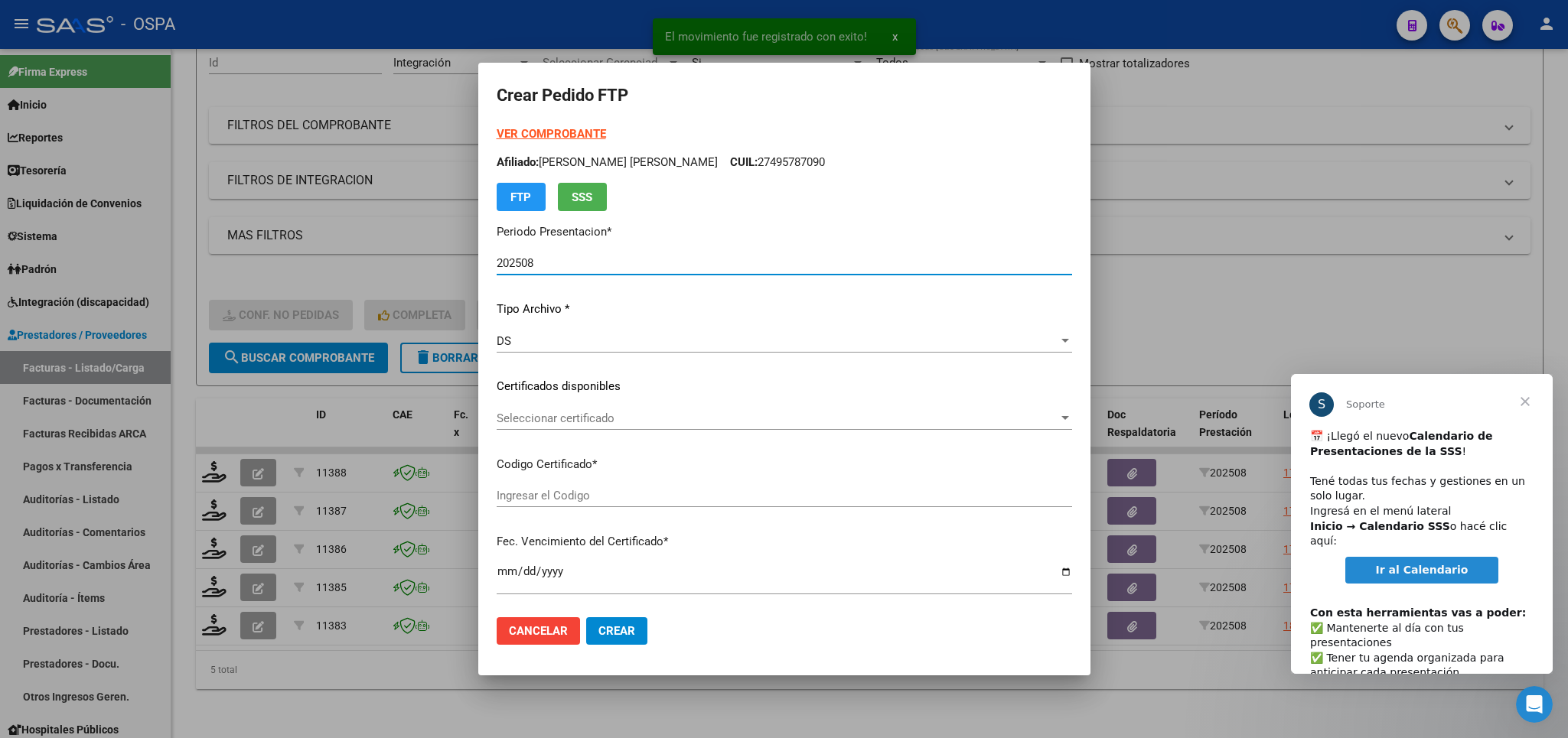
type input "ARG01-00049578709-20190821-20250821-SFE-"
type input "[DATE]"
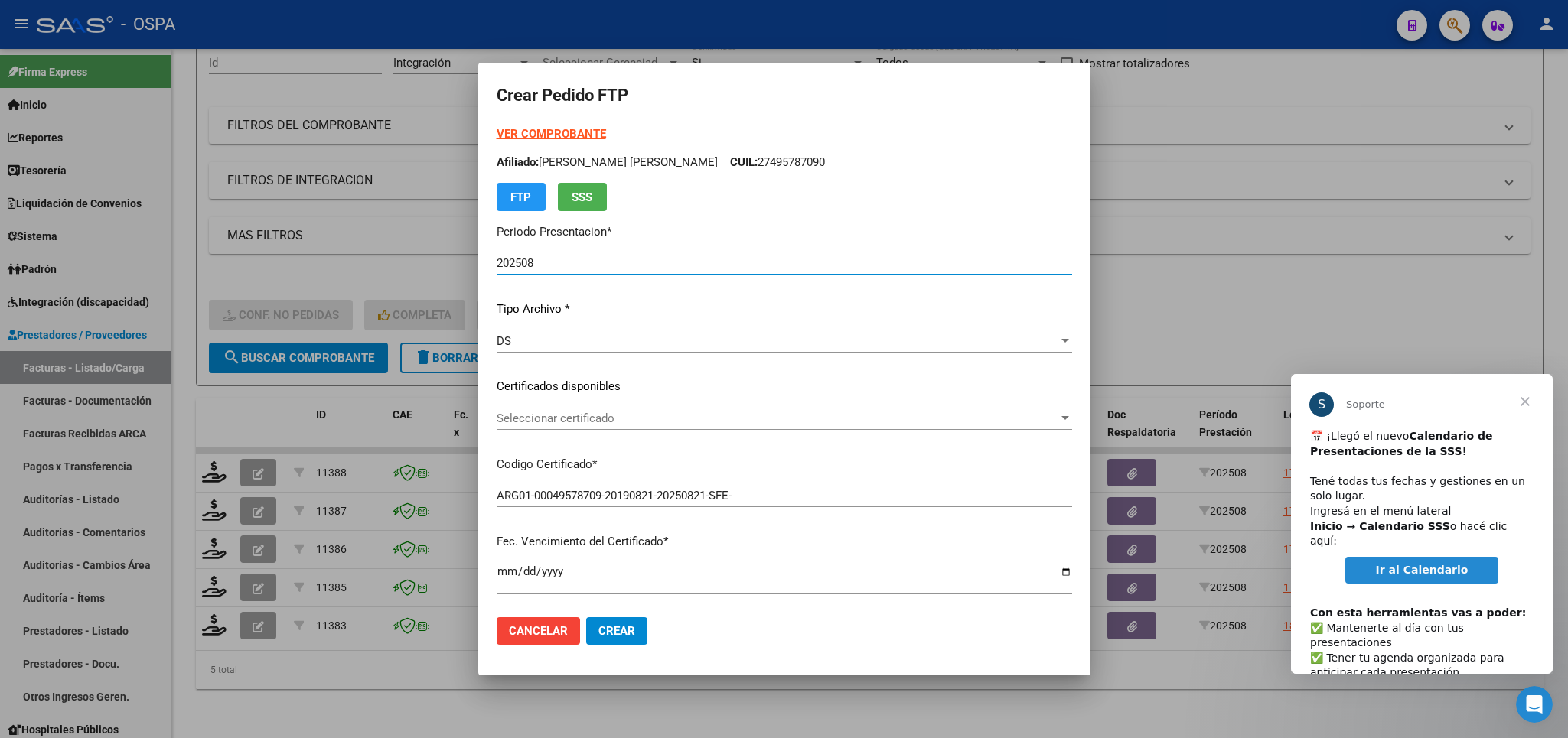
click at [816, 415] on span "Seleccionar certificado" at bounding box center [777, 418] width 561 height 14
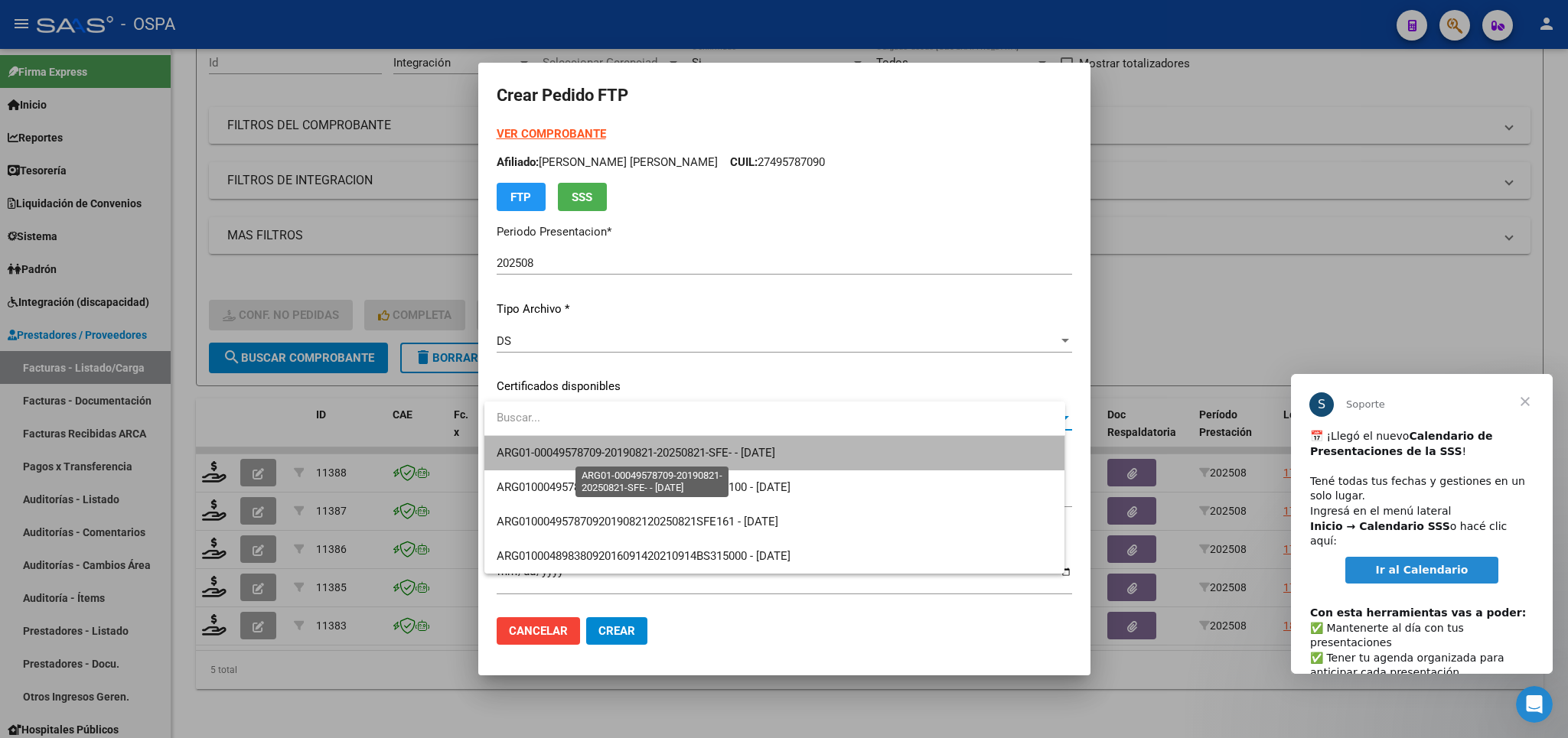
click at [775, 455] on span "ARG01-00049578709-20190821-20250821-SFE- - [DATE]" at bounding box center [636, 453] width 278 height 14
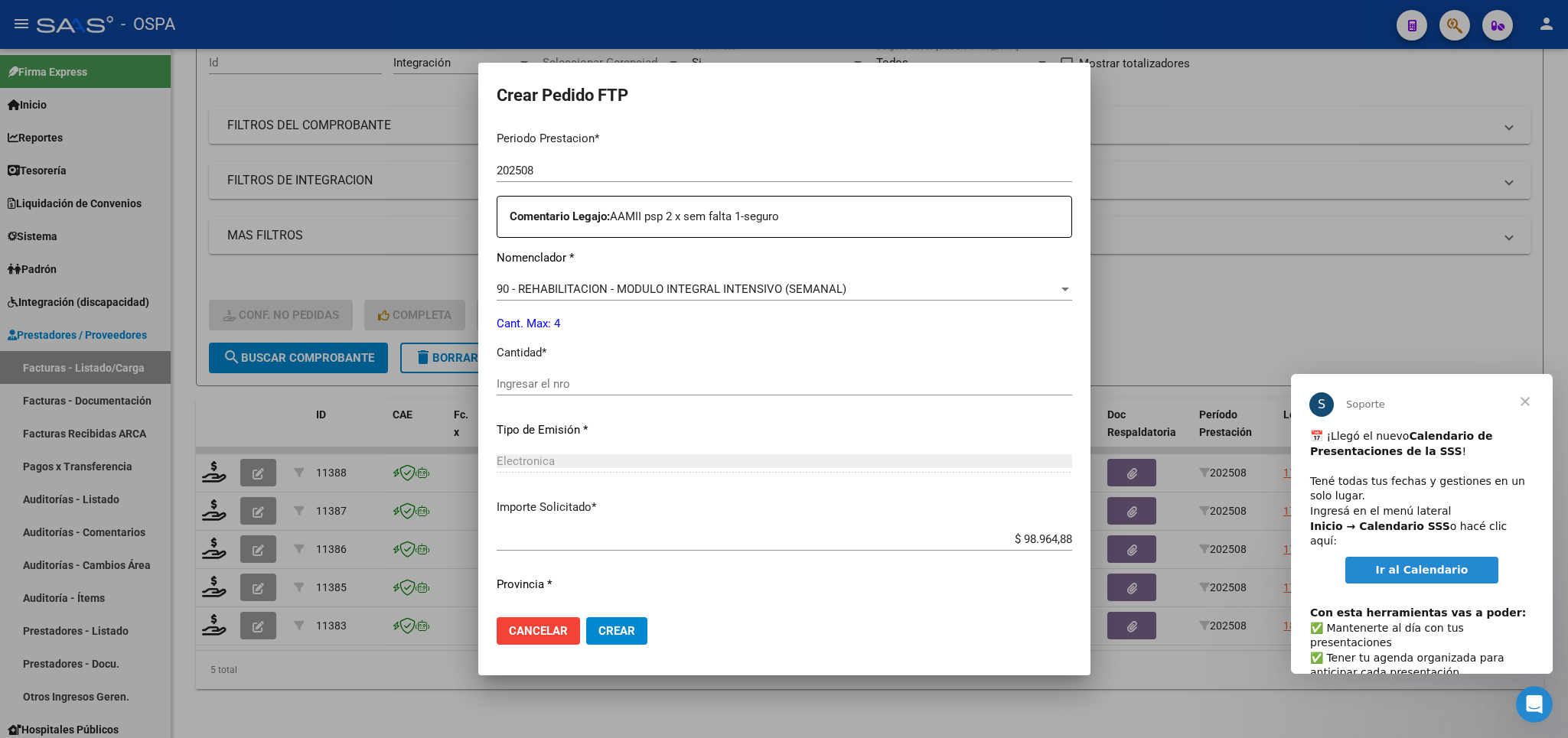
scroll to position [535, 0]
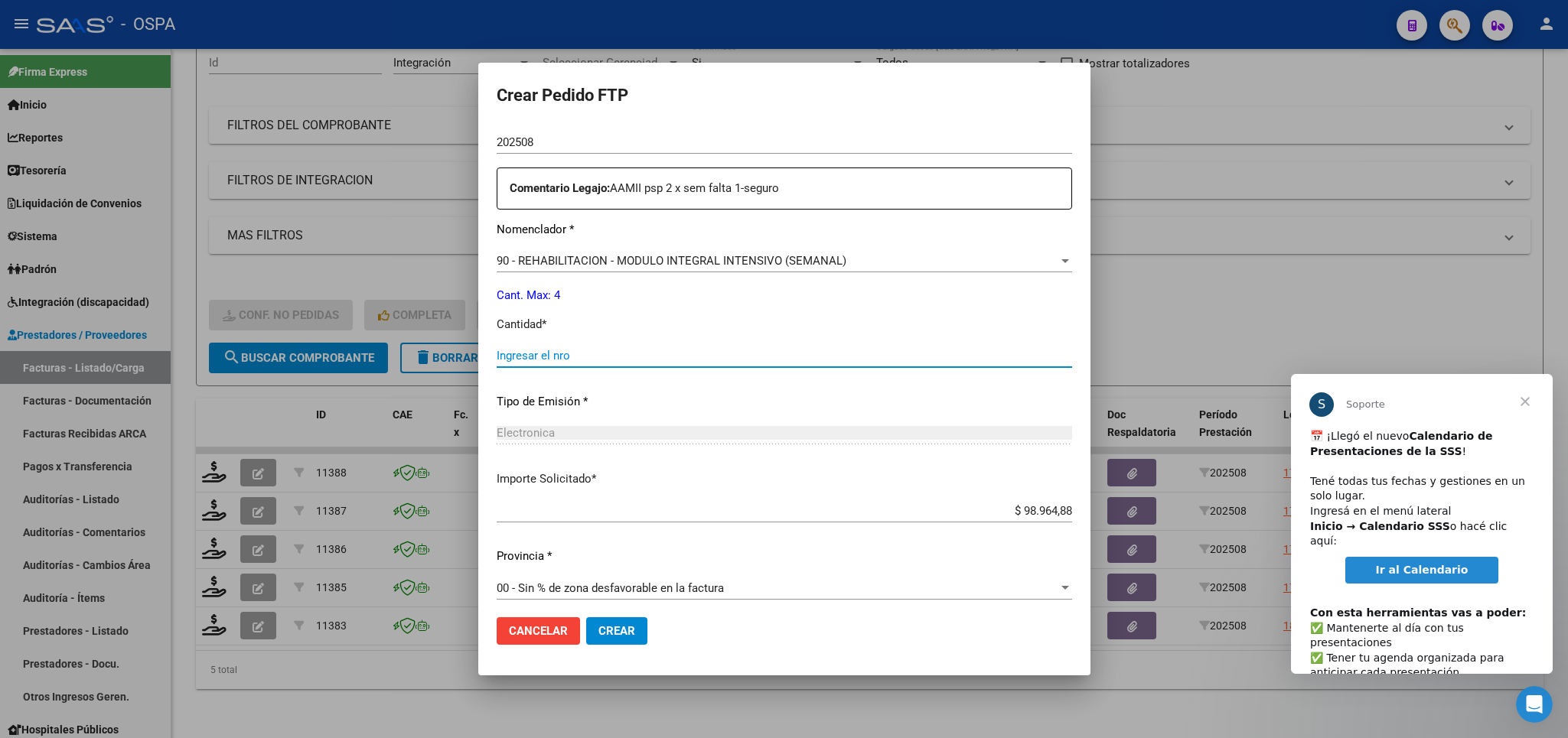
drag, startPoint x: 744, startPoint y: 344, endPoint x: 738, endPoint y: 352, distance: 10.0
click at [743, 349] on input "Ingresar el nro" at bounding box center [784, 355] width 576 height 14
type input "4"
click at [621, 635] on span "Crear" at bounding box center [616, 631] width 37 height 14
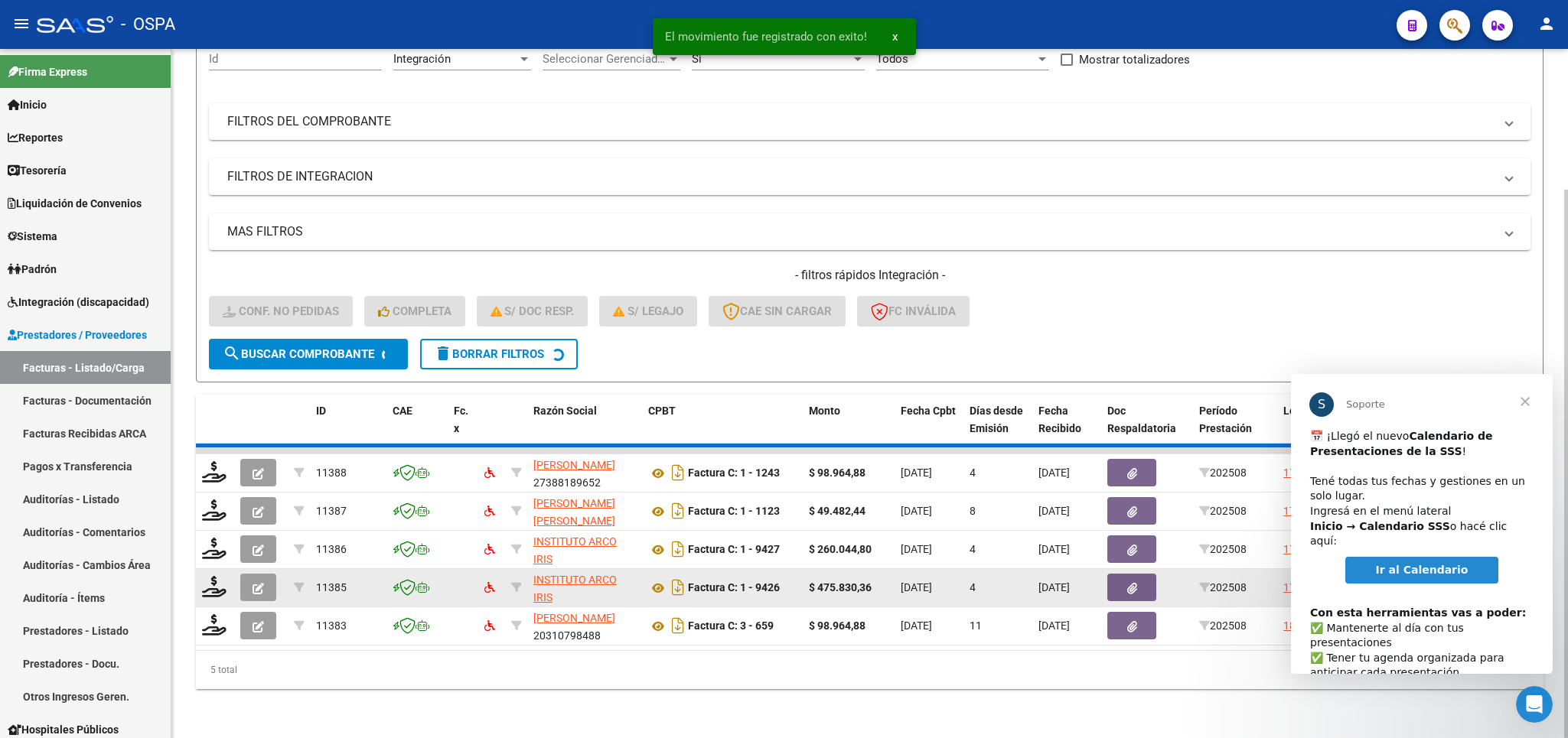
scroll to position [134, 0]
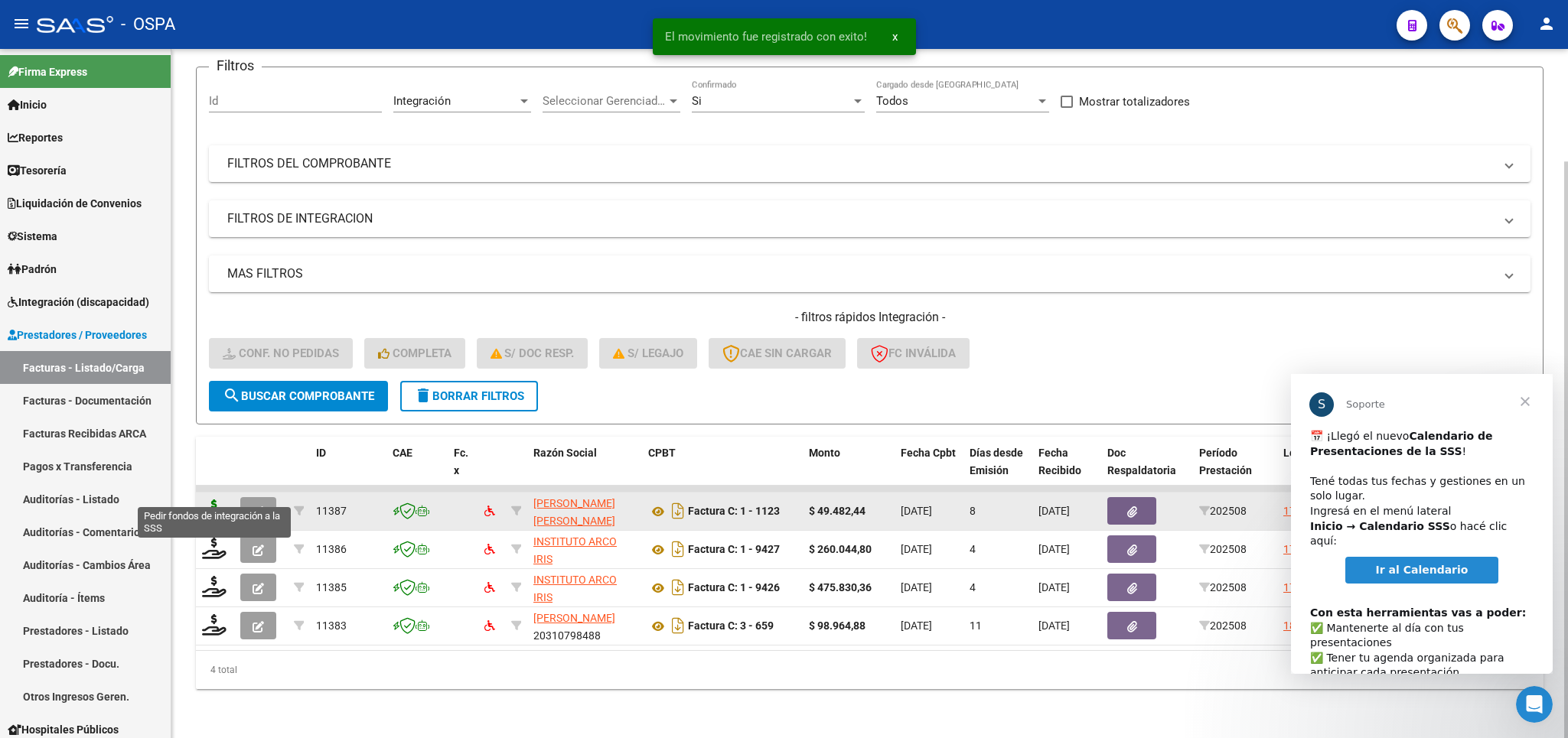
click at [215, 499] on icon at bounding box center [214, 510] width 24 height 21
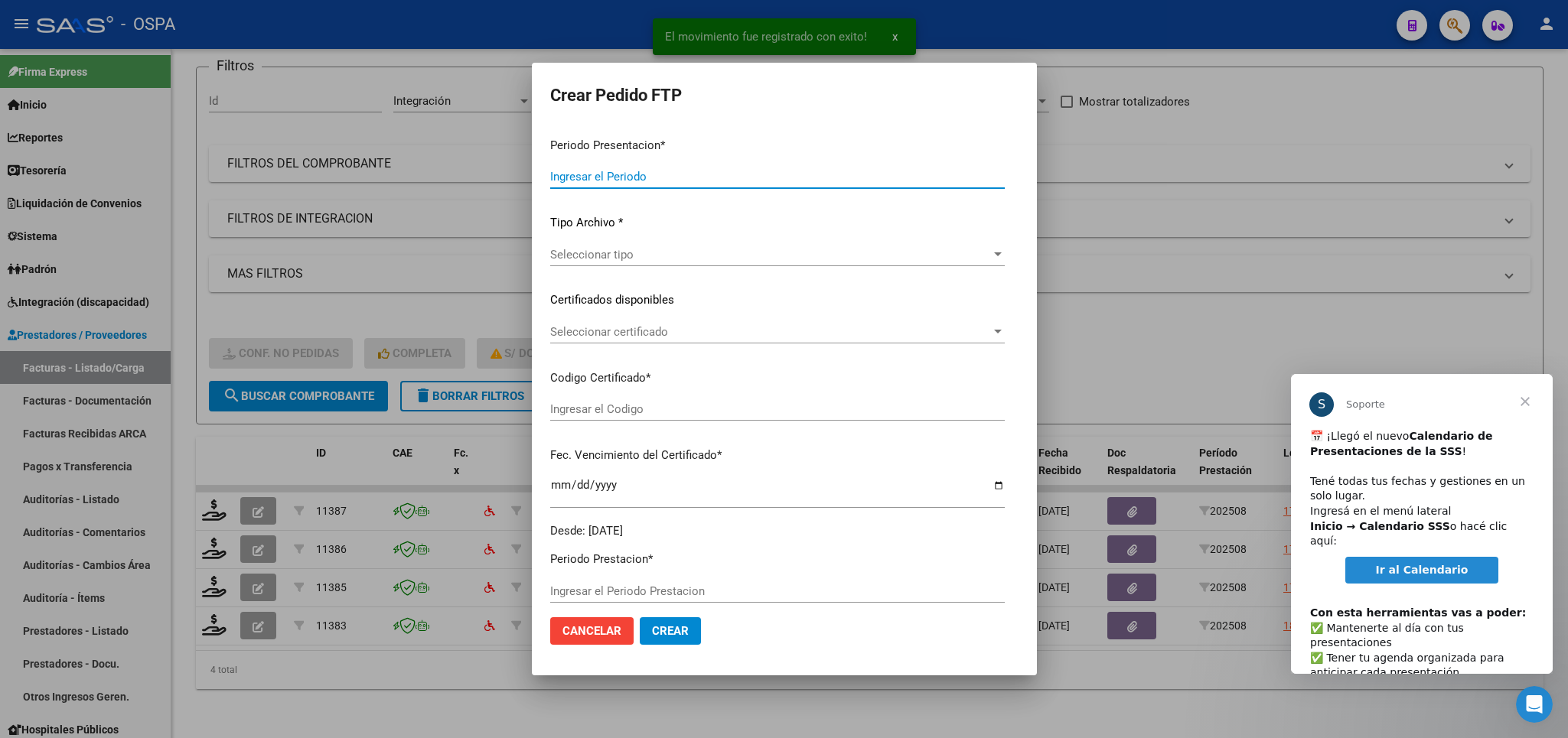
type input "202508"
type input "$ 49.482,44"
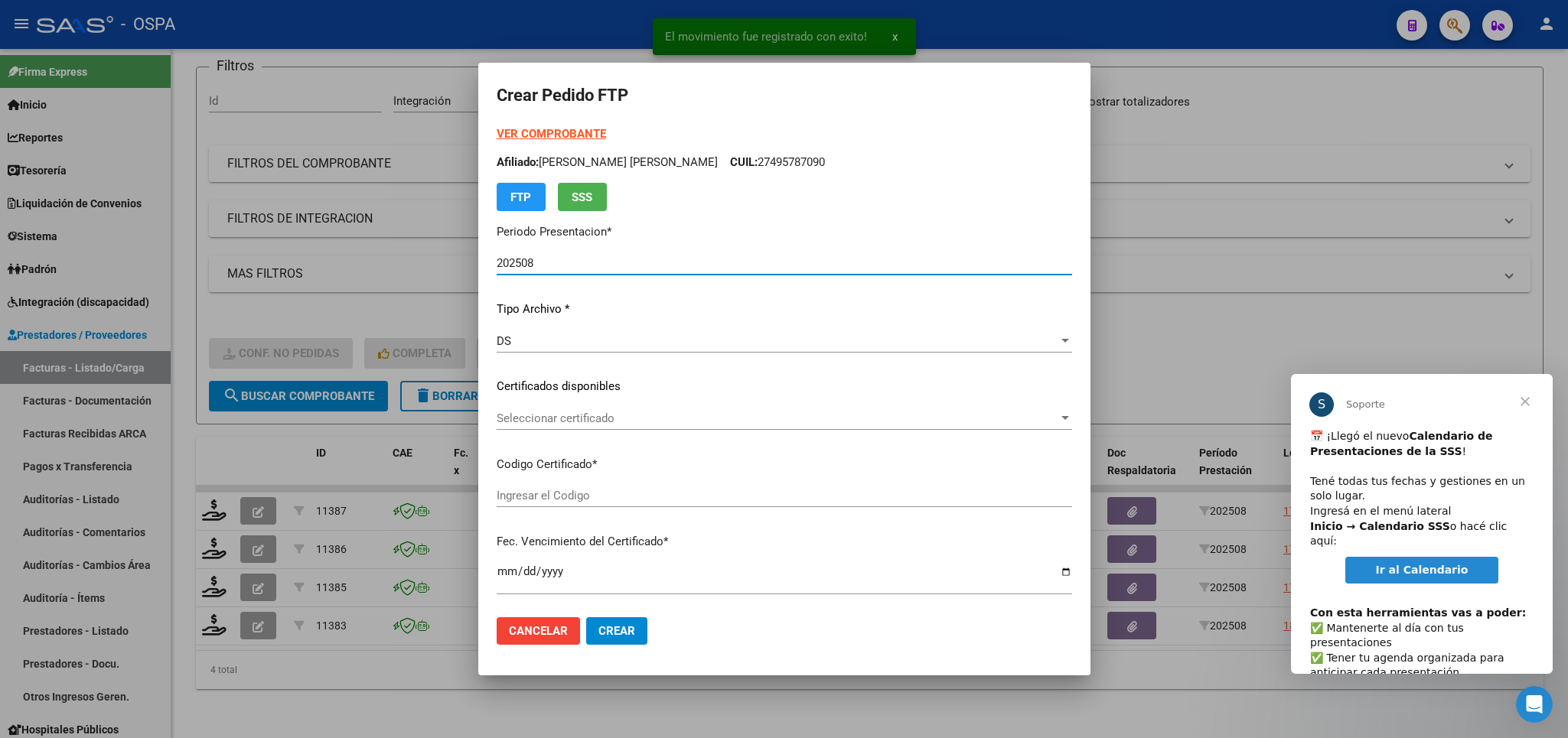
type input "ARG01-00049578709-20190821-20250821-SFE-"
type input "[DATE]"
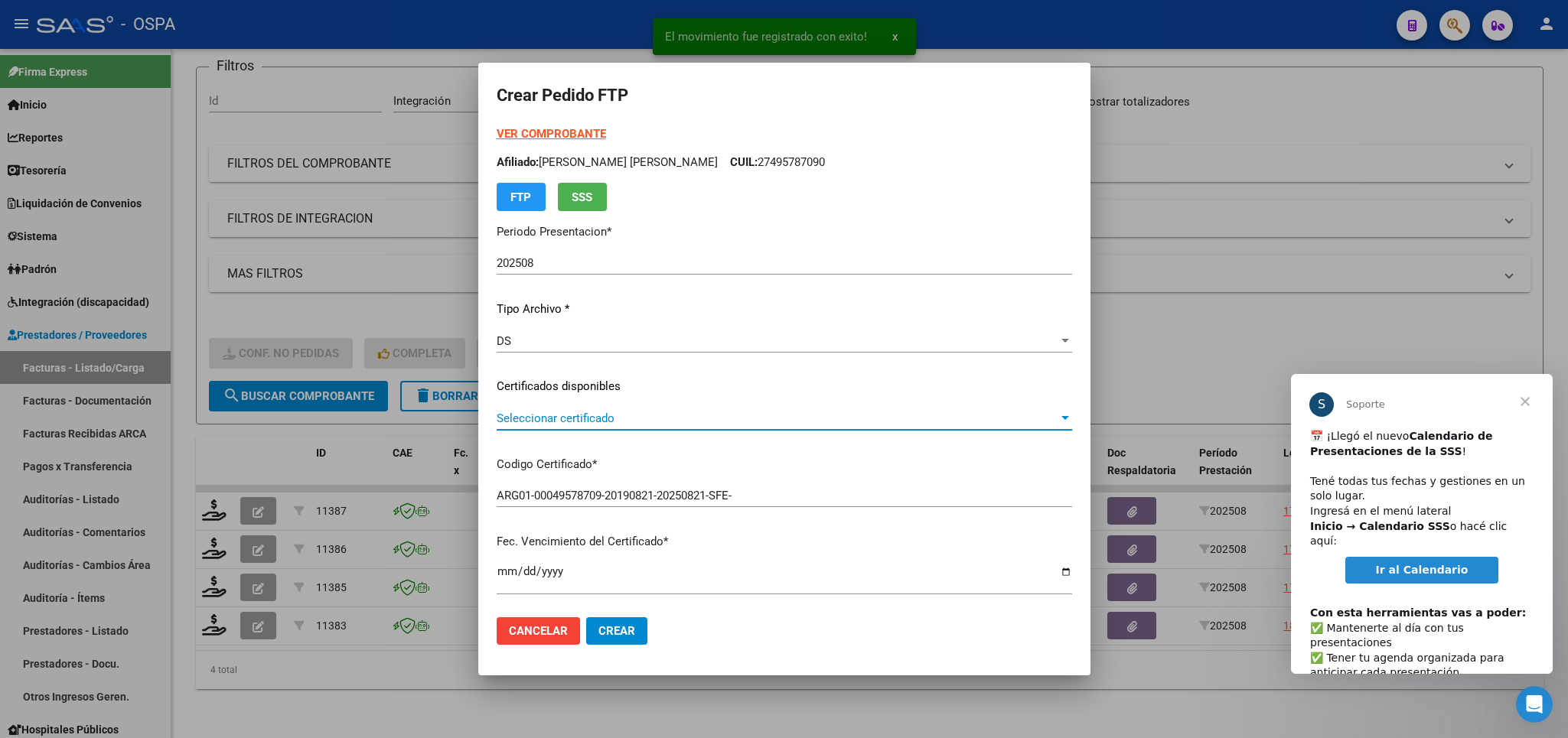
click at [796, 414] on span "Seleccionar certificado" at bounding box center [777, 418] width 561 height 14
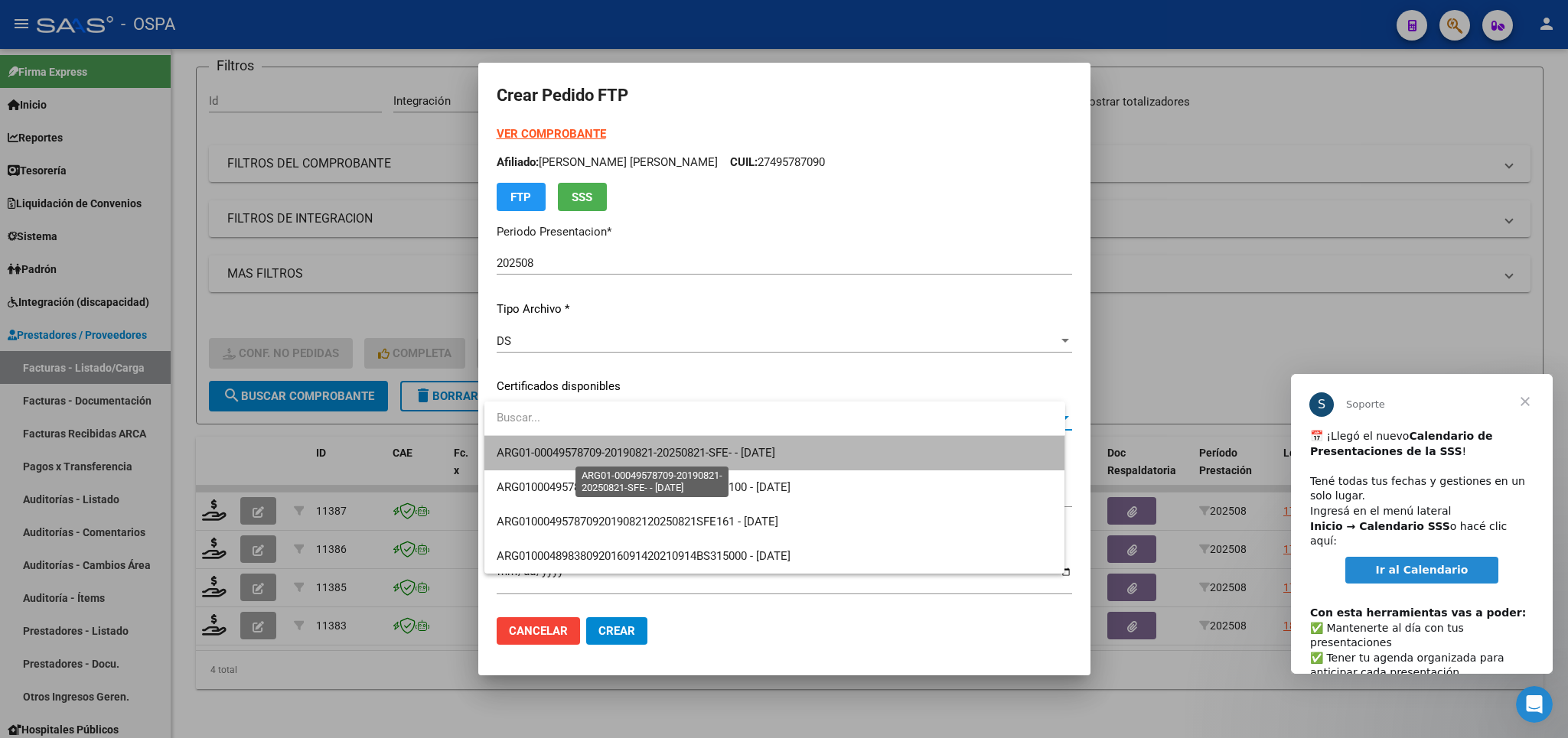
click at [775, 459] on span "ARG01-00049578709-20190821-20250821-SFE- - [DATE]" at bounding box center [636, 453] width 278 height 14
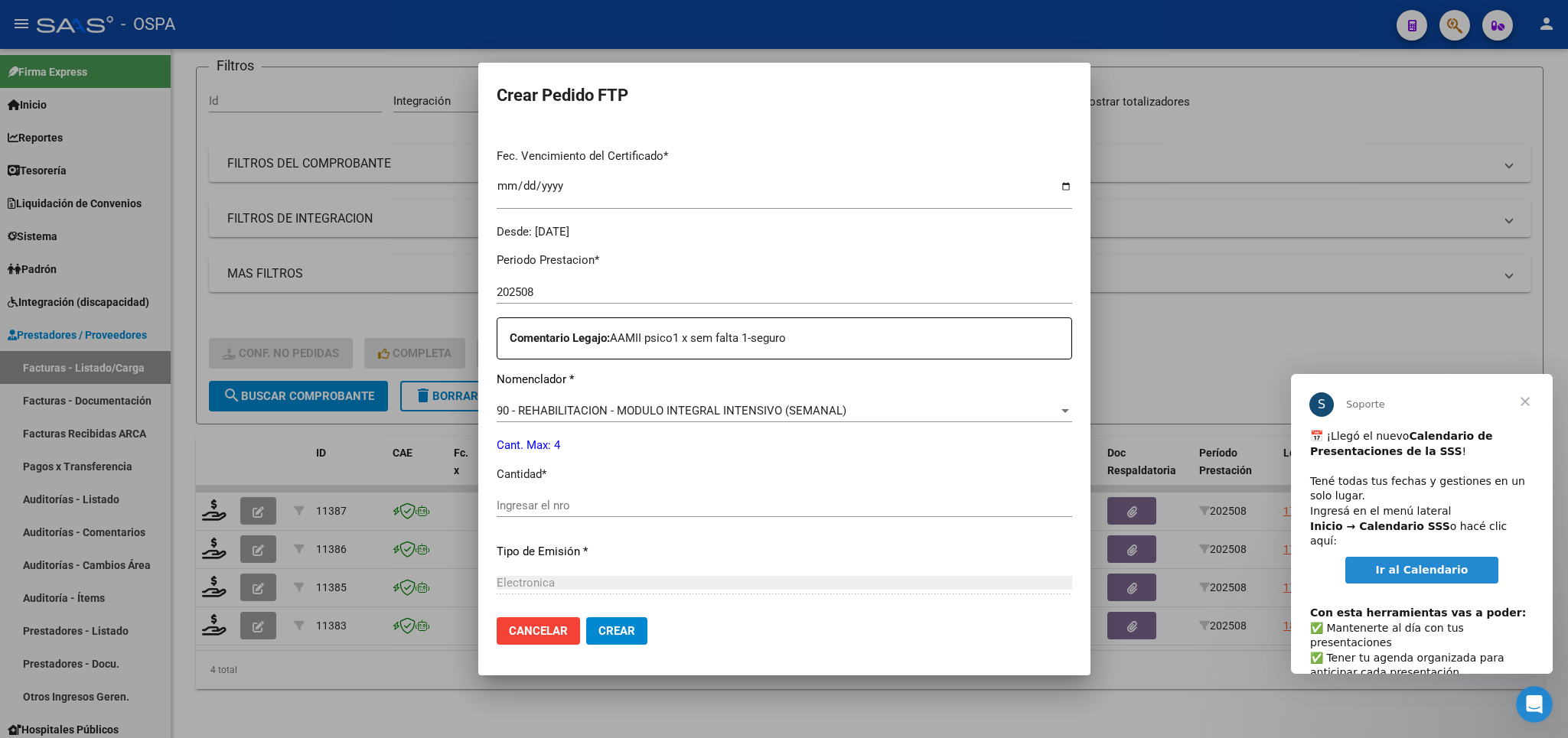
scroll to position [447, 0]
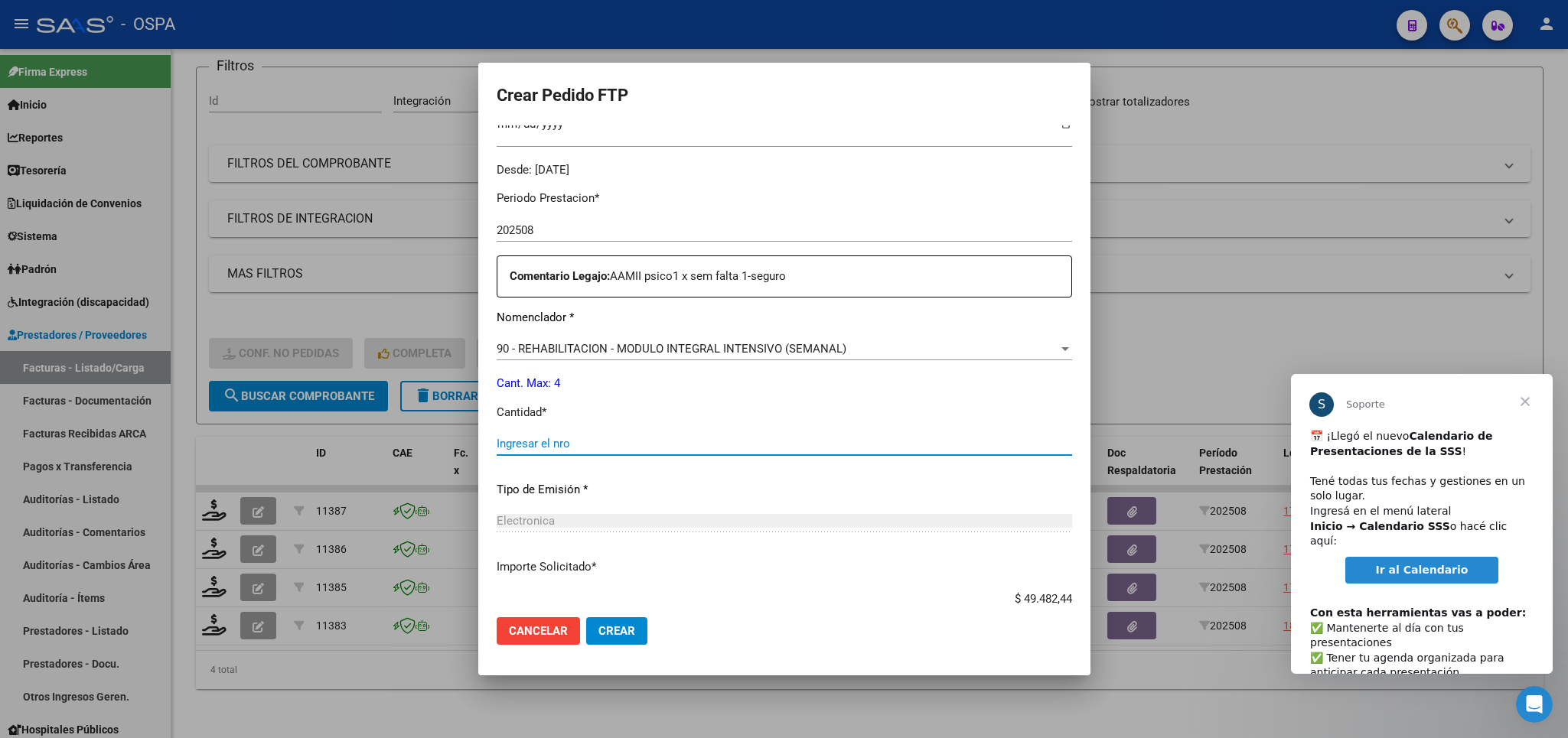
click at [798, 437] on input "Ingresar el nro" at bounding box center [784, 443] width 576 height 14
type input "4"
click at [624, 631] on span "Crear" at bounding box center [616, 631] width 37 height 14
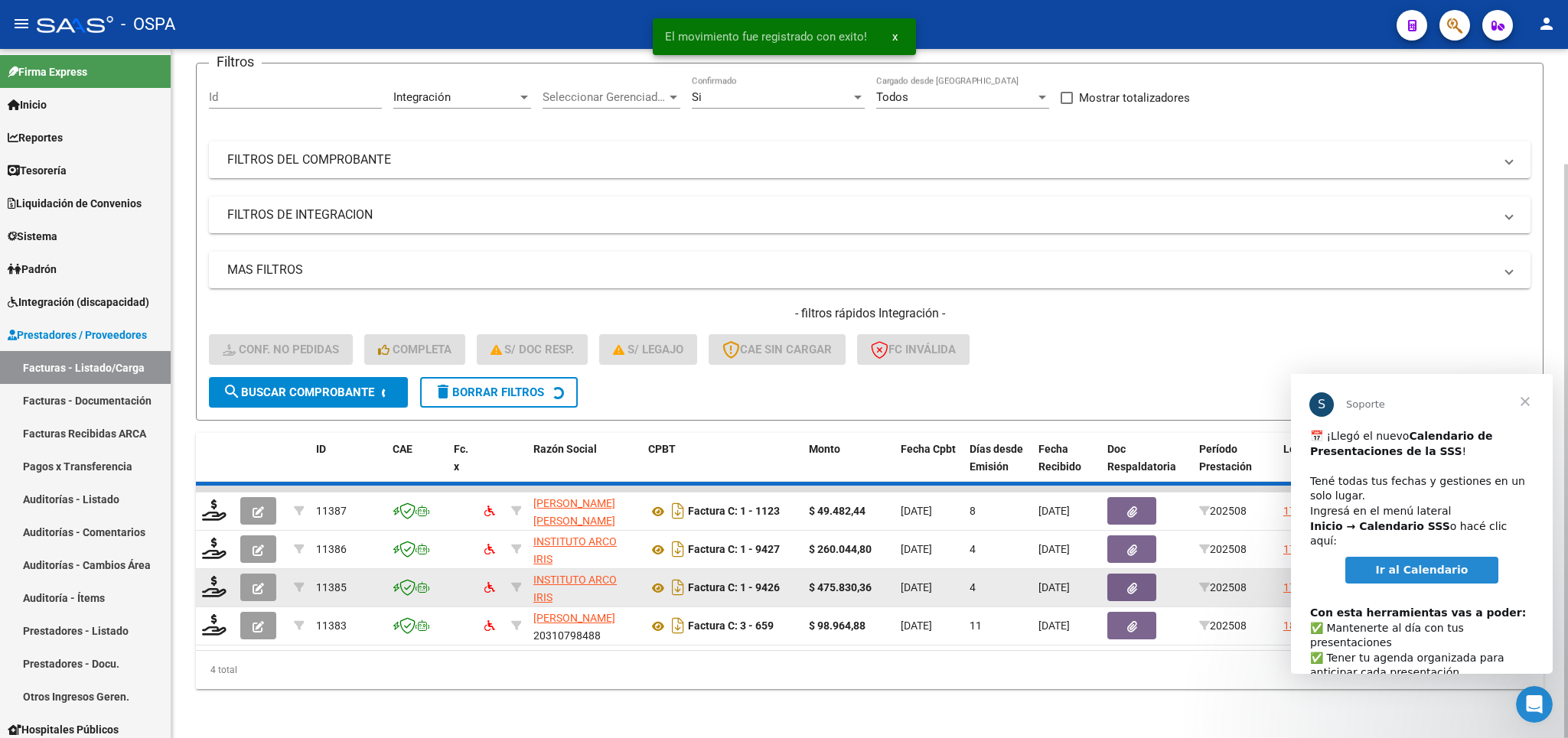
scroll to position [97, 0]
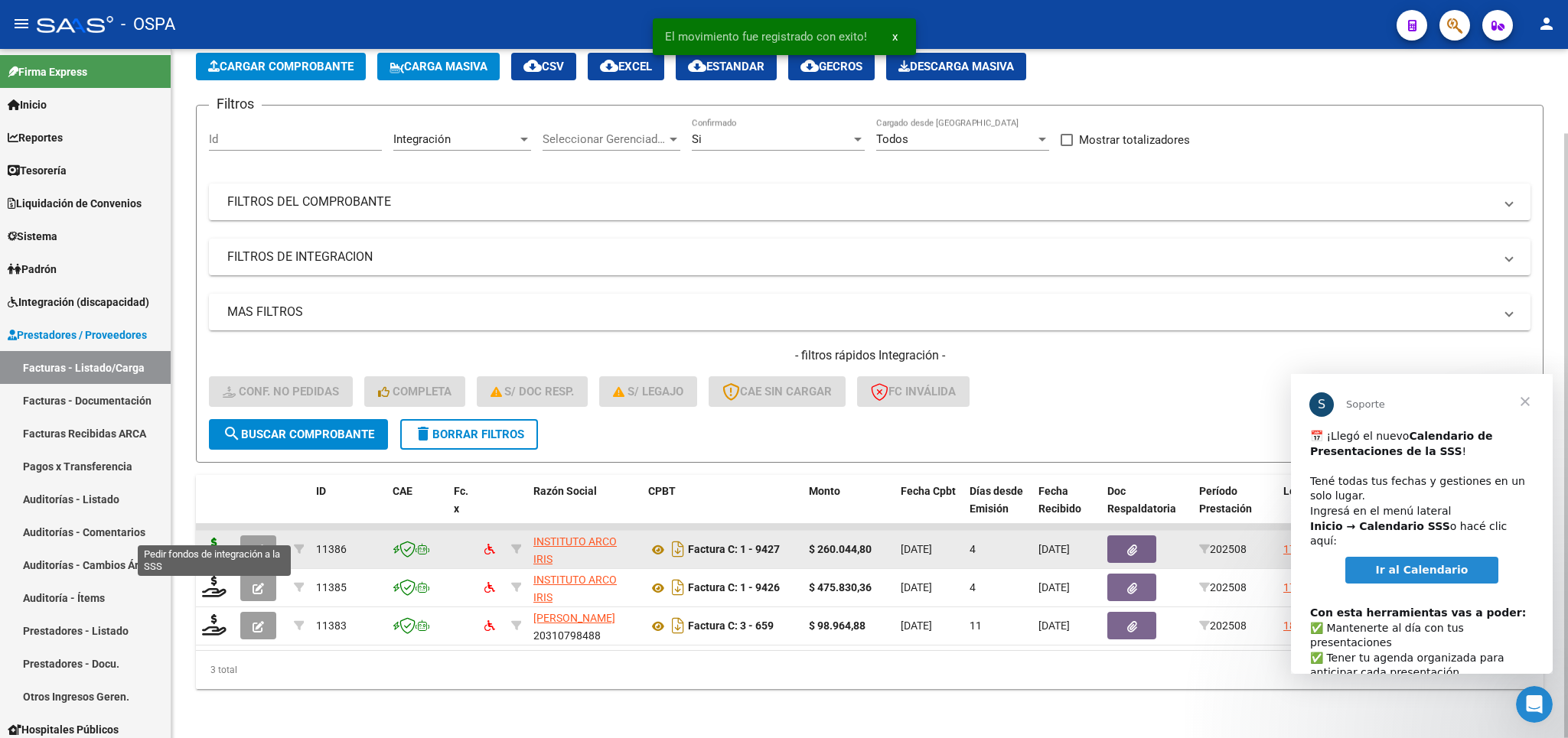
click at [212, 538] on icon at bounding box center [214, 549] width 24 height 21
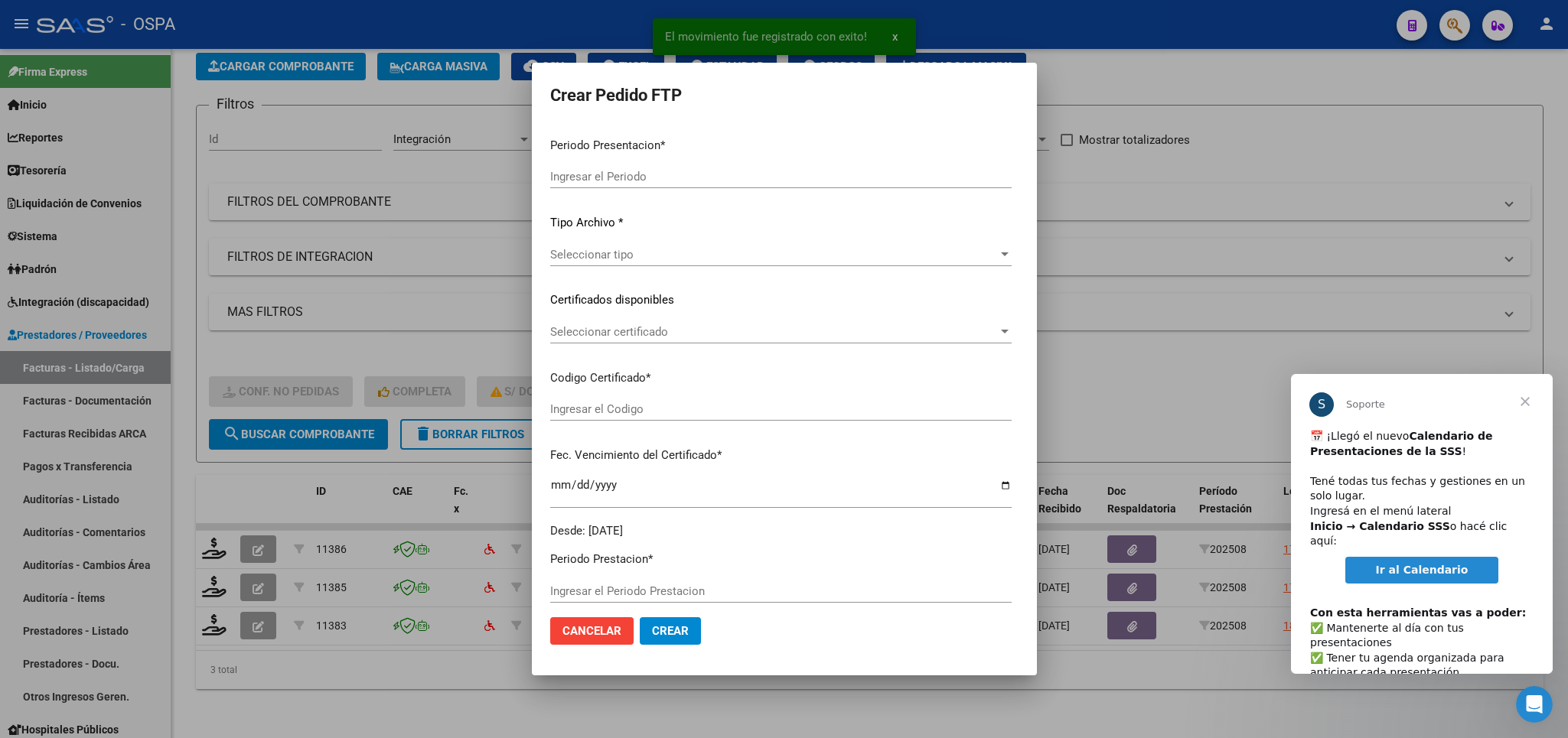
type input "202508"
type input "$ 260.044,80"
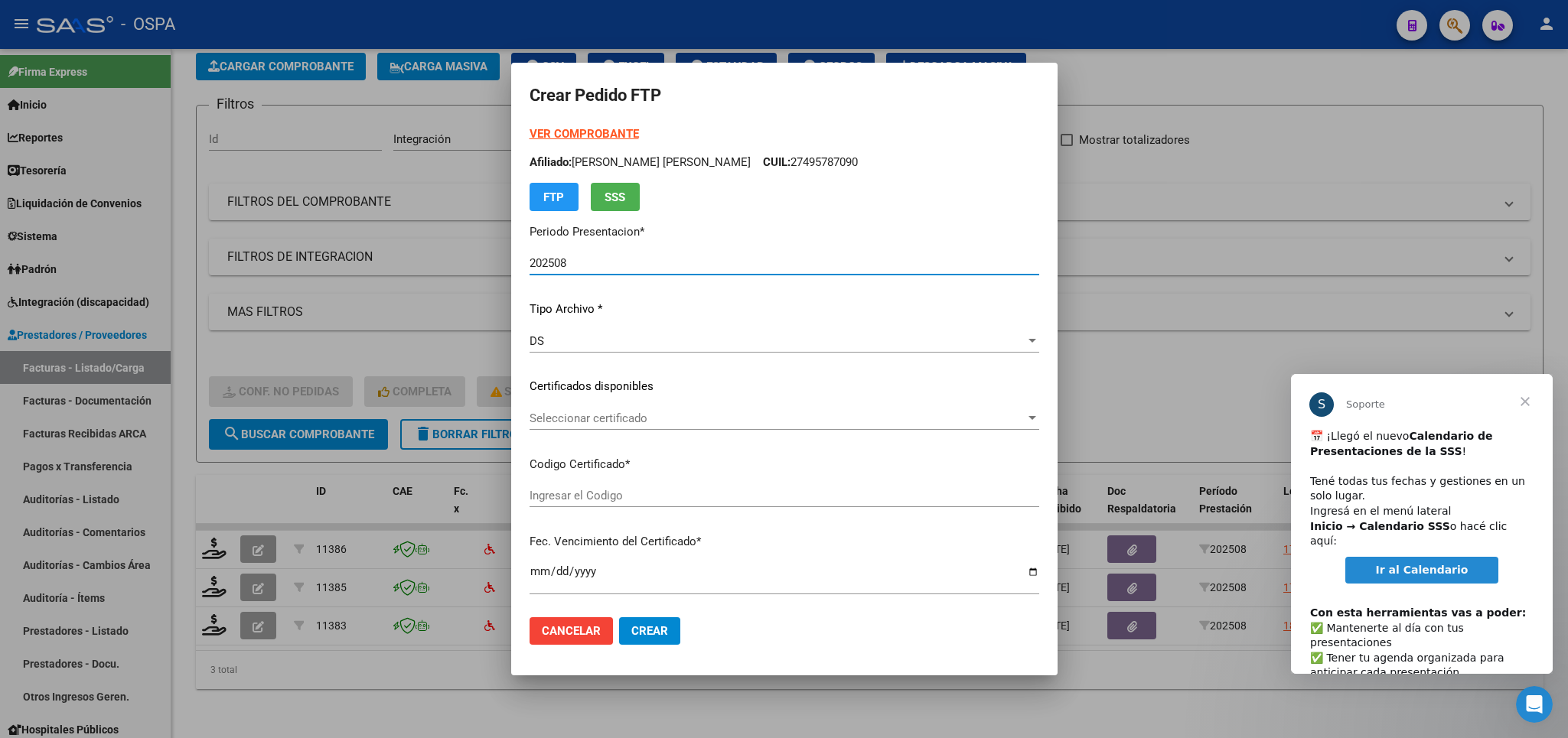
type input "ARG01-00049578709-20190821-20250821-SFE-"
type input "[DATE]"
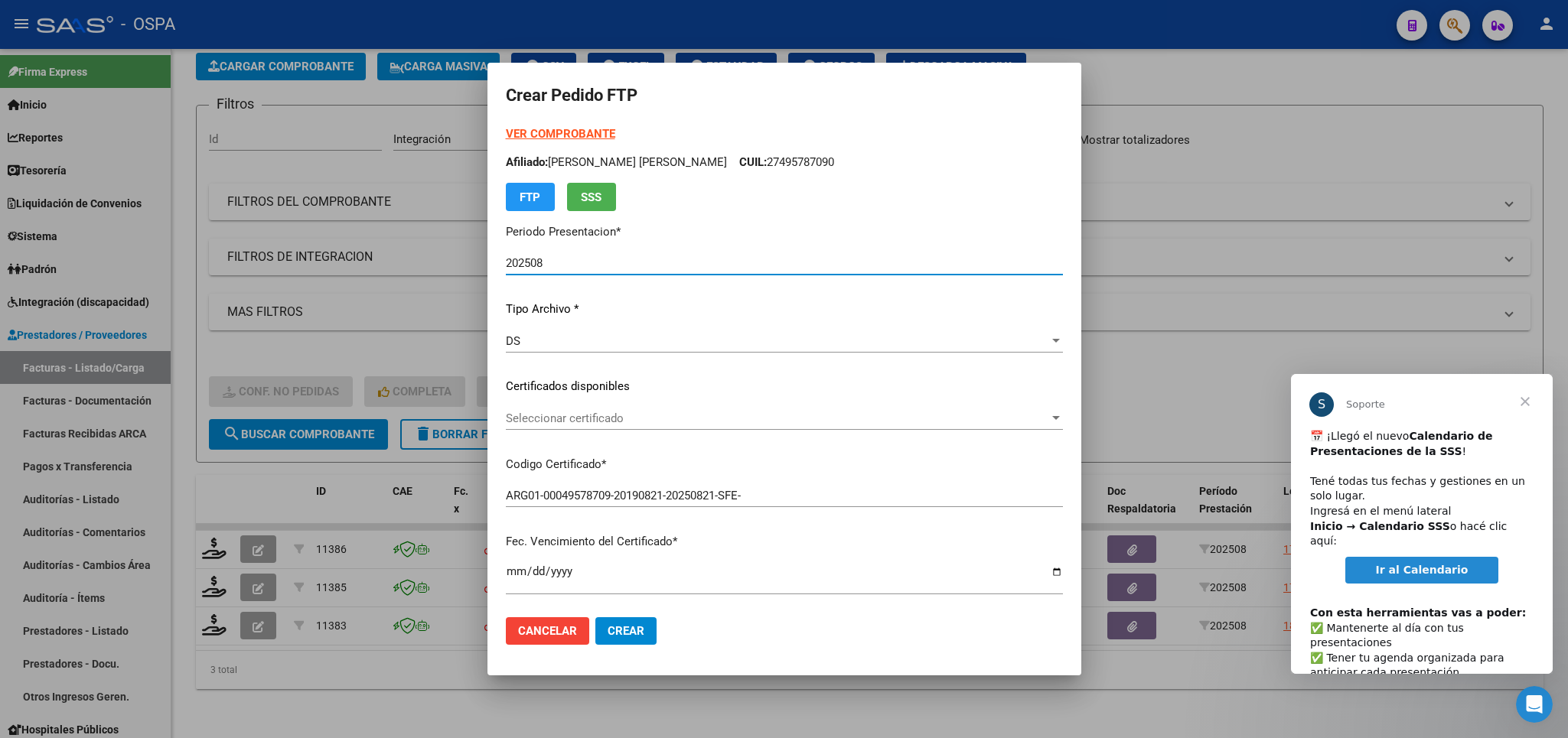
click at [554, 128] on strong "VER COMPROBANTE" at bounding box center [560, 133] width 109 height 14
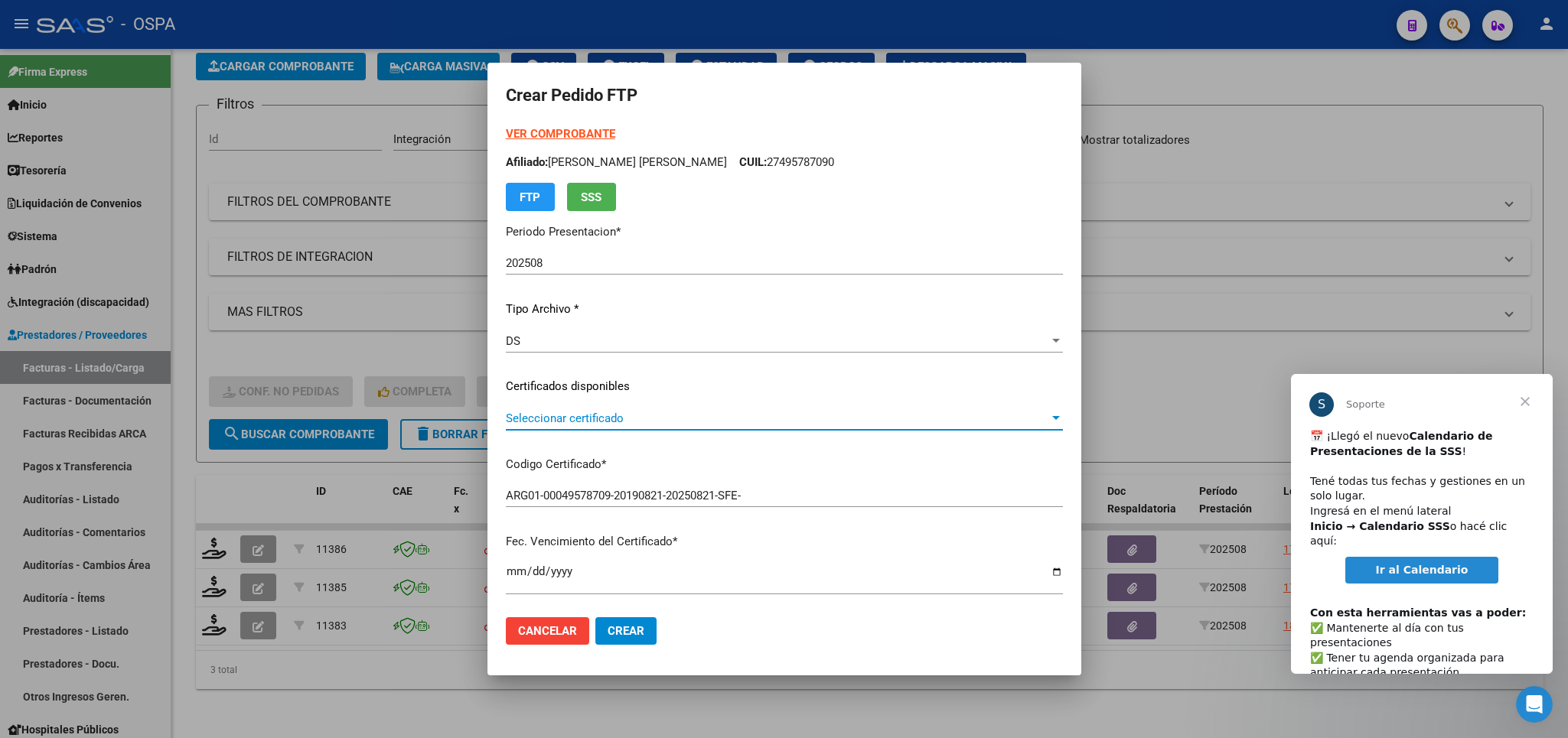
click at [794, 425] on span "Seleccionar certificado" at bounding box center [778, 418] width 543 height 14
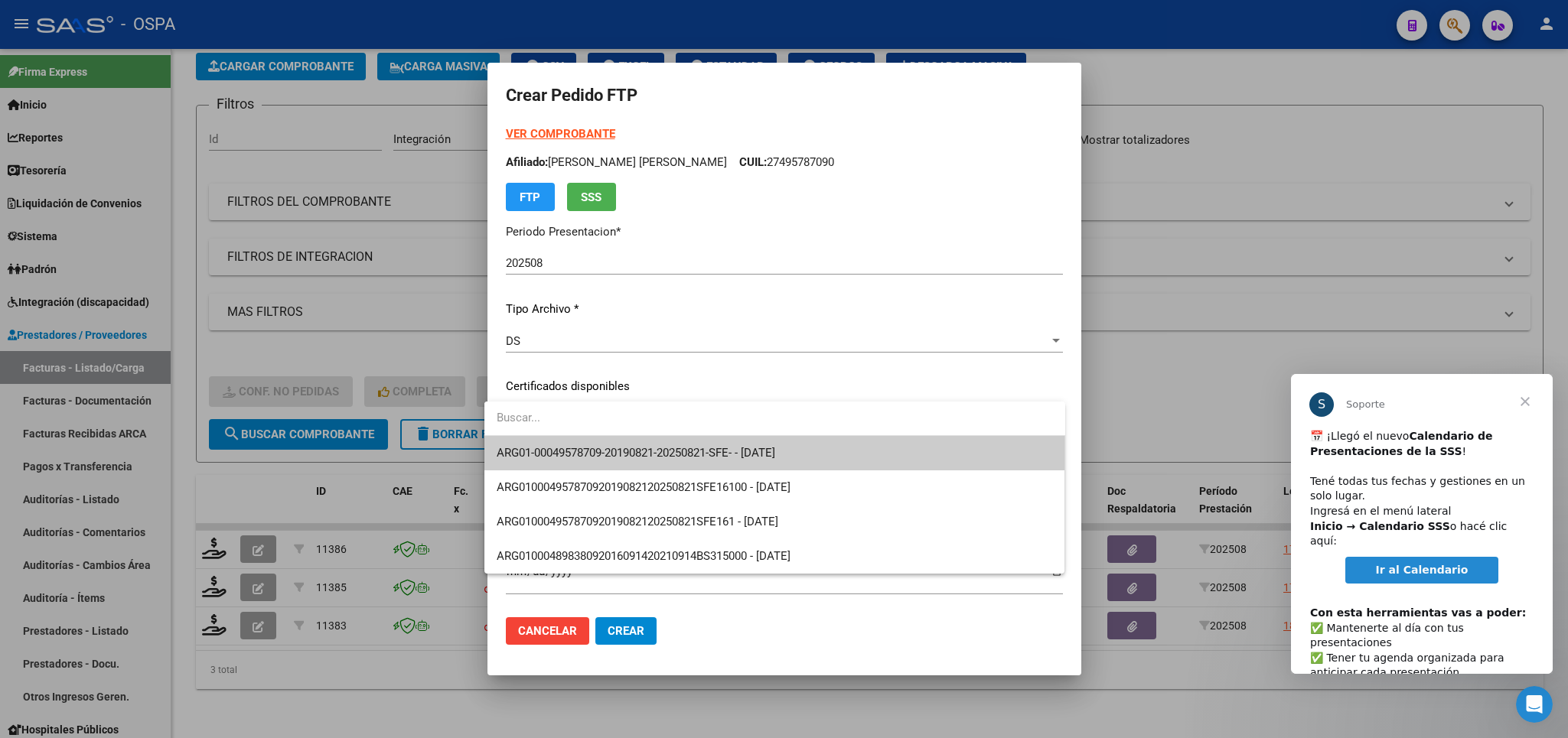
click at [720, 460] on span "ARG01-00049578709-20190821-20250821-SFE- - [DATE]" at bounding box center [636, 453] width 278 height 14
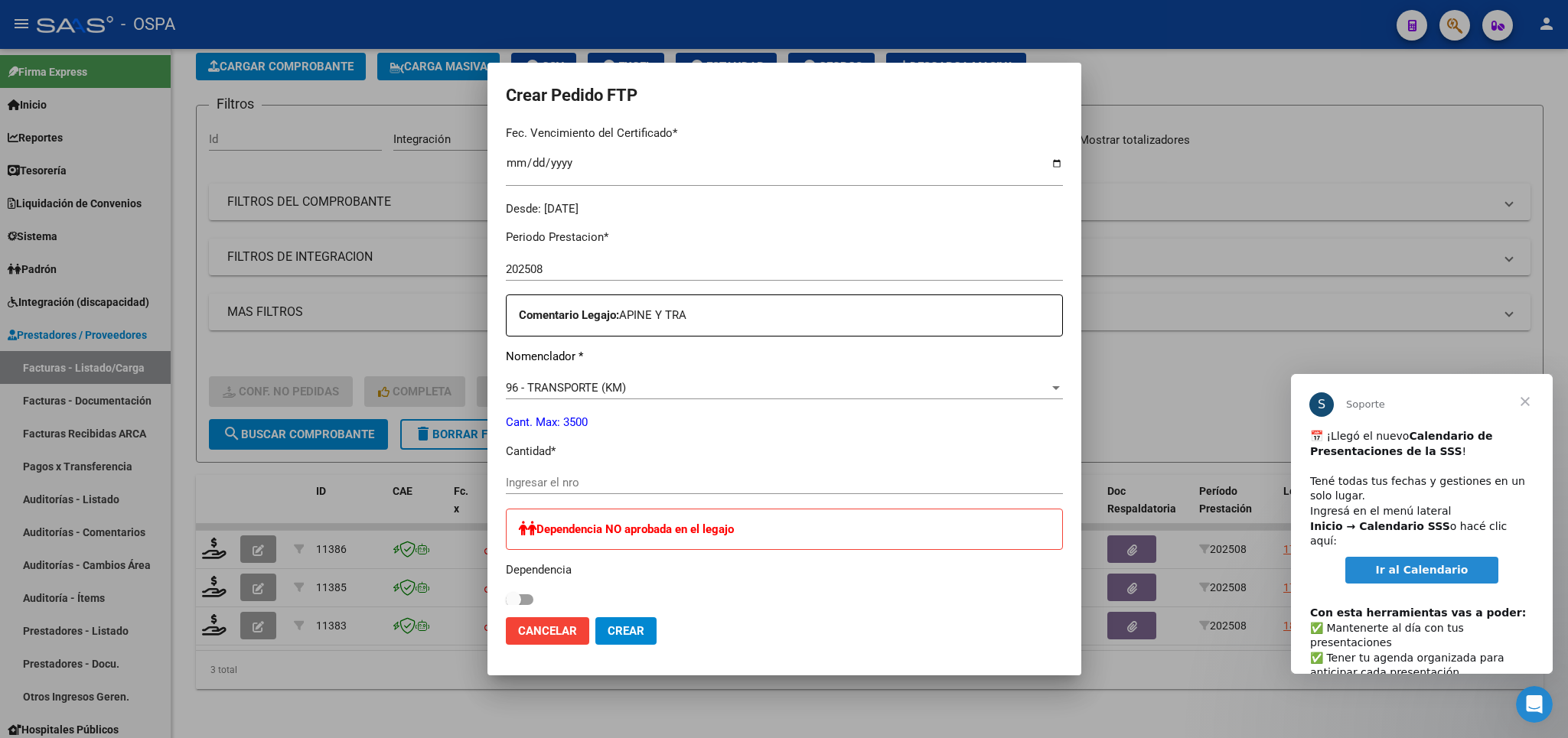
scroll to position [447, 0]
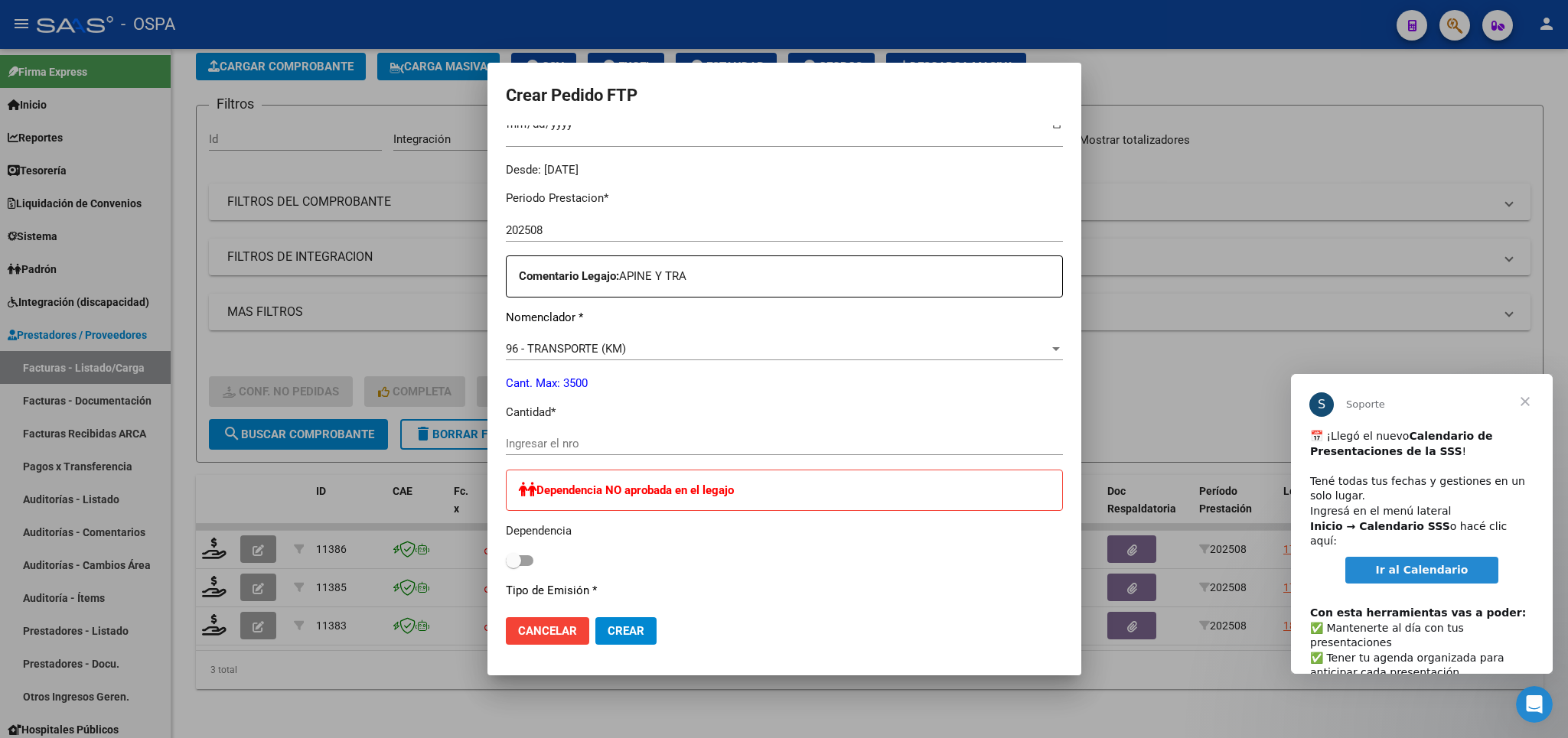
click at [737, 437] on input "Ingresar el nro" at bounding box center [784, 443] width 557 height 14
type input "480"
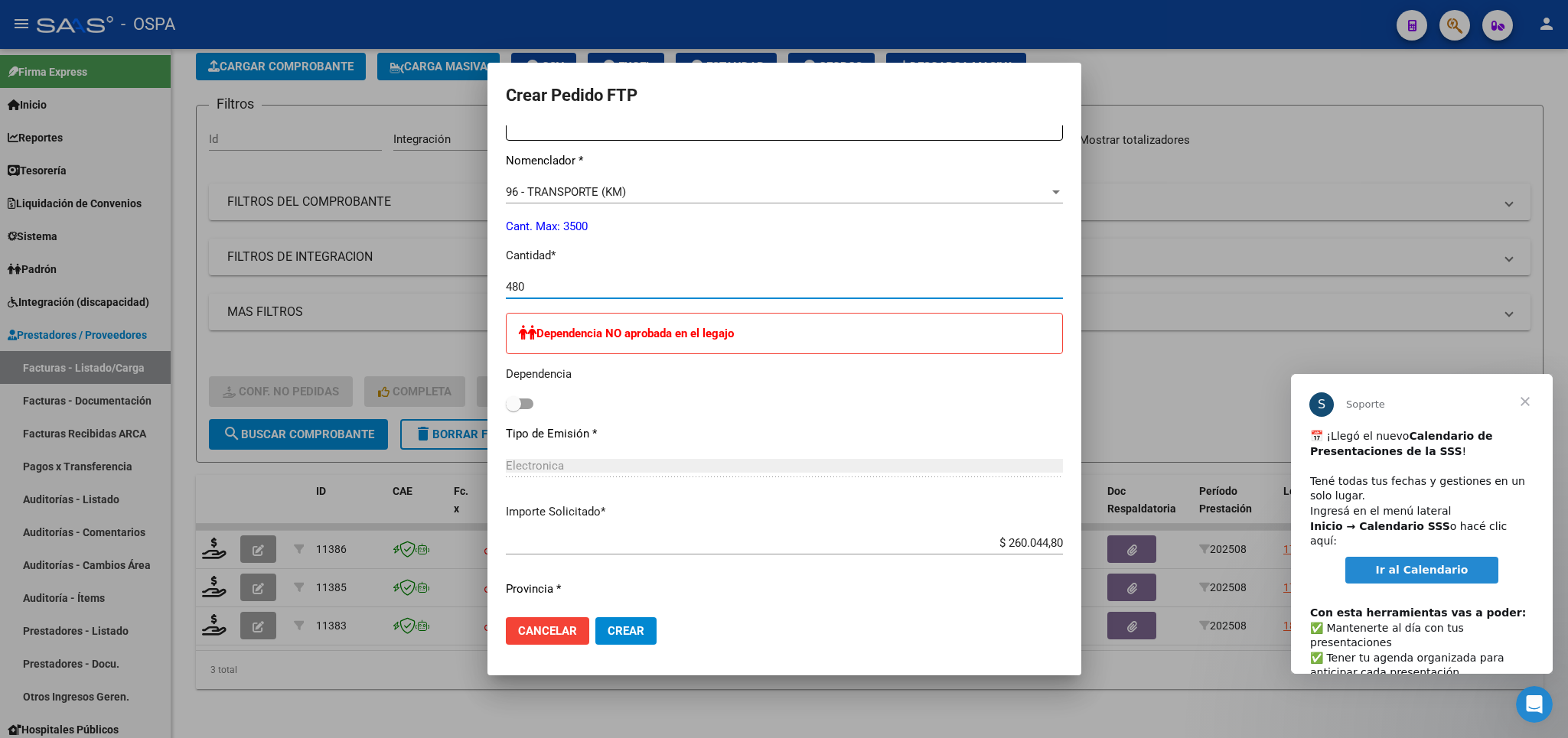
scroll to position [627, 0]
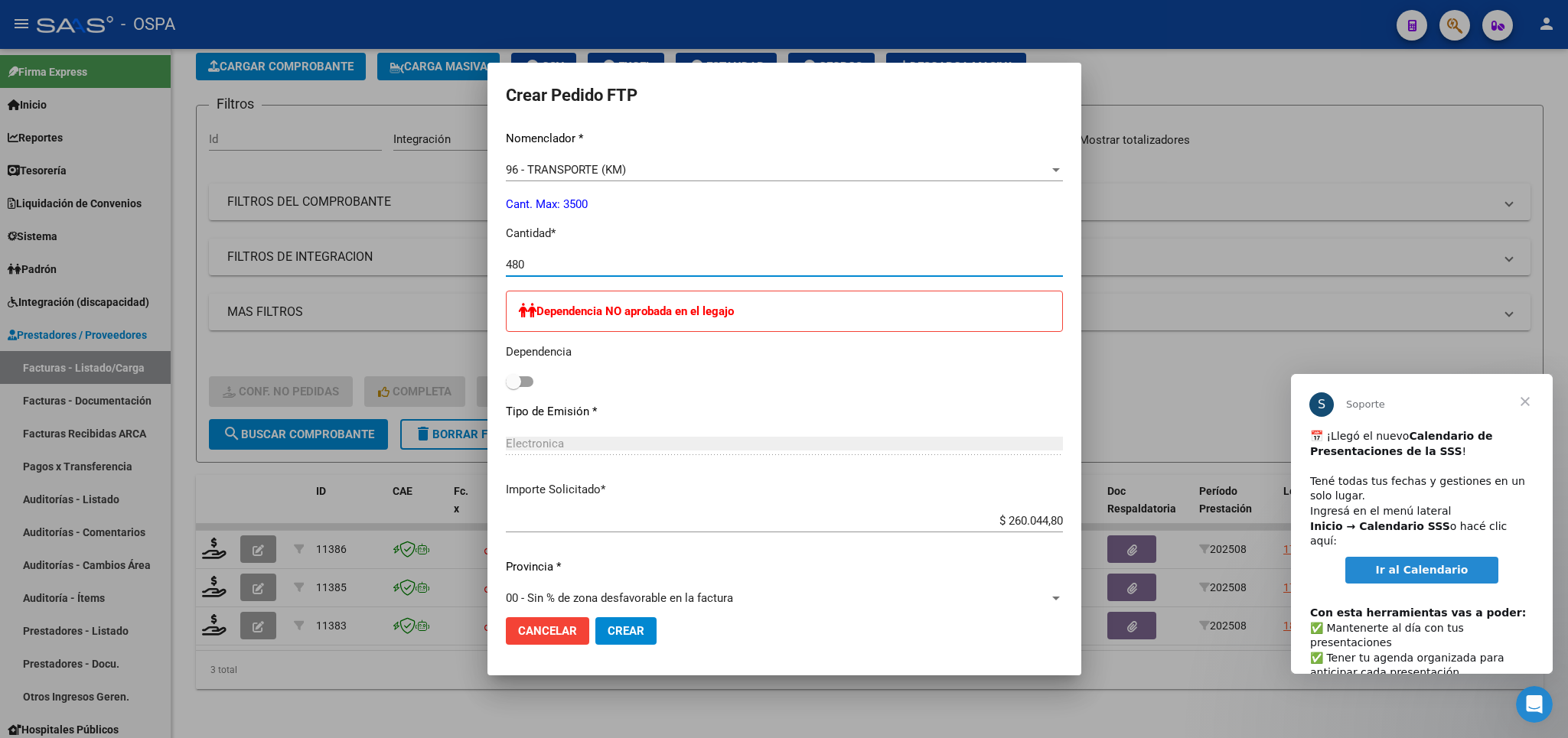
click at [608, 632] on span "Crear" at bounding box center [626, 631] width 37 height 14
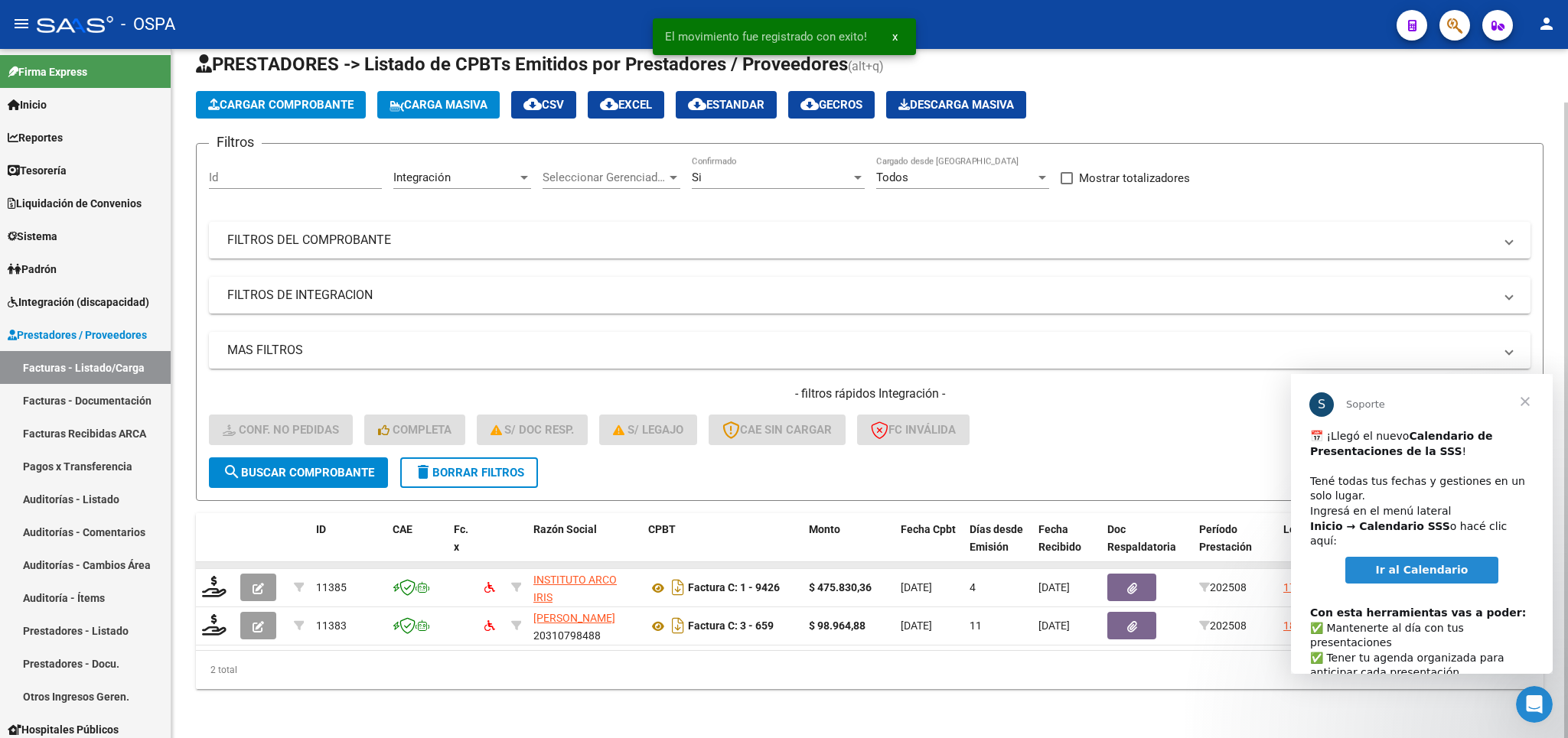
scroll to position [58, 0]
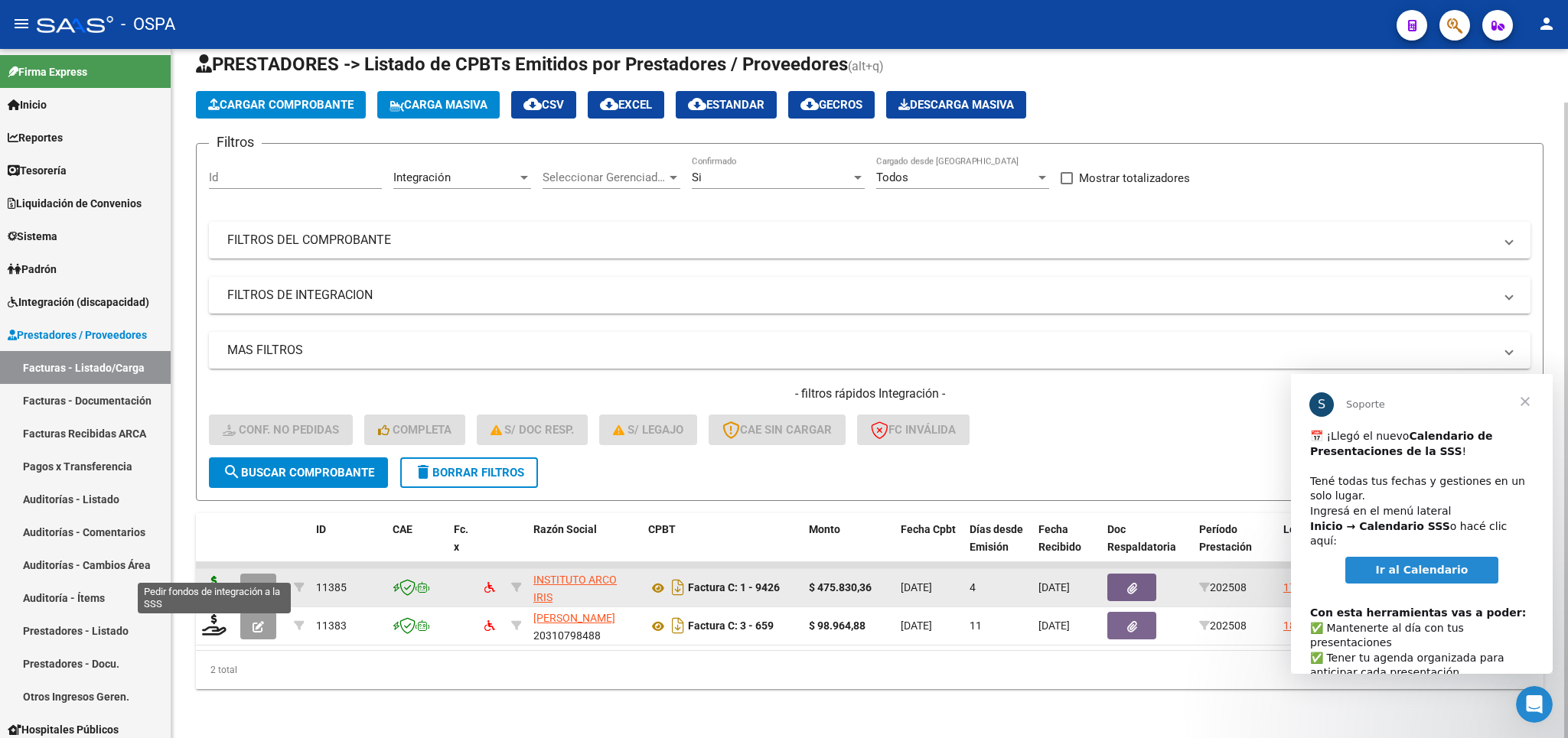
click at [218, 576] on icon at bounding box center [214, 586] width 24 height 21
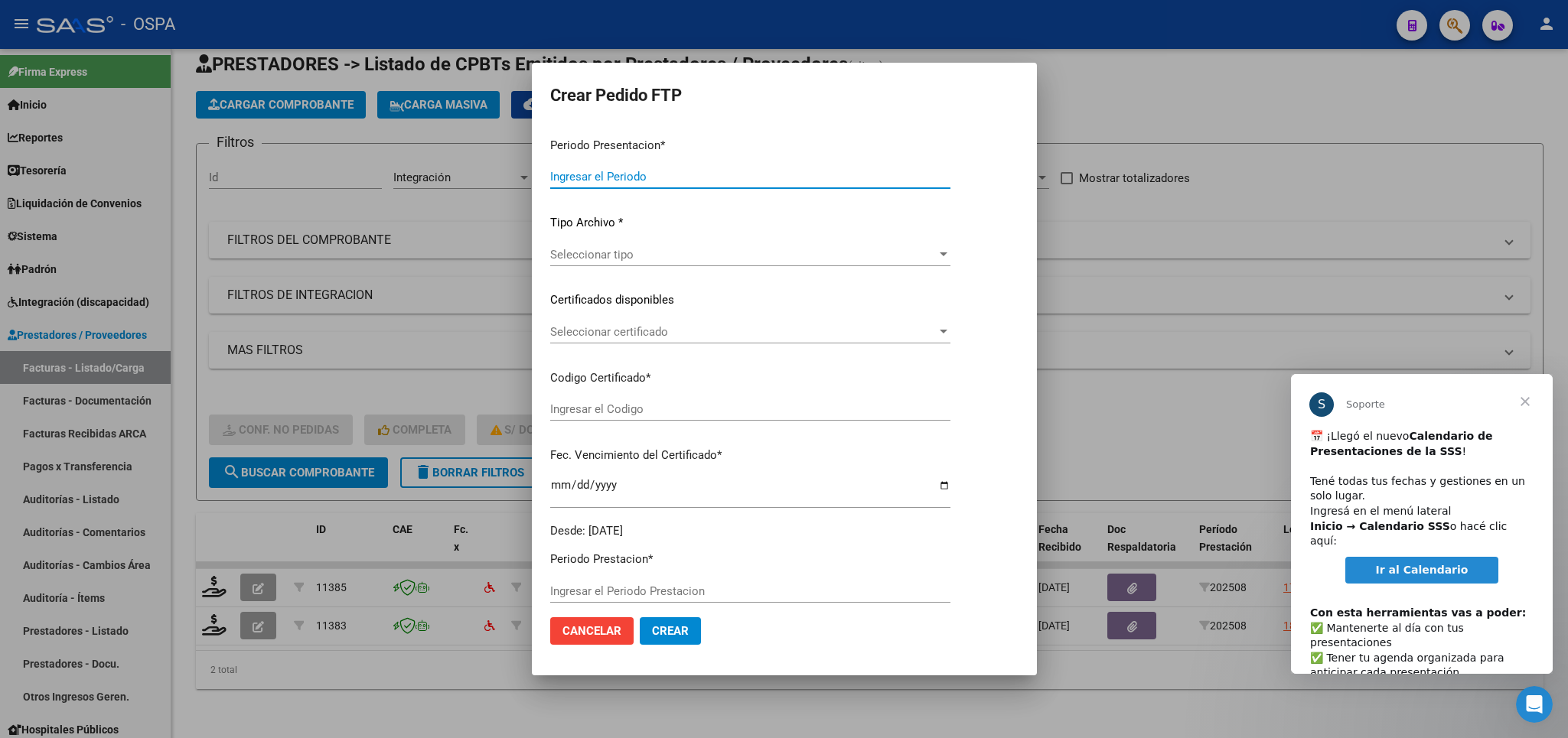
type input "202508"
type input "$ 475.830,36"
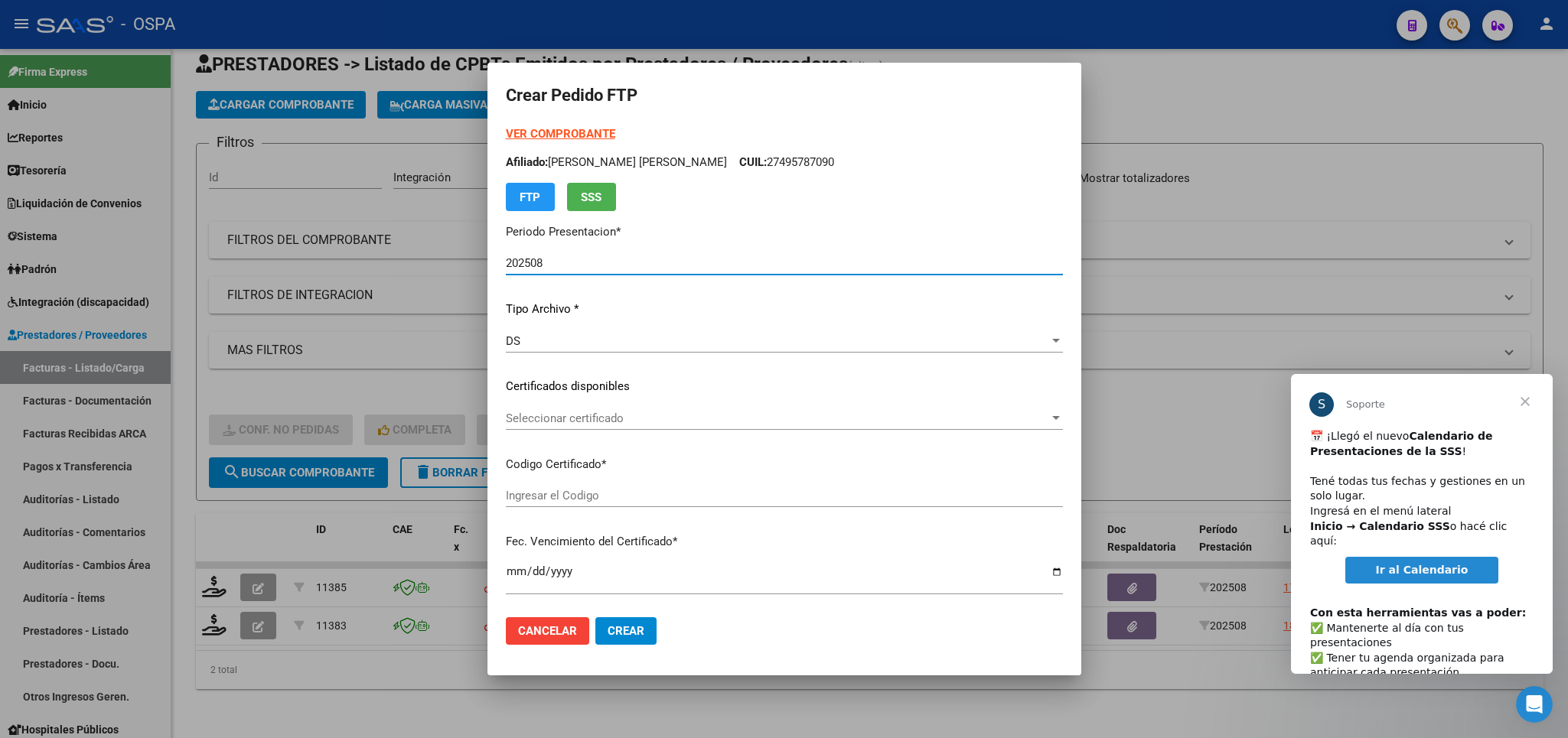
type input "ARG01-00049578709-20190821-20250821-SFE-"
type input "[DATE]"
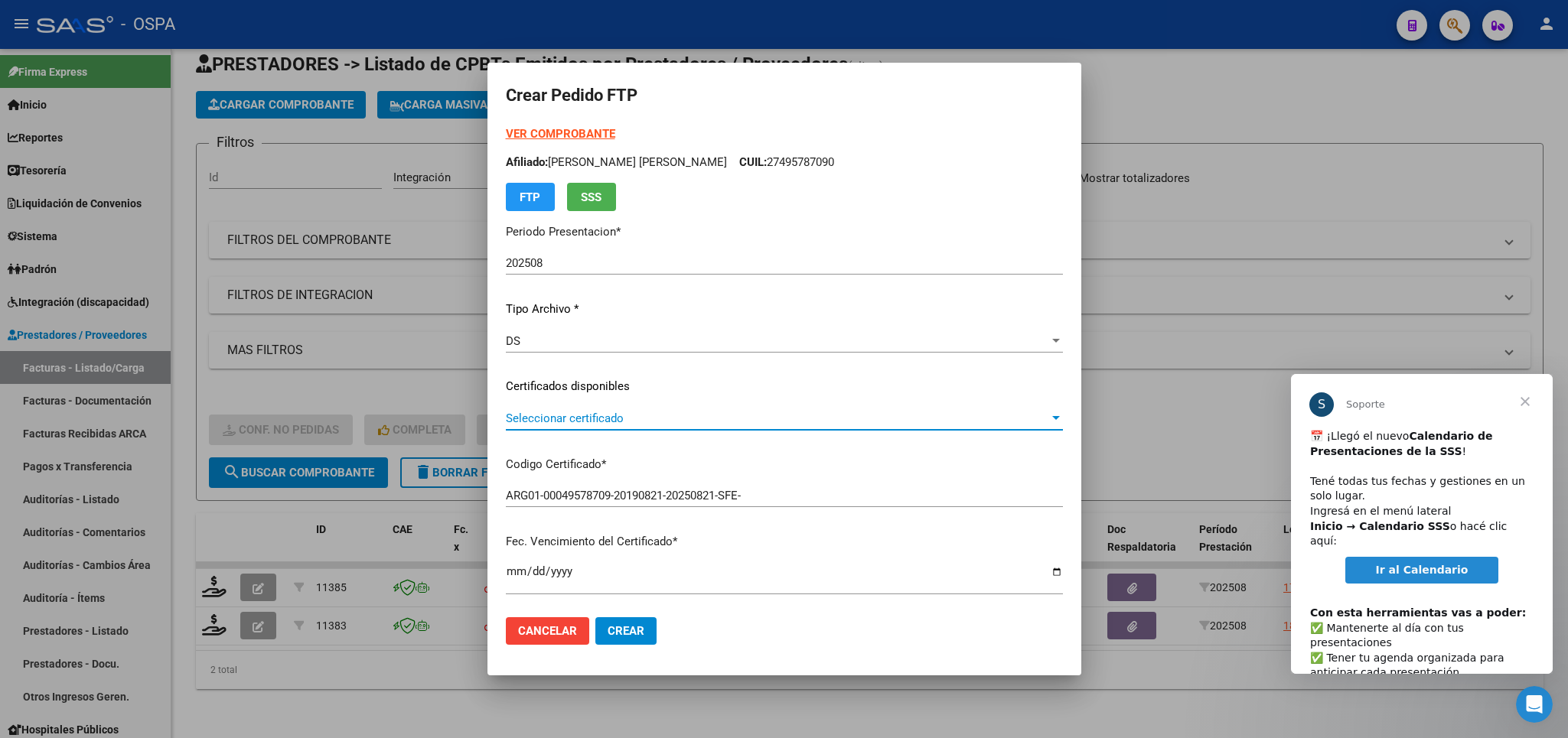
click at [826, 418] on span "Seleccionar certificado" at bounding box center [778, 418] width 543 height 14
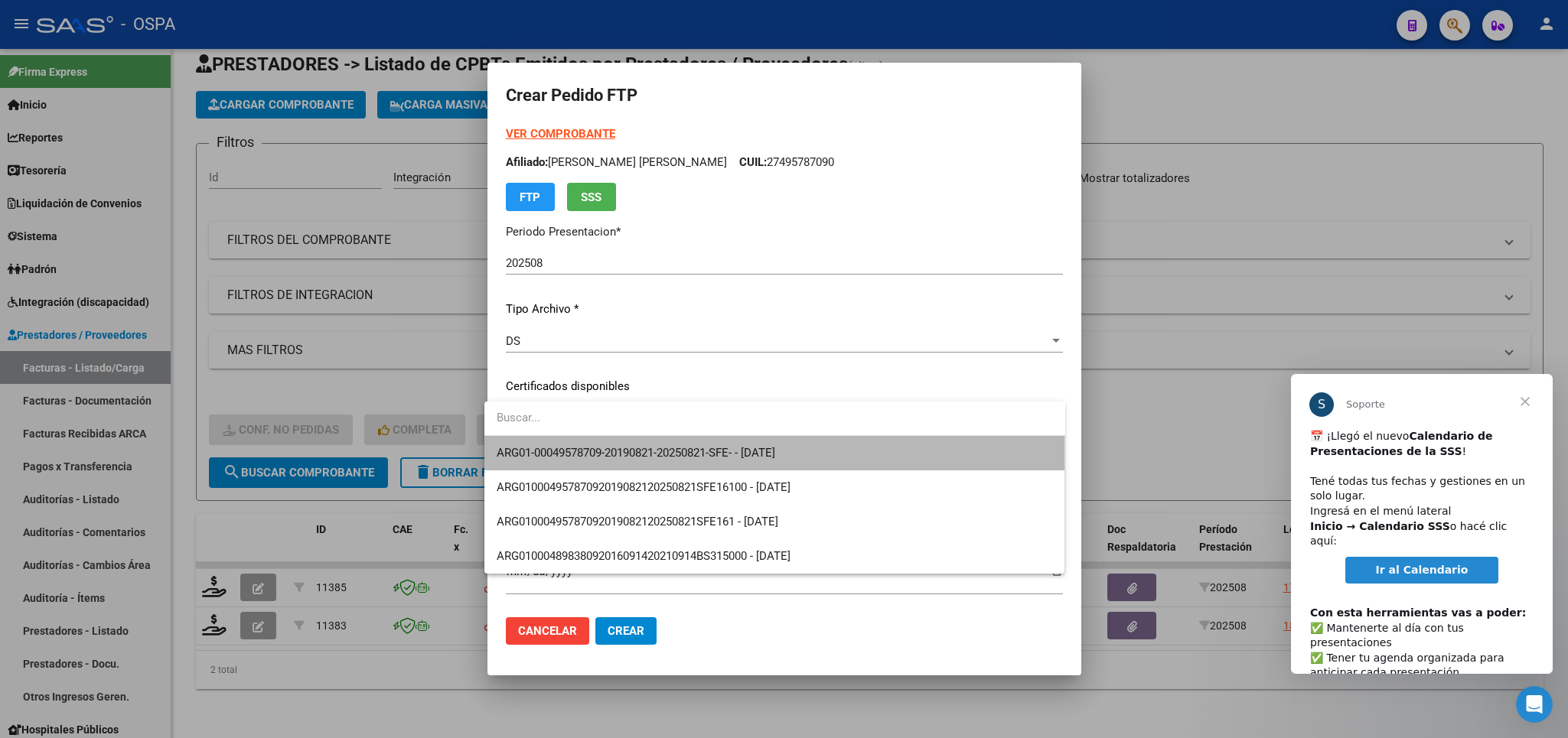
click at [762, 464] on span "ARG01-00049578709-20190821-20250821-SFE- - [DATE]" at bounding box center [775, 454] width 556 height 35
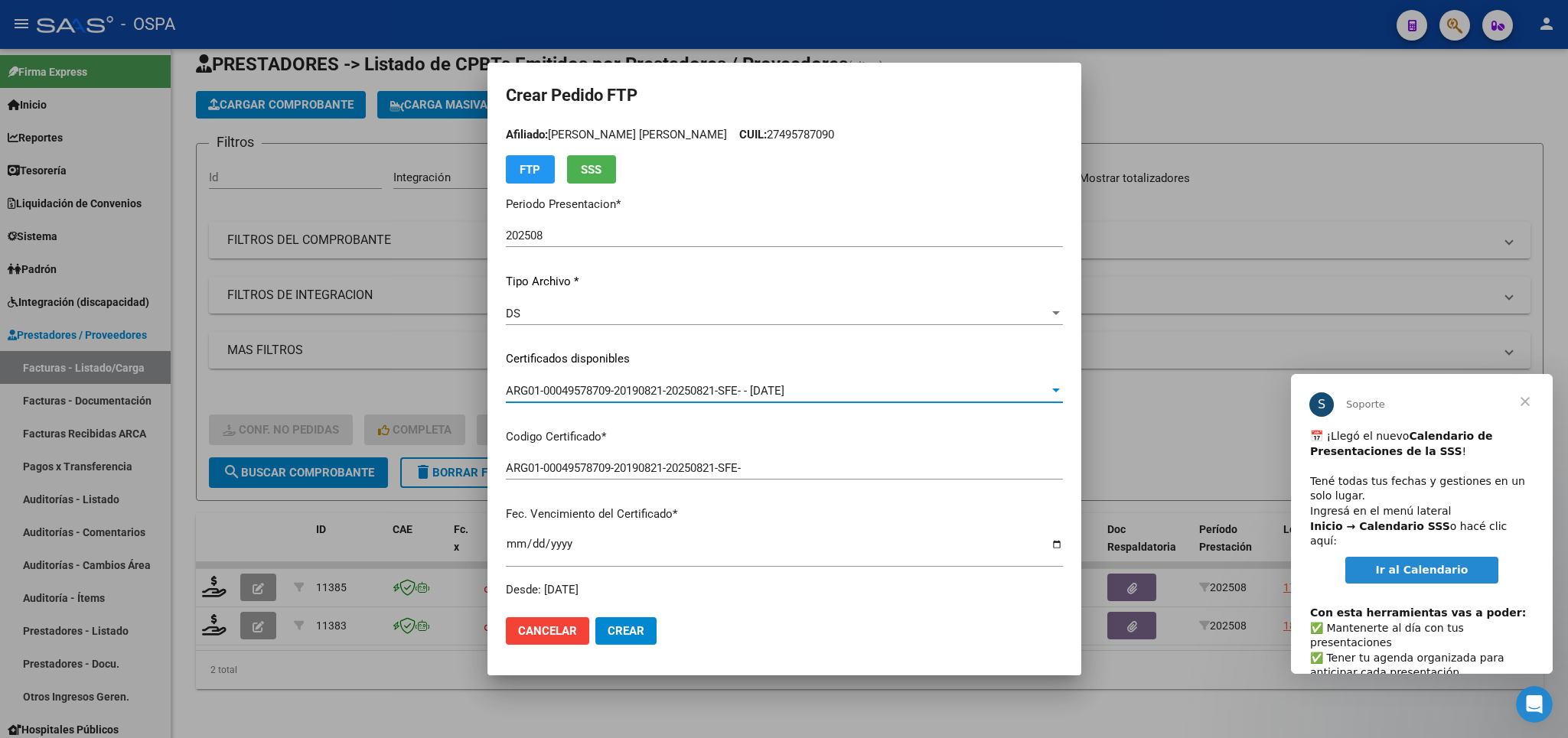
scroll to position [0, 0]
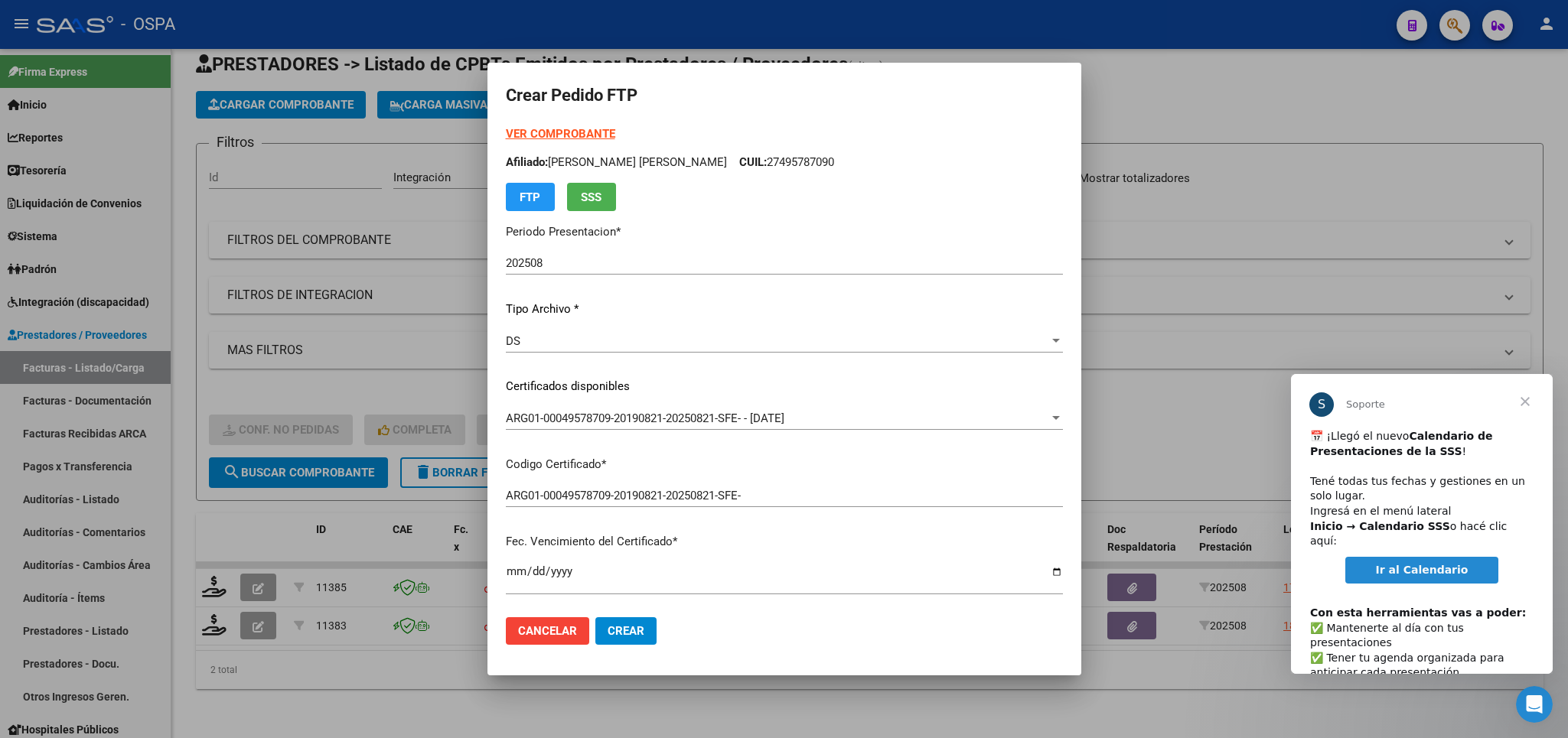
click at [516, 135] on strong "VER COMPROBANTE" at bounding box center [560, 133] width 109 height 14
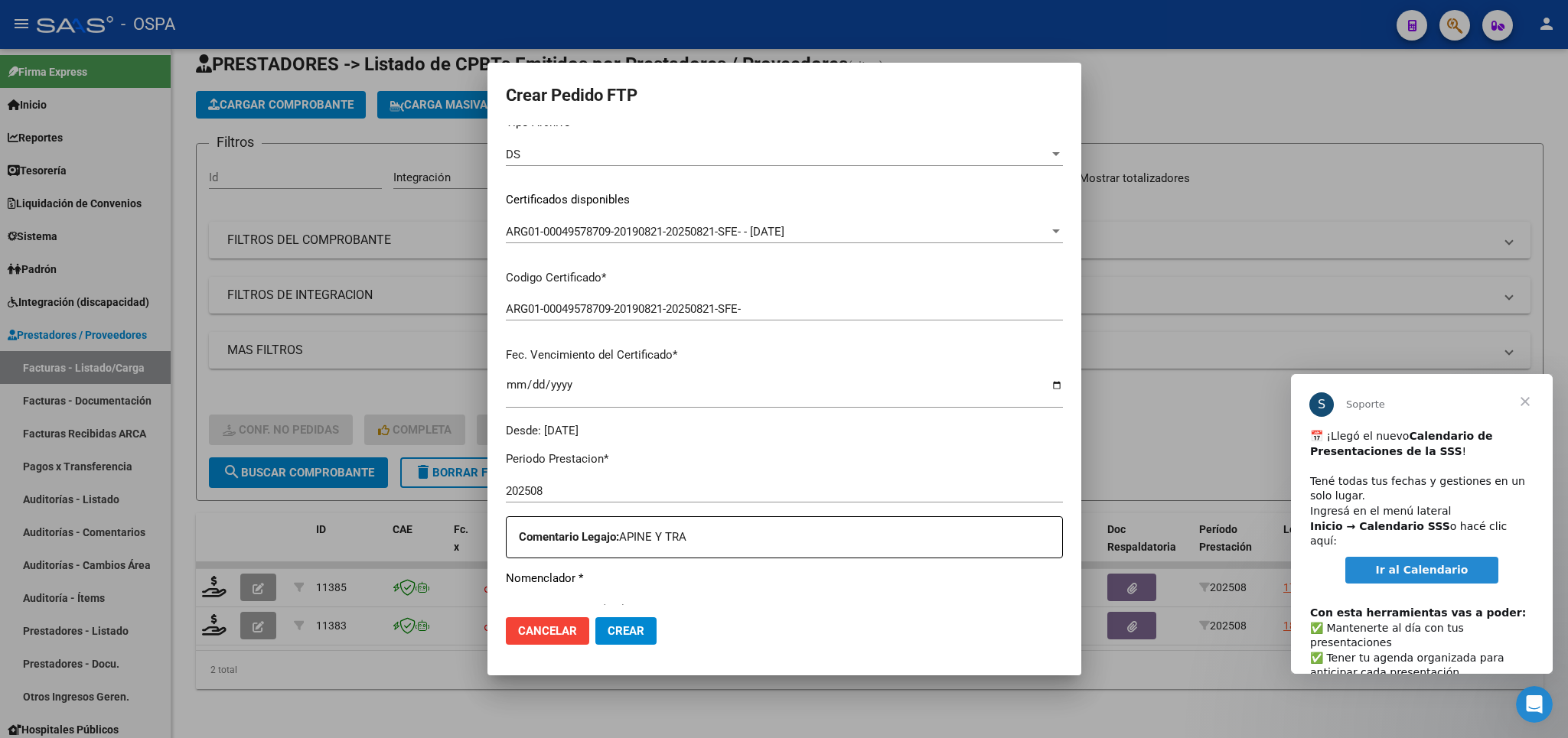
scroll to position [358, 0]
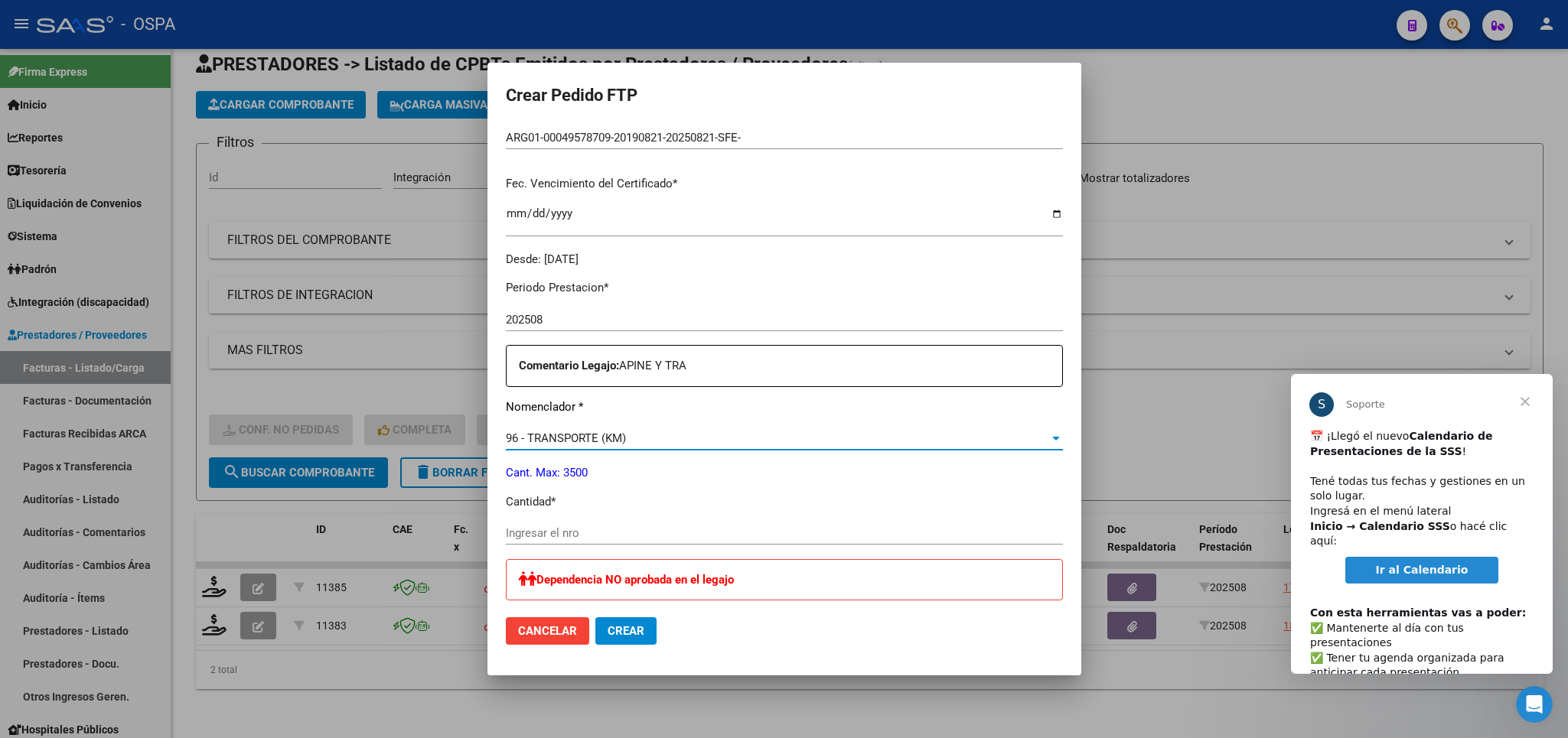
click at [877, 432] on div "96 - TRANSPORTE (KM)" at bounding box center [778, 439] width 543 height 14
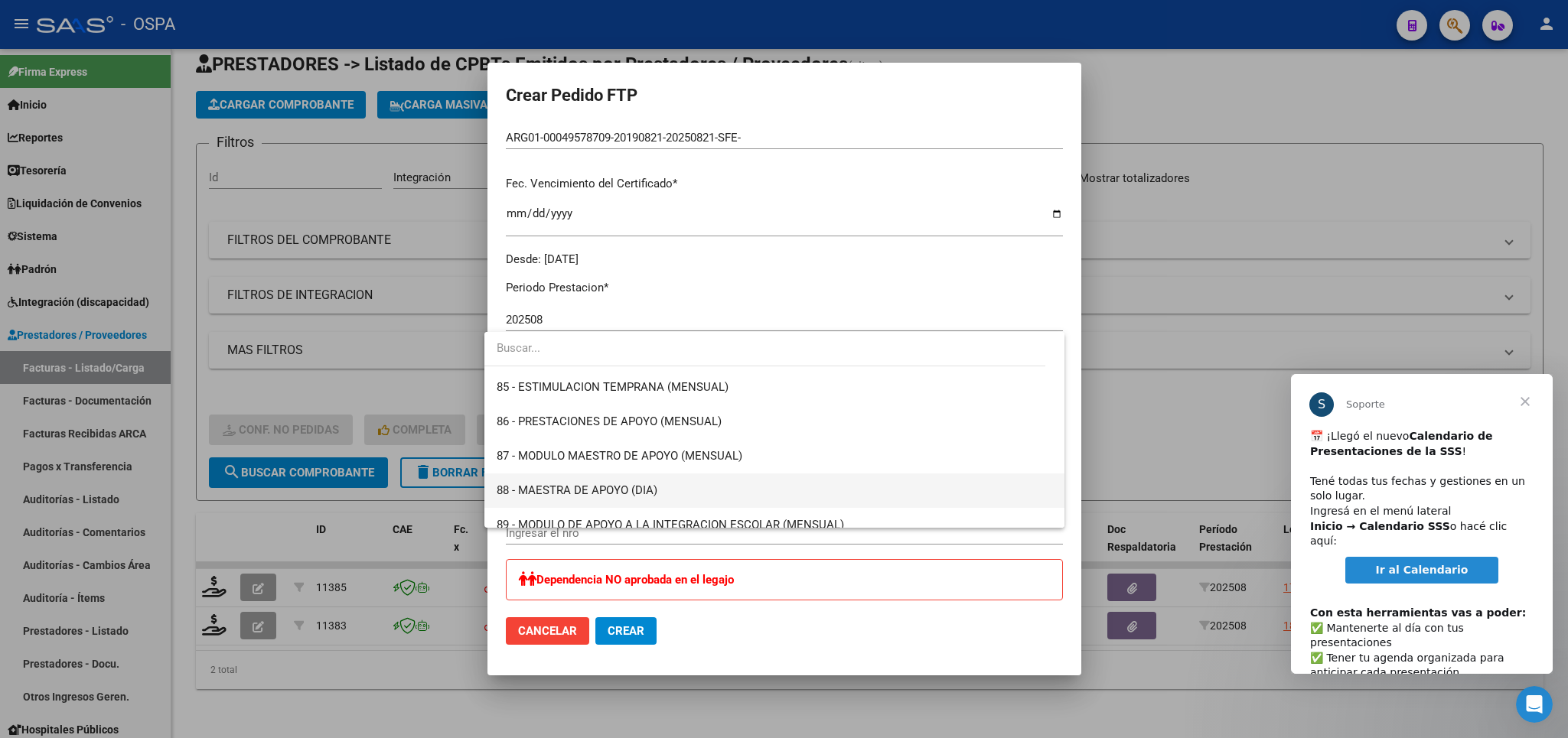
scroll to position [2978, 0]
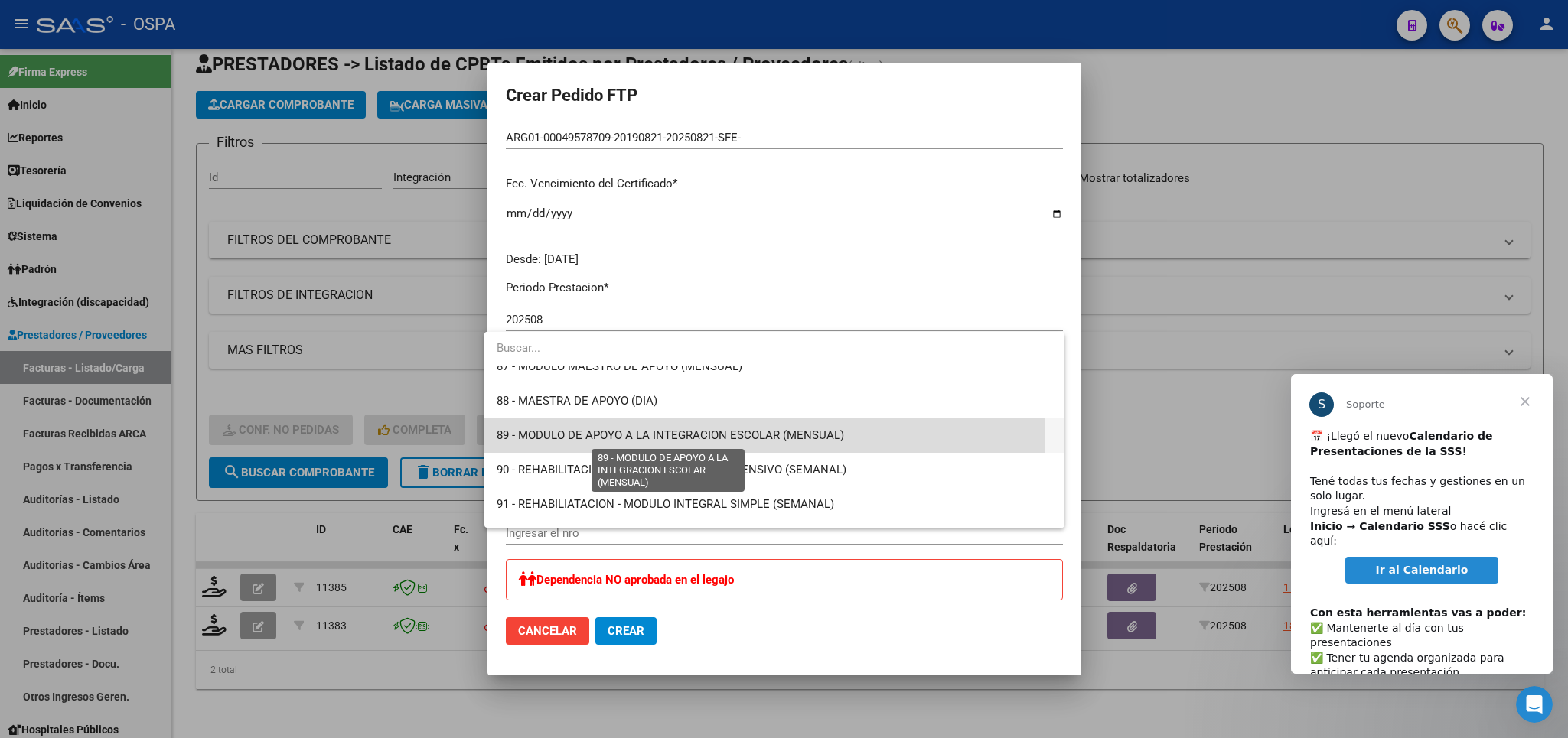
click at [720, 440] on span "89 - MODULO DE APOYO A LA INTEGRACION ESCOLAR (MENSUAL)" at bounding box center [670, 436] width 348 height 14
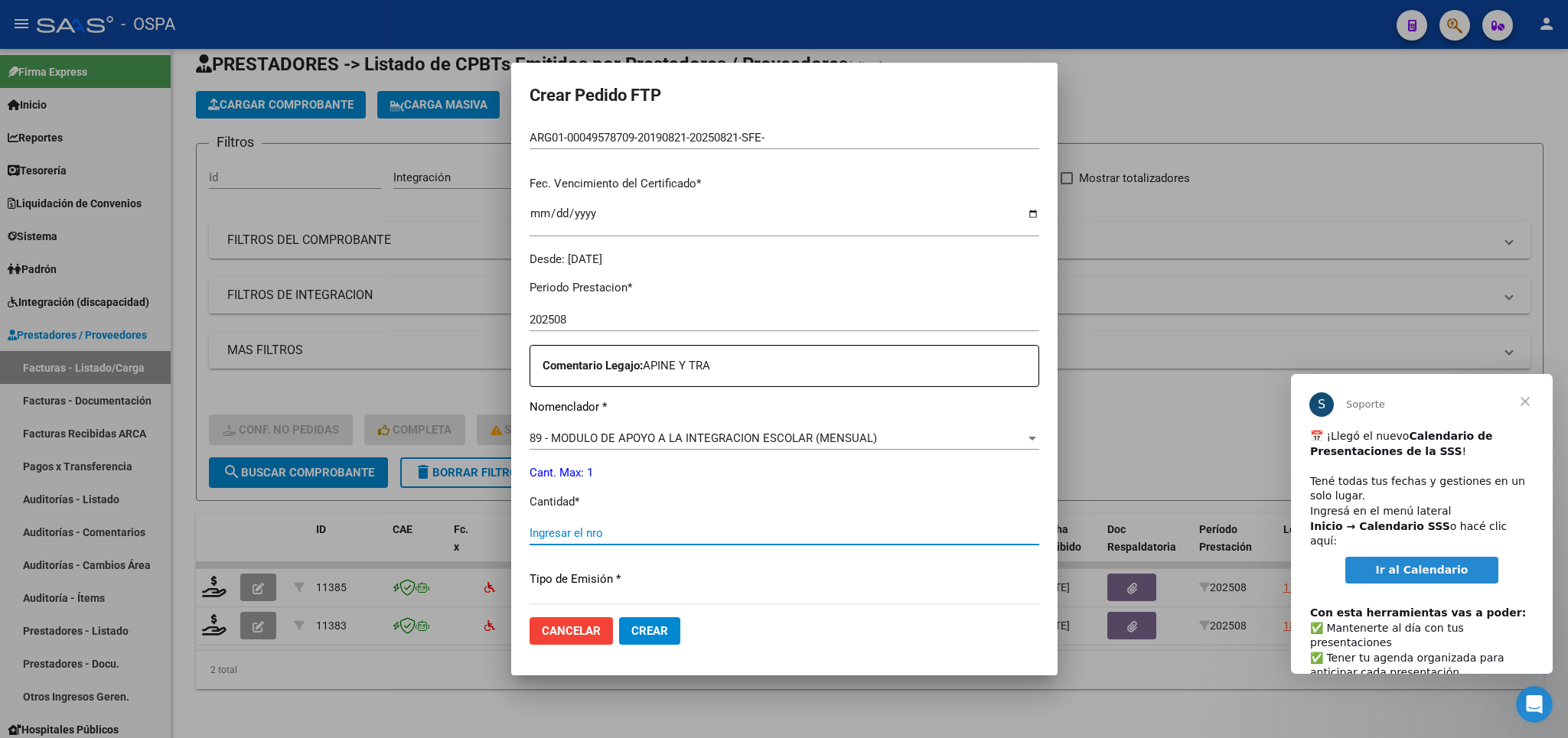
click at [548, 526] on input "Ingresar el nro" at bounding box center [784, 533] width 510 height 14
type input "1"
click at [654, 636] on button "Crear" at bounding box center [649, 631] width 61 height 28
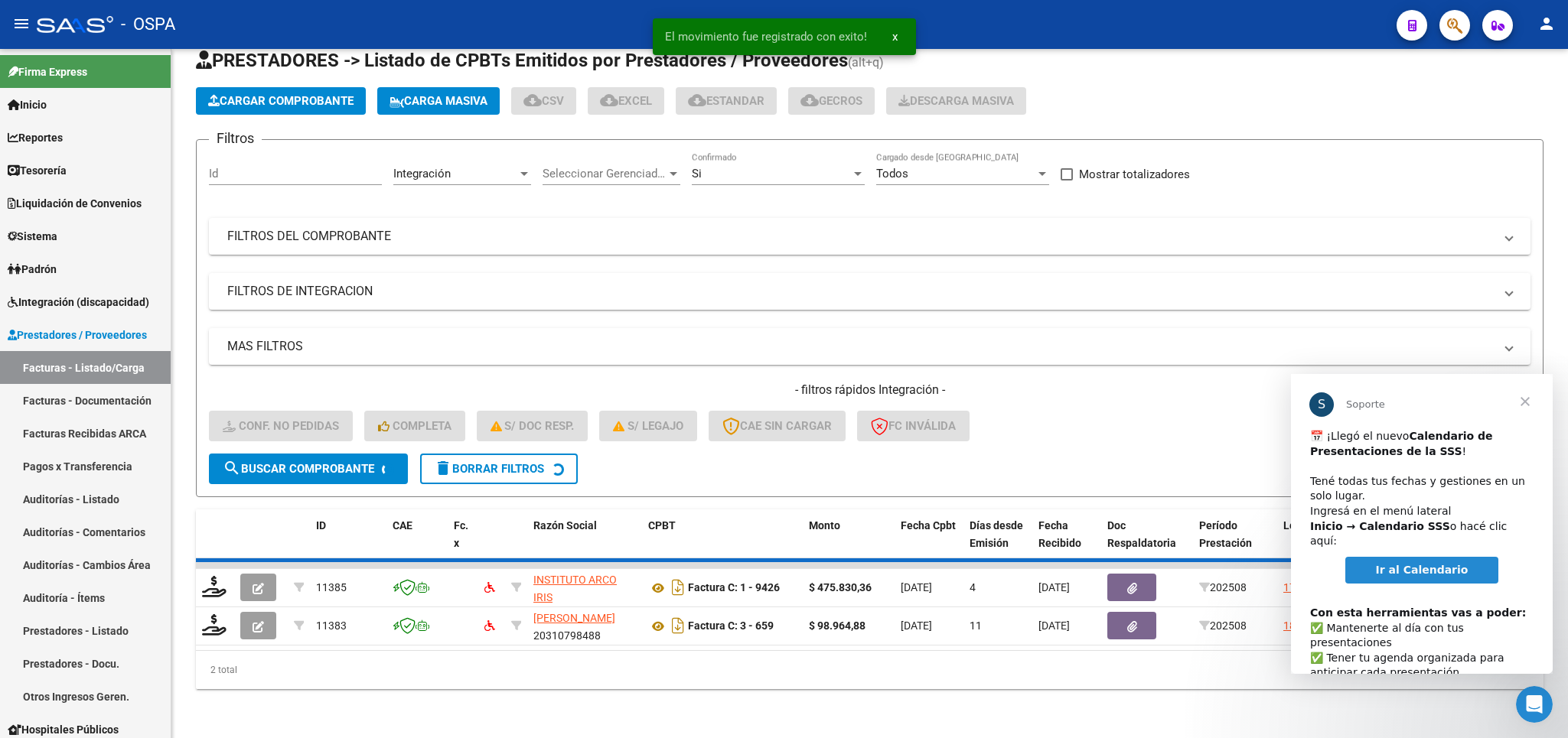
scroll to position [19, 0]
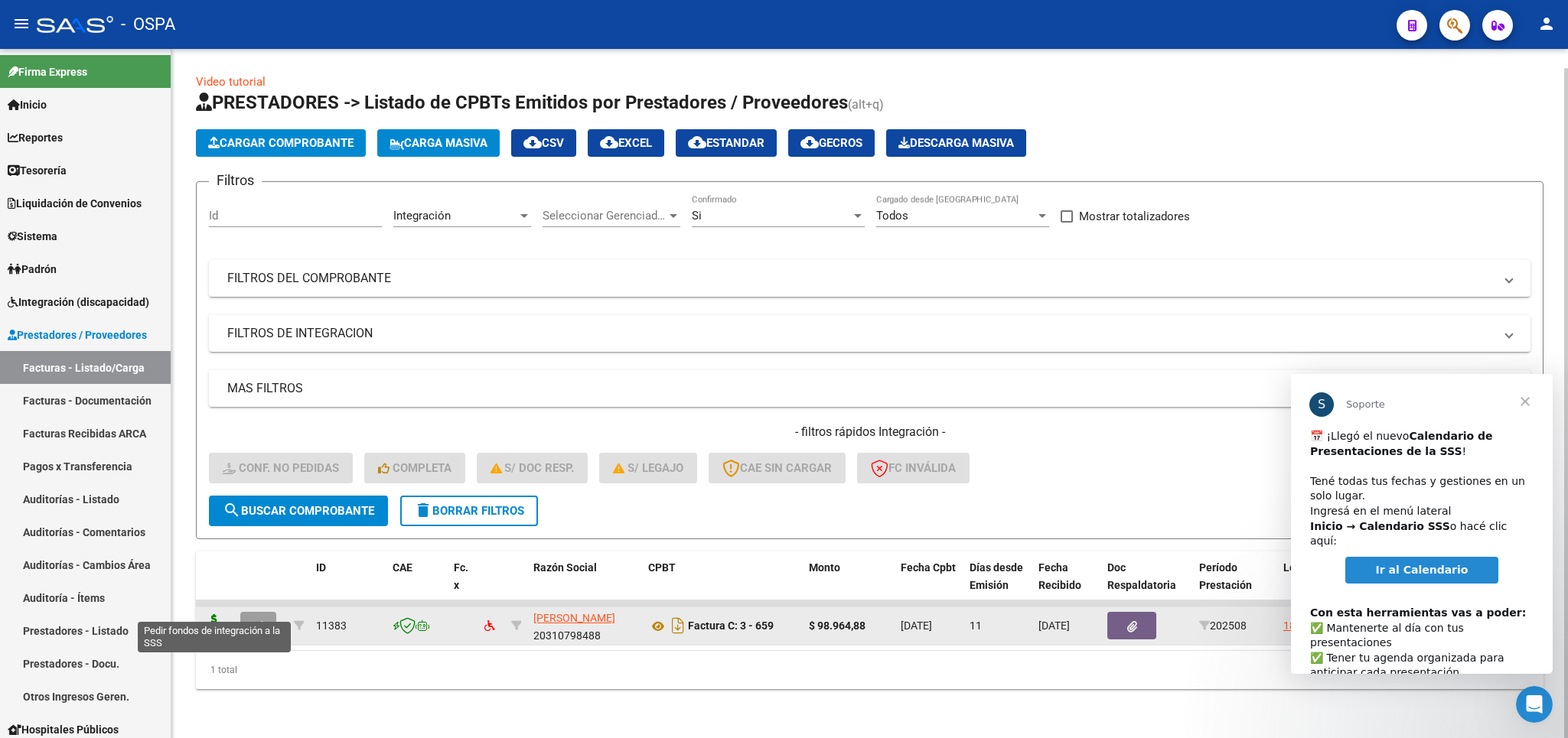
click at [214, 614] on icon at bounding box center [214, 625] width 24 height 21
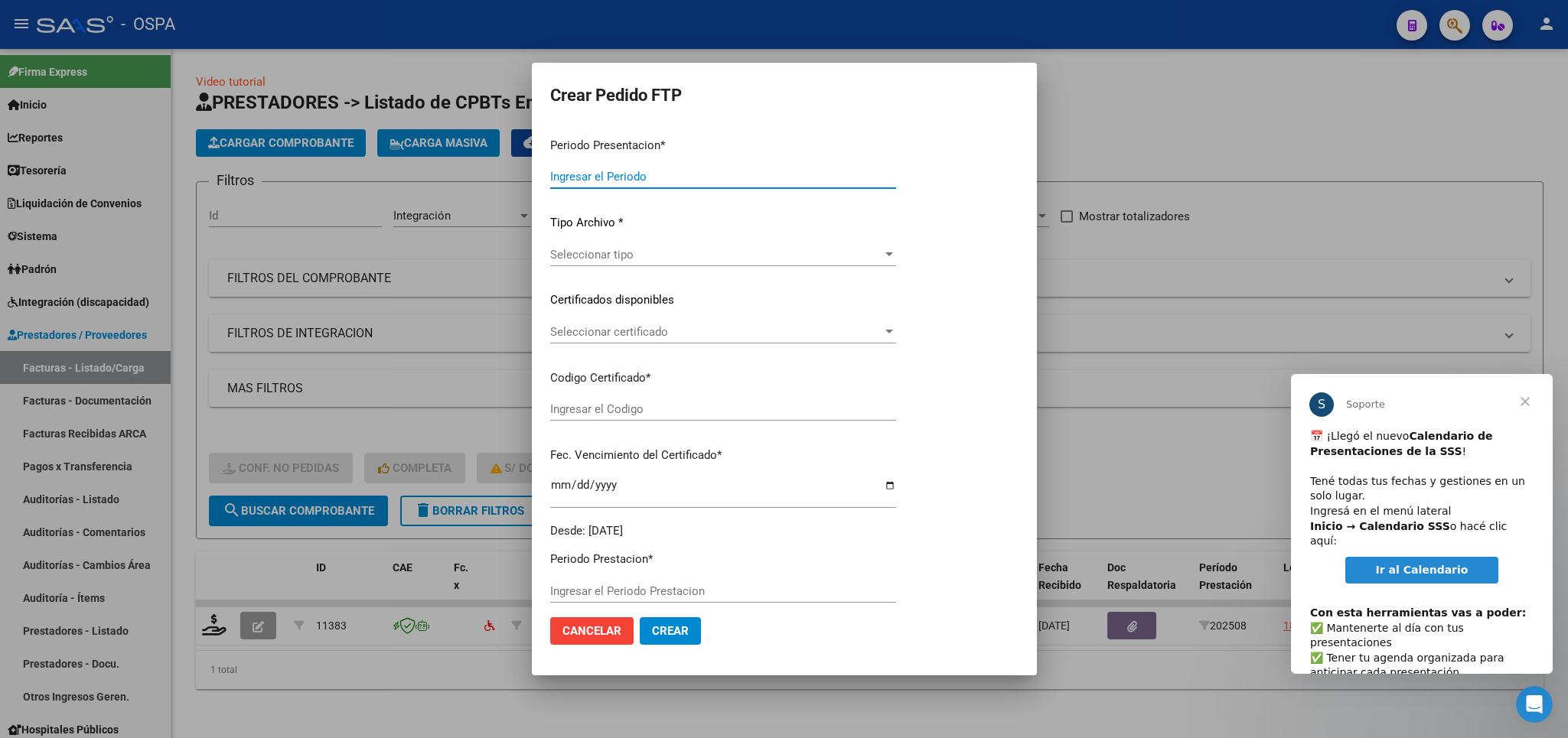
type input "202508"
type input "$ 98.964,88"
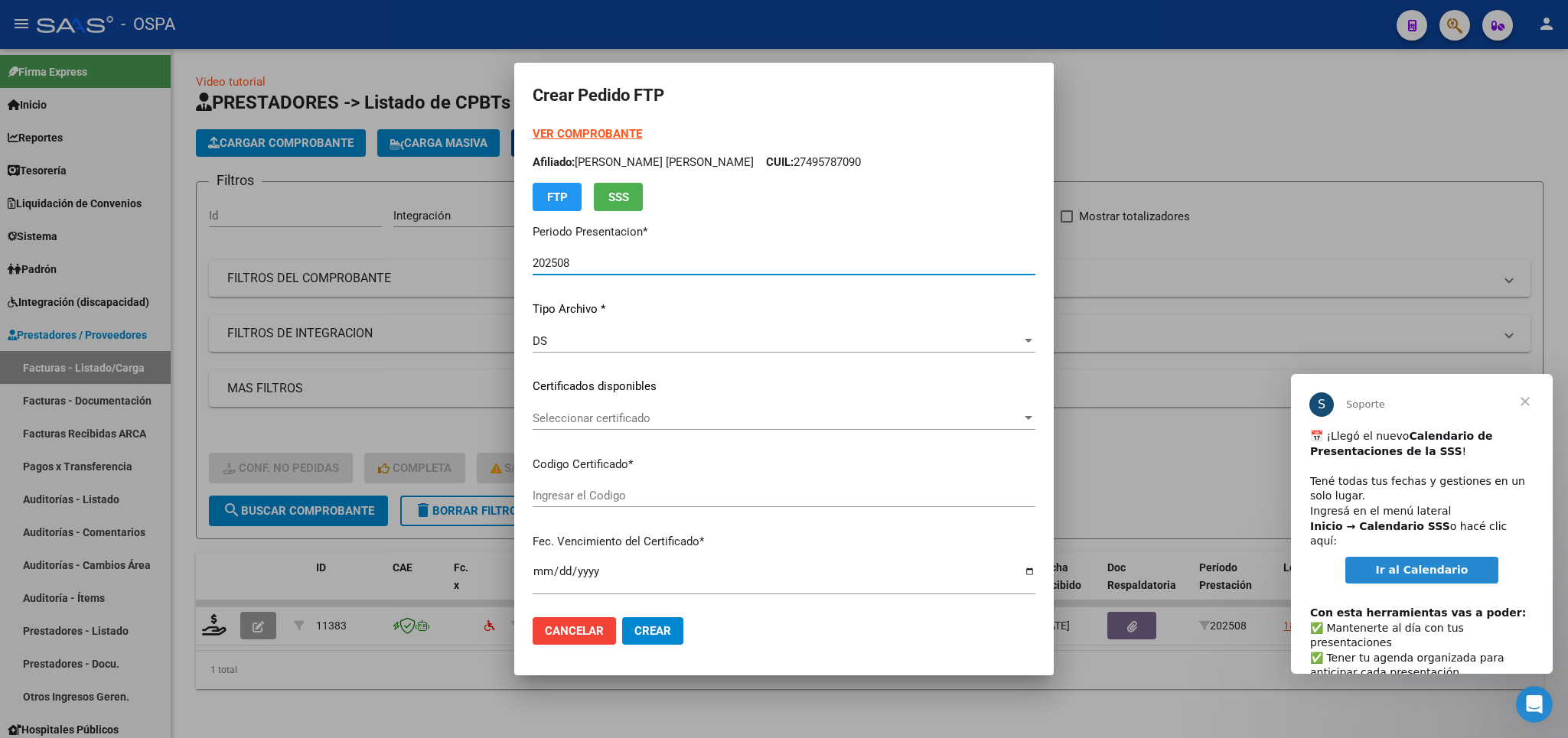
type input "ARG02000506095642016032320210323BS413"
type input "[DATE]"
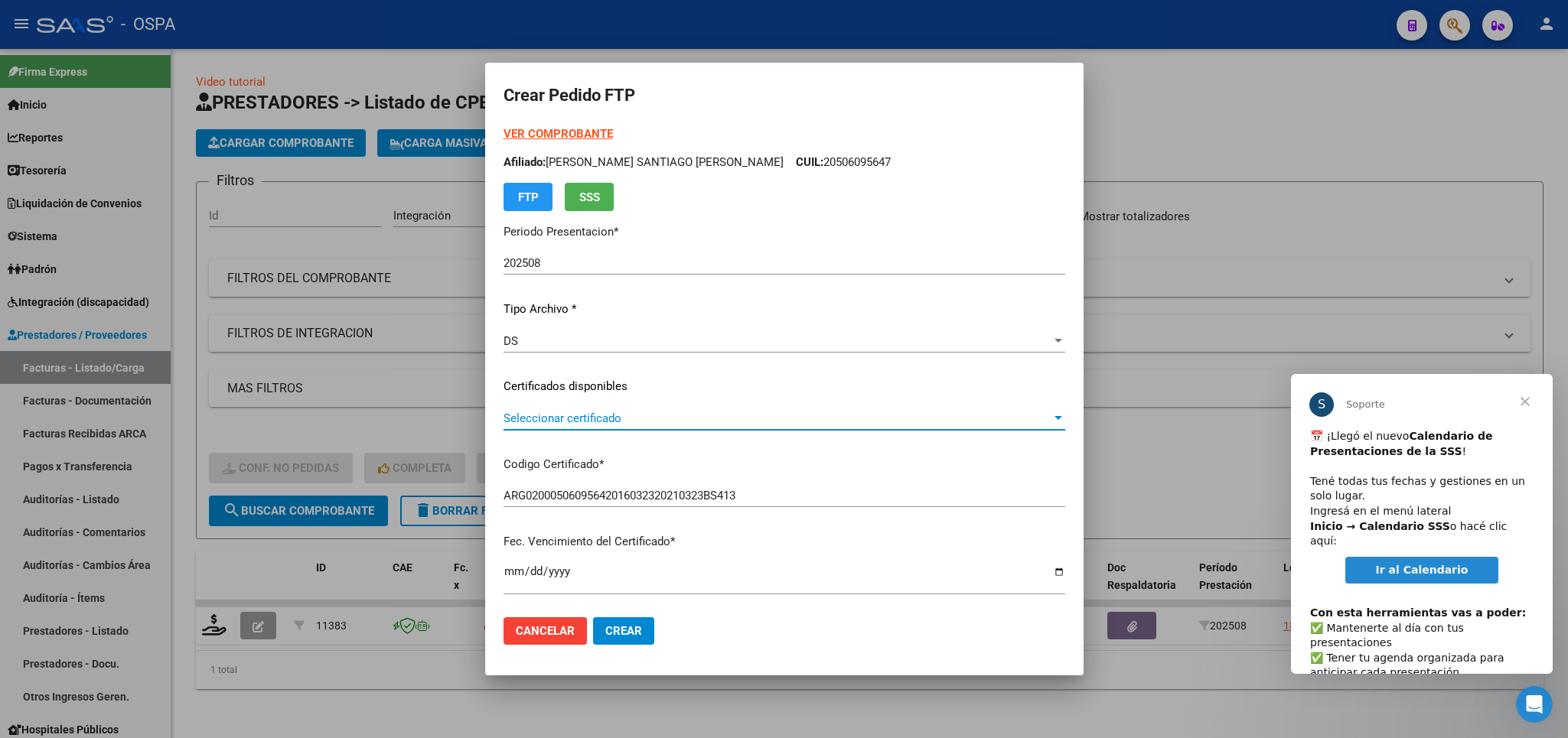
click at [828, 422] on span "Seleccionar certificado" at bounding box center [777, 418] width 548 height 14
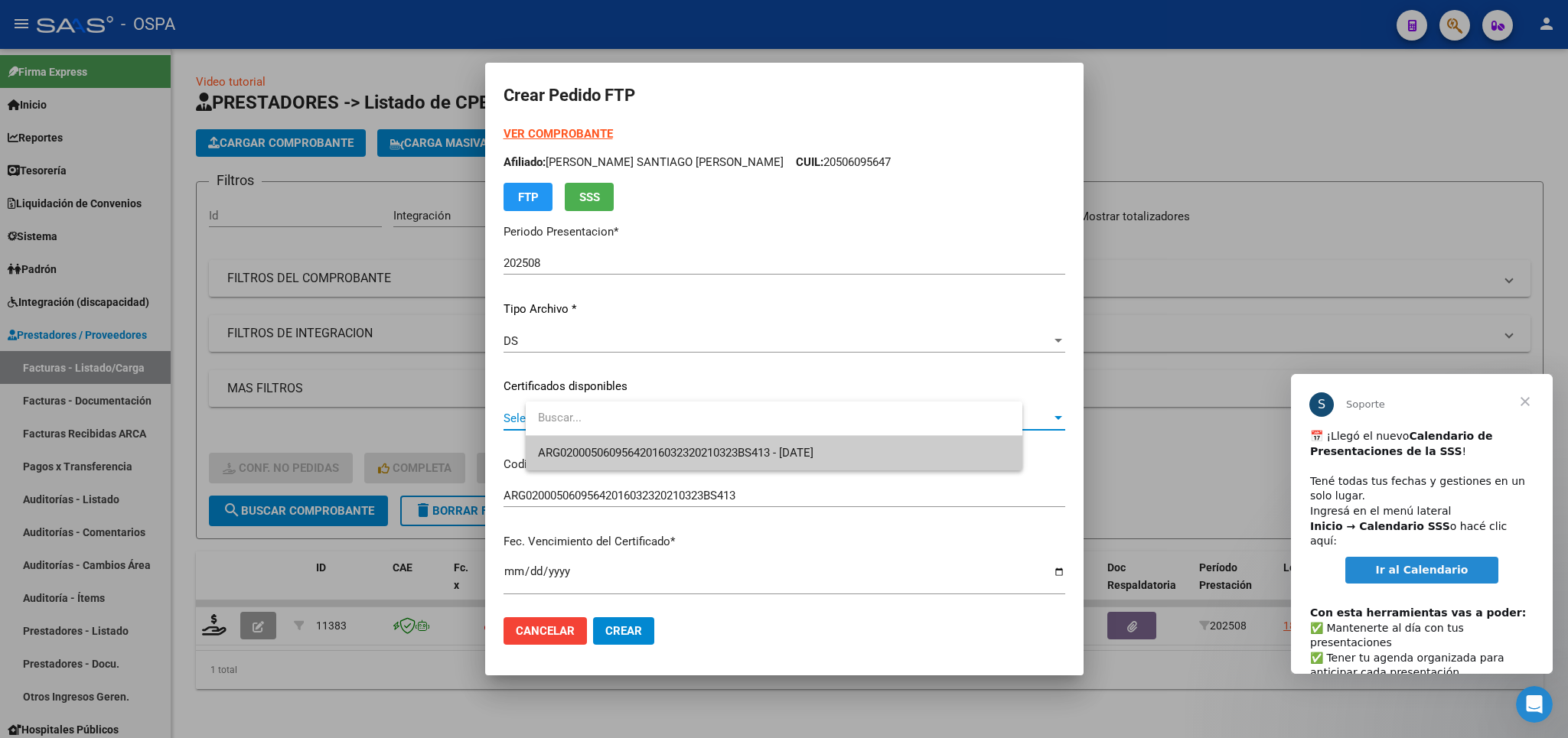
click at [798, 464] on span "ARG02000506095642016032320210323BS413 - [DATE]" at bounding box center [774, 454] width 472 height 35
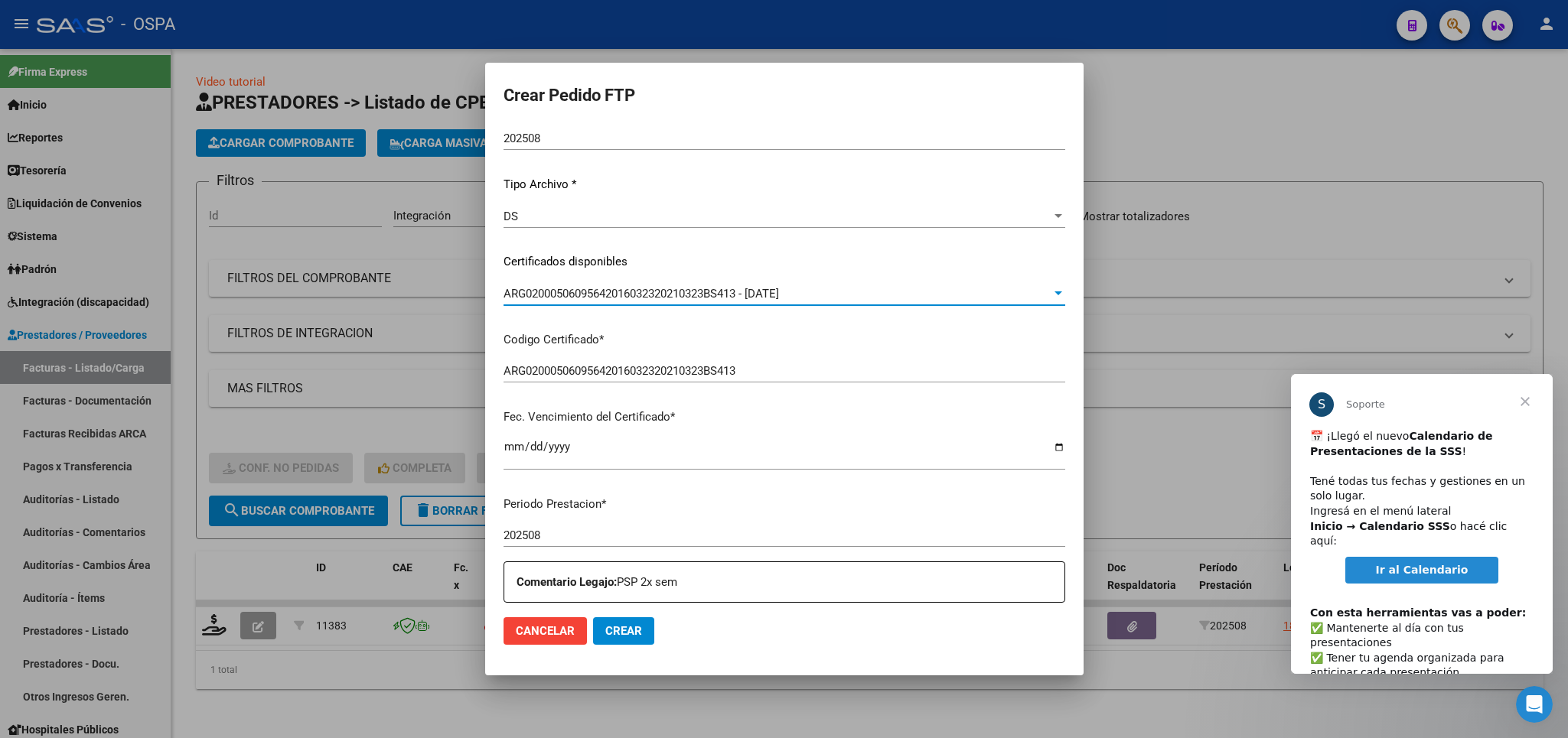
scroll to position [447, 0]
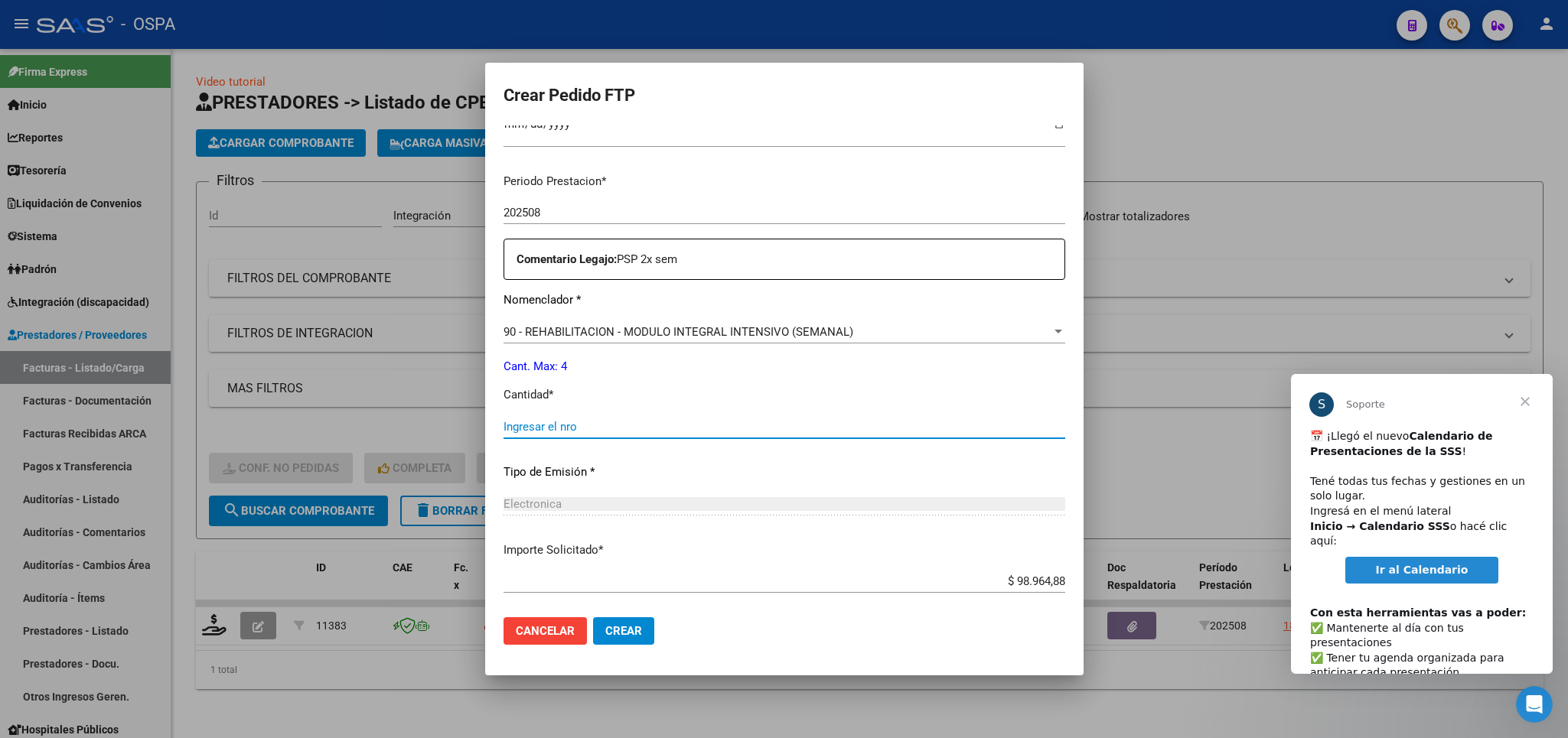
click at [756, 424] on input "Ingresar el nro" at bounding box center [784, 427] width 561 height 14
type input "4"
click at [642, 632] on span "Crear" at bounding box center [624, 631] width 37 height 14
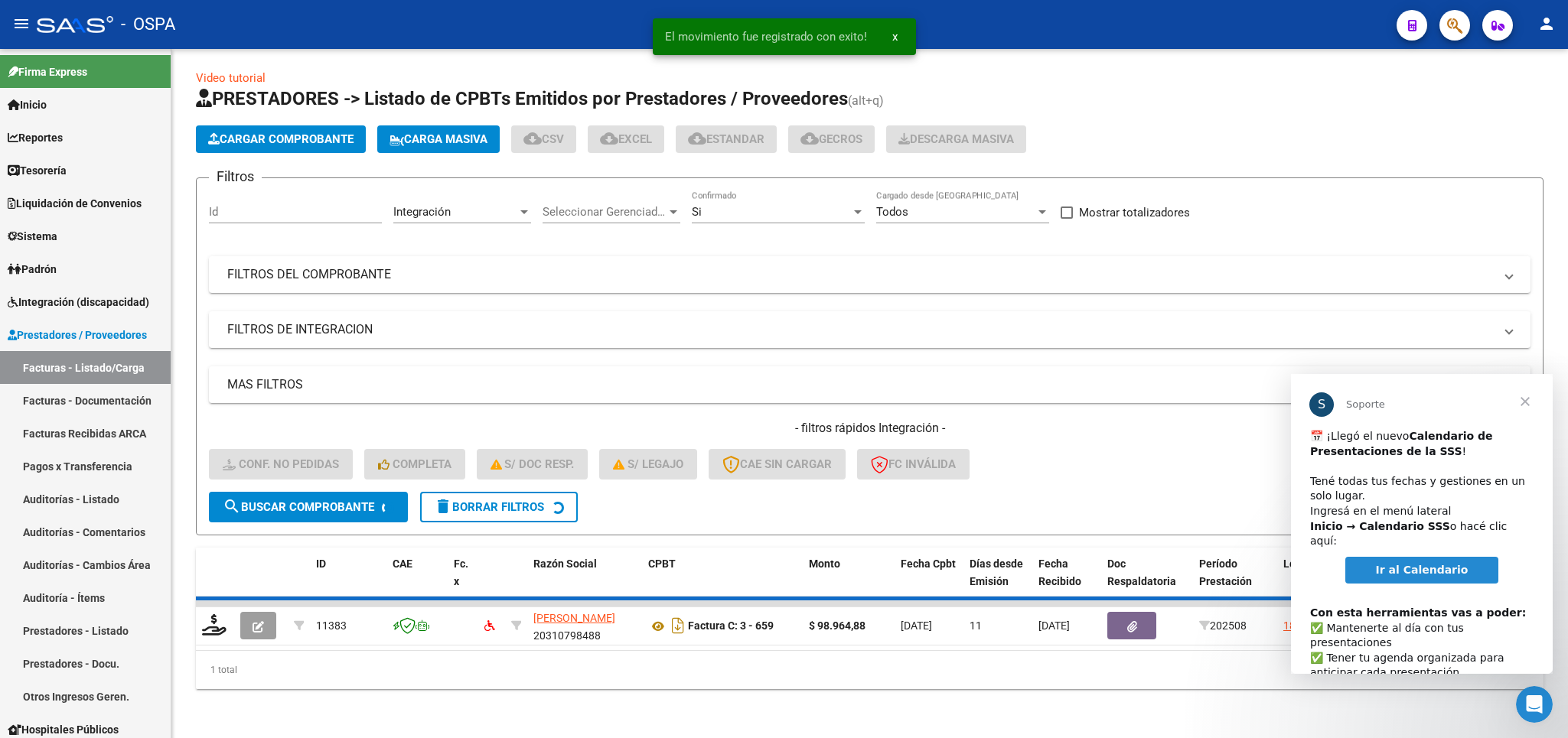
scroll to position [0, 0]
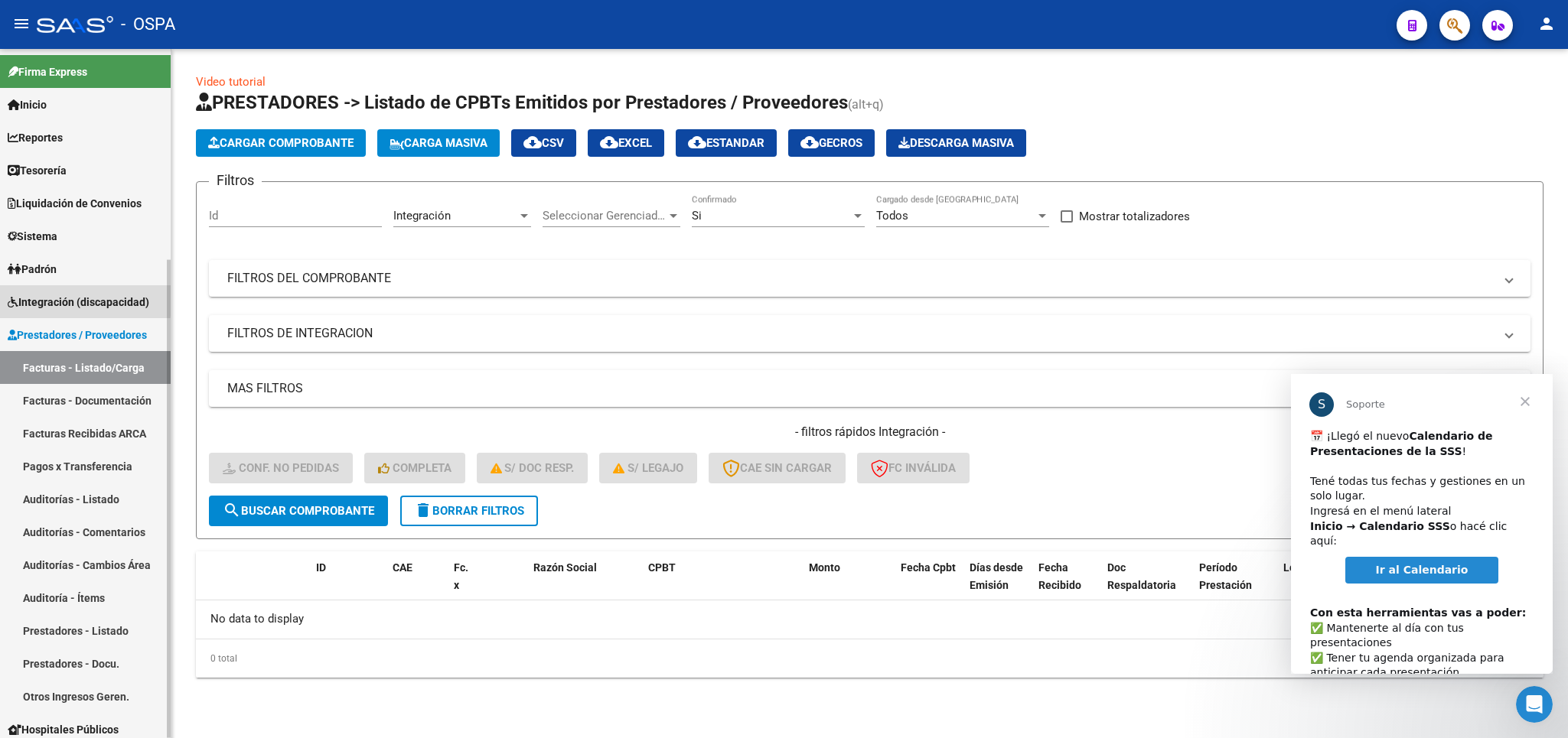
click at [52, 298] on span "Integración (discapacidad)" at bounding box center [78, 301] width 142 height 16
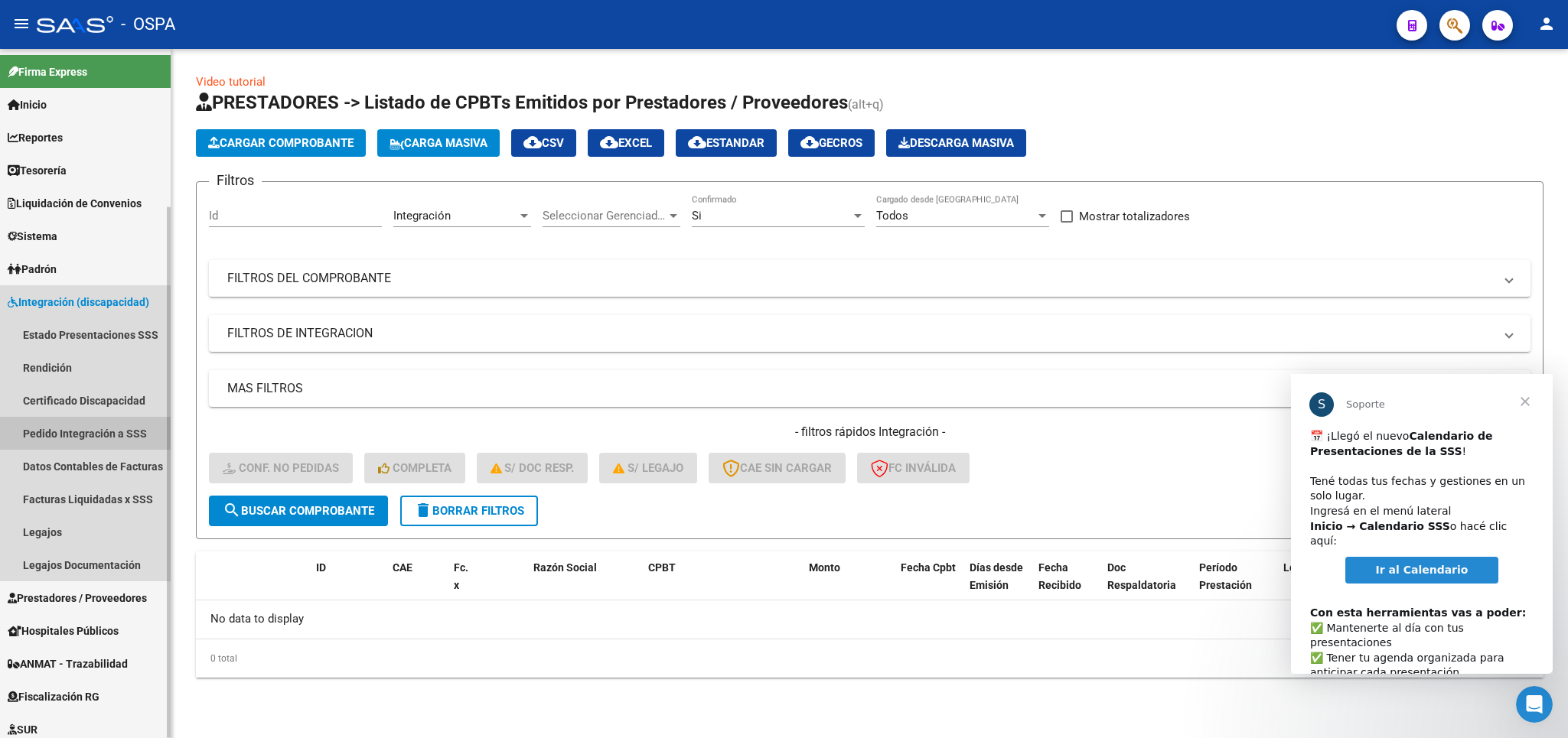
click at [87, 425] on link "Pedido Integración a SSS" at bounding box center [85, 434] width 171 height 33
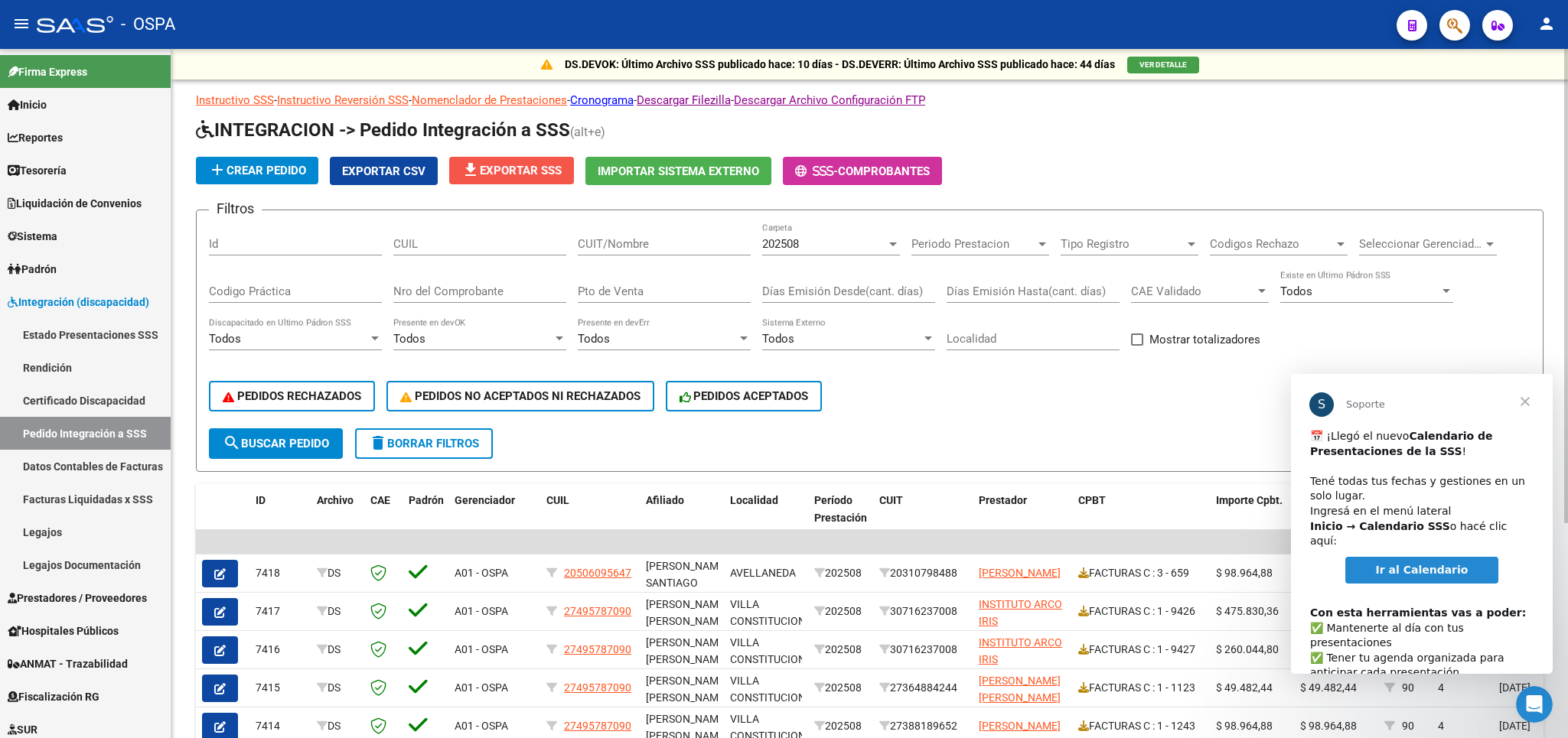
click at [499, 165] on span "file_download Exportar SSS" at bounding box center [512, 171] width 100 height 14
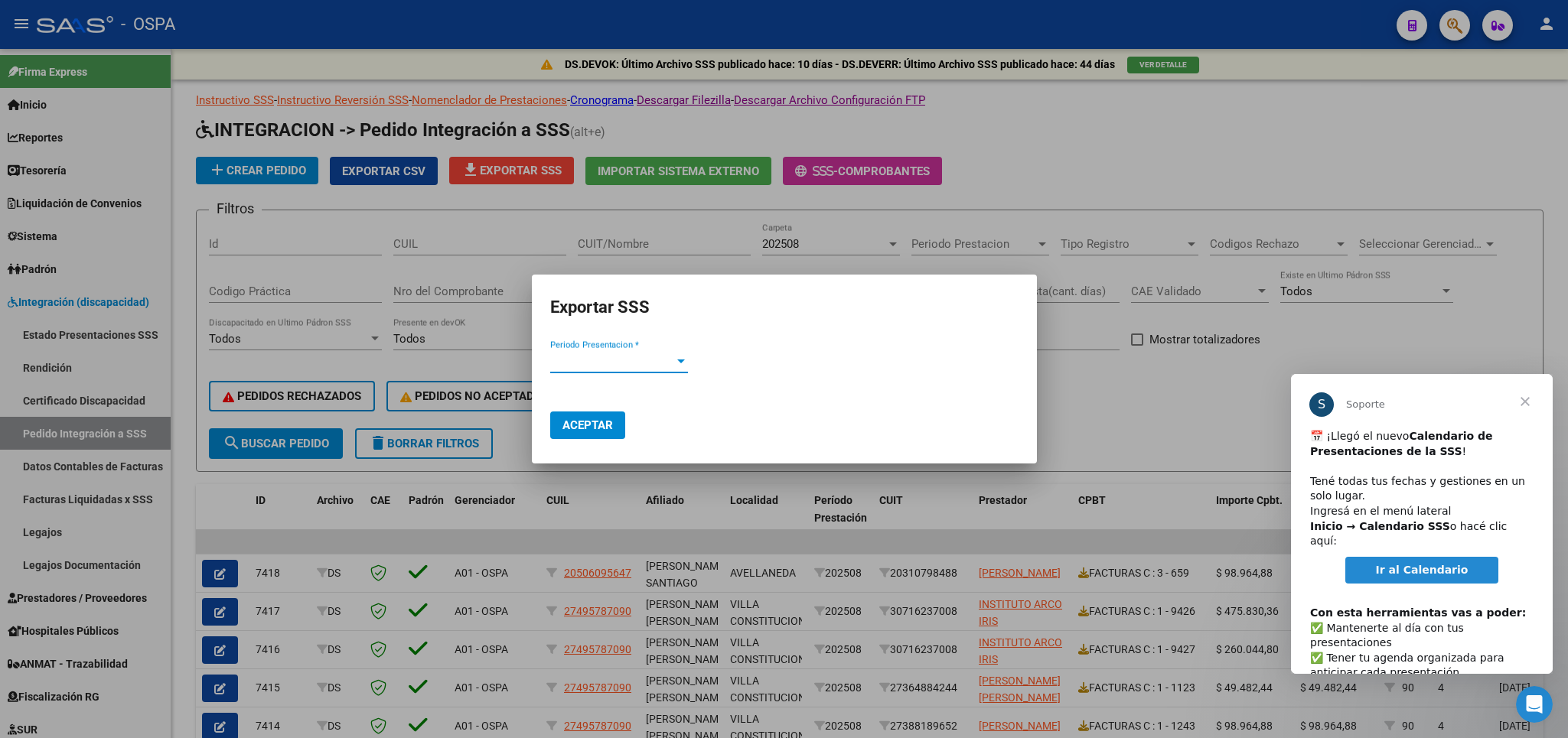
click at [650, 374] on div "Periodo Presentacion * Periodo Presentacion *" at bounding box center [619, 368] width 138 height 38
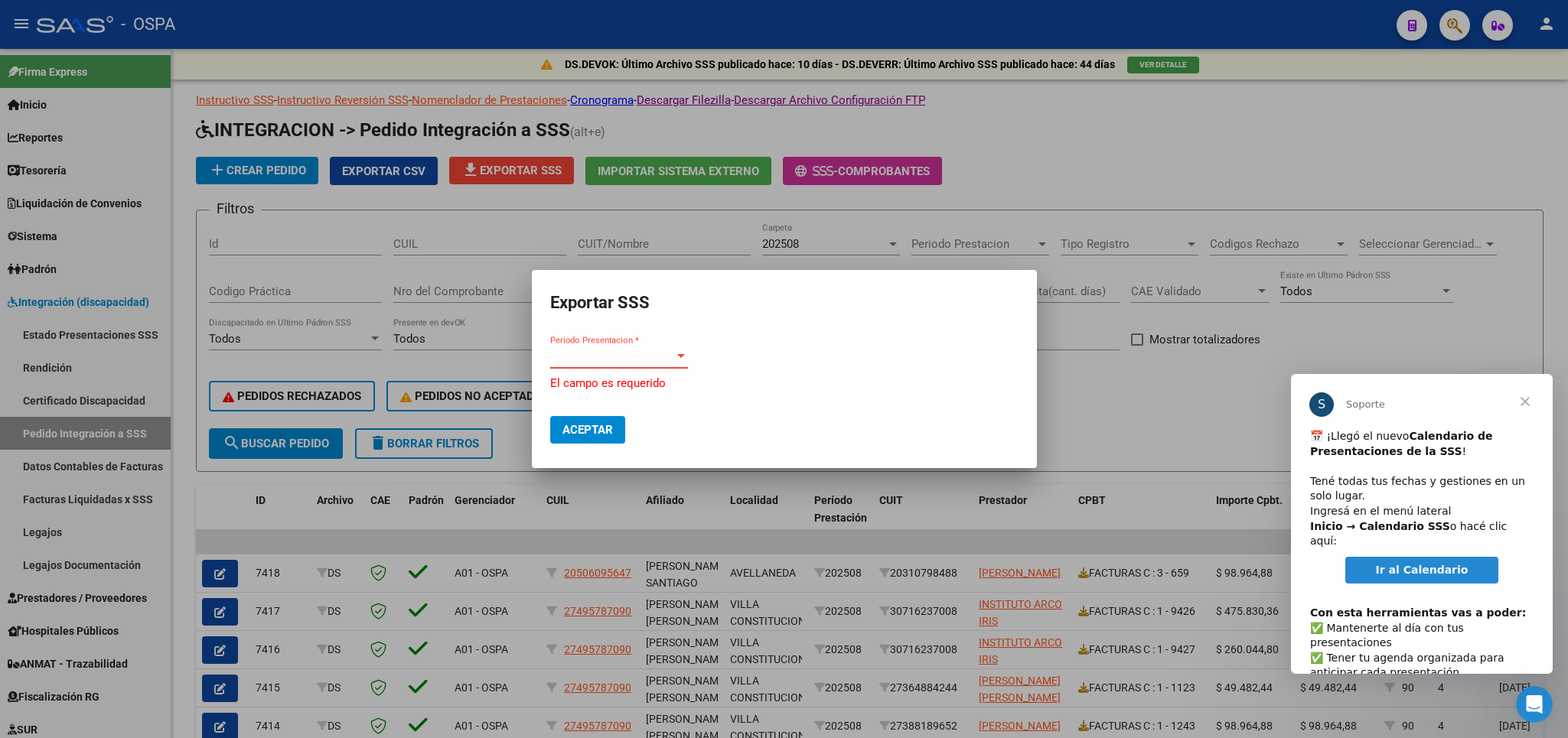
click at [649, 359] on span "Periodo Presentacion *" at bounding box center [613, 356] width 124 height 14
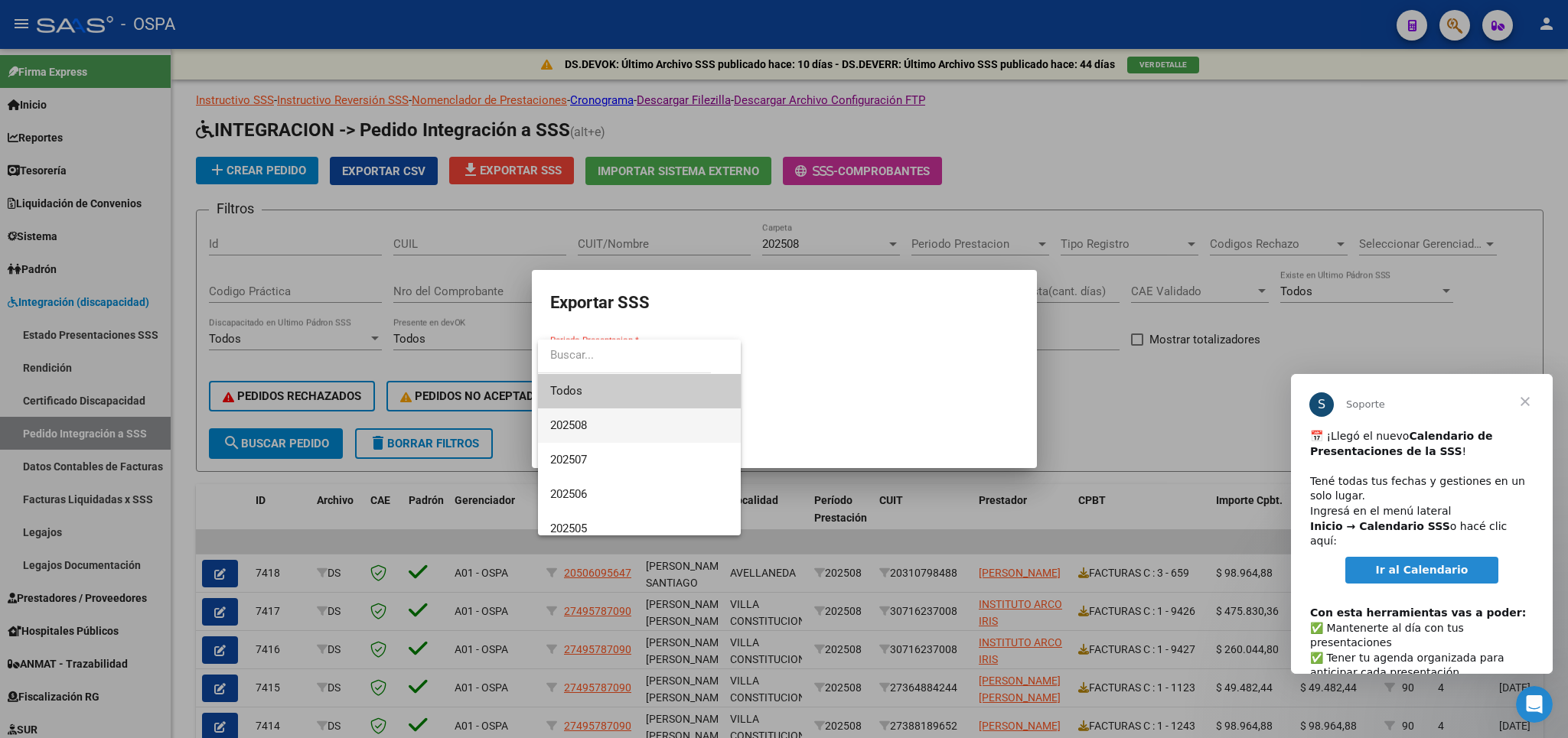
click at [606, 433] on span "202508" at bounding box center [640, 426] width 179 height 35
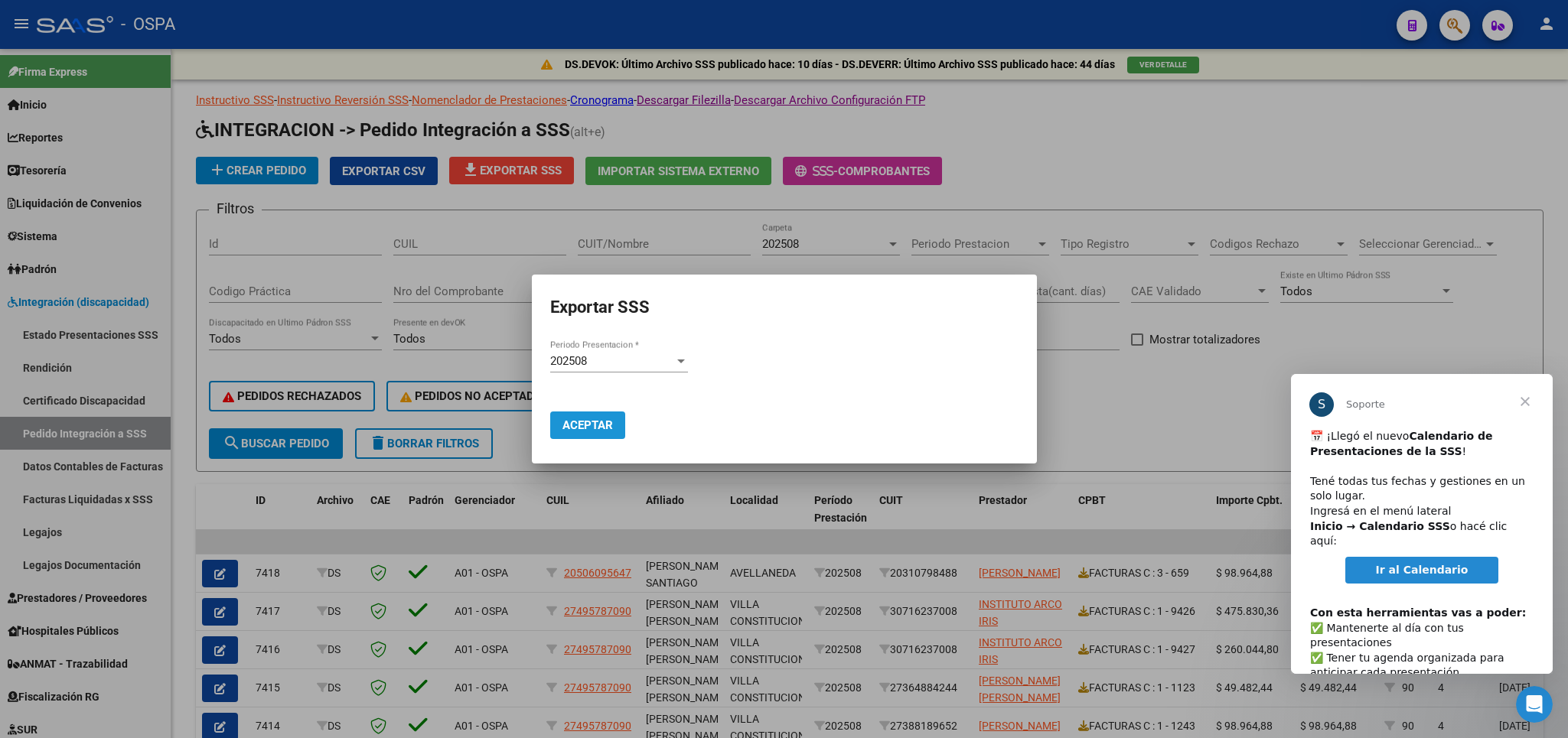
click at [591, 417] on button "Aceptar" at bounding box center [588, 425] width 75 height 28
click at [1313, 165] on div at bounding box center [784, 369] width 1568 height 738
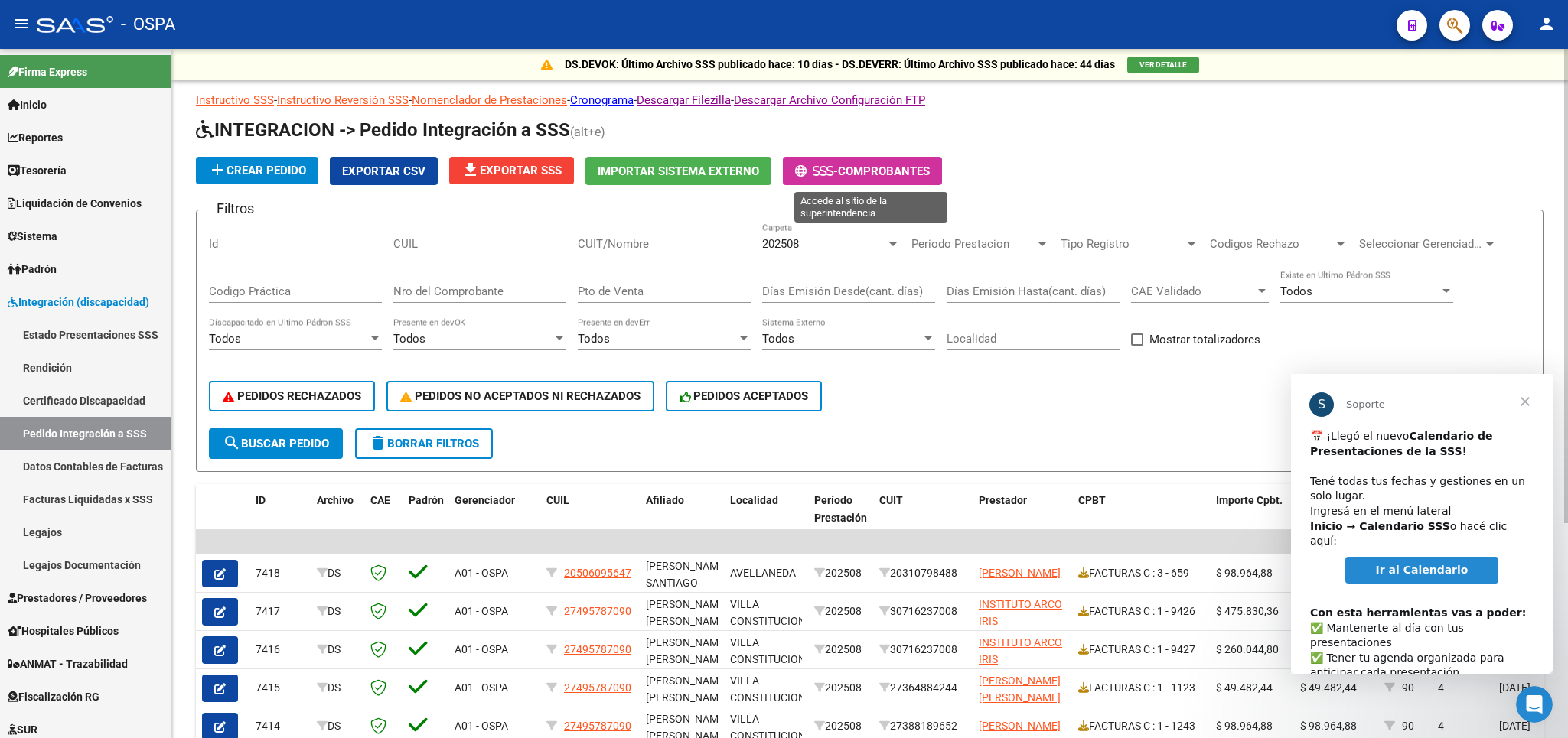
click at [866, 167] on span "Comprobantes" at bounding box center [883, 171] width 92 height 14
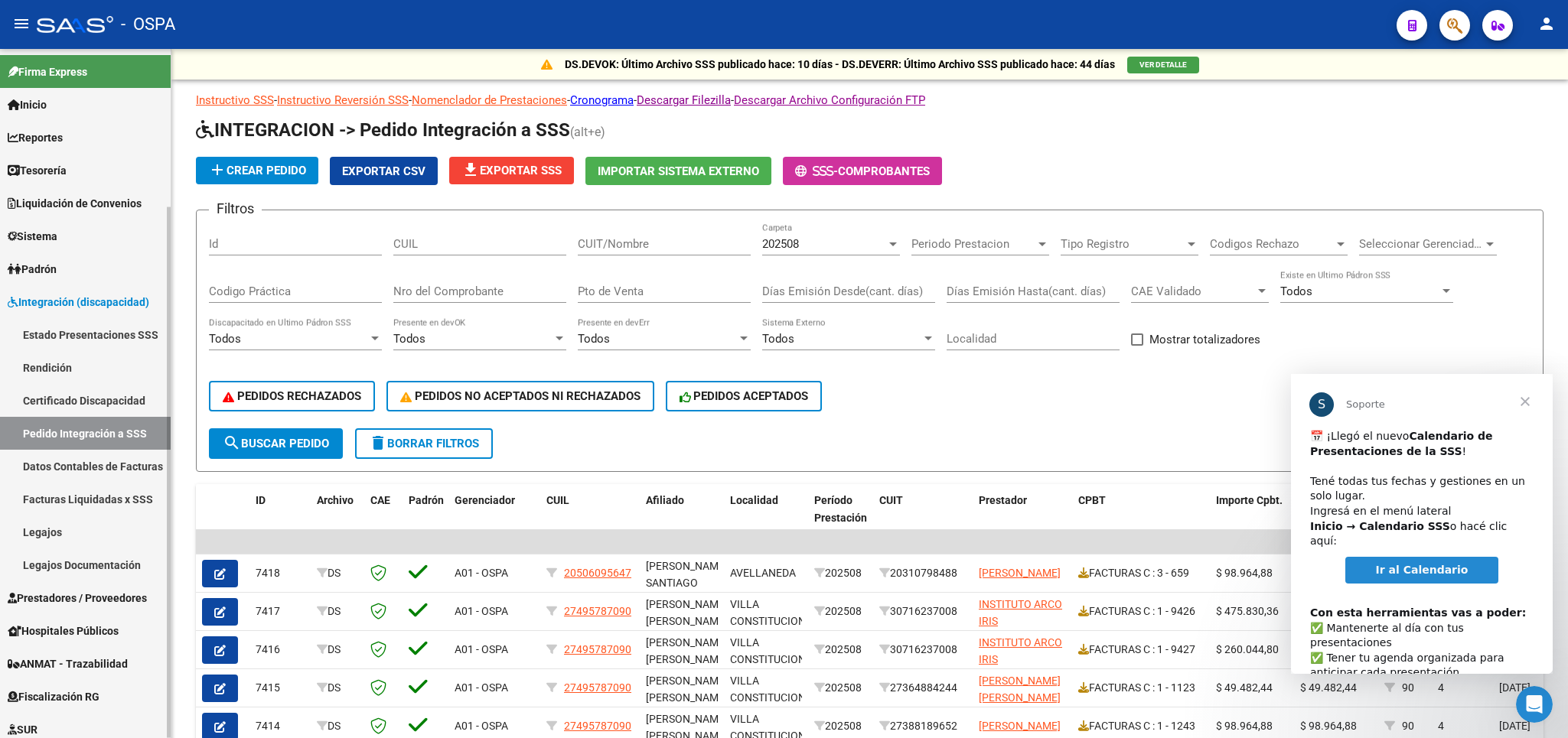
click at [72, 597] on span "Prestadores / Proveedores" at bounding box center [77, 598] width 139 height 16
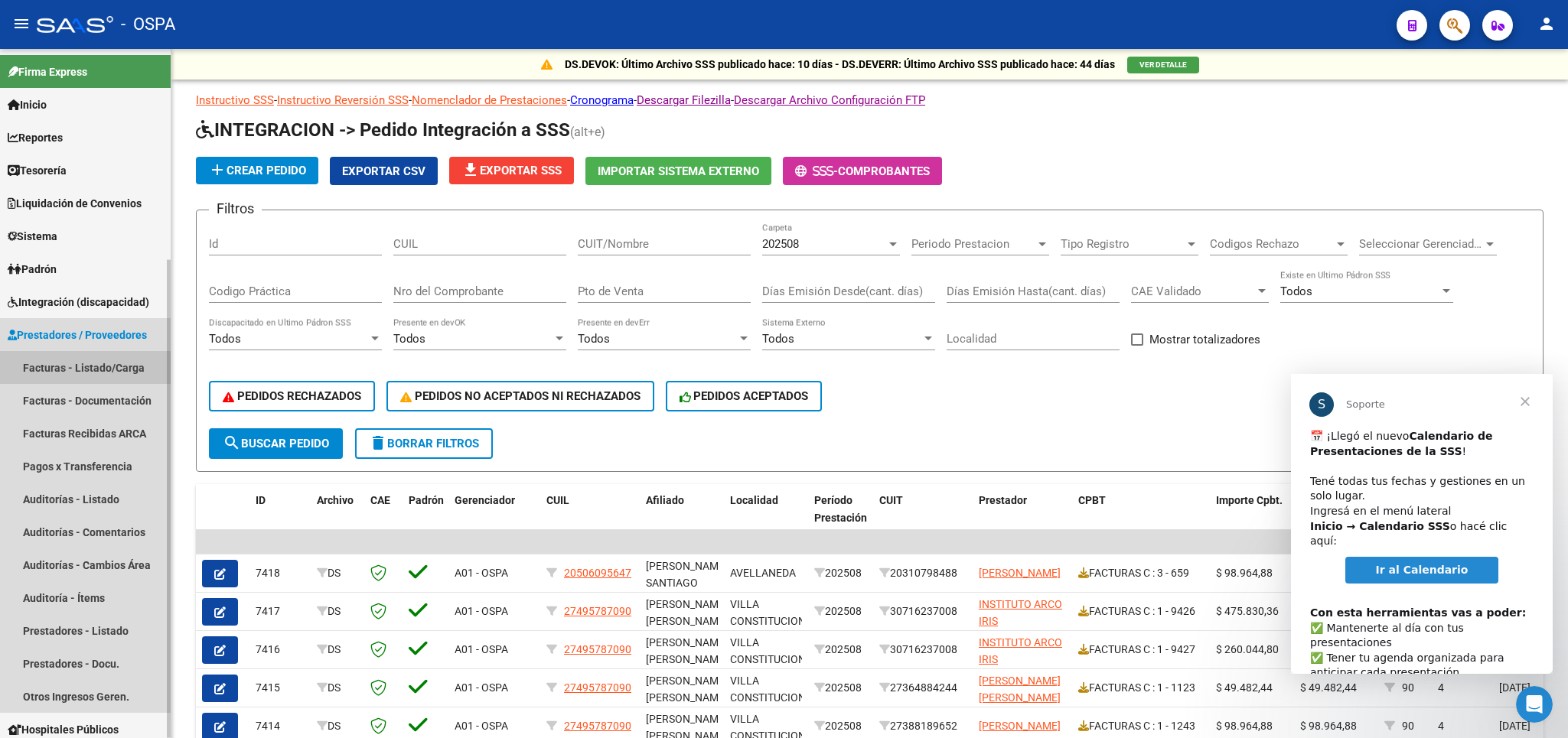
click at [87, 367] on link "Facturas - Listado/Carga" at bounding box center [85, 368] width 171 height 33
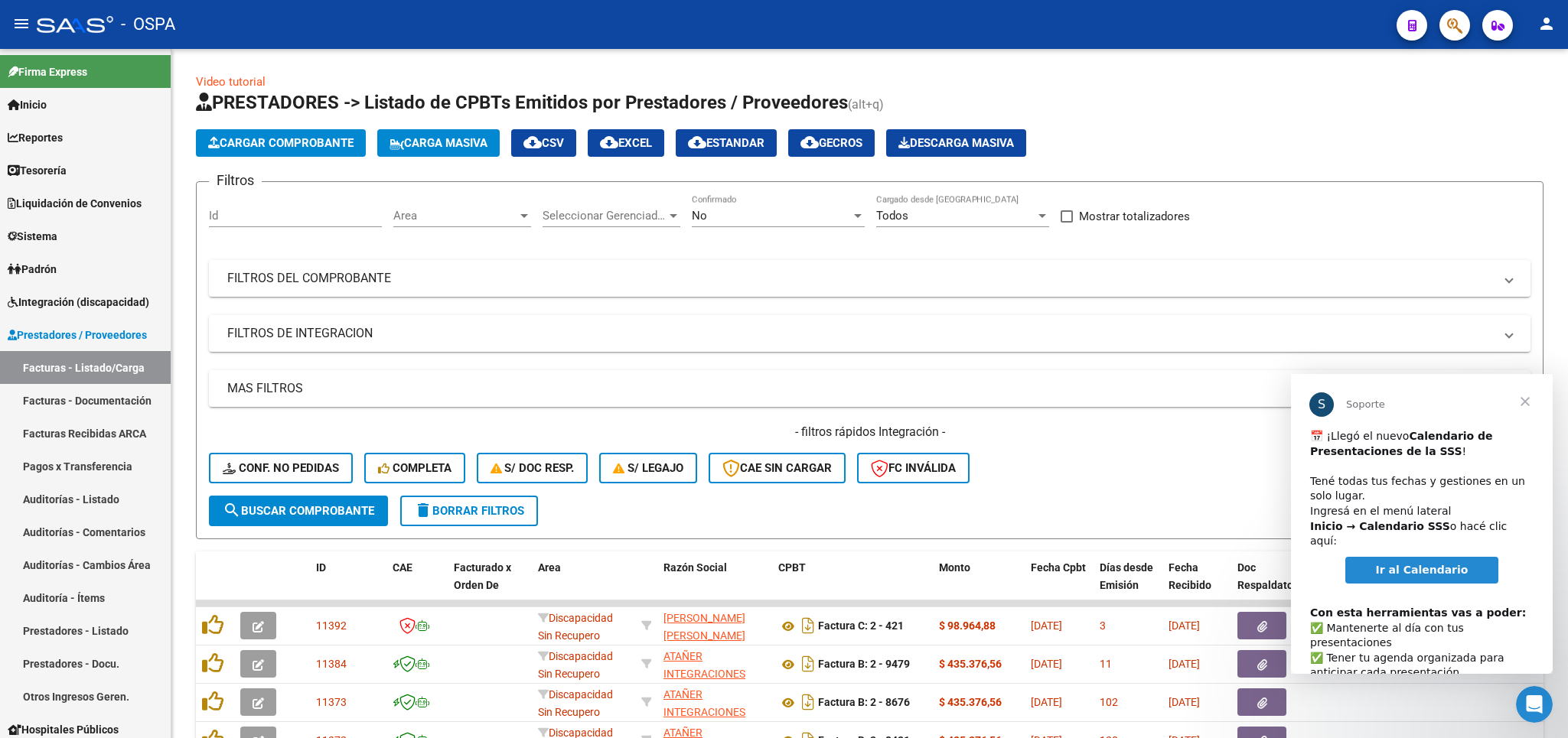
click at [1523, 401] on span "Cerrar" at bounding box center [1525, 401] width 55 height 55
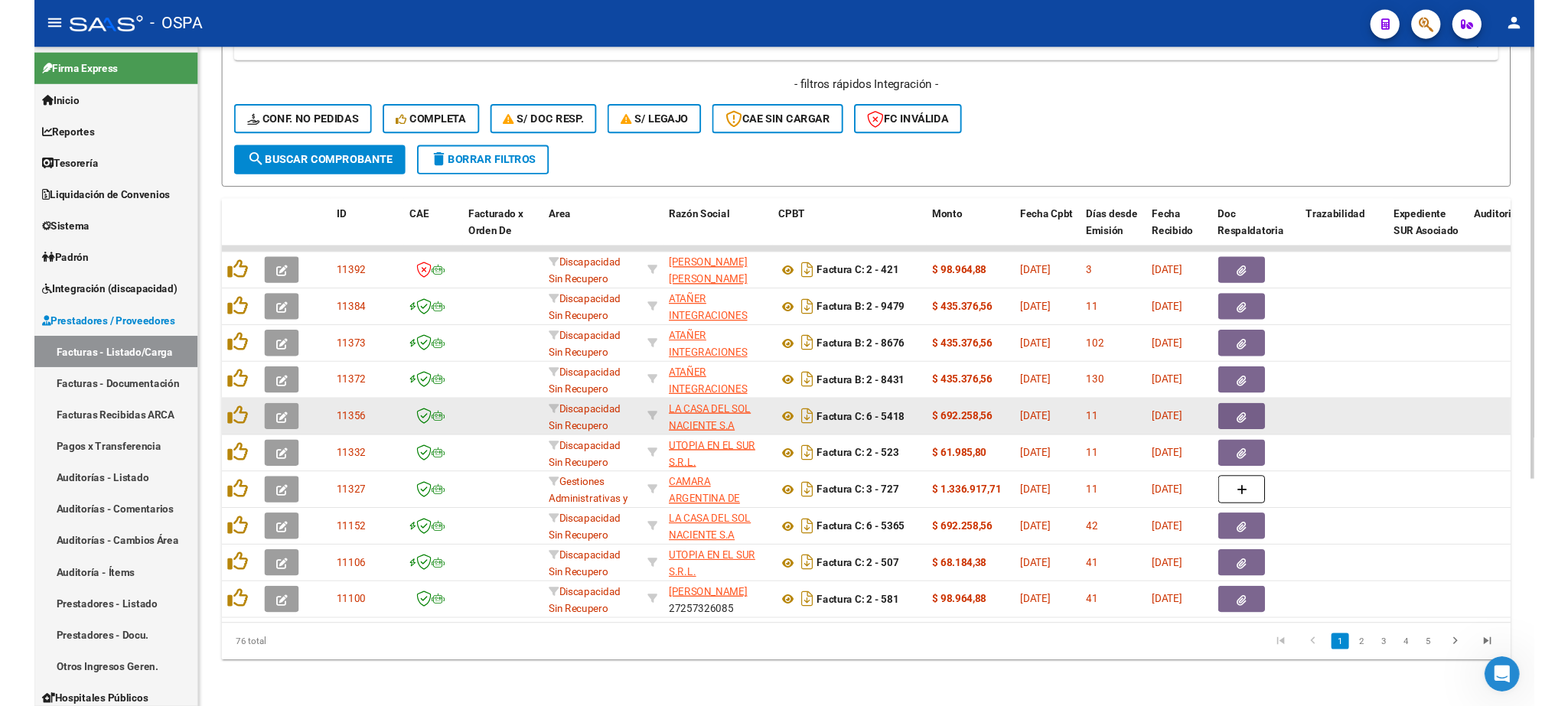
scroll to position [358, 0]
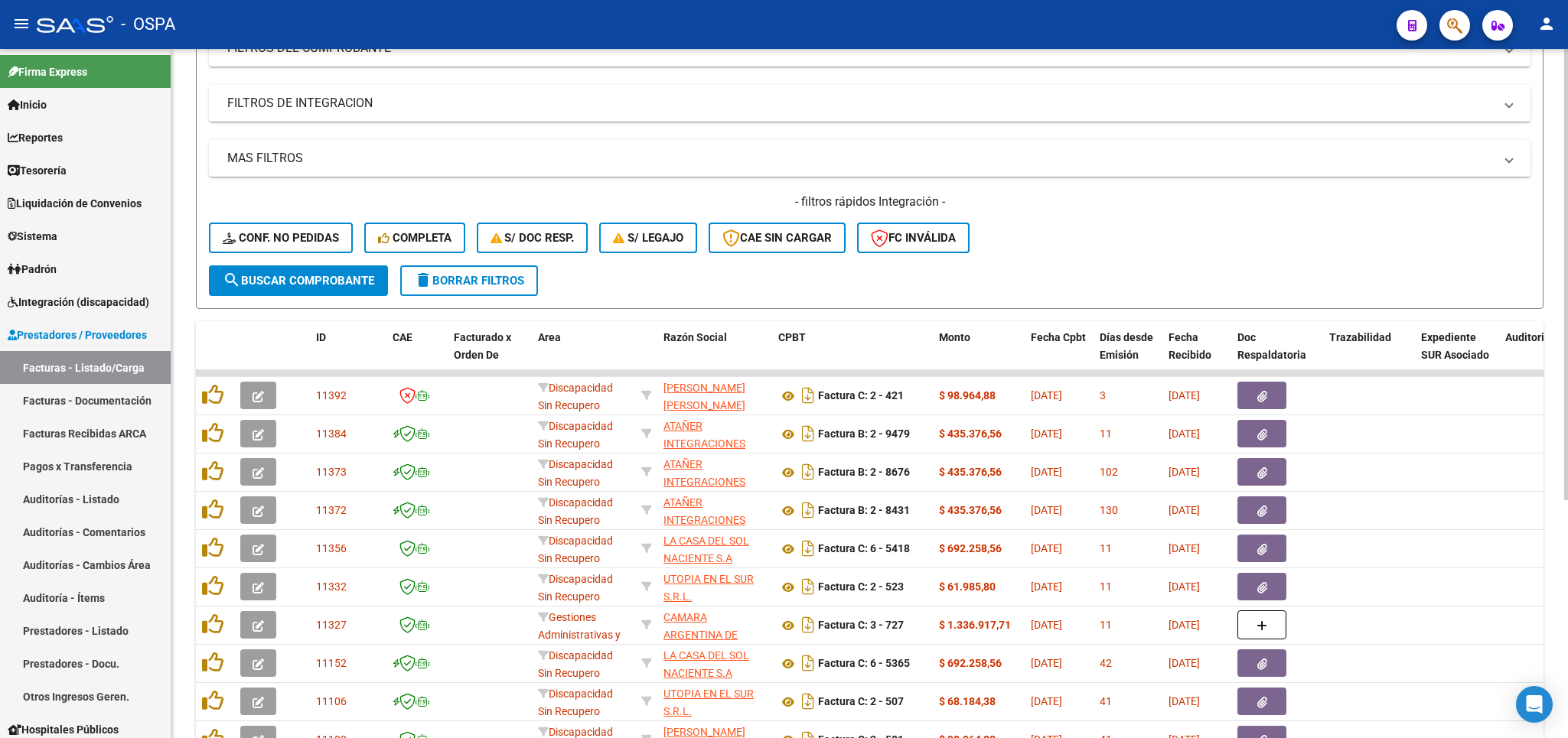
scroll to position [358, 0]
